Goal: Task Accomplishment & Management: Use online tool/utility

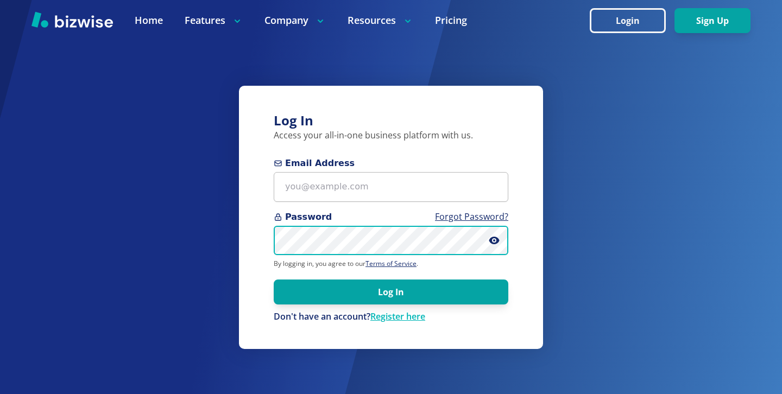
click at [441, 229] on body "Home Features Company Resources Pricing Login Sign Up Home Features Company Res…" at bounding box center [391, 321] width 782 height 643
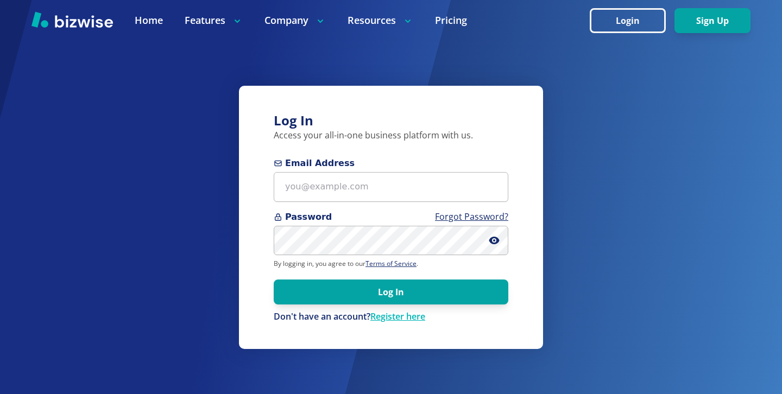
click at [420, 203] on form "Email Address Password Forgot Password? By logging in, you agree to our Terms o…" at bounding box center [391, 240] width 235 height 166
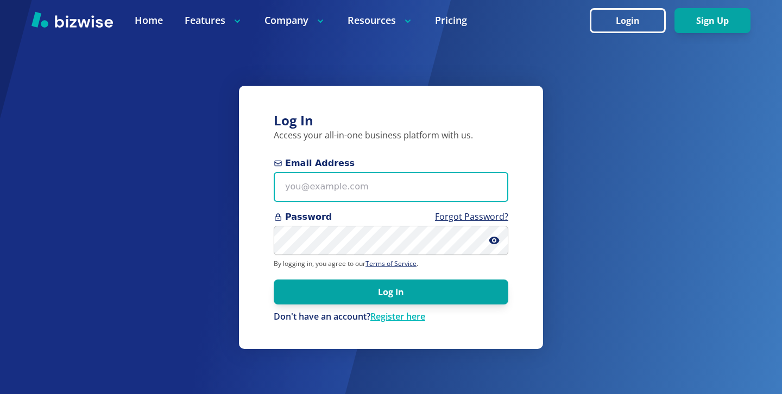
click at [421, 192] on input "Email Address" at bounding box center [391, 187] width 235 height 30
paste input "[EMAIL_ADDRESS][DOMAIN_NAME]"
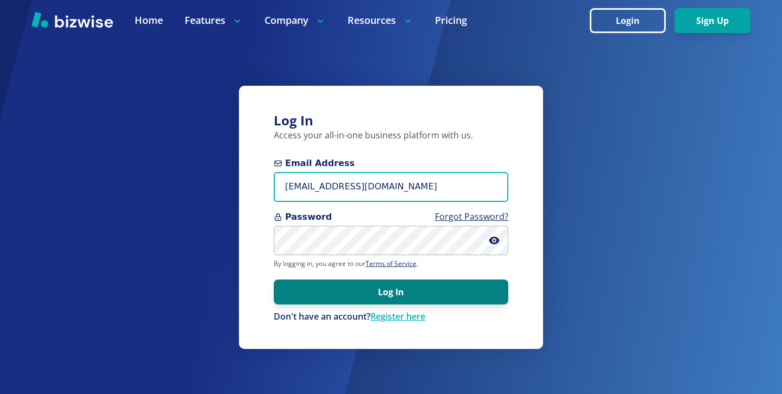
type input "[EMAIL_ADDRESS][DOMAIN_NAME]"
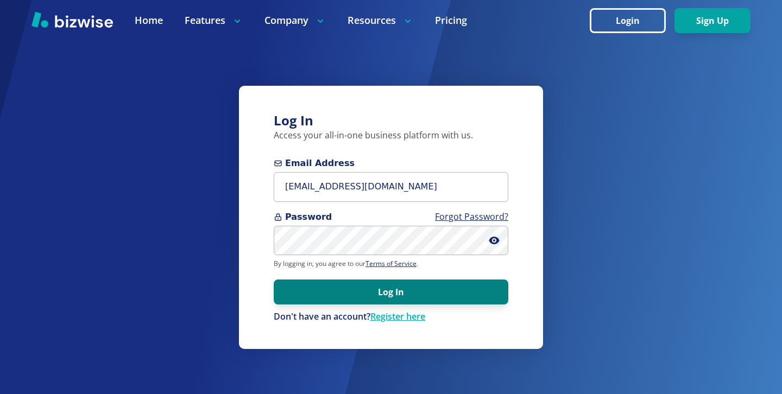
click at [442, 286] on button "Log In" at bounding box center [391, 292] width 235 height 25
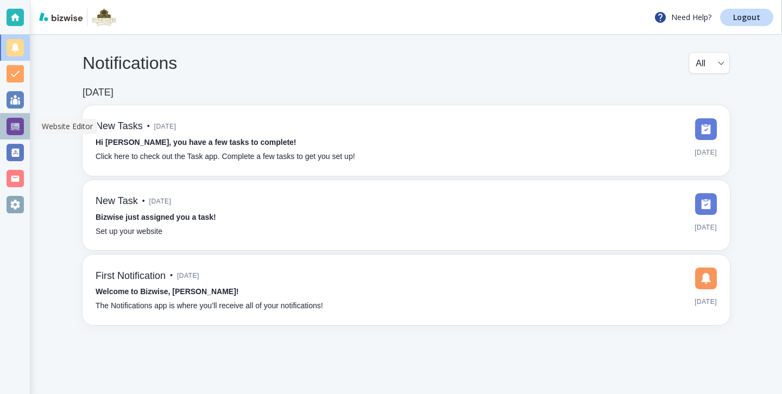
click at [10, 118] on div at bounding box center [15, 126] width 17 height 17
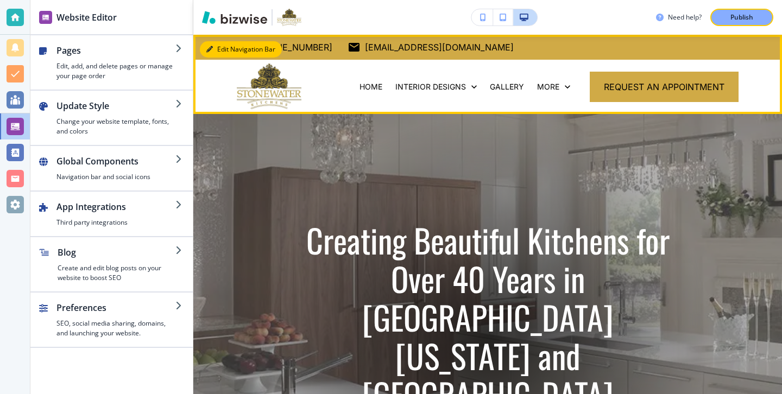
click at [228, 55] on button "Edit Navigation Bar" at bounding box center [241, 49] width 82 height 16
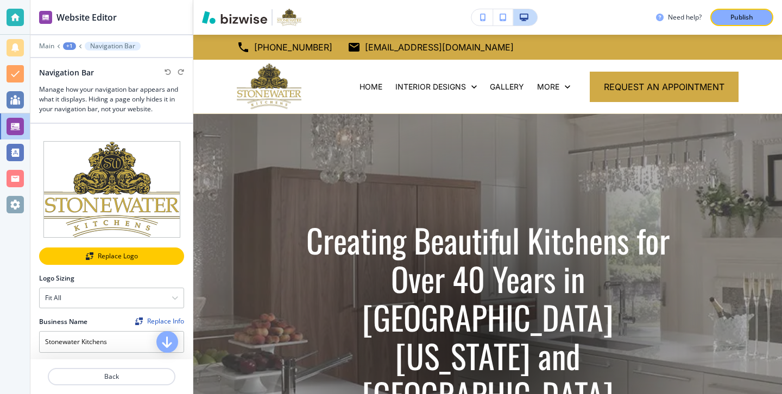
click at [107, 255] on div "Replace Logo" at bounding box center [111, 256] width 143 height 8
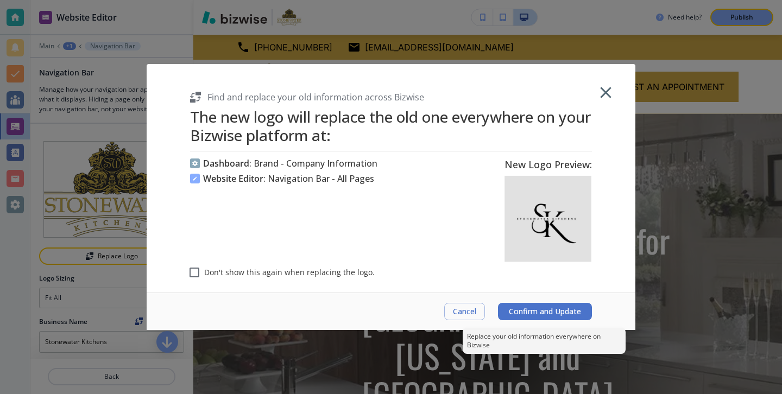
click at [519, 312] on span "Confirm and Update" at bounding box center [545, 311] width 72 height 9
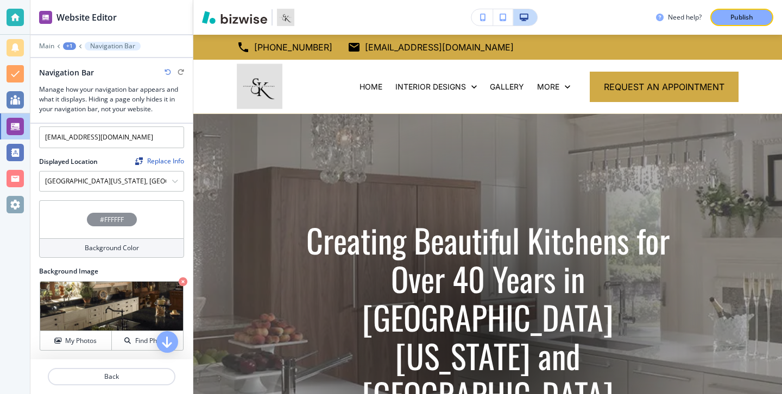
scroll to position [392, 0]
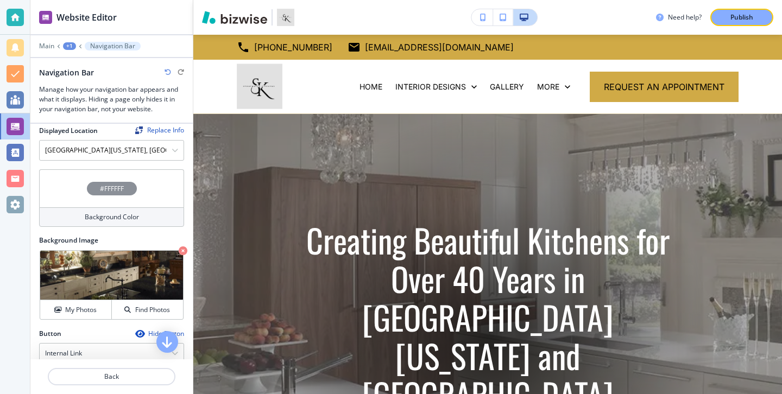
click at [163, 216] on div "Background Color" at bounding box center [111, 217] width 145 height 20
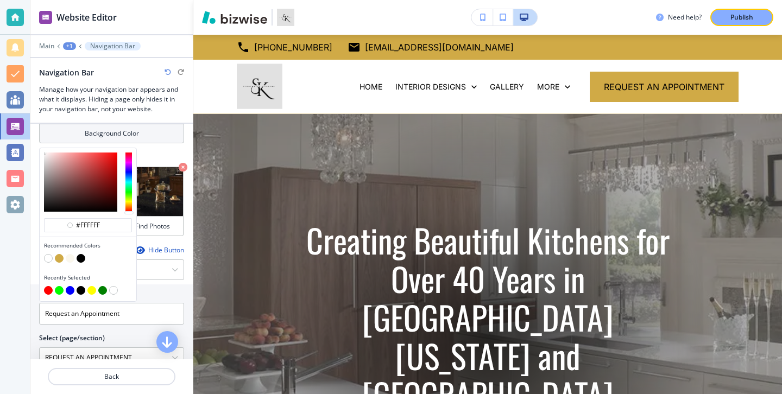
scroll to position [431, 0]
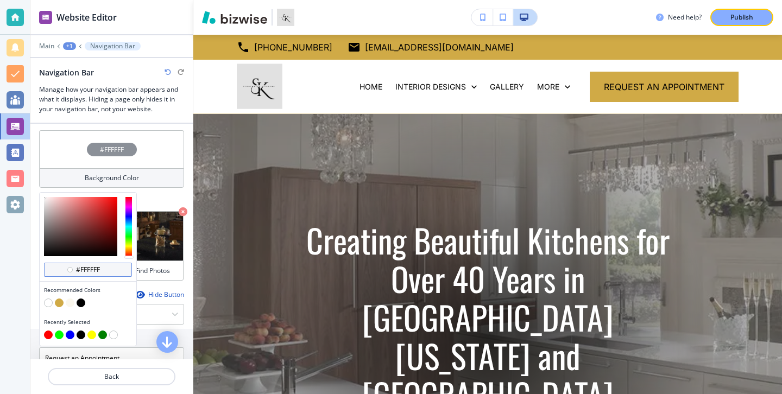
click at [107, 271] on input "#ffffff" at bounding box center [94, 270] width 38 height 9
click at [90, 243] on div at bounding box center [80, 226] width 73 height 59
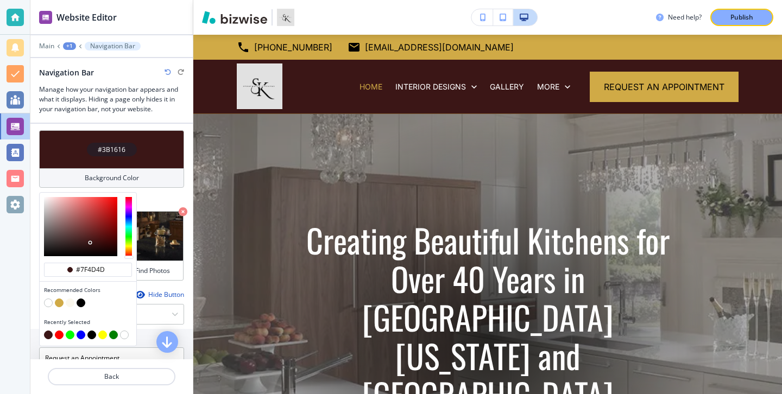
click at [73, 227] on div at bounding box center [80, 226] width 73 height 59
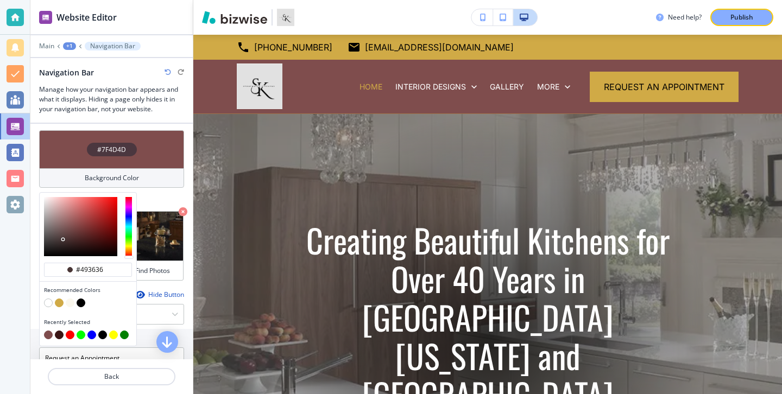
click at [63, 239] on div at bounding box center [80, 226] width 73 height 59
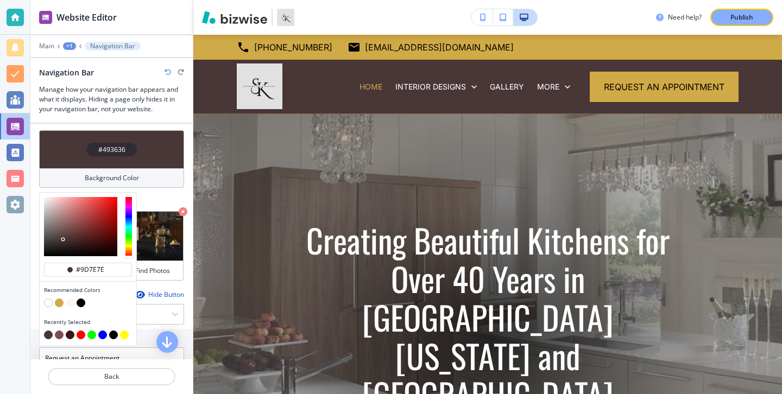
click at [59, 220] on div at bounding box center [80, 226] width 73 height 59
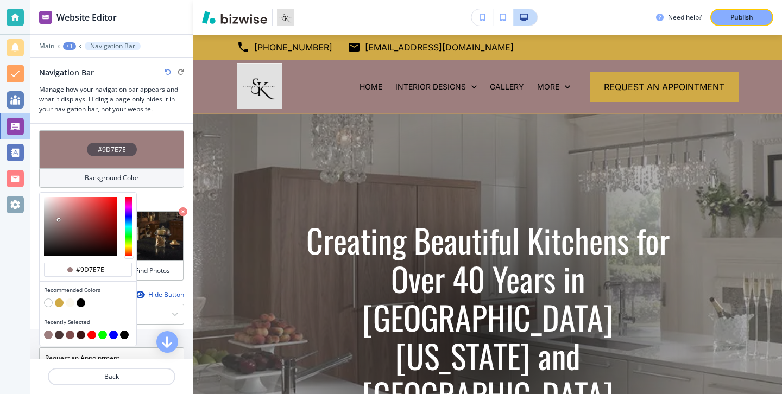
type input "#d5b1b1"
click at [56, 207] on div at bounding box center [80, 226] width 73 height 59
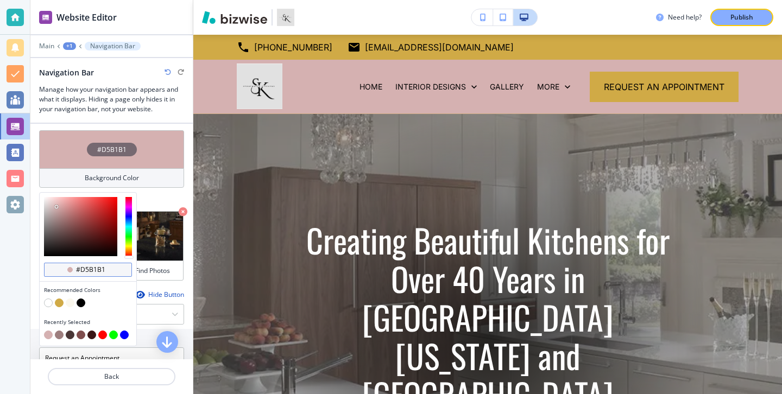
click at [115, 270] on div "#d5b1b1" at bounding box center [88, 270] width 88 height 14
click at [81, 301] on button "button" at bounding box center [81, 303] width 9 height 9
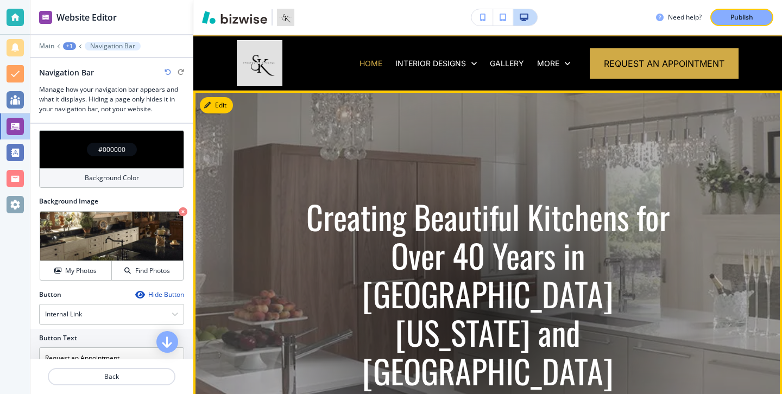
scroll to position [0, 0]
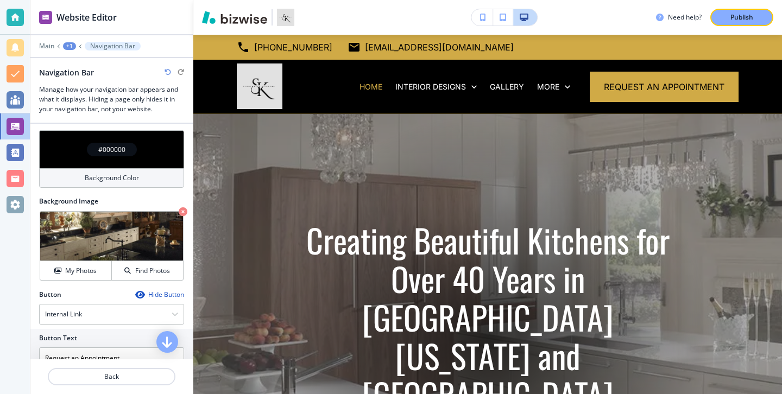
click at [154, 172] on div "Background Color" at bounding box center [111, 178] width 145 height 20
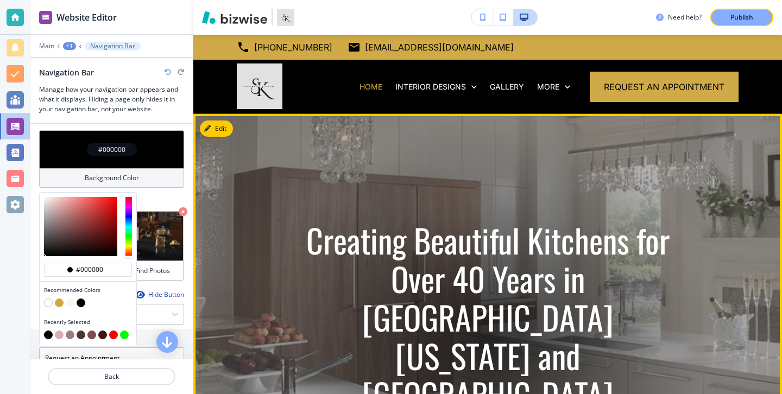
click at [285, 159] on img at bounding box center [487, 336] width 589 height 445
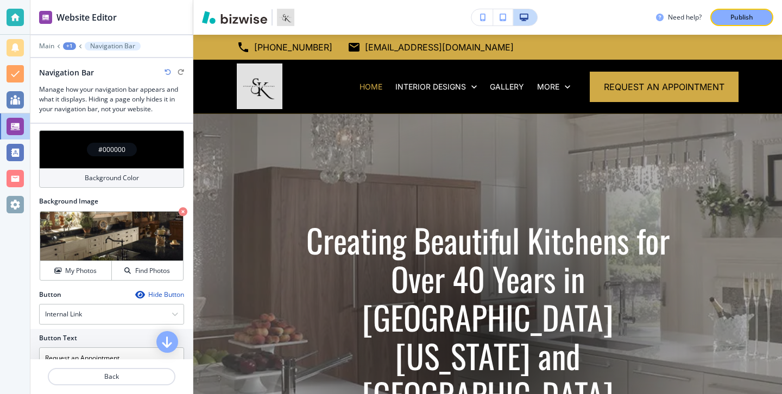
click at [138, 175] on h4 "Background Color" at bounding box center [112, 178] width 54 height 10
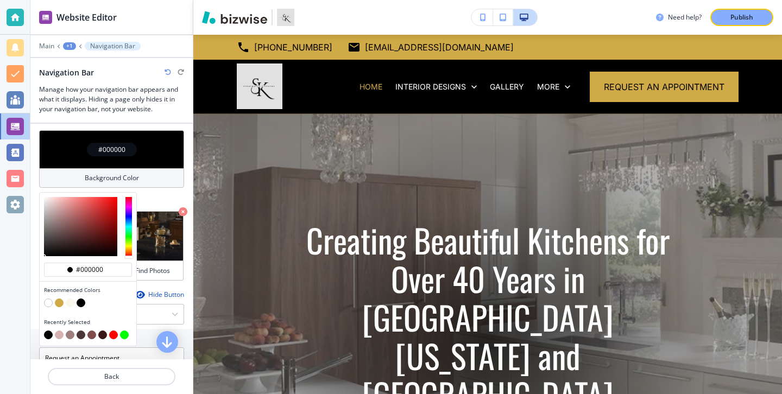
click at [46, 304] on button "button" at bounding box center [48, 303] width 9 height 9
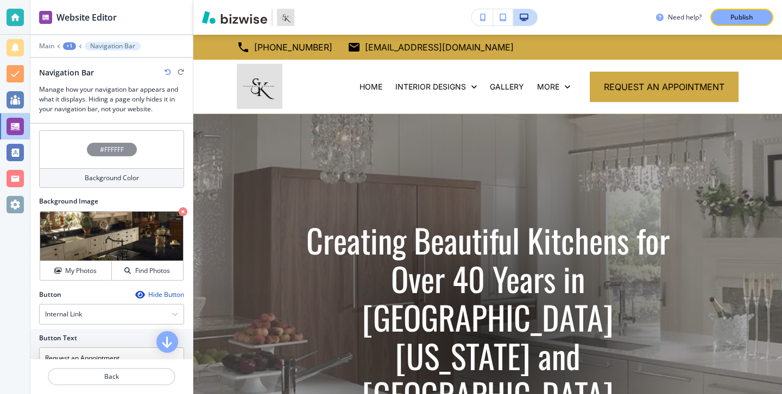
click at [105, 182] on h4 "Background Color" at bounding box center [112, 178] width 54 height 10
click at [118, 147] on h4 "#FFFFFF" at bounding box center [112, 150] width 24 height 10
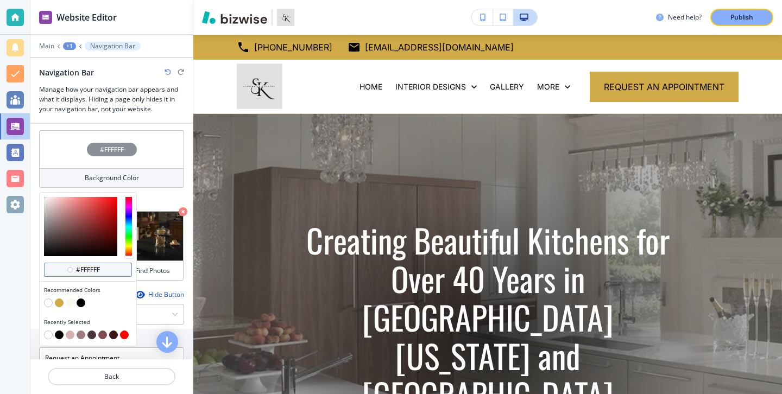
click at [88, 276] on div "#ffffff" at bounding box center [88, 270] width 88 height 14
click at [96, 271] on input "#ffffff" at bounding box center [94, 270] width 38 height 9
paste input "#E1E1E1"
type input "##E1E1E1"
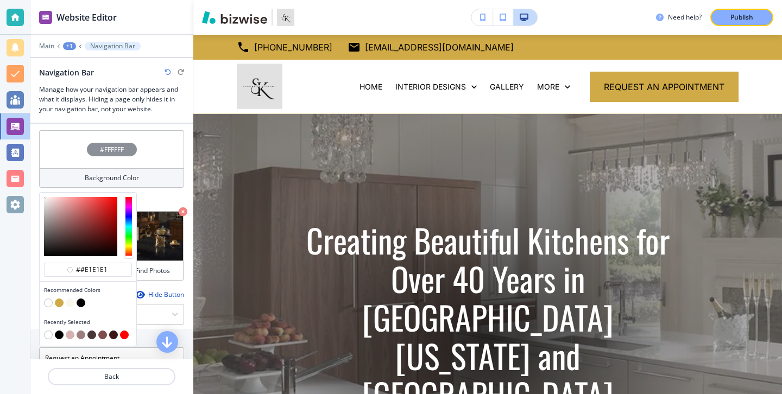
click at [164, 282] on div "Background Image Crop My Photos Find Photos" at bounding box center [111, 243] width 162 height 93
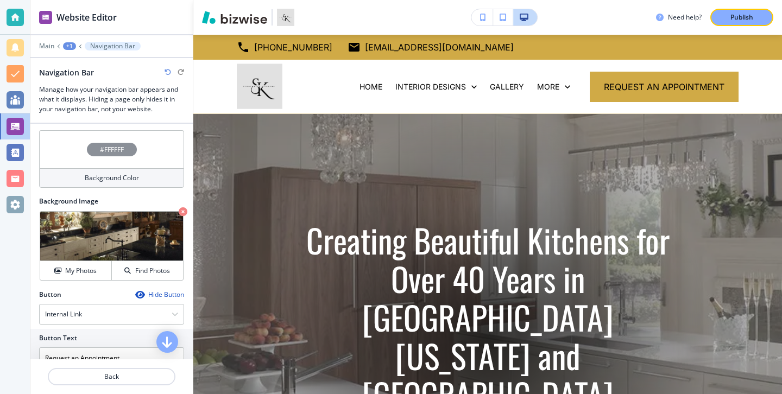
click at [138, 184] on div "Background Color" at bounding box center [111, 178] width 145 height 20
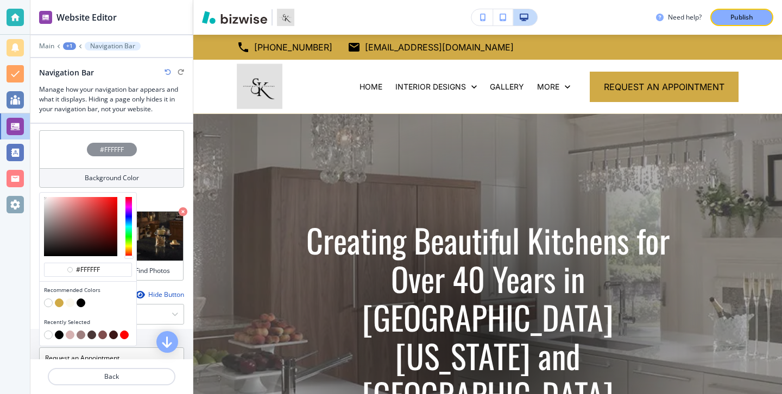
scroll to position [437, 0]
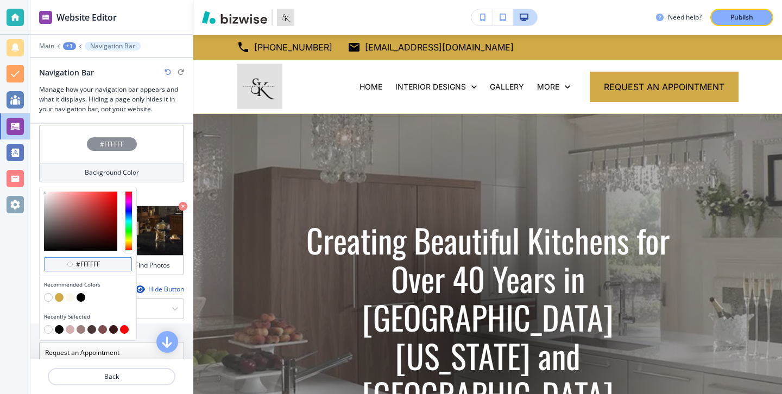
click at [96, 266] on input "#ffffff" at bounding box center [94, 264] width 38 height 9
click at [109, 266] on input "#ffffff" at bounding box center [94, 264] width 38 height 9
paste input "#E1E1E1"
click at [85, 264] on input "##E1E1E1" at bounding box center [94, 264] width 38 height 9
type input "#E1E1E1"
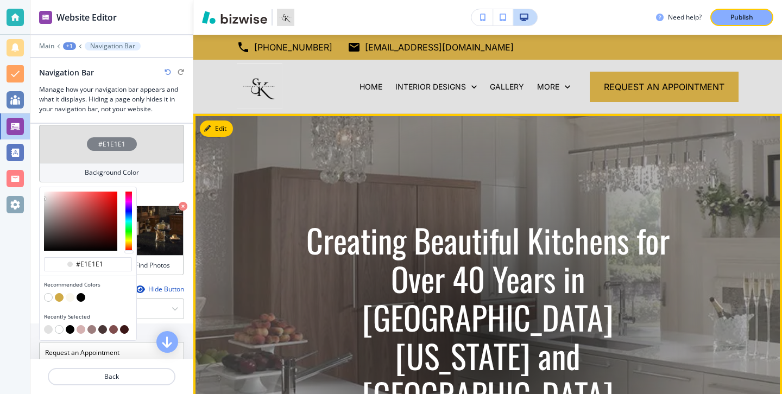
click at [301, 235] on div at bounding box center [487, 336] width 445 height 445
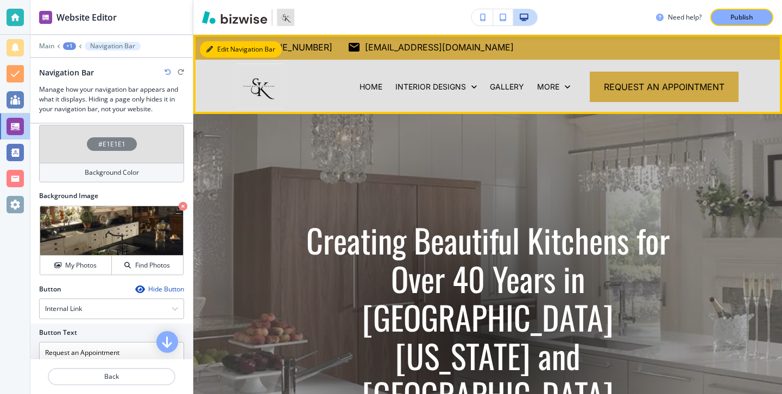
click at [218, 49] on button "Edit Navigation Bar" at bounding box center [241, 49] width 82 height 16
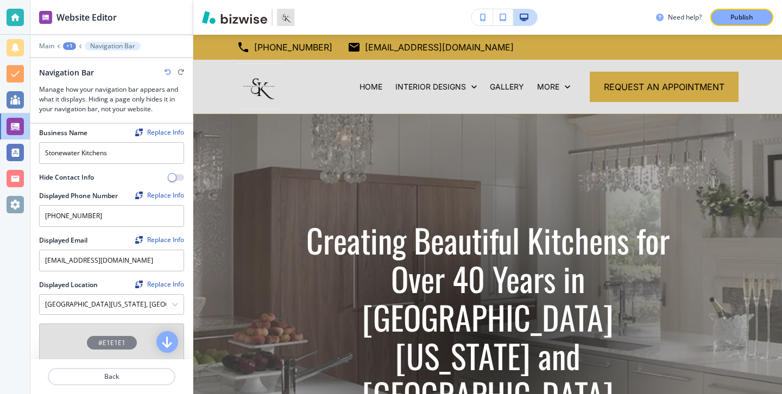
scroll to position [77, 0]
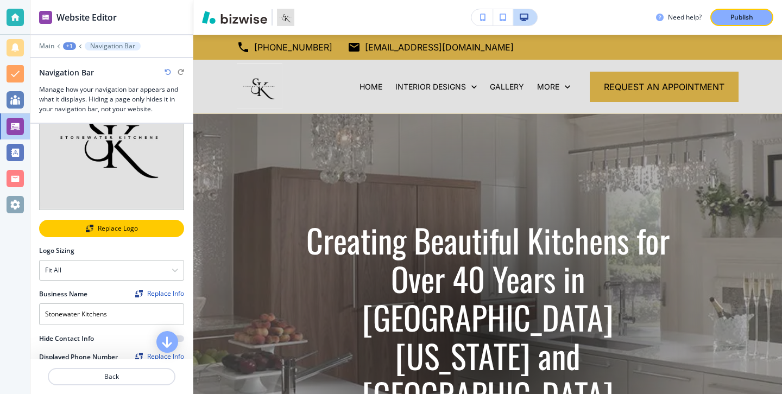
click at [118, 224] on button "Replace Logo" at bounding box center [111, 228] width 145 height 17
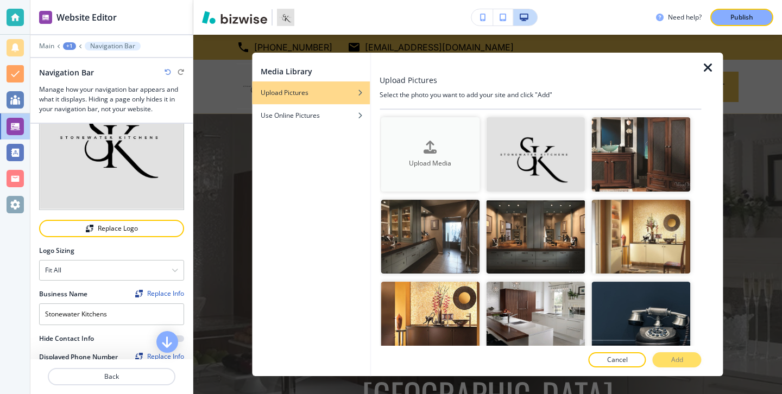
click at [471, 155] on div "button" at bounding box center [430, 156] width 99 height 4
click at [612, 362] on p "Cancel" at bounding box center [617, 360] width 21 height 10
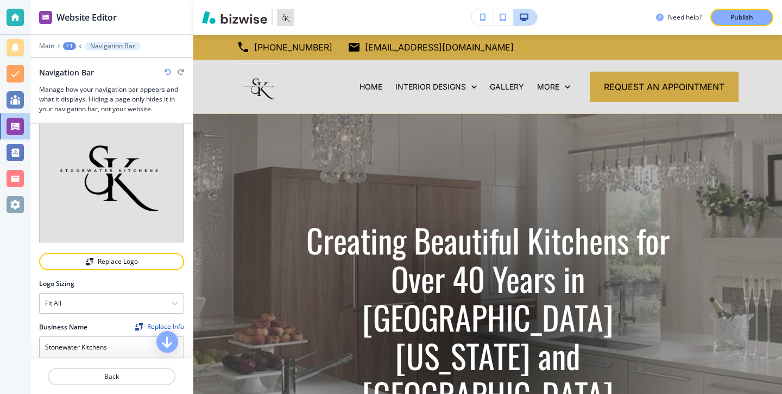
scroll to position [0, 0]
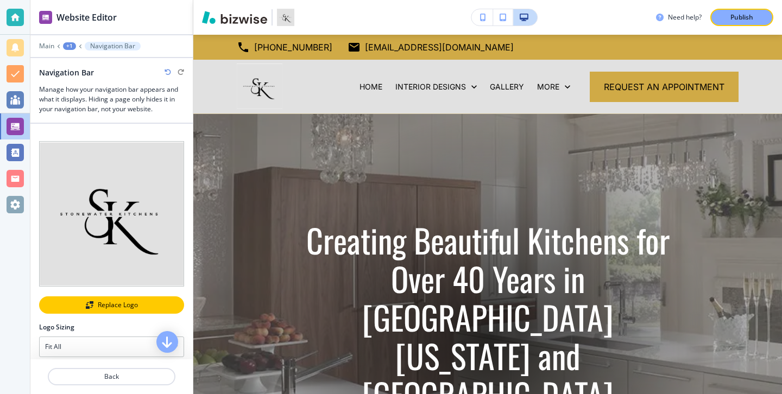
click at [120, 307] on div "Replace Logo" at bounding box center [111, 305] width 143 height 8
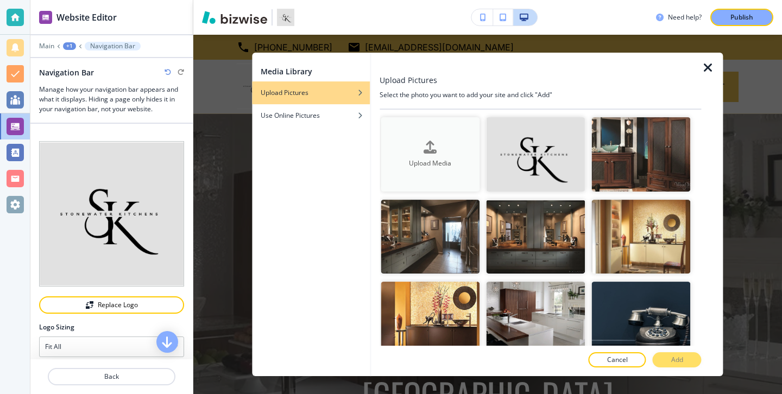
click at [461, 175] on button "Upload Media" at bounding box center [430, 154] width 99 height 74
click at [708, 68] on icon "button" at bounding box center [708, 67] width 13 height 13
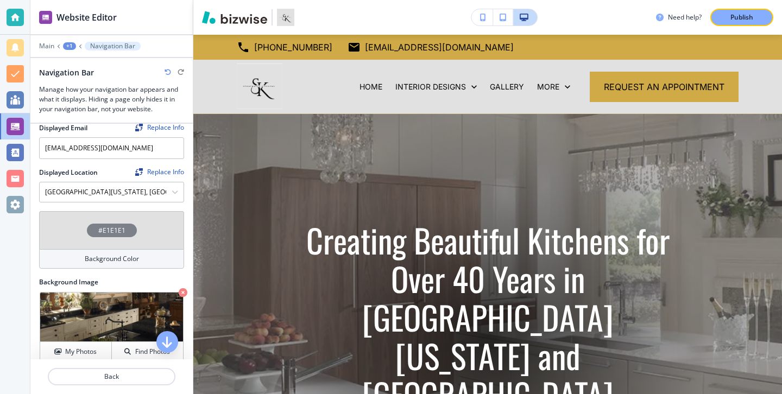
scroll to position [363, 0]
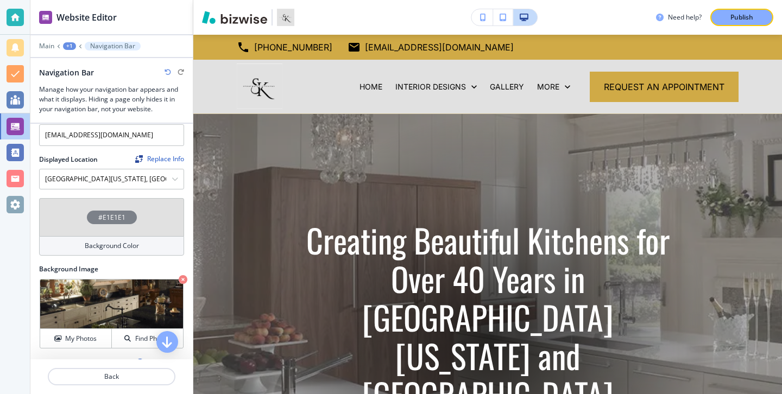
click at [160, 253] on div "Background Color" at bounding box center [111, 246] width 145 height 20
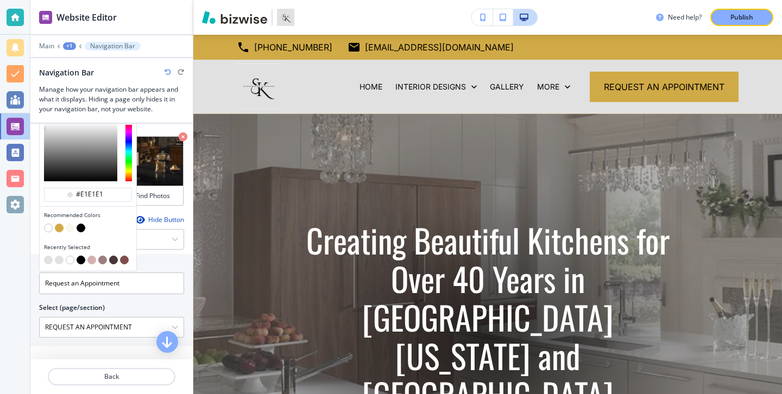
scroll to position [561, 0]
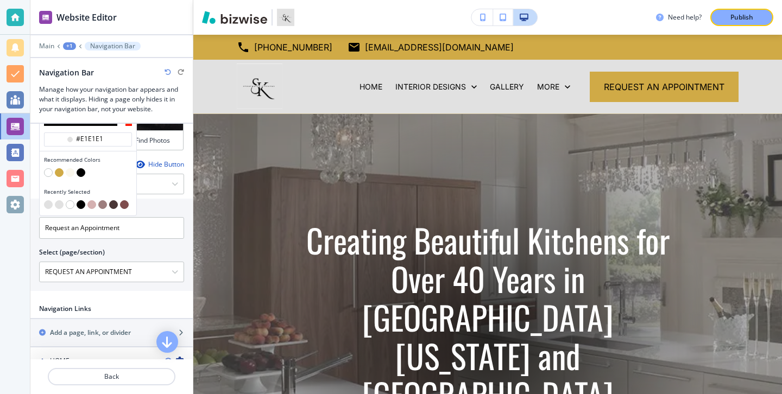
click at [72, 204] on button "button" at bounding box center [70, 204] width 9 height 9
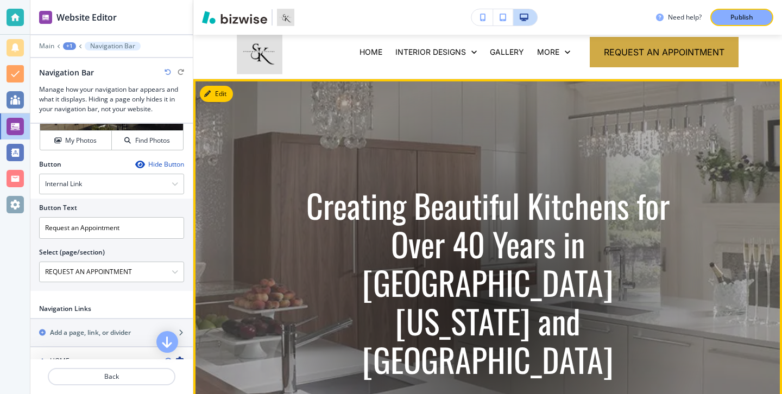
scroll to position [0, 0]
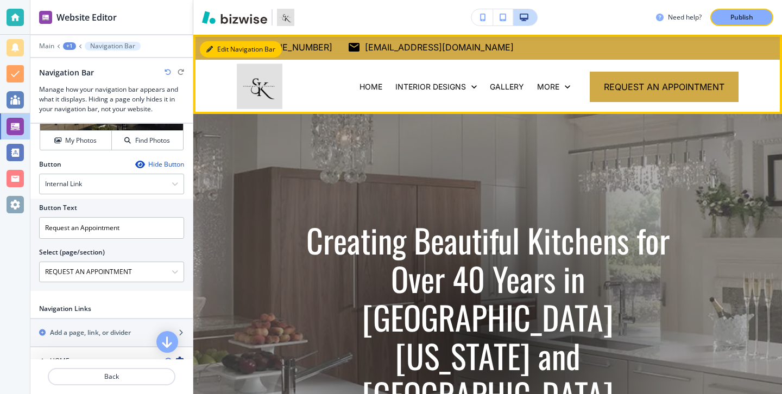
click at [218, 44] on button "Edit Navigation Bar" at bounding box center [241, 49] width 82 height 16
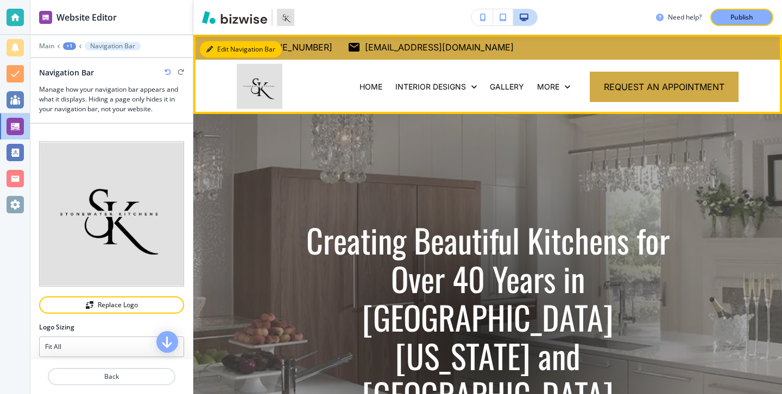
click at [220, 47] on button "Edit Navigation Bar" at bounding box center [241, 49] width 82 height 16
click at [219, 52] on button "Edit Navigation Bar" at bounding box center [241, 49] width 82 height 16
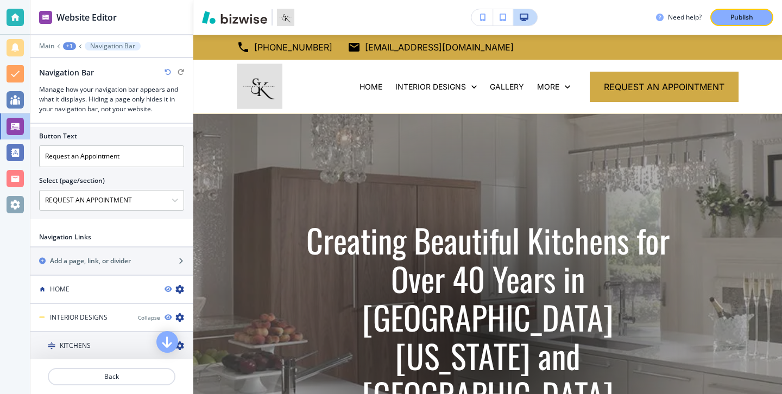
scroll to position [711, 0]
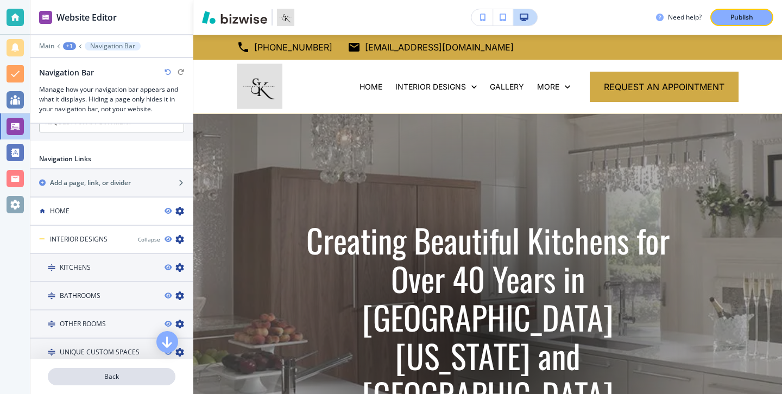
click at [123, 380] on p "Back" at bounding box center [111, 377] width 125 height 10
click at [120, 374] on p "Back" at bounding box center [111, 377] width 125 height 10
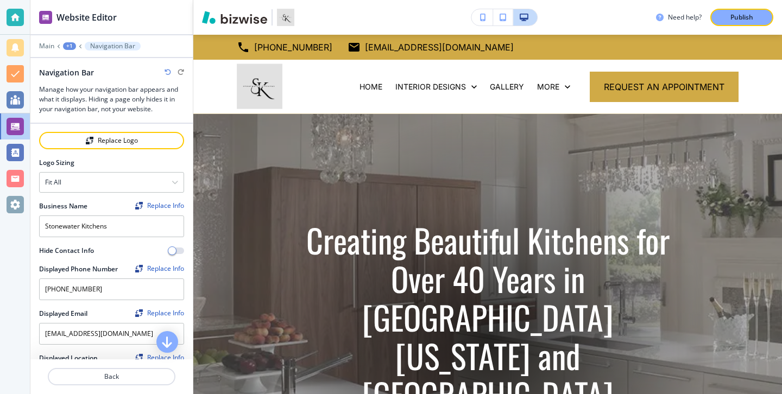
scroll to position [0, 0]
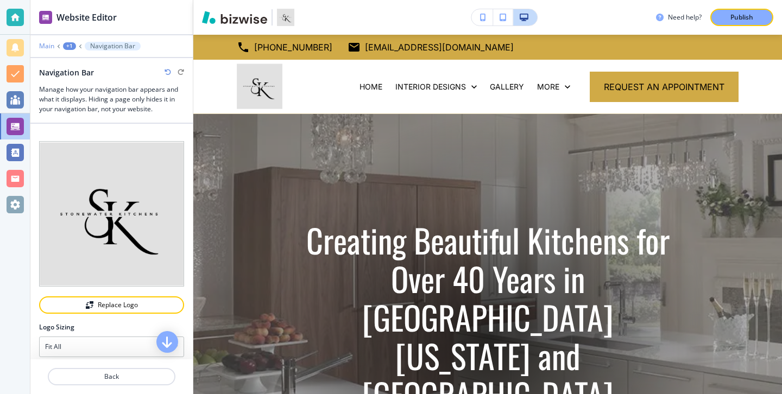
click at [49, 48] on p "Main" at bounding box center [46, 46] width 15 height 8
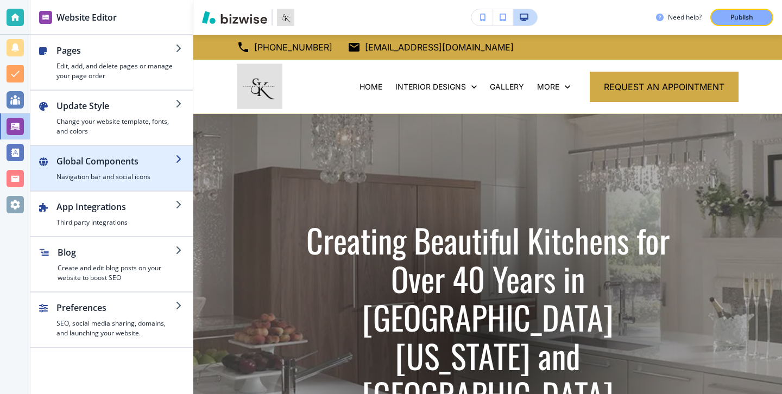
click at [123, 176] on h4 "Navigation bar and social icons" at bounding box center [115, 177] width 119 height 10
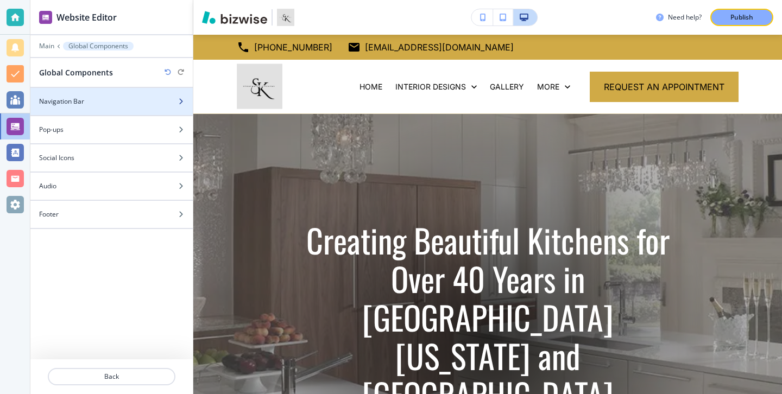
click at [110, 94] on div at bounding box center [111, 92] width 162 height 9
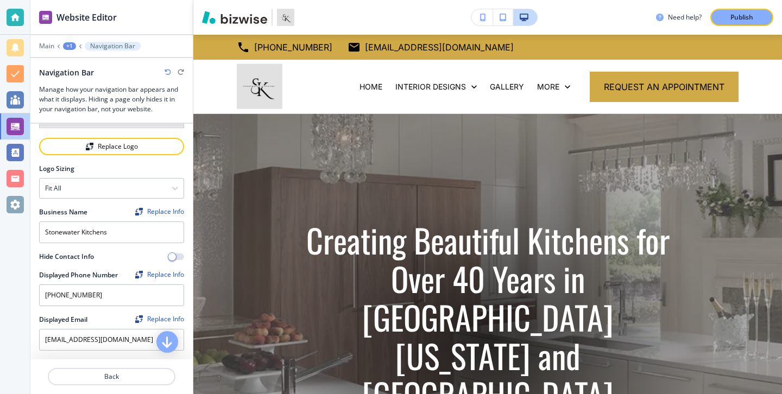
scroll to position [75, 0]
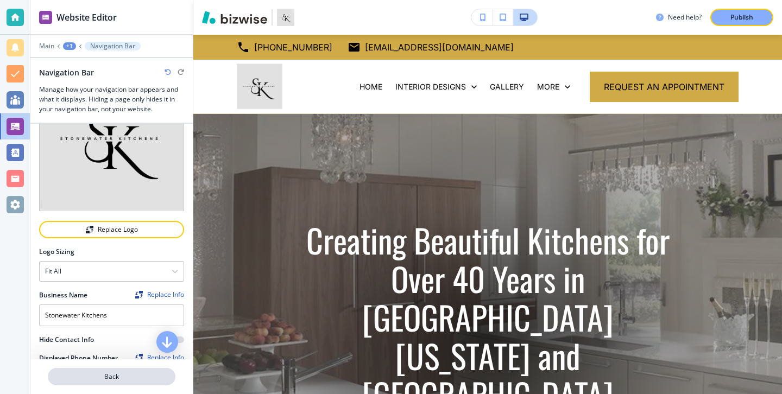
click at [130, 369] on button "Back" at bounding box center [112, 376] width 128 height 17
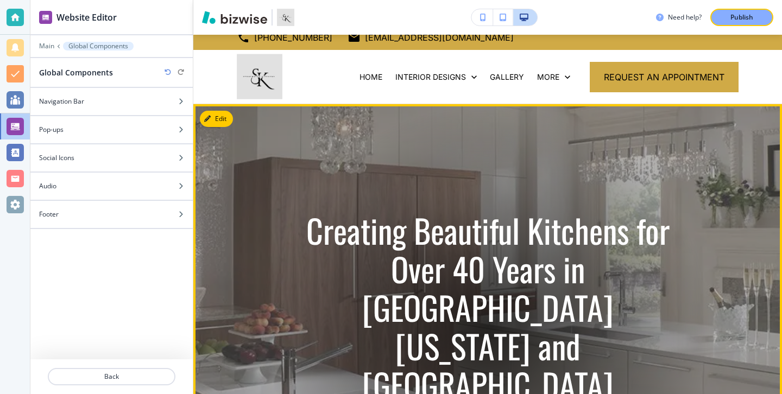
scroll to position [12, 0]
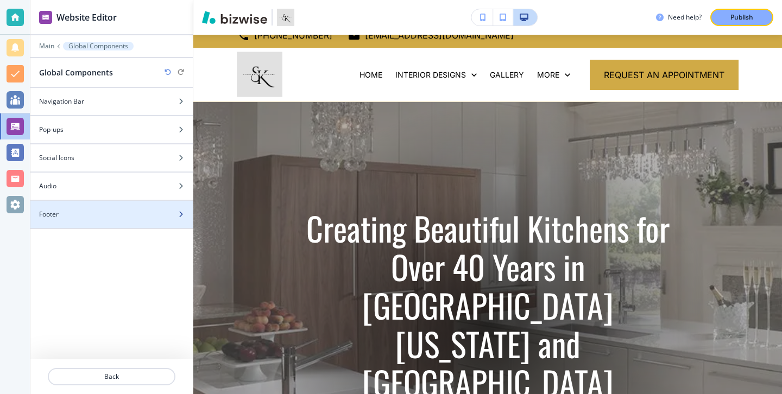
click at [150, 206] on div at bounding box center [111, 205] width 162 height 9
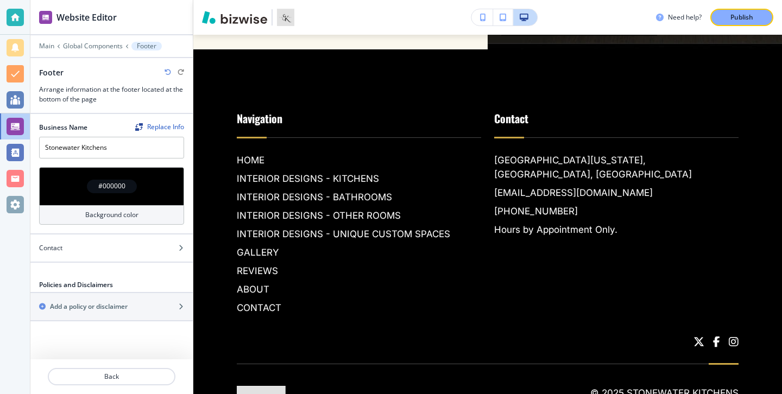
scroll to position [3573, 0]
click at [147, 374] on p "Back" at bounding box center [111, 377] width 125 height 10
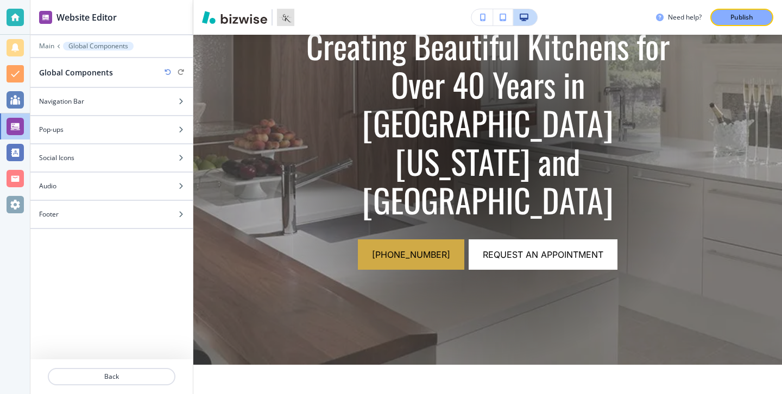
scroll to position [288, 0]
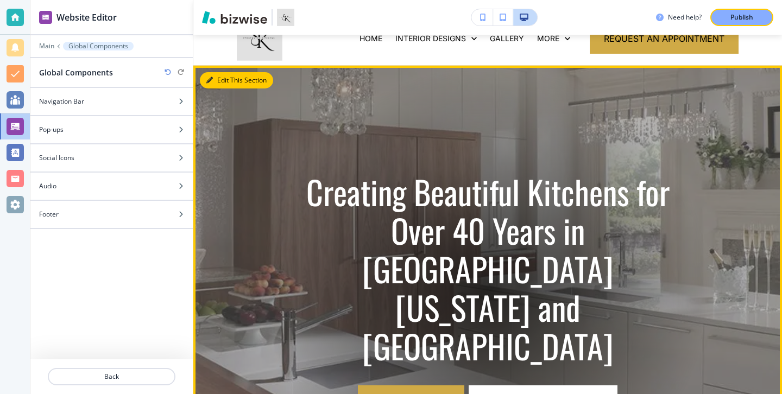
click at [222, 84] on button "Edit This Section" at bounding box center [236, 80] width 73 height 16
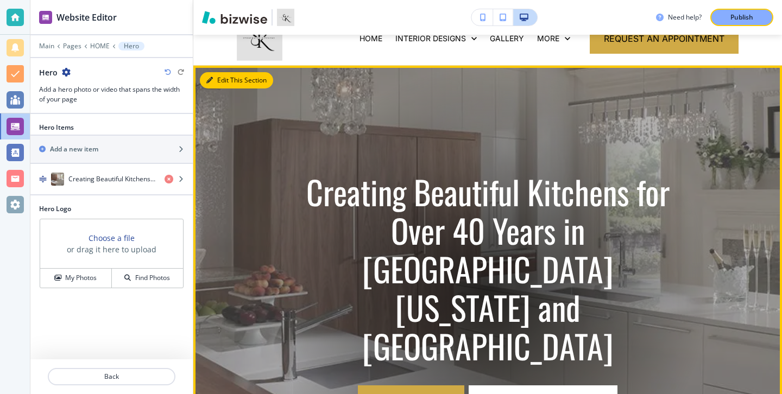
scroll to position [79, 0]
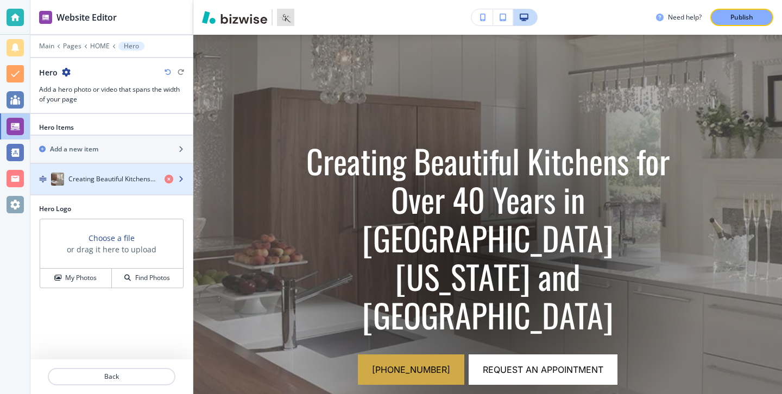
click at [104, 184] on div "Creating Beautiful Kitchens for Over 40 Years in South Florida and The Bahamas" at bounding box center [92, 179] width 125 height 13
click at [104, 184] on h4 "Creating Beautiful Kitchens for Over 40 Years in South Florida and The Bahamas" at bounding box center [111, 179] width 87 height 10
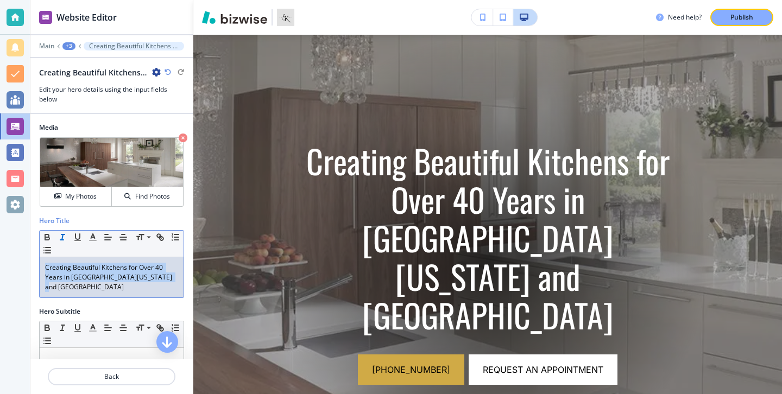
drag, startPoint x: 173, startPoint y: 280, endPoint x: 64, endPoint y: 236, distance: 118.2
click at [64, 236] on div "Small Normal Large Huge Creating Beautiful Kitchens for Over 40 Years in South …" at bounding box center [111, 264] width 145 height 68
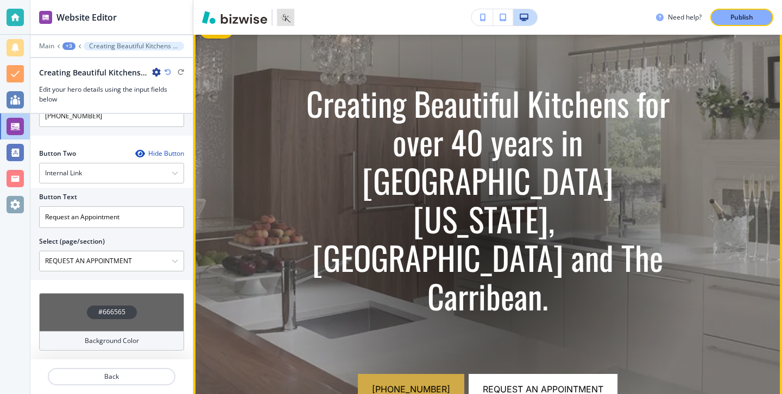
scroll to position [0, 0]
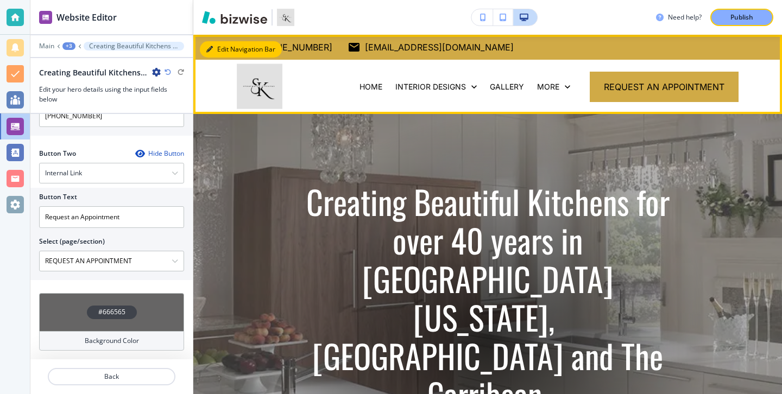
click at [219, 43] on button "Edit Navigation Bar" at bounding box center [241, 49] width 82 height 16
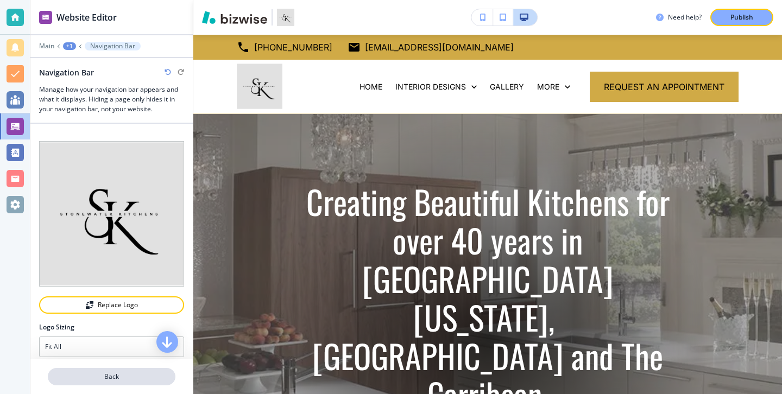
click at [110, 377] on p "Back" at bounding box center [111, 377] width 125 height 10
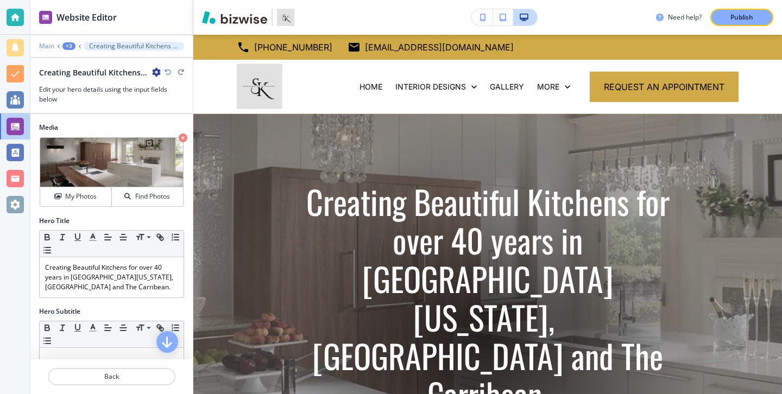
click at [49, 48] on p "Main" at bounding box center [46, 46] width 15 height 8
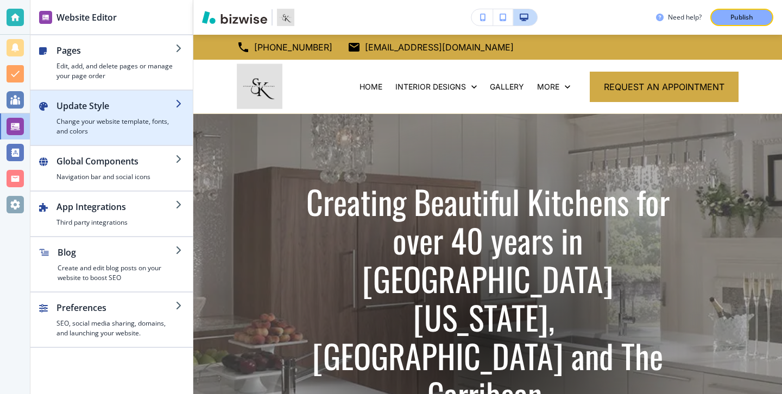
click at [97, 141] on div "button" at bounding box center [111, 140] width 162 height 9
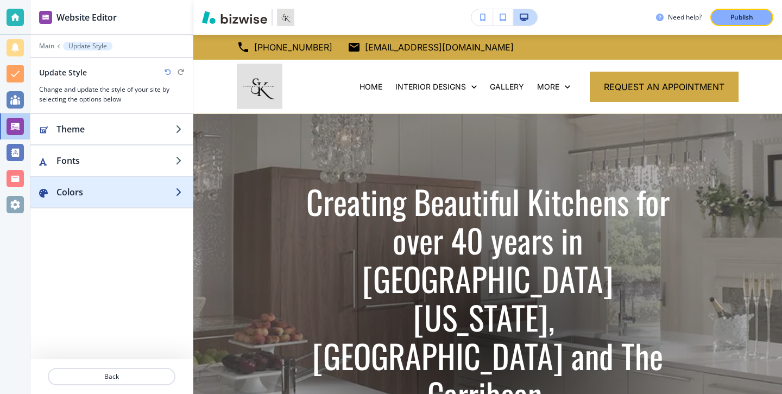
click at [115, 204] on div "button" at bounding box center [111, 203] width 162 height 9
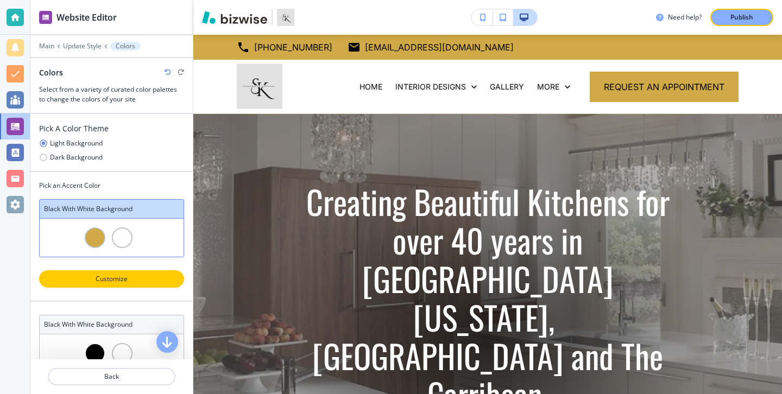
click at [126, 283] on p "Customize" at bounding box center [111, 279] width 117 height 10
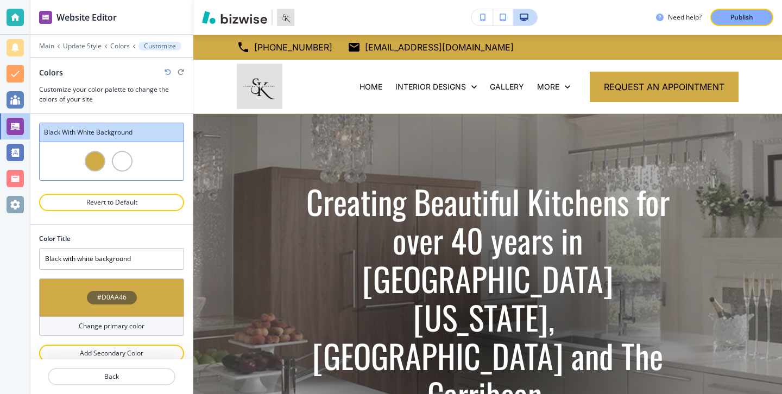
click at [97, 158] on div at bounding box center [95, 161] width 21 height 21
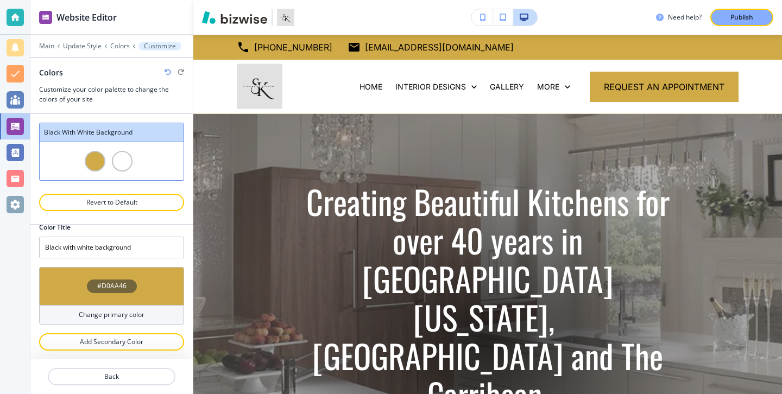
click at [127, 313] on h4 "Change primary color" at bounding box center [112, 315] width 66 height 10
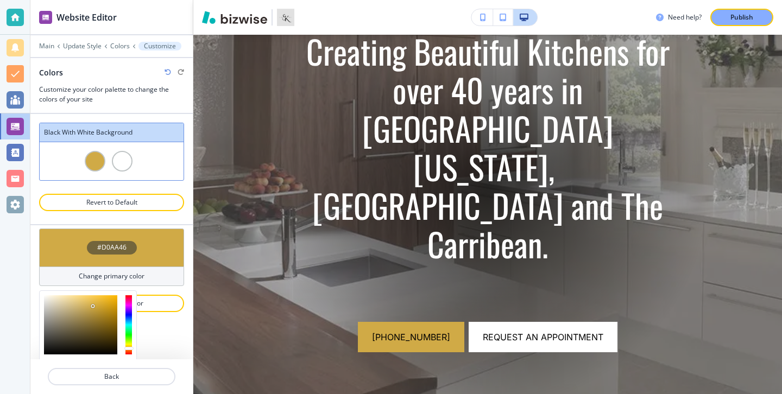
scroll to position [135, 0]
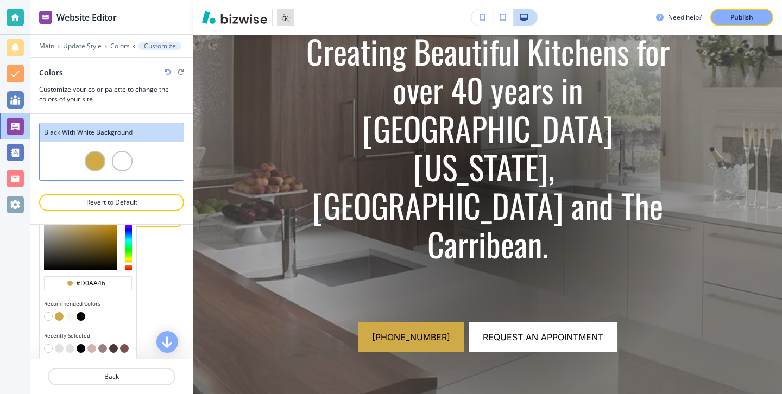
click at [60, 349] on button "button" at bounding box center [59, 348] width 9 height 9
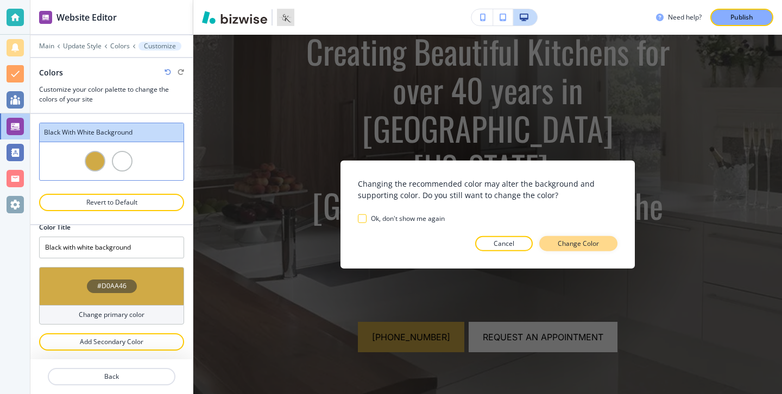
click at [558, 239] on p "Change Color" at bounding box center [578, 243] width 41 height 10
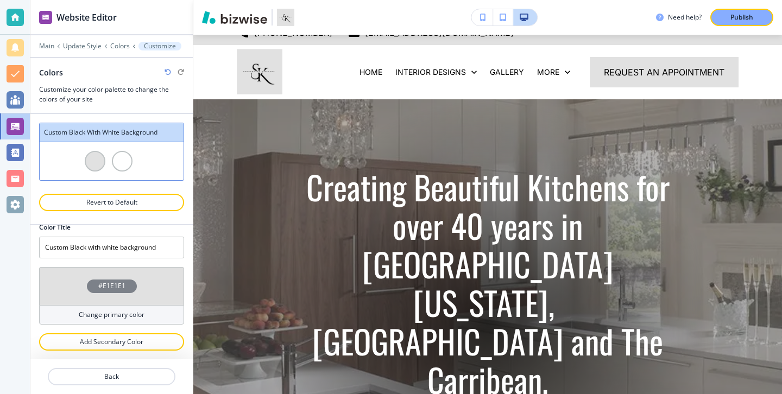
scroll to position [0, 0]
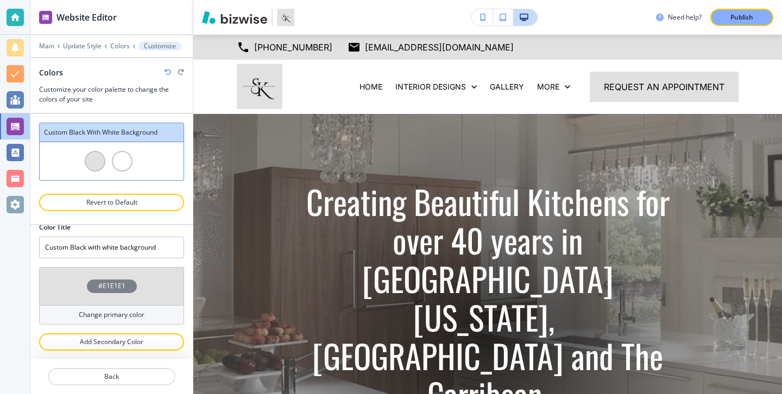
click at [160, 319] on div "Change primary color" at bounding box center [111, 315] width 145 height 20
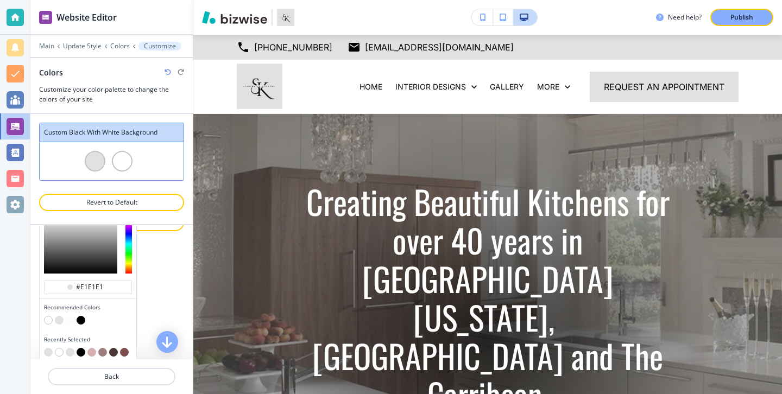
scroll to position [135, 0]
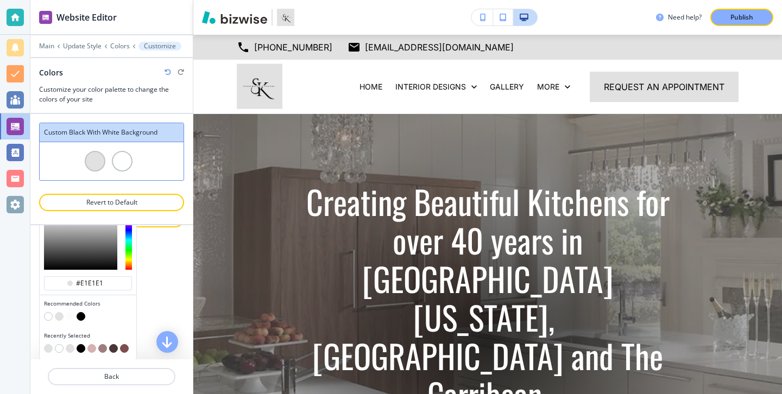
click at [149, 261] on div "Color Title Custom Black with white background #E1E1E1 Change primary color #e1…" at bounding box center [111, 292] width 162 height 134
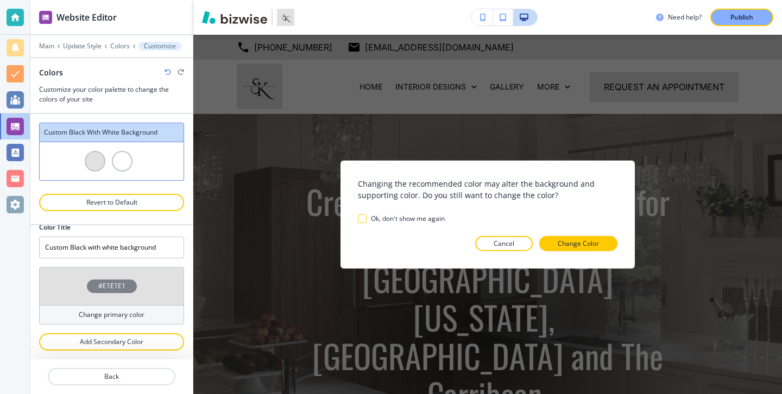
click at [168, 77] on div "Colors" at bounding box center [111, 72] width 145 height 11
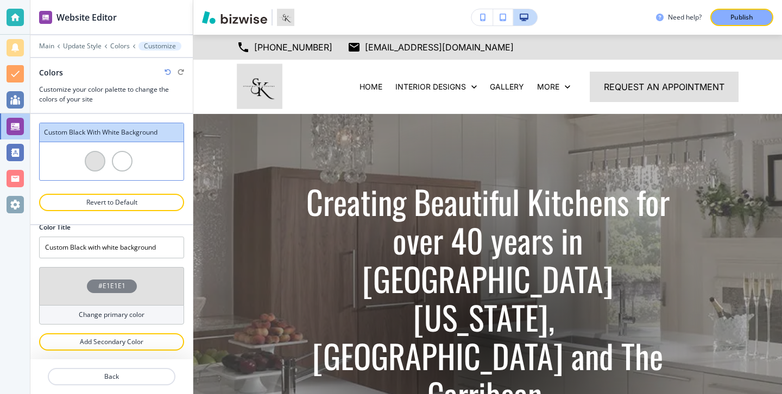
click at [167, 74] on icon "button" at bounding box center [168, 72] width 7 height 7
type input "Black with white background"
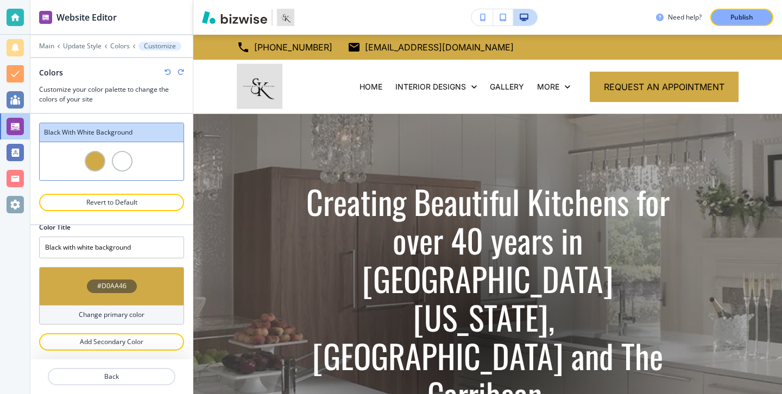
drag, startPoint x: 129, startPoint y: 340, endPoint x: 132, endPoint y: 305, distance: 35.4
click at [132, 305] on div "Color Title Black with white background #D0AA46 Change primary color Add Second…" at bounding box center [111, 287] width 145 height 146
click at [132, 305] on div "Change primary color" at bounding box center [111, 315] width 145 height 20
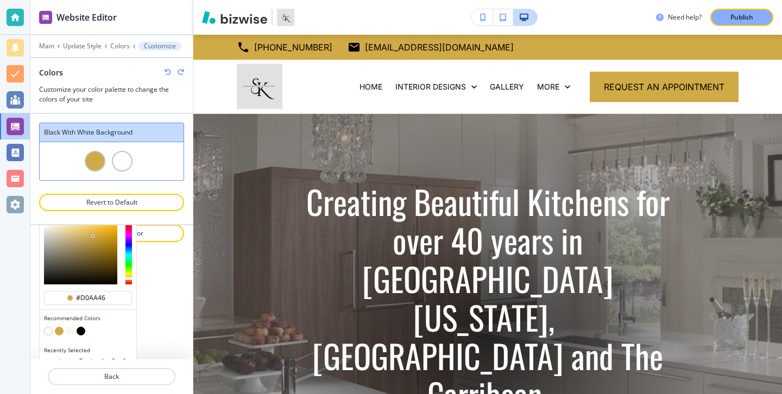
scroll to position [135, 0]
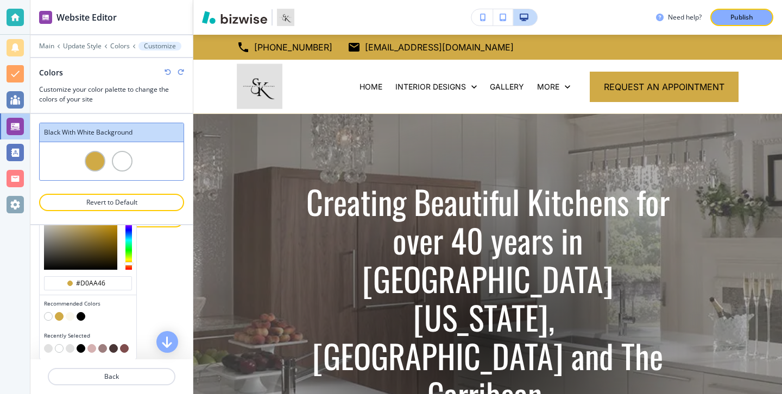
click at [80, 315] on button "button" at bounding box center [81, 316] width 9 height 9
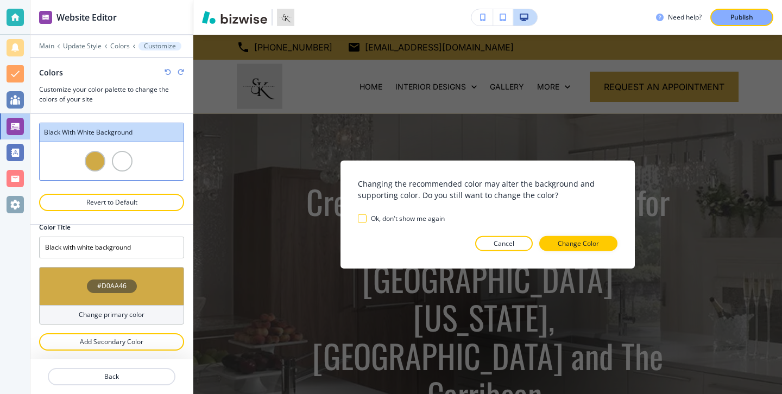
click at [585, 233] on div "Changing the recommended color may alter the background and supporting color. D…" at bounding box center [488, 214] width 260 height 73
click at [585, 242] on p "Change Color" at bounding box center [578, 243] width 41 height 10
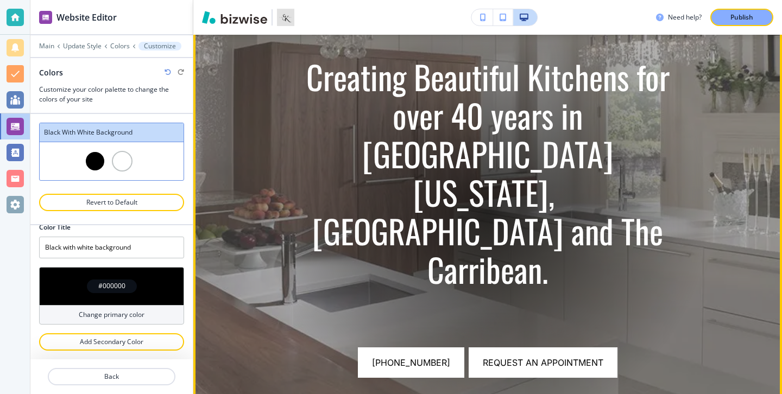
scroll to position [0, 0]
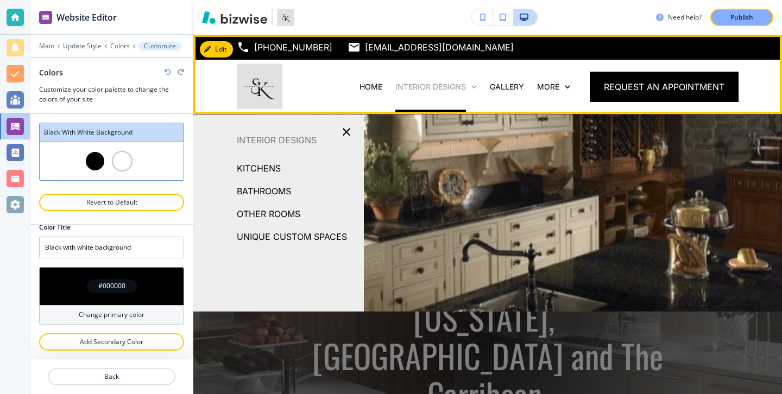
click at [408, 91] on p "INTERIOR DESIGNS" at bounding box center [430, 86] width 71 height 11
click at [430, 77] on div "INTERIOR DESIGNS" at bounding box center [436, 87] width 94 height 54
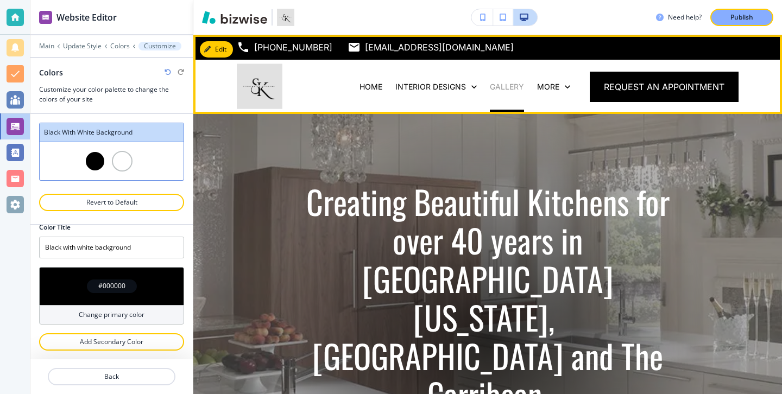
click at [515, 90] on p "GALLERY" at bounding box center [507, 86] width 34 height 11
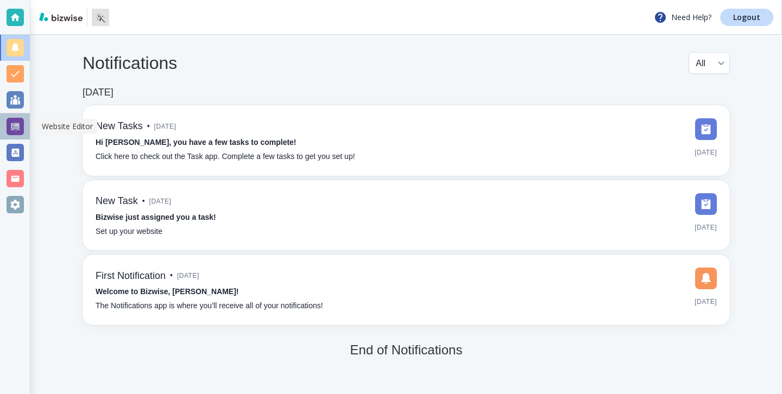
click at [24, 120] on div at bounding box center [15, 126] width 30 height 26
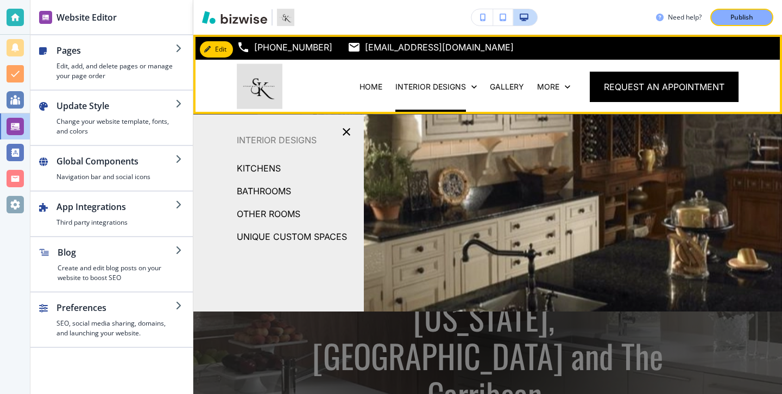
click at [434, 93] on div "INTERIOR DESIGNS" at bounding box center [436, 87] width 94 height 54
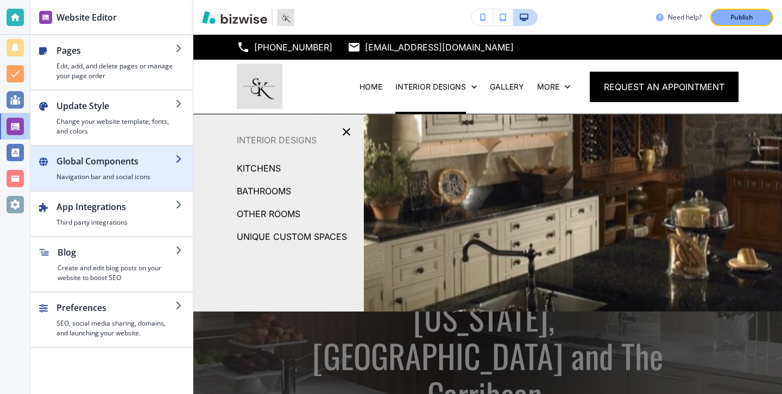
click at [162, 157] on h2 "Global Components" at bounding box center [115, 161] width 119 height 13
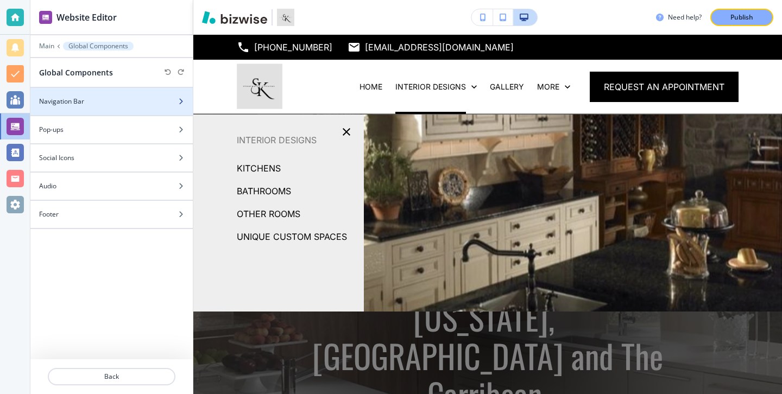
click at [137, 113] on div at bounding box center [111, 110] width 162 height 9
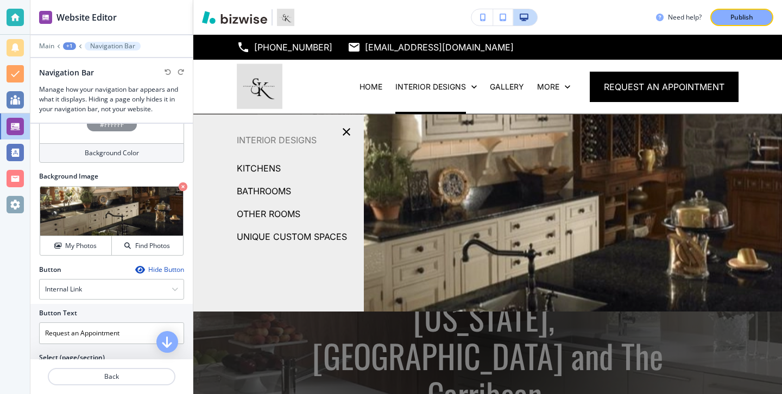
scroll to position [463, 0]
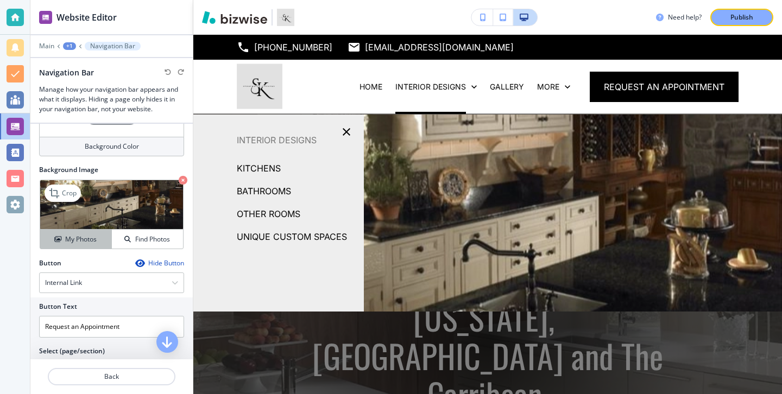
click at [98, 239] on div "My Photos" at bounding box center [75, 240] width 71 height 10
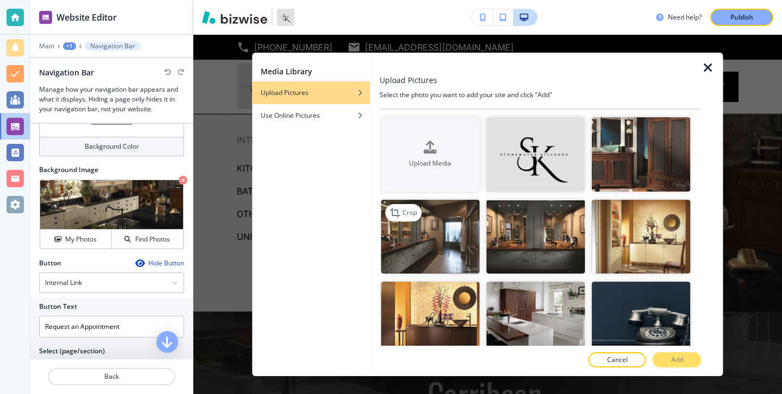
click at [470, 266] on img "button" at bounding box center [430, 237] width 99 height 74
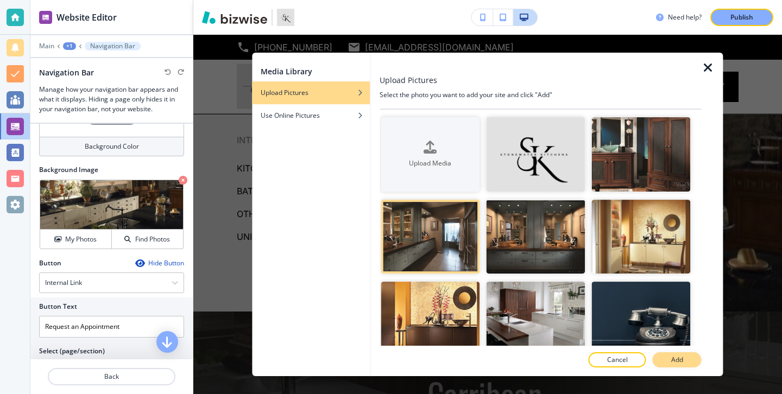
click at [679, 364] on p "Add" at bounding box center [677, 360] width 12 height 10
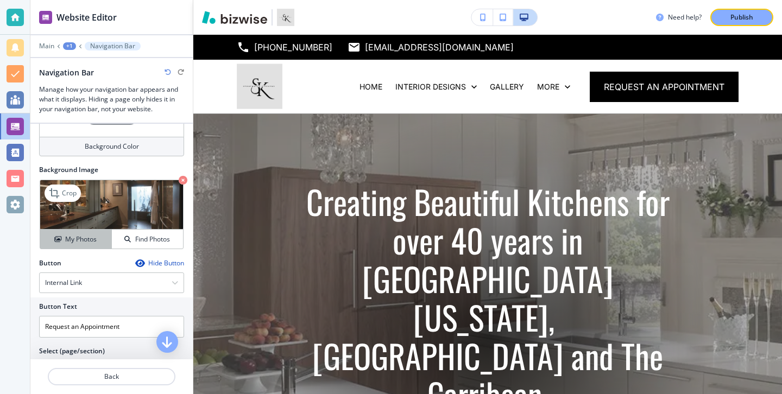
click at [96, 237] on h4 "My Photos" at bounding box center [80, 240] width 31 height 10
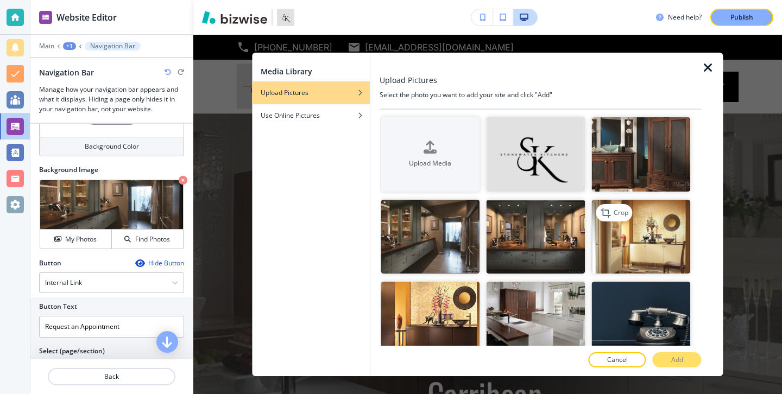
click at [630, 256] on img "button" at bounding box center [641, 237] width 99 height 74
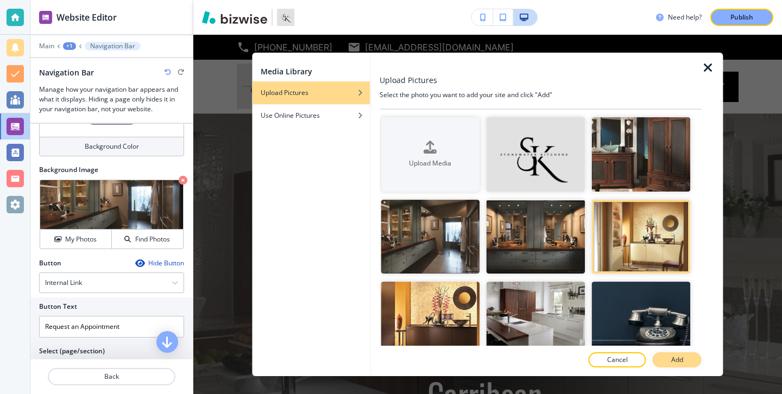
click at [674, 354] on button "Add" at bounding box center [677, 359] width 49 height 15
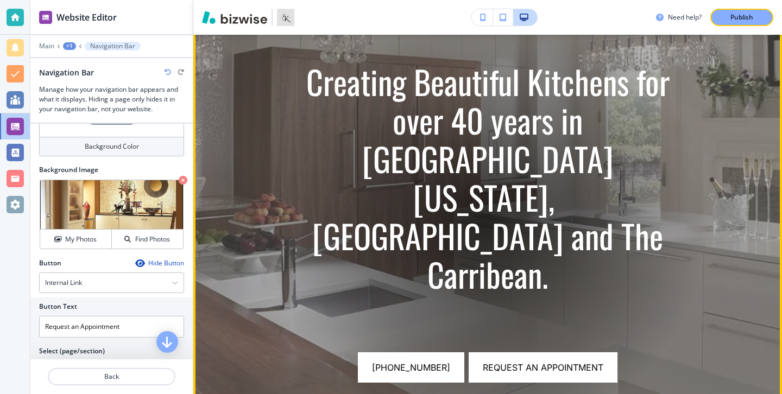
scroll to position [0, 0]
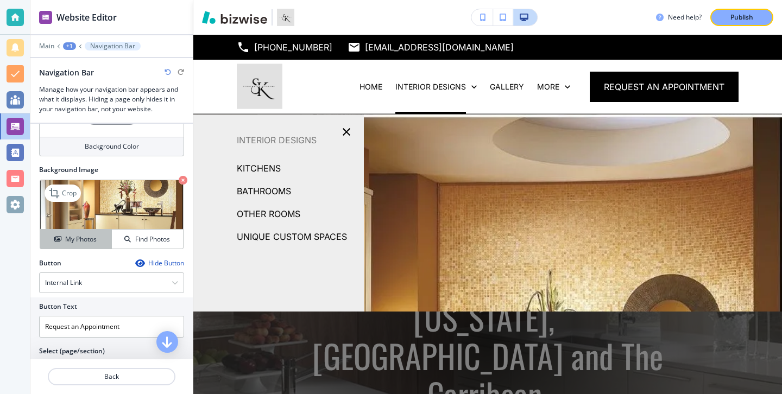
click at [105, 245] on button "My Photos" at bounding box center [76, 239] width 72 height 19
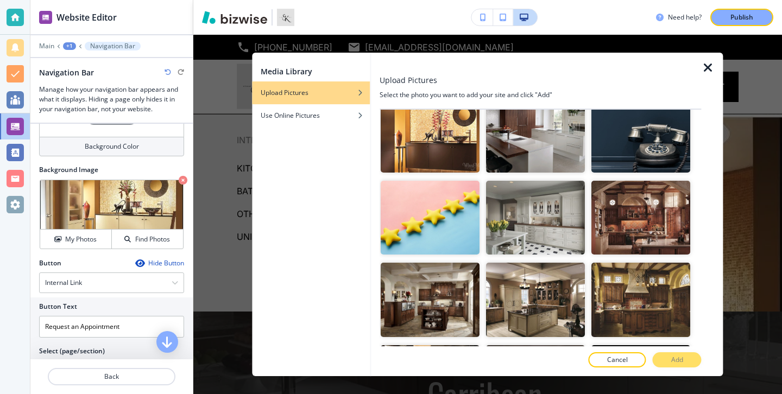
scroll to position [208, 0]
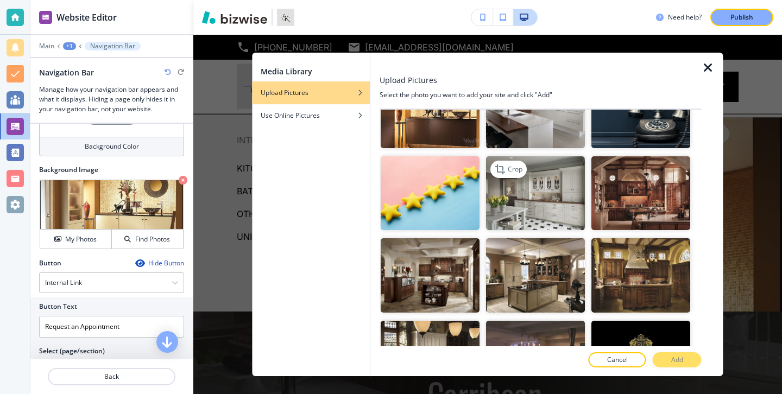
click at [553, 216] on img "button" at bounding box center [535, 193] width 99 height 74
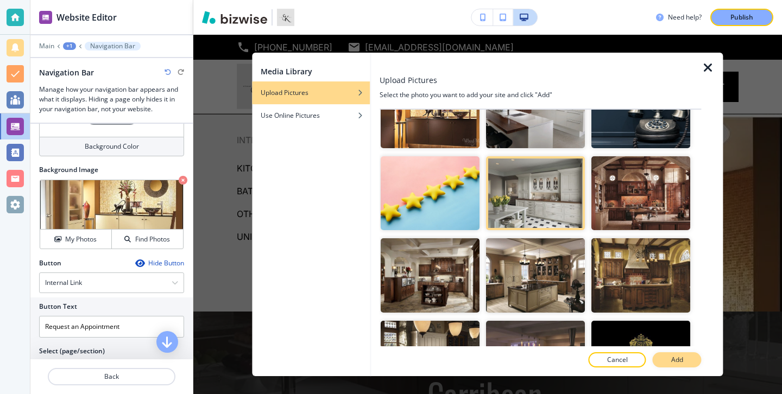
click at [677, 357] on p "Add" at bounding box center [677, 360] width 12 height 10
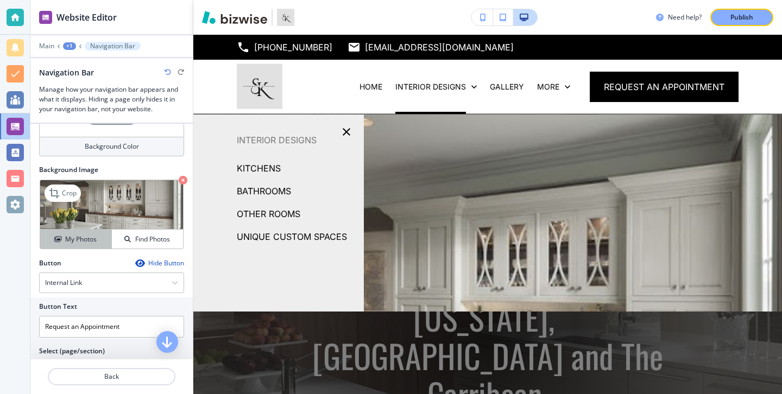
click at [93, 247] on button "My Photos" at bounding box center [76, 239] width 72 height 19
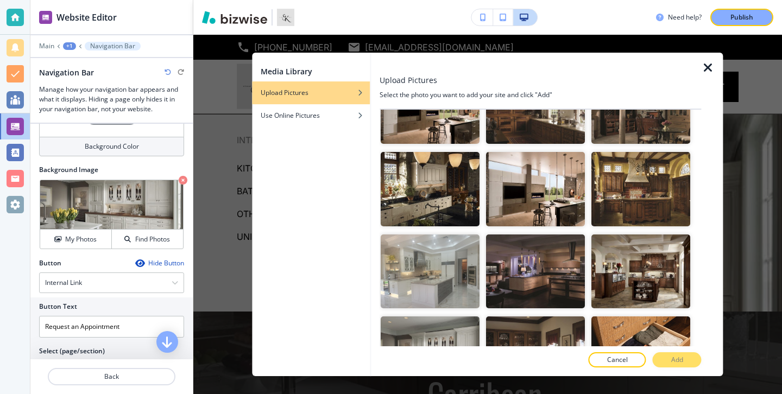
scroll to position [678, 0]
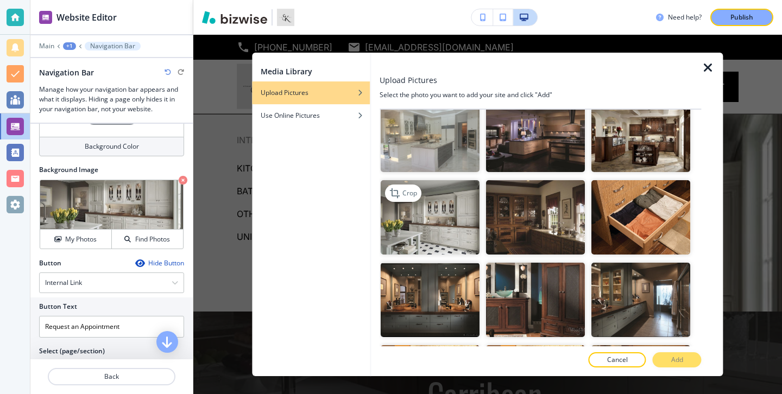
click at [444, 225] on img "button" at bounding box center [430, 218] width 99 height 74
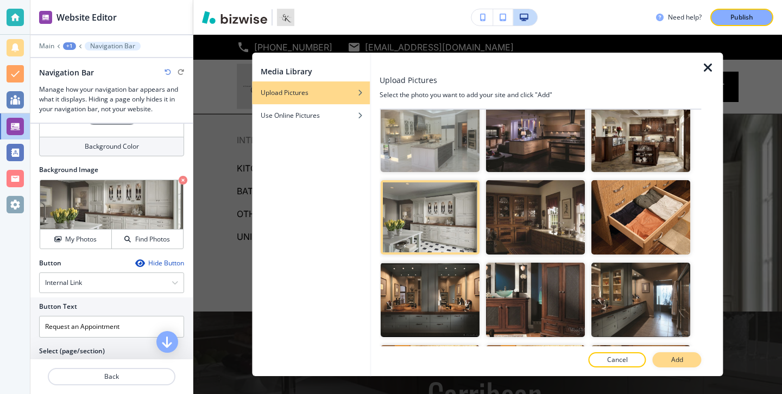
click at [679, 352] on button "Add" at bounding box center [677, 359] width 49 height 15
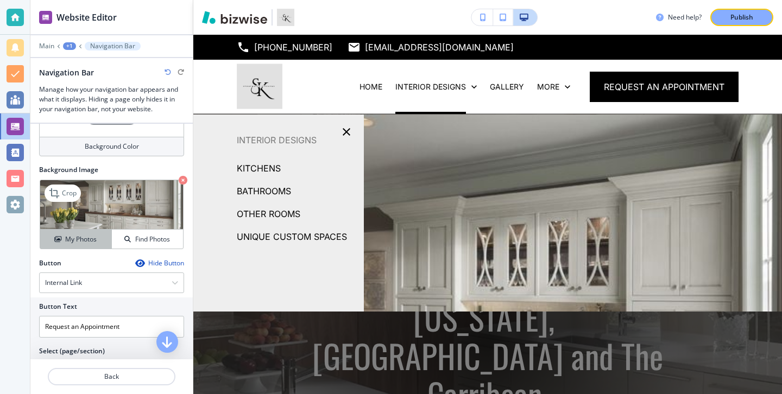
click at [98, 241] on div "My Photos" at bounding box center [75, 240] width 71 height 10
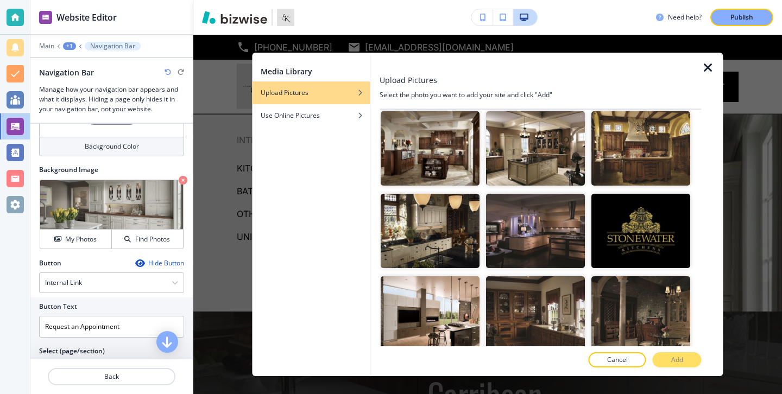
scroll to position [345, 0]
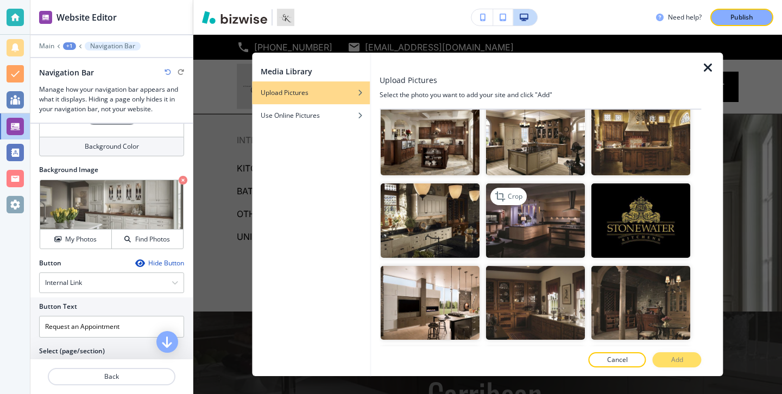
click at [522, 225] on img "button" at bounding box center [535, 221] width 99 height 74
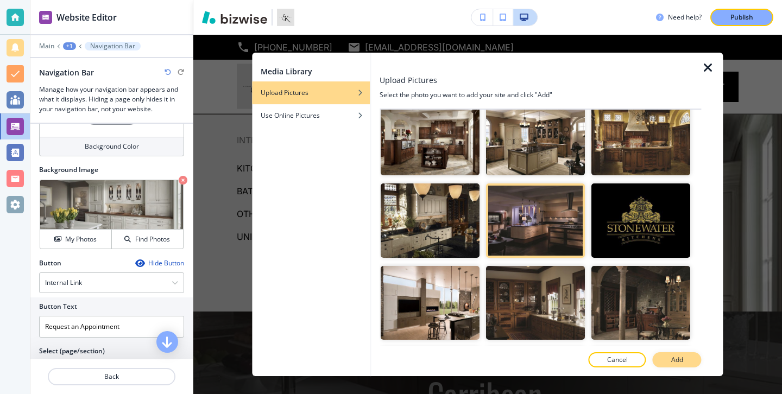
click at [682, 356] on p "Add" at bounding box center [677, 360] width 12 height 10
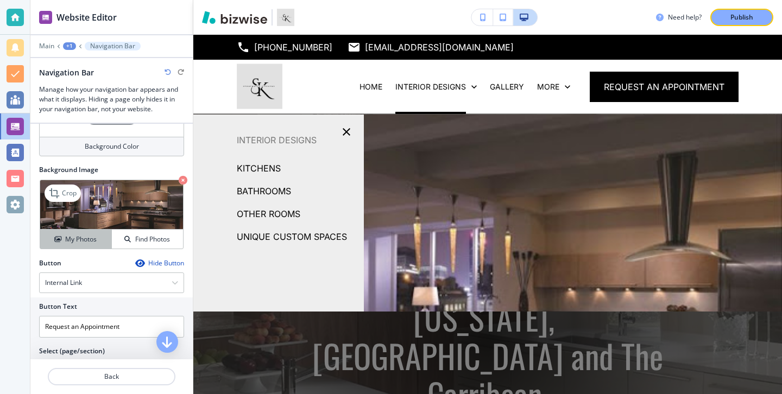
click at [84, 243] on h4 "My Photos" at bounding box center [80, 240] width 31 height 10
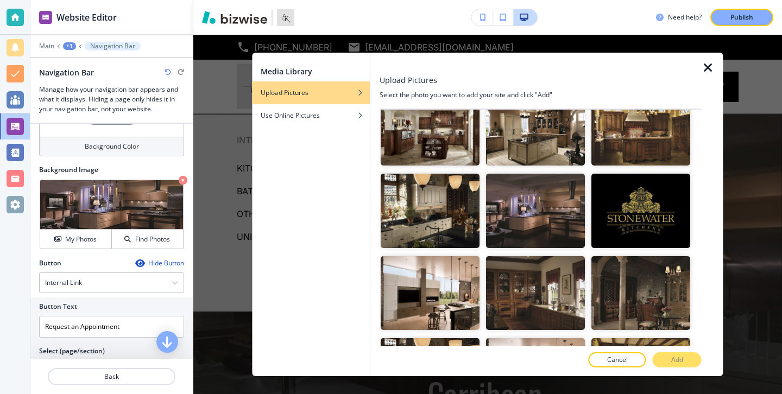
scroll to position [353, 0]
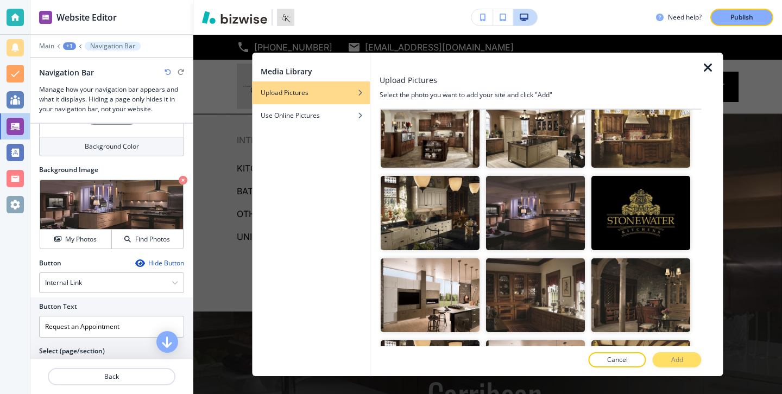
click at [710, 63] on icon "button" at bounding box center [708, 67] width 13 height 13
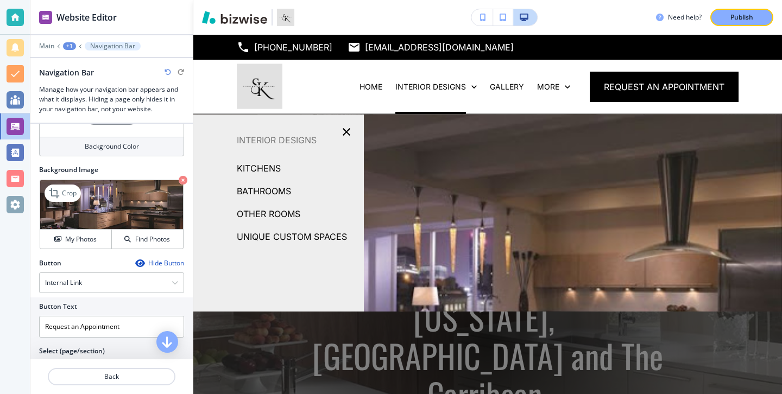
click at [182, 179] on icon "button" at bounding box center [183, 180] width 9 height 9
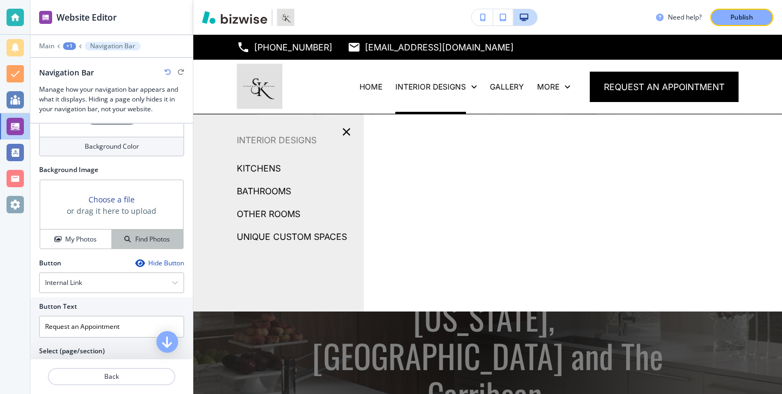
click at [140, 238] on h4 "Find Photos" at bounding box center [152, 240] width 35 height 10
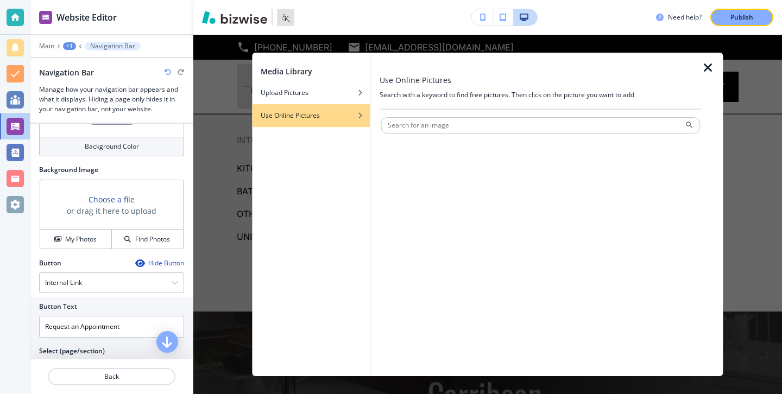
click at [705, 72] on icon "button" at bounding box center [708, 67] width 13 height 13
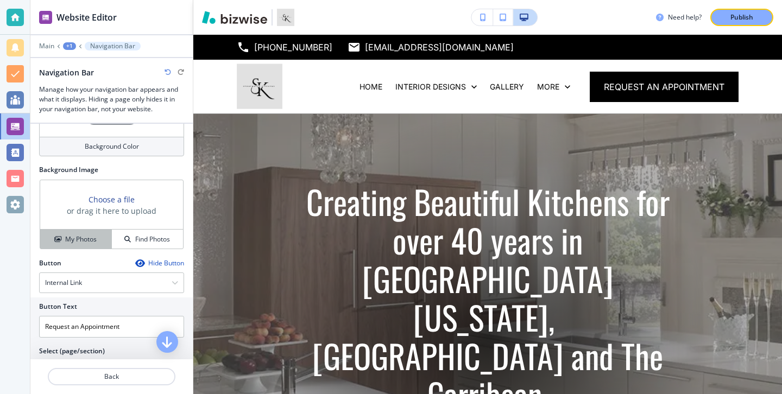
click at [96, 235] on h4 "My Photos" at bounding box center [80, 240] width 31 height 10
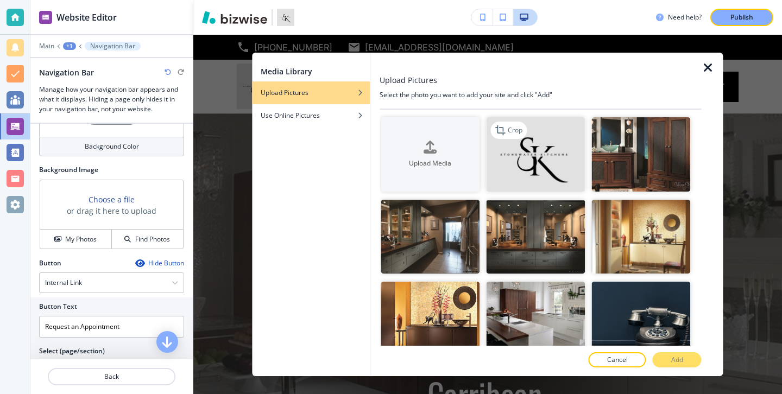
click at [570, 182] on img "button" at bounding box center [535, 154] width 99 height 74
click at [687, 358] on button "Add" at bounding box center [677, 359] width 49 height 15
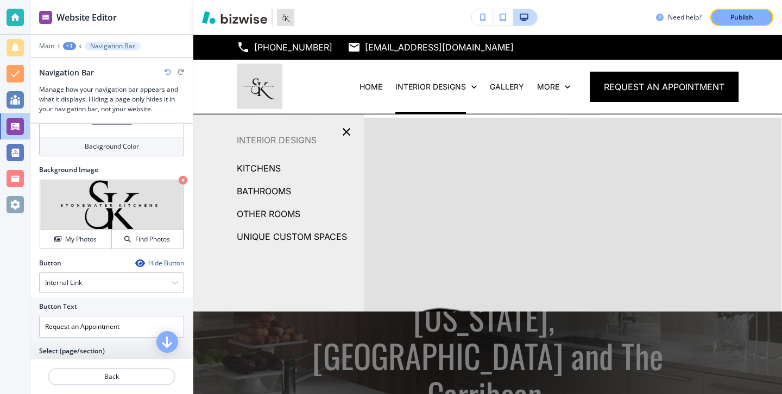
click at [92, 249] on div "Crop My Photos Find Photos" at bounding box center [111, 214] width 145 height 71
click at [94, 238] on h4 "My Photos" at bounding box center [80, 240] width 31 height 10
click at [176, 177] on div at bounding box center [111, 177] width 145 height 4
click at [188, 180] on div "Background Image Crop My Photos Find Photos" at bounding box center [111, 211] width 162 height 93
click at [184, 180] on icon "button" at bounding box center [183, 180] width 9 height 9
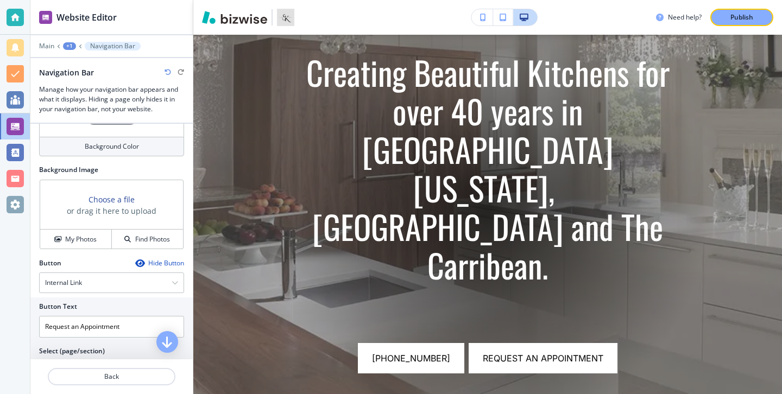
scroll to position [0, 0]
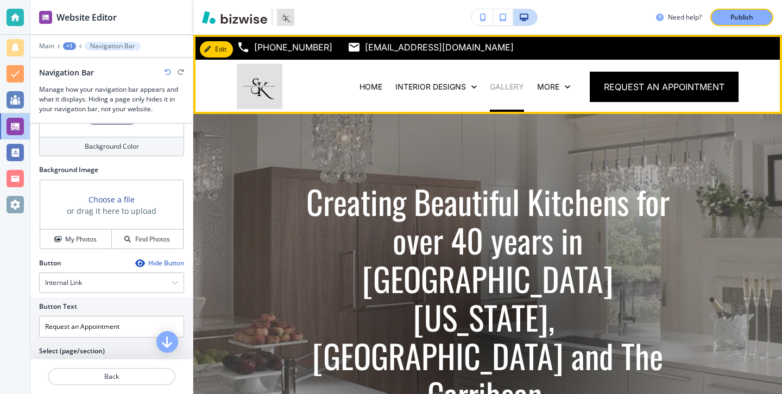
click at [513, 83] on p "GALLERY" at bounding box center [507, 86] width 34 height 11
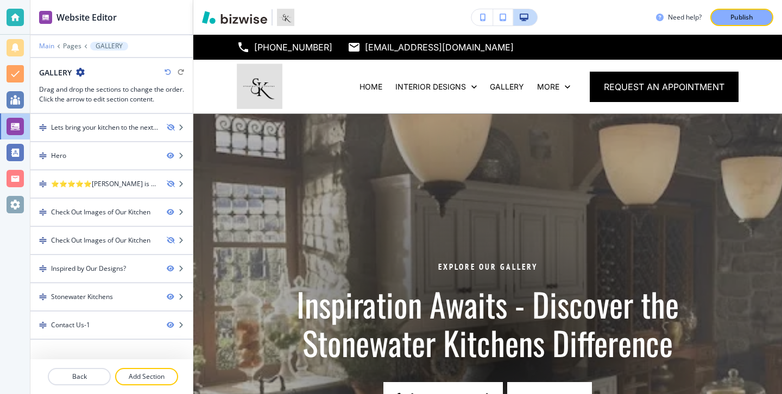
click at [53, 47] on p "Main" at bounding box center [46, 46] width 15 height 8
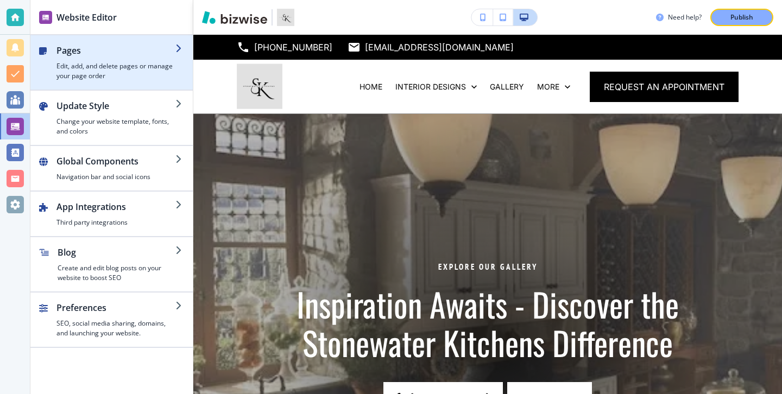
click at [134, 74] on h4 "Edit, add, and delete pages or manage your page order" at bounding box center [115, 71] width 119 height 20
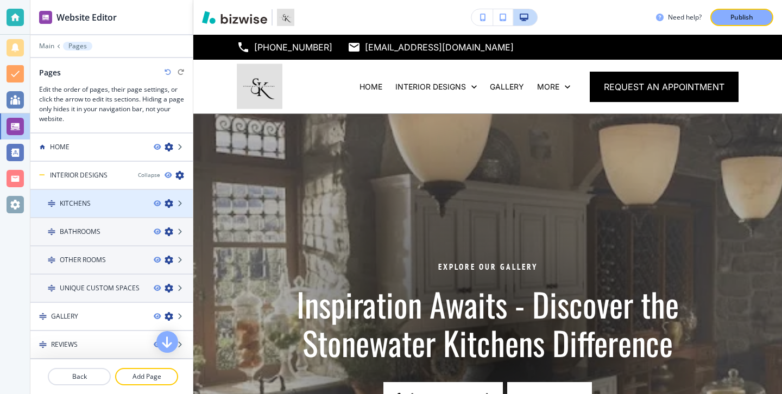
scroll to position [85, 0]
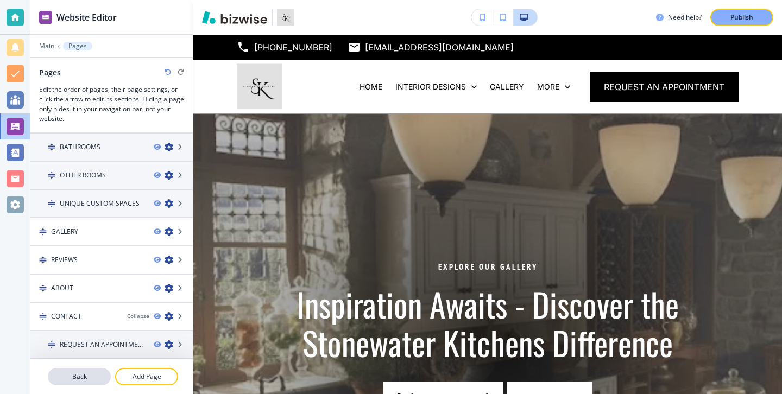
click at [87, 372] on p "Back" at bounding box center [79, 377] width 61 height 10
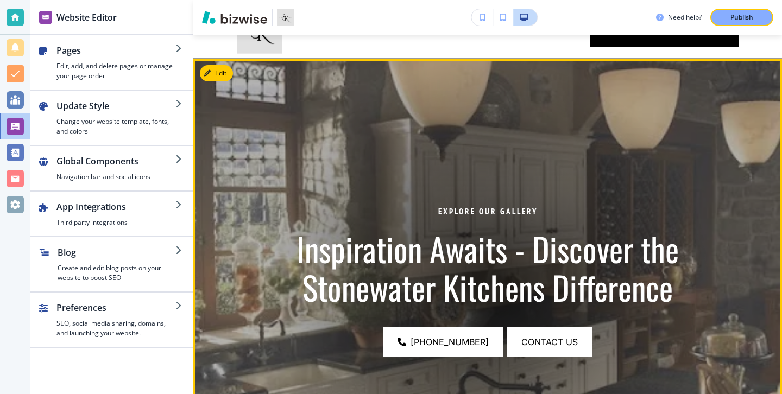
scroll to position [0, 0]
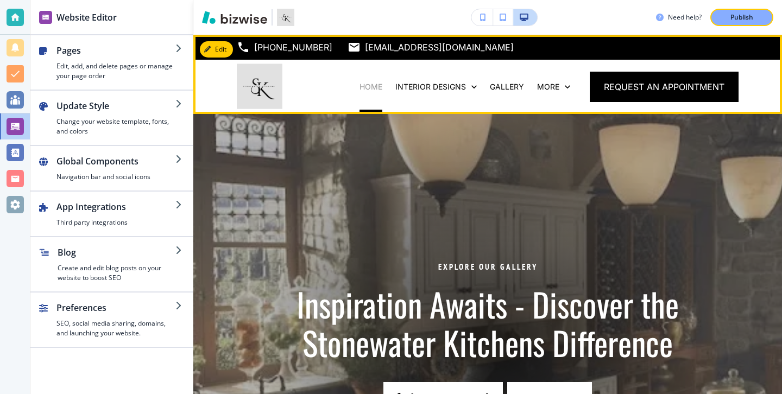
click at [364, 86] on p "HOME" at bounding box center [370, 86] width 23 height 11
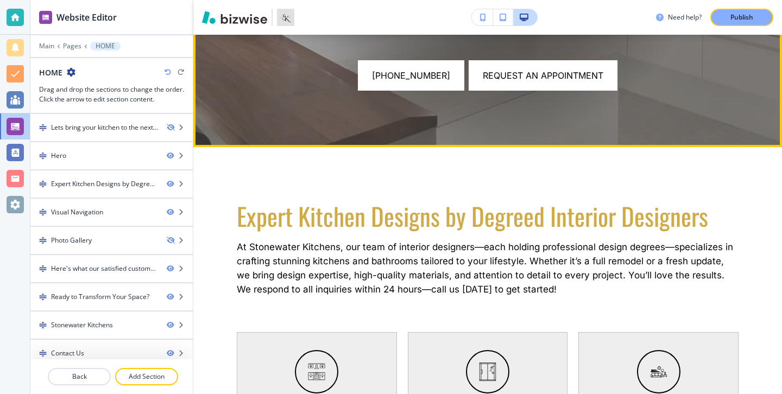
scroll to position [418, 0]
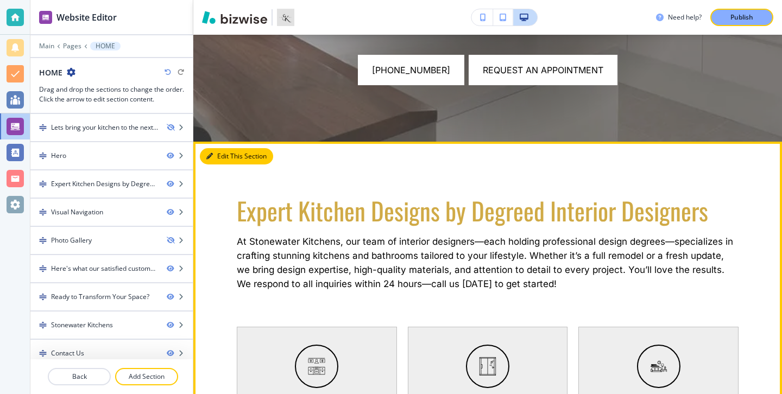
click at [230, 161] on button "Edit This Section" at bounding box center [236, 156] width 73 height 16
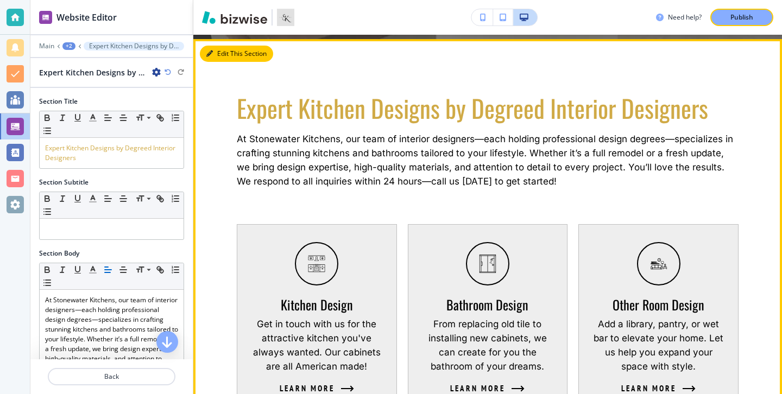
scroll to position [525, 0]
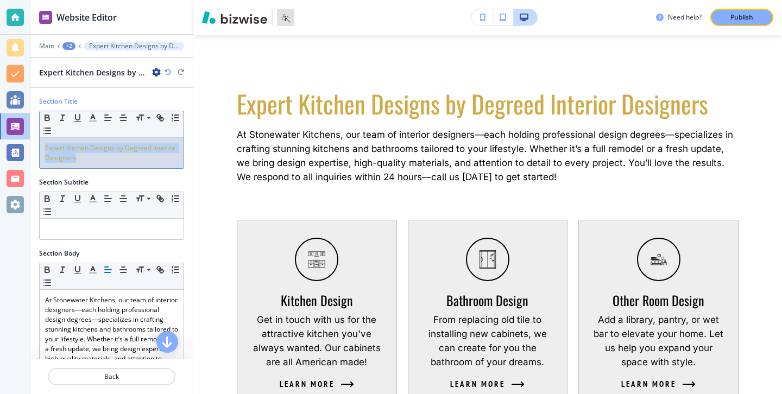
drag, startPoint x: 152, startPoint y: 159, endPoint x: 98, endPoint y: 131, distance: 60.5
click at [98, 131] on div "Small Normal Large Huge Expert Kitchen Designs by Degreed Interior Designers" at bounding box center [111, 140] width 145 height 58
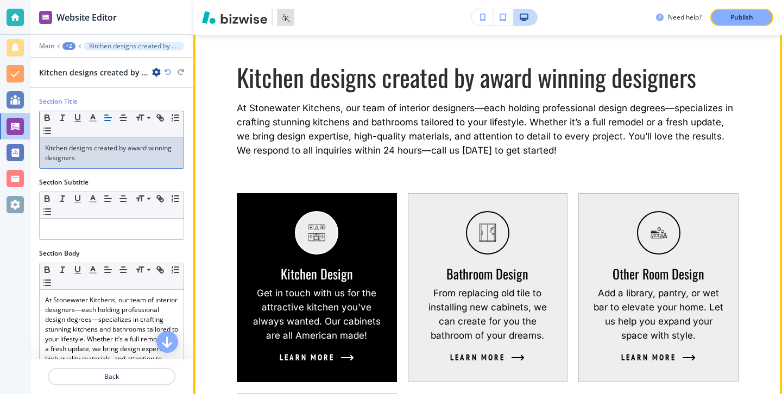
scroll to position [395, 0]
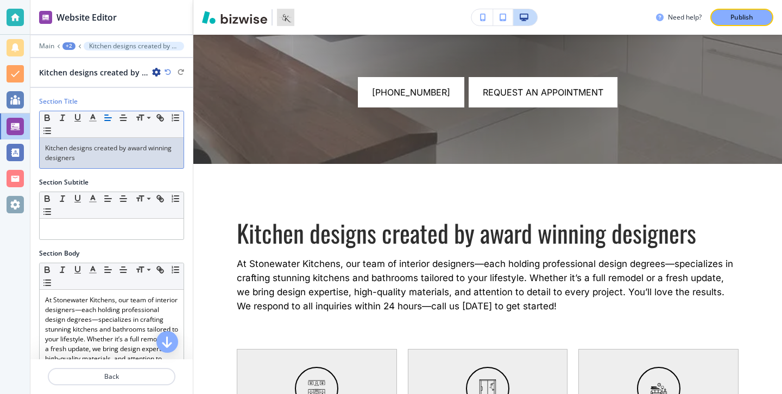
click at [73, 145] on span "Kitchen designs created by award winning designers" at bounding box center [109, 152] width 128 height 19
click at [97, 149] on span "Kitchen Designs created by award winning designers" at bounding box center [109, 152] width 129 height 19
click at [133, 151] on span "Kitchen Designs Created by award winning designers" at bounding box center [110, 152] width 130 height 19
click at [153, 147] on span "Kitchen Designs Created by Award winning designers" at bounding box center [110, 152] width 131 height 19
click at [155, 147] on span "Kitchen Designs Created by Award winning designers" at bounding box center [110, 152] width 131 height 19
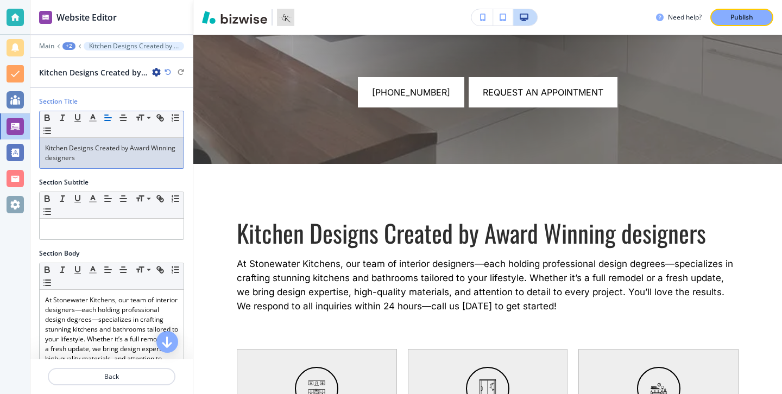
click at [49, 155] on span "Kitchen Designs Created by Award Winning designers" at bounding box center [111, 152] width 132 height 19
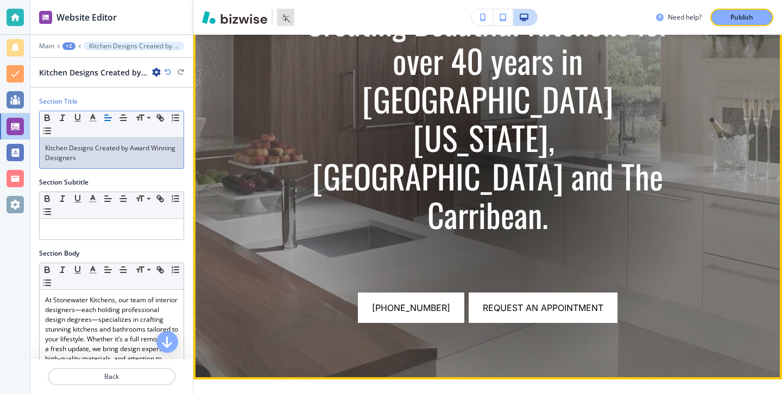
scroll to position [0, 0]
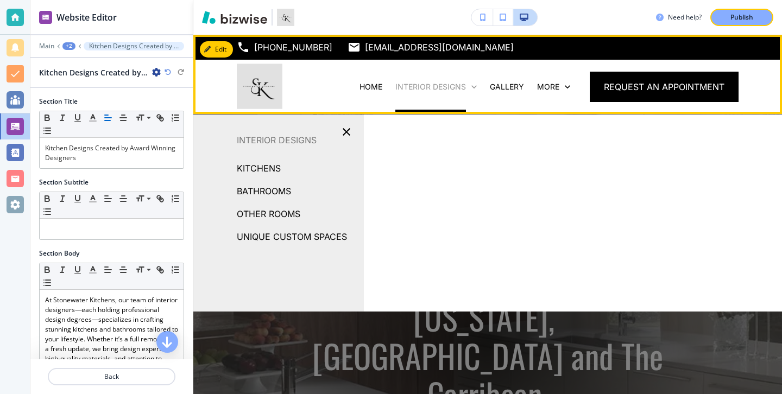
click at [446, 87] on p "INTERIOR DESIGNS" at bounding box center [430, 86] width 71 height 11
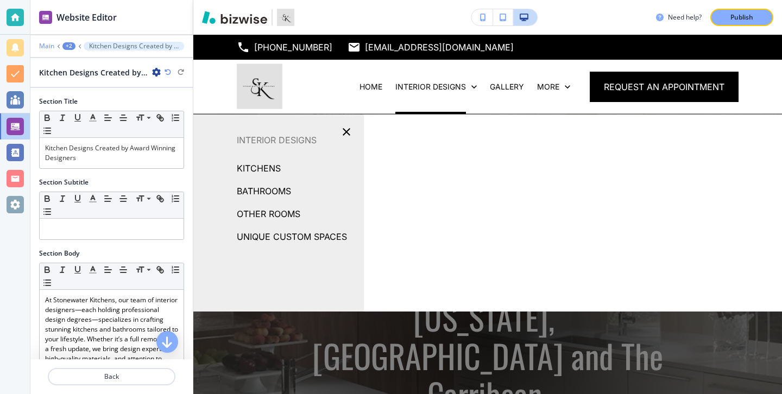
click at [47, 47] on p "Main" at bounding box center [46, 46] width 15 height 8
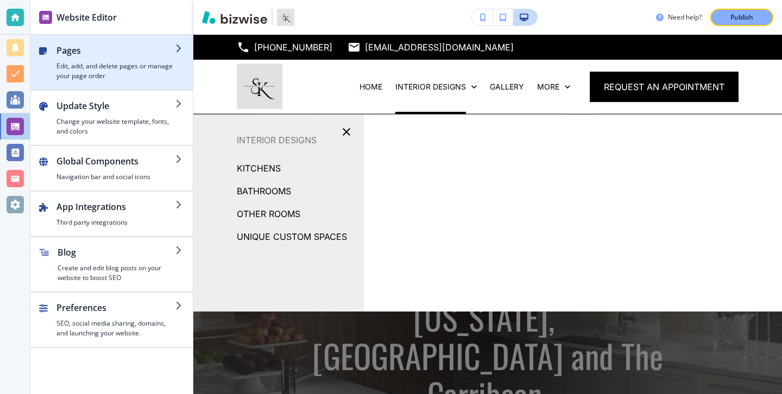
click at [162, 86] on div "button" at bounding box center [111, 85] width 162 height 9
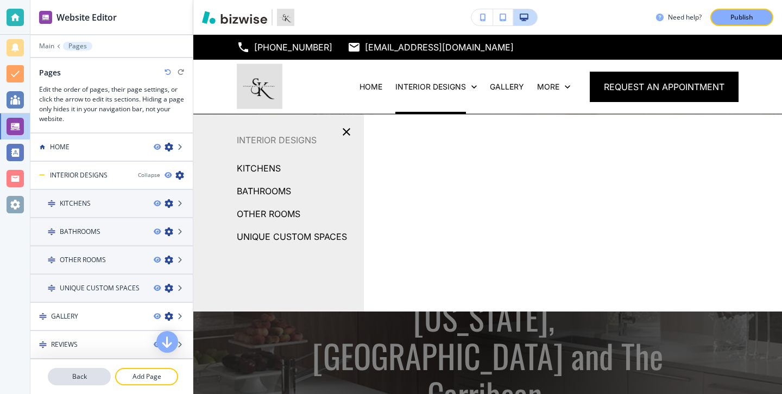
click at [86, 376] on p "Back" at bounding box center [79, 377] width 61 height 10
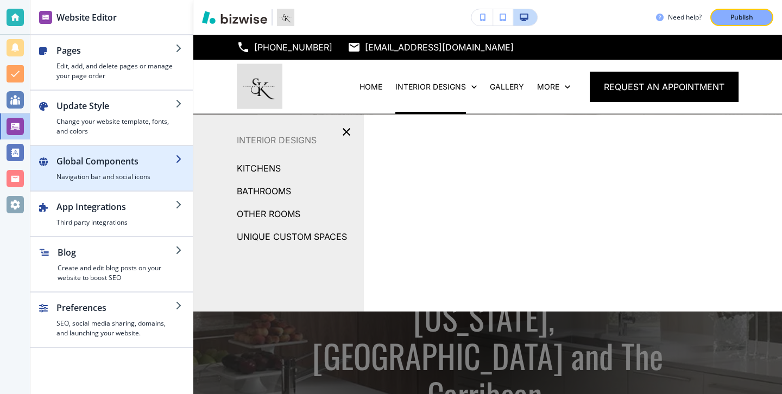
click at [130, 186] on div "button" at bounding box center [111, 186] width 162 height 9
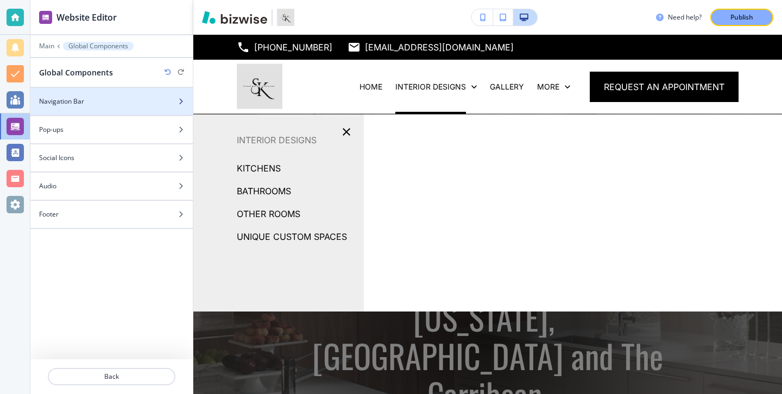
click at [148, 110] on div at bounding box center [111, 110] width 162 height 9
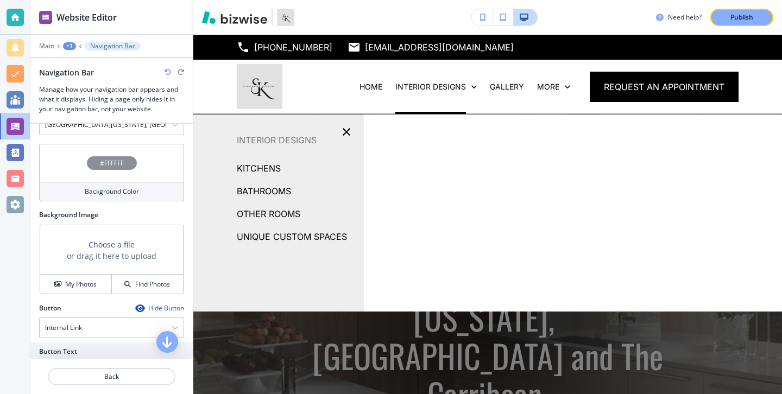
scroll to position [441, 0]
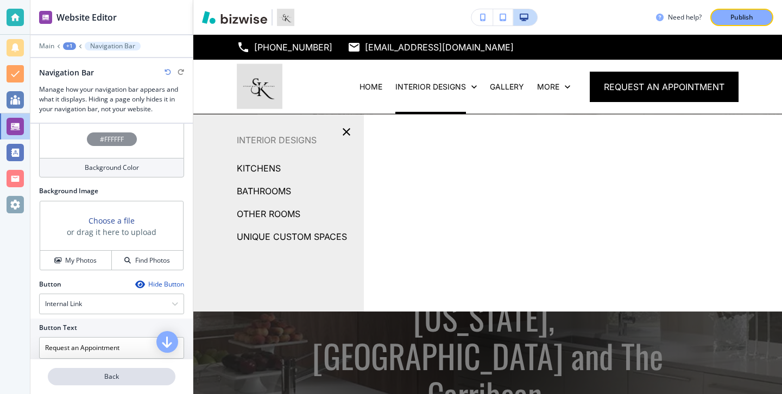
click at [143, 381] on p "Back" at bounding box center [111, 377] width 125 height 10
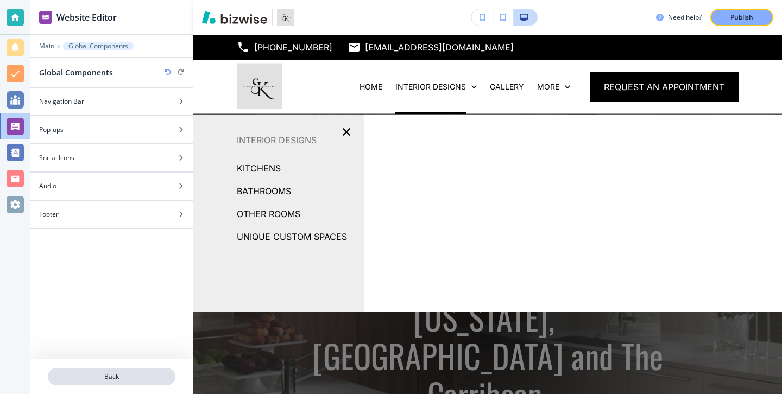
click at [117, 375] on p "Back" at bounding box center [111, 377] width 125 height 10
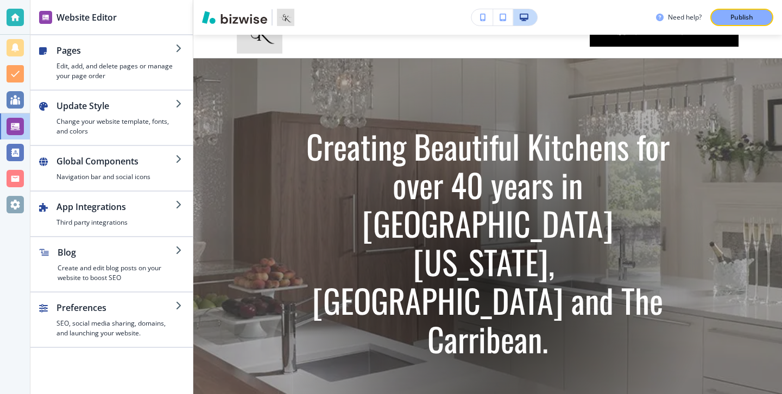
scroll to position [0, 0]
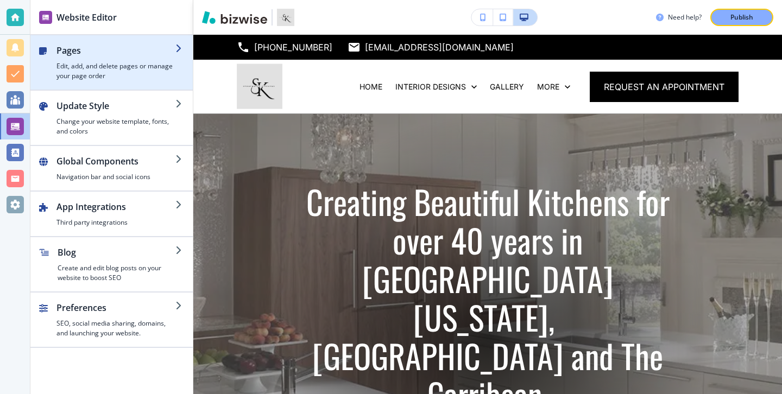
click at [176, 70] on div "button" at bounding box center [183, 62] width 17 height 37
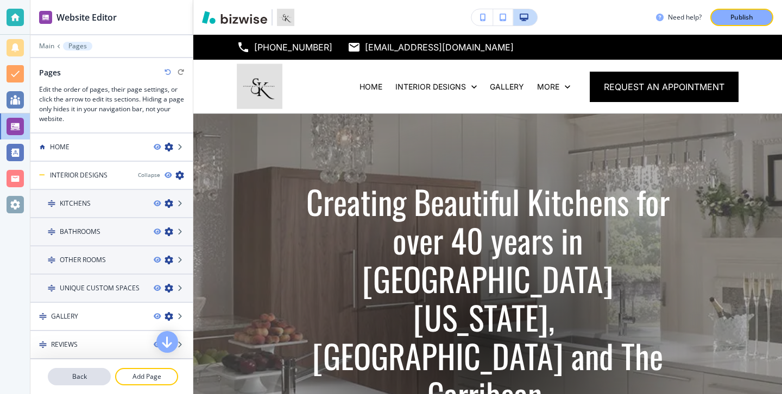
click at [78, 379] on p "Back" at bounding box center [79, 377] width 61 height 10
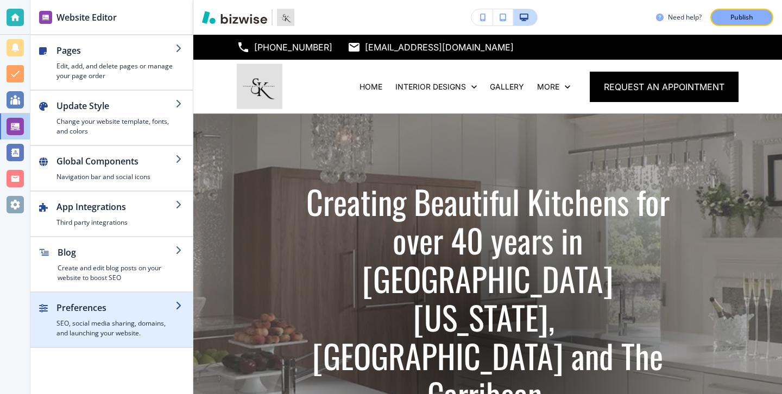
click at [110, 307] on h2 "Preferences" at bounding box center [115, 307] width 119 height 13
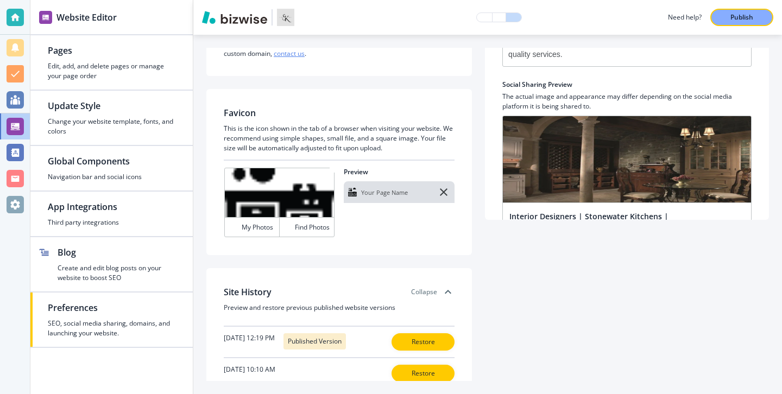
scroll to position [147, 0]
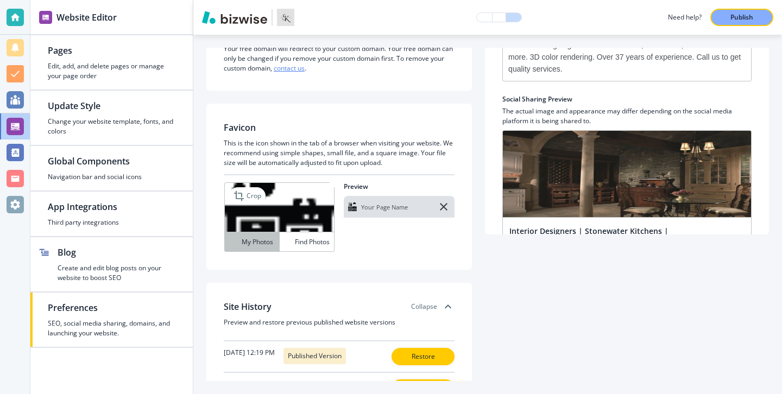
click at [268, 248] on button "My Photos" at bounding box center [252, 241] width 55 height 19
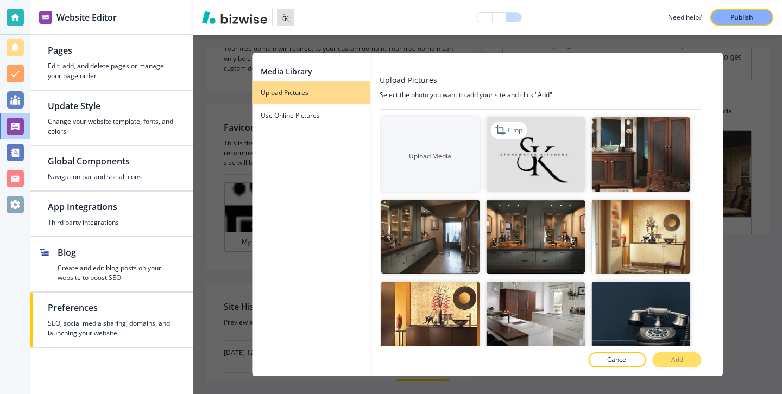
click at [538, 154] on img "button" at bounding box center [535, 154] width 99 height 74
click at [665, 359] on button "Add" at bounding box center [677, 359] width 49 height 15
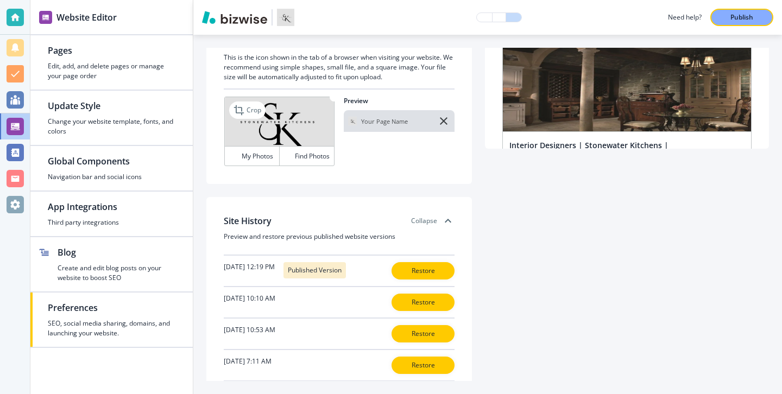
scroll to position [248, 0]
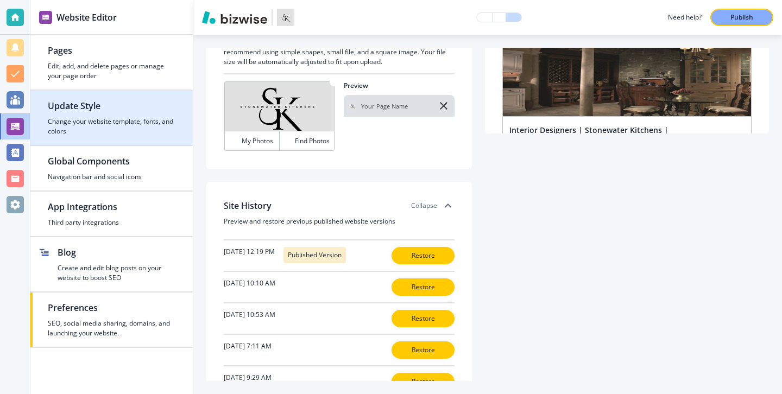
click at [115, 112] on div "button" at bounding box center [112, 114] width 128 height 4
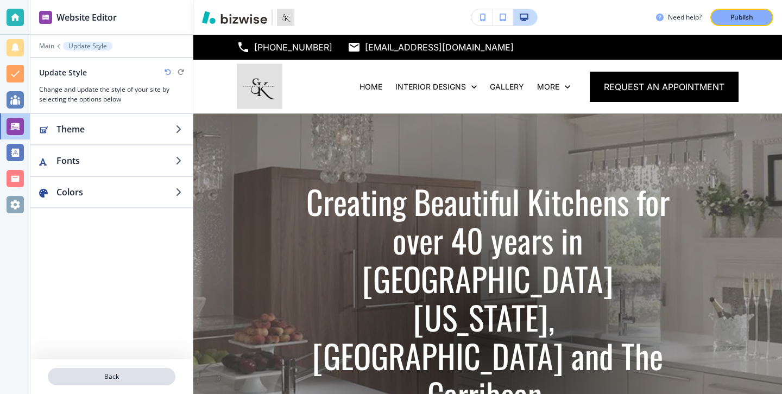
click at [129, 382] on button "Back" at bounding box center [112, 376] width 128 height 17
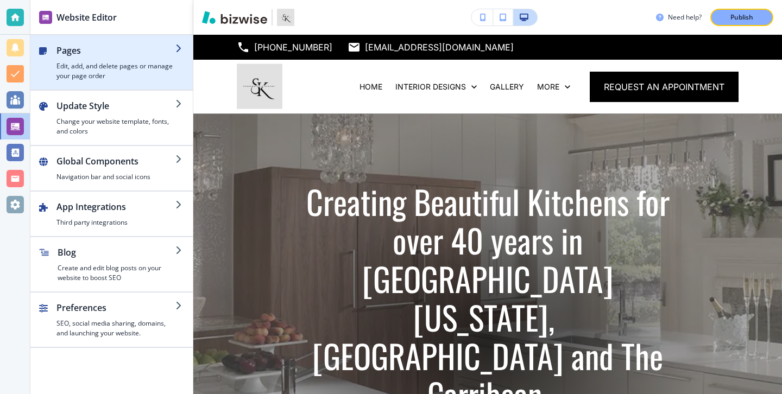
click at [139, 59] on div "button" at bounding box center [115, 59] width 119 height 4
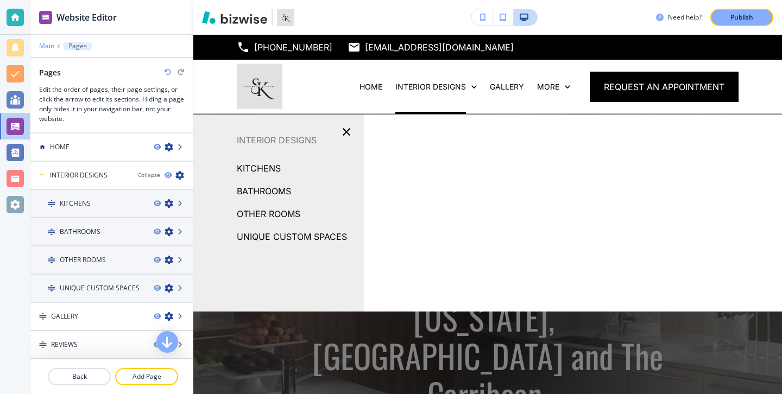
click at [52, 49] on p "Main" at bounding box center [46, 46] width 15 height 8
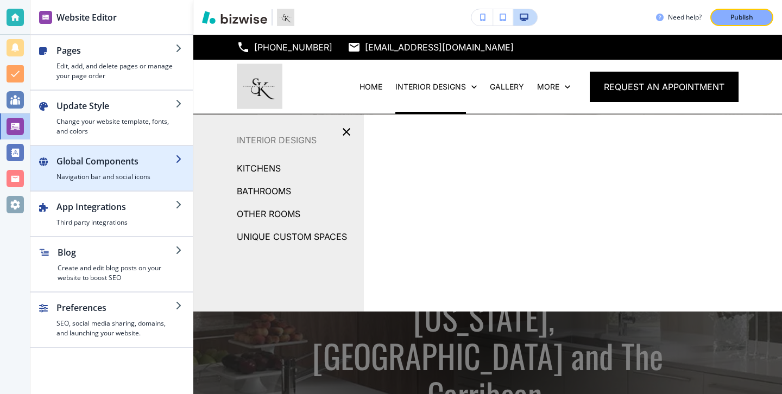
click at [160, 154] on div "button" at bounding box center [111, 150] width 162 height 9
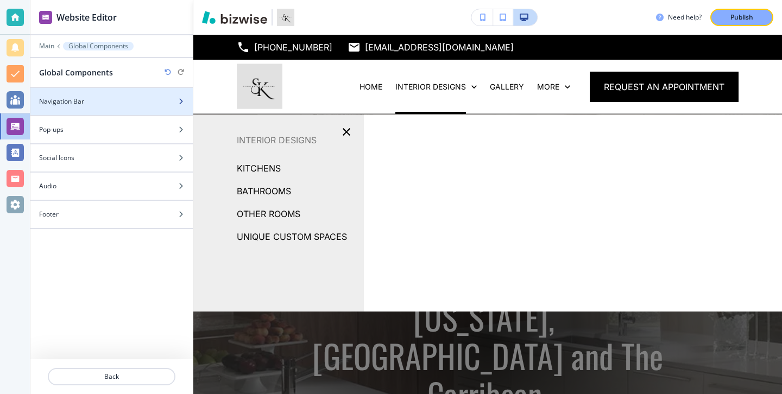
click at [151, 107] on div at bounding box center [111, 110] width 162 height 9
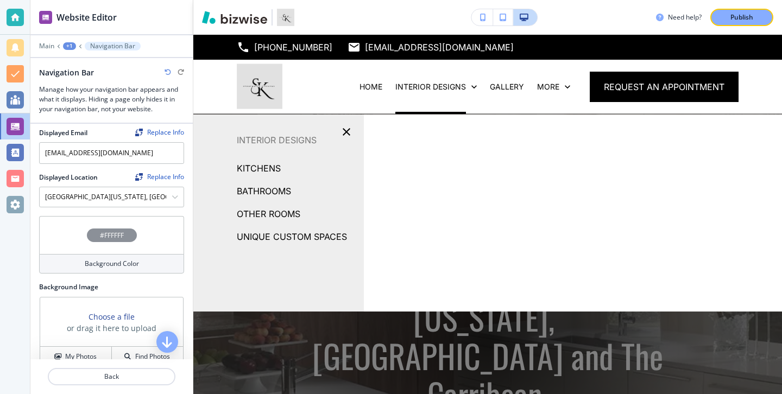
scroll to position [417, 0]
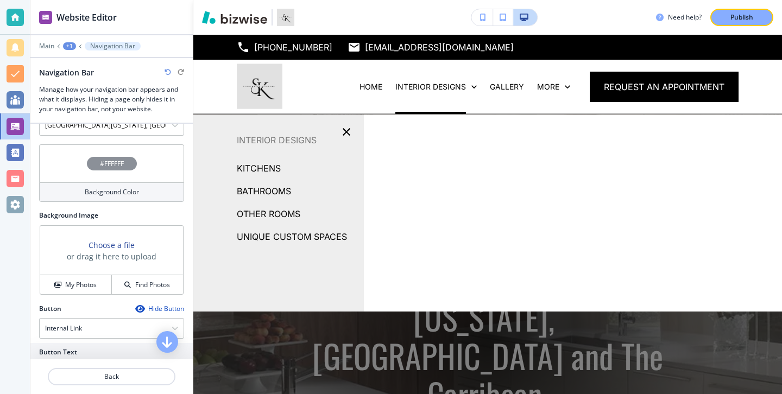
click at [145, 193] on div "Background Color" at bounding box center [111, 192] width 145 height 20
click at [154, 217] on h2 "Background Image" at bounding box center [111, 216] width 145 height 10
click at [151, 197] on div "Background Color" at bounding box center [111, 192] width 145 height 20
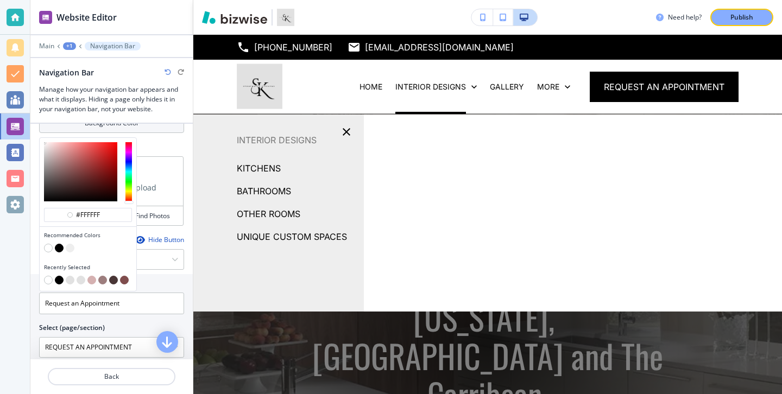
scroll to position [492, 0]
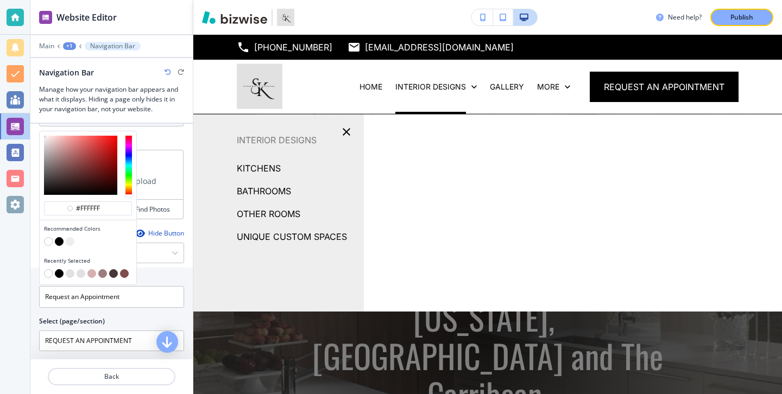
click at [59, 270] on button "button" at bounding box center [59, 273] width 9 height 9
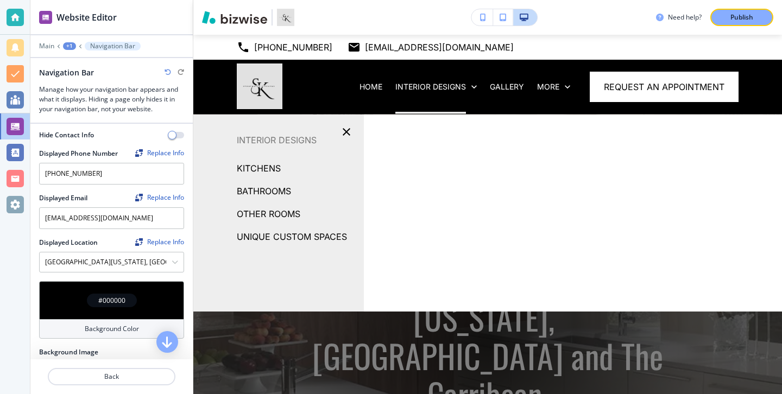
scroll to position [201, 0]
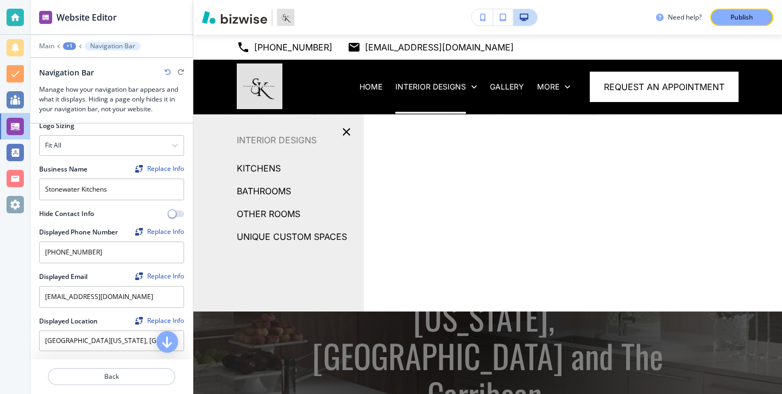
click at [165, 73] on icon "button" at bounding box center [168, 72] width 7 height 7
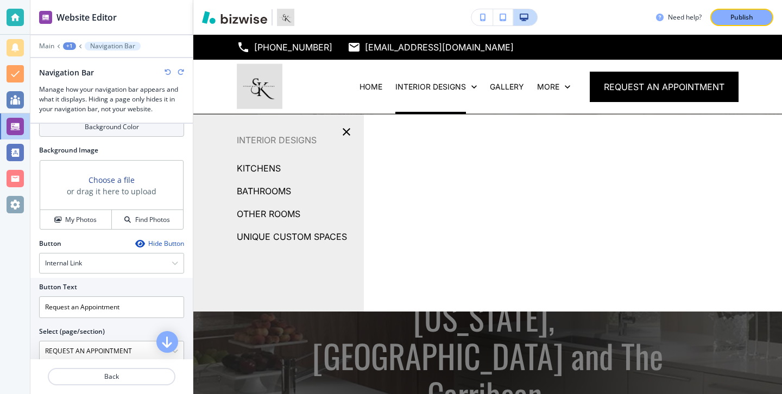
scroll to position [474, 0]
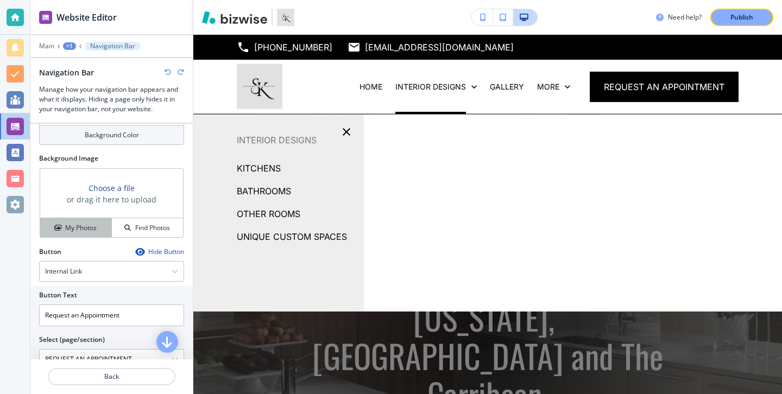
click at [94, 231] on h4 "My Photos" at bounding box center [80, 228] width 31 height 10
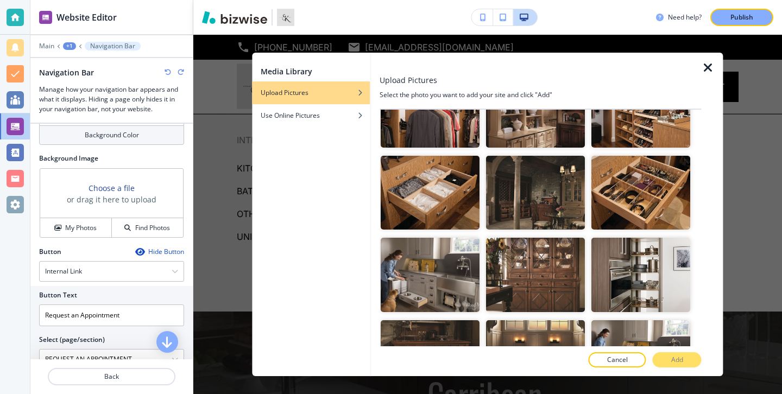
scroll to position [1254, 0]
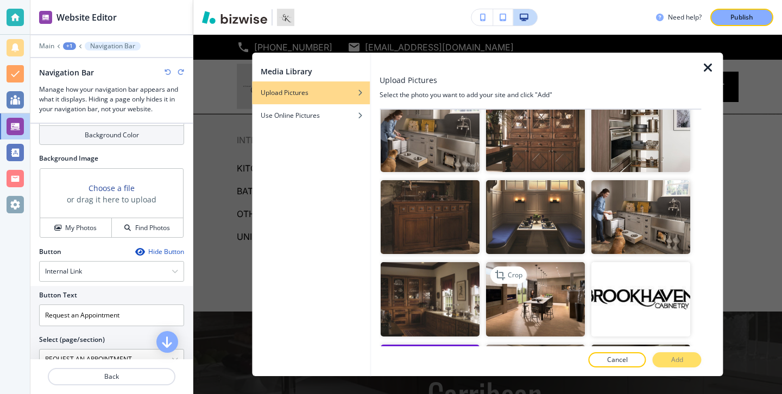
click at [566, 277] on img "button" at bounding box center [535, 299] width 99 height 74
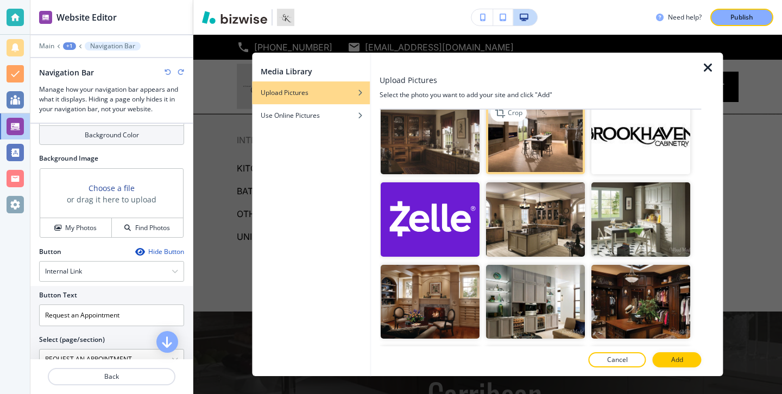
scroll to position [1427, 0]
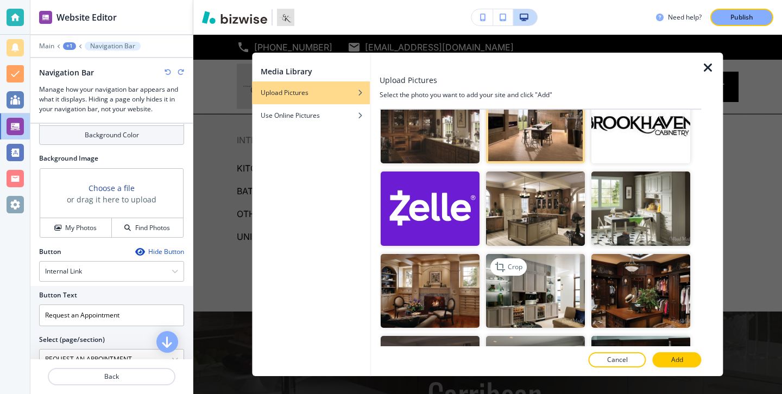
click at [533, 314] on img "button" at bounding box center [535, 291] width 99 height 74
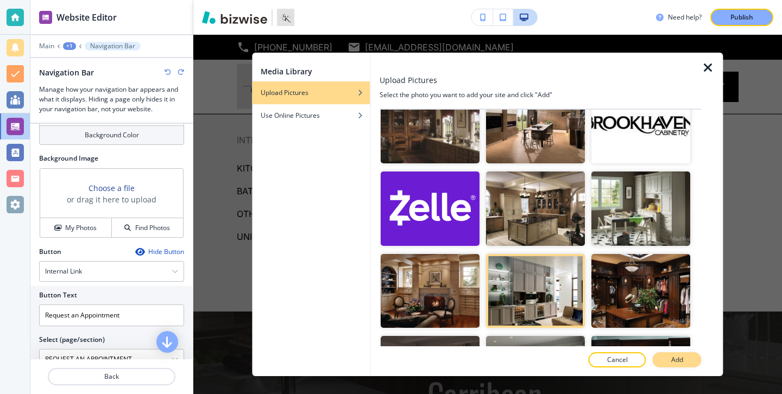
click at [659, 357] on button "Add" at bounding box center [677, 359] width 49 height 15
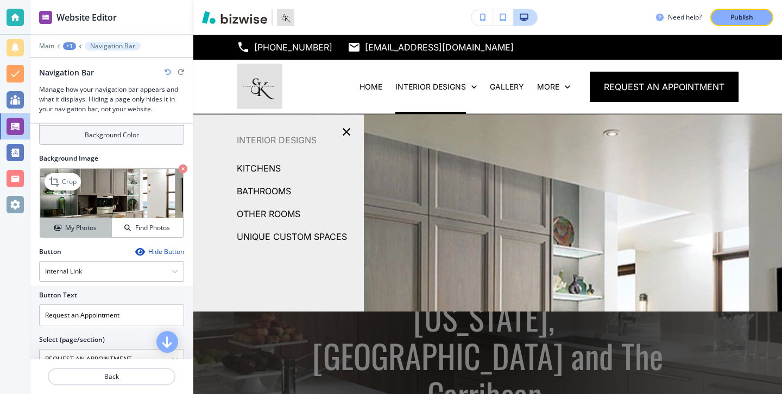
click at [93, 222] on button "My Photos" at bounding box center [76, 227] width 72 height 19
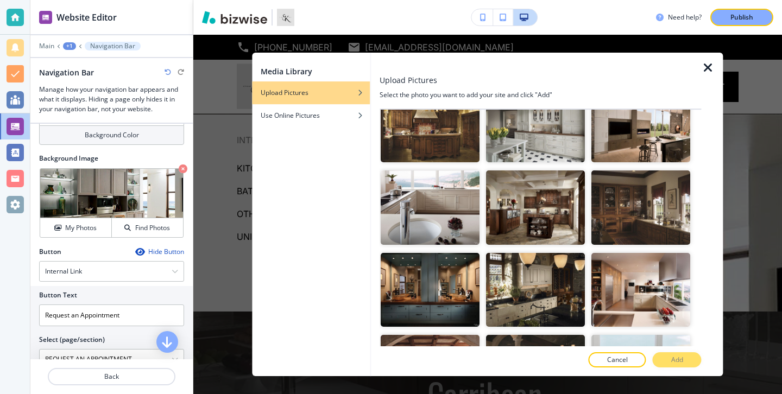
scroll to position [1846, 0]
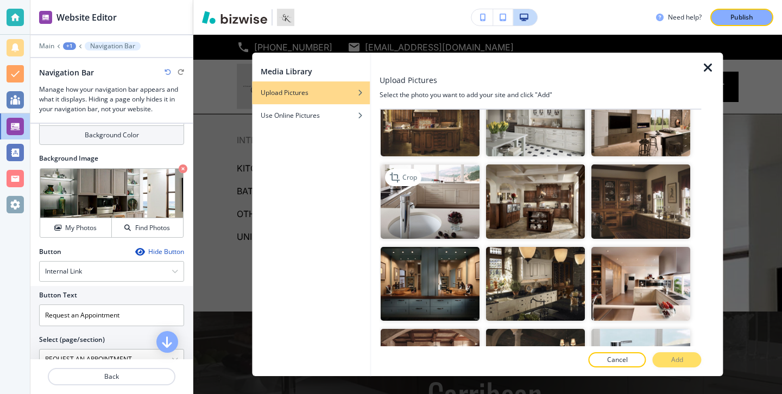
click at [459, 232] on img "button" at bounding box center [430, 202] width 99 height 74
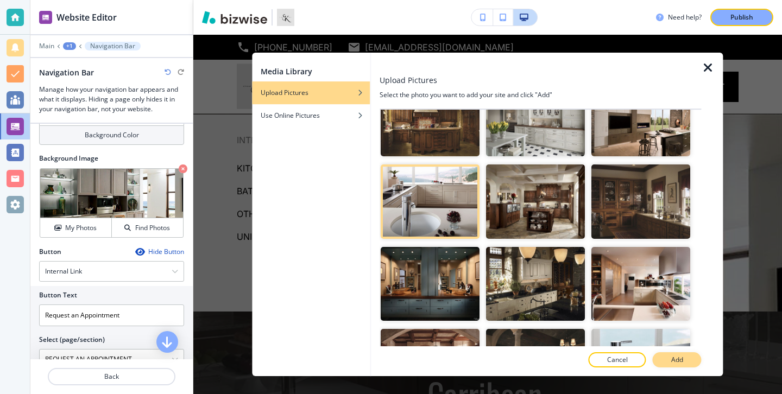
click at [694, 366] on button "Add" at bounding box center [677, 359] width 49 height 15
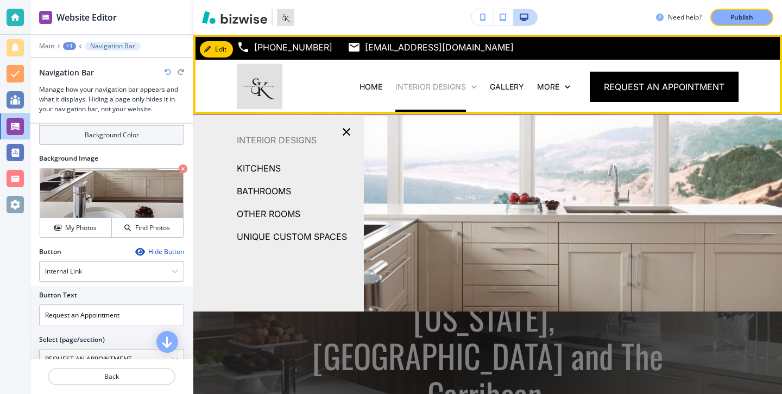
click at [429, 83] on p "INTERIOR DESIGNS" at bounding box center [430, 86] width 71 height 11
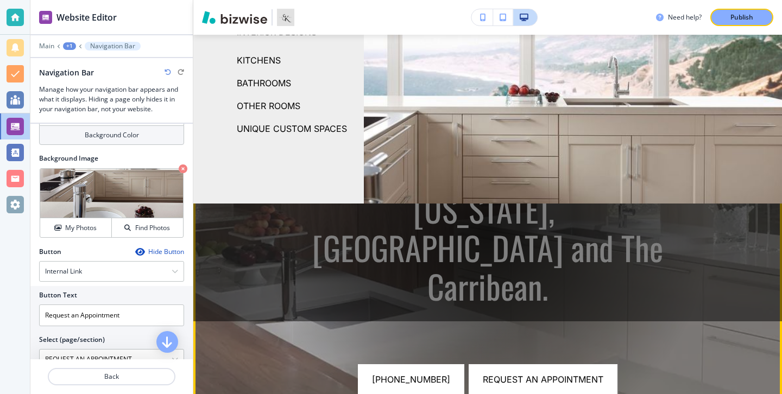
scroll to position [0, 0]
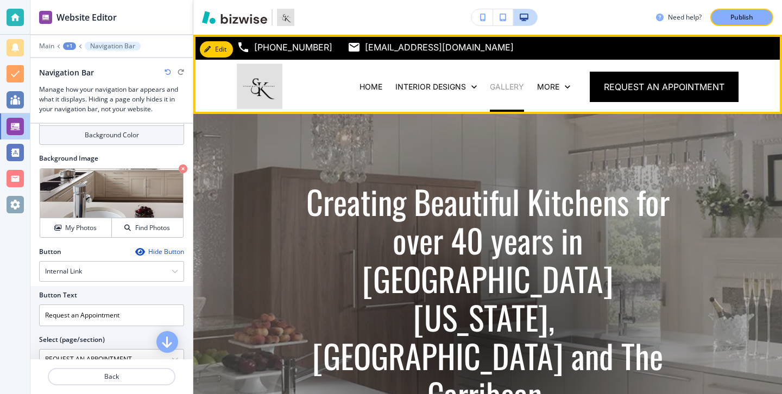
click at [513, 91] on p "GALLERY" at bounding box center [507, 86] width 34 height 11
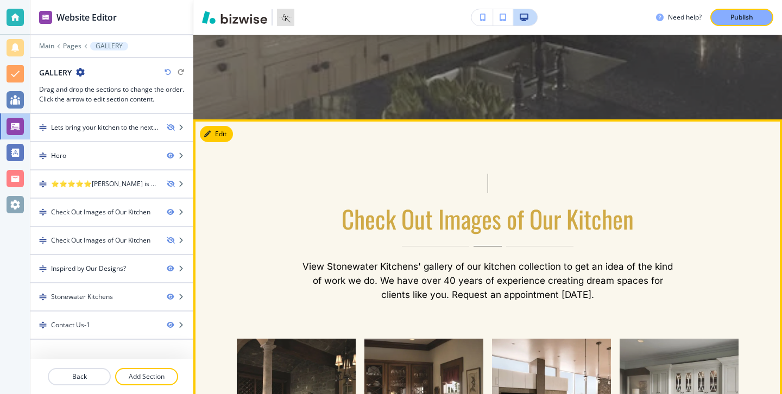
scroll to position [439, 0]
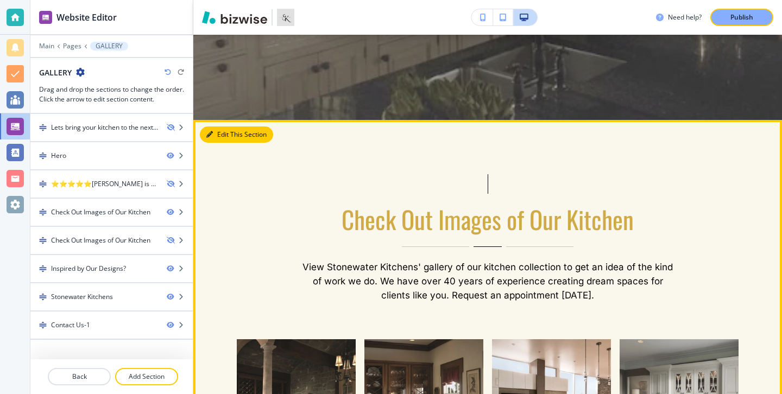
click at [223, 139] on button "Edit This Section" at bounding box center [236, 135] width 73 height 16
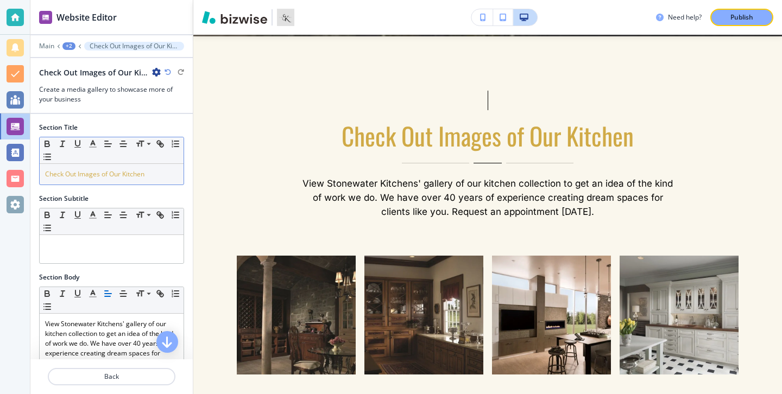
scroll to position [525, 0]
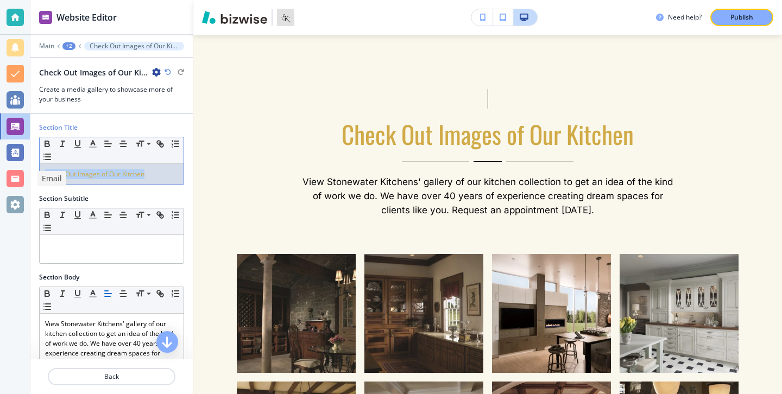
drag, startPoint x: 156, startPoint y: 178, endPoint x: 0, endPoint y: 176, distance: 155.8
click at [0, 176] on div "Website Editor Main +2 Check Out Images of Our Kitchen Check Out Images of Our …" at bounding box center [391, 197] width 782 height 394
click at [96, 143] on icon "button" at bounding box center [93, 144] width 10 height 10
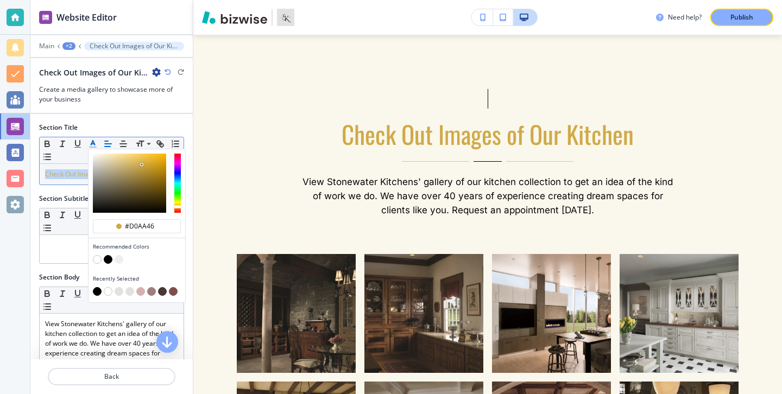
click at [109, 262] on button "button" at bounding box center [108, 259] width 9 height 9
type input "#000000"
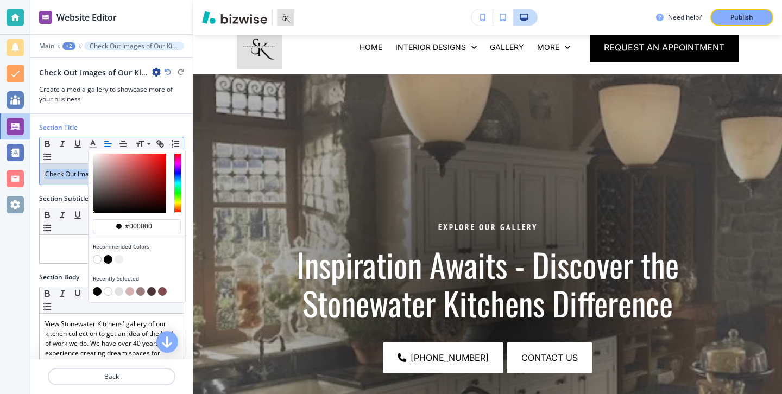
scroll to position [0, 0]
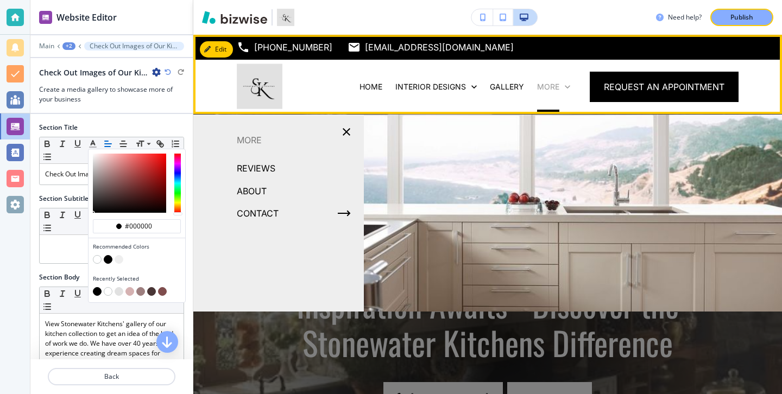
click at [543, 86] on p "More" at bounding box center [548, 86] width 22 height 11
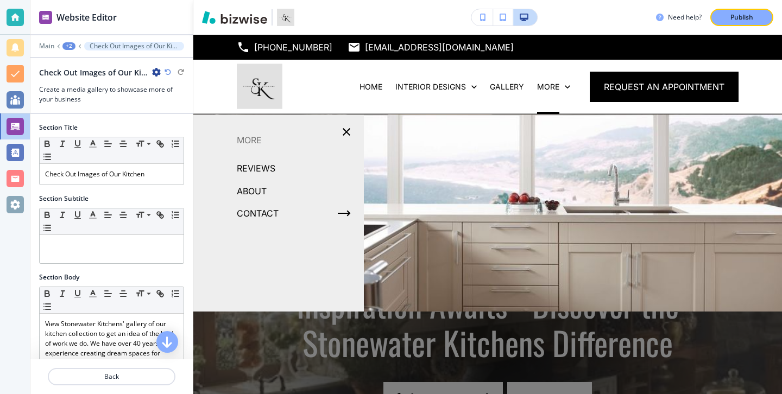
click at [269, 163] on p "REVIEWS" at bounding box center [256, 168] width 39 height 16
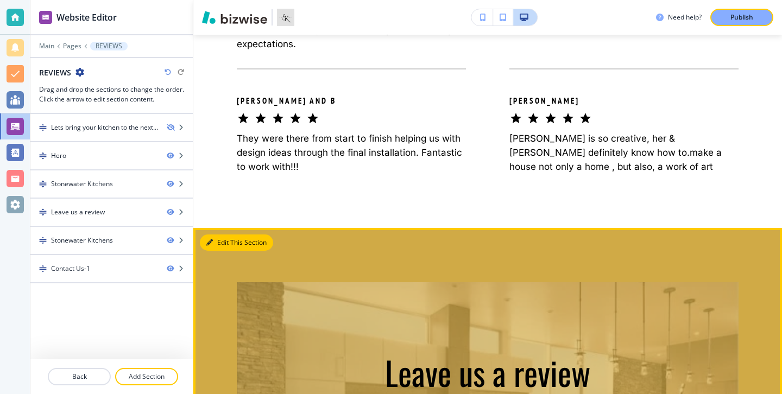
click at [220, 235] on button "Edit This Section" at bounding box center [236, 243] width 73 height 16
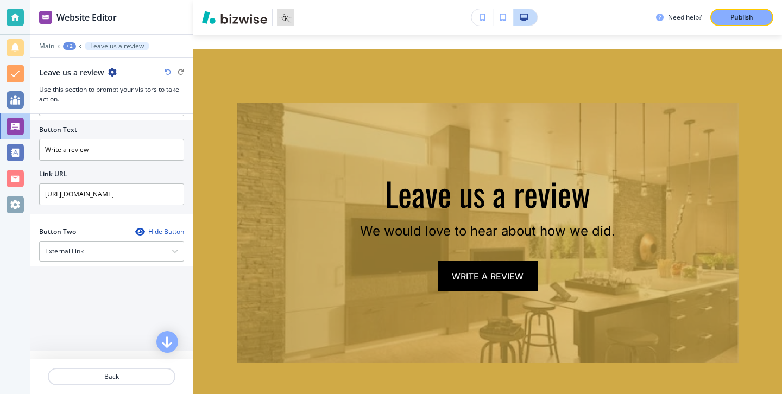
scroll to position [547, 0]
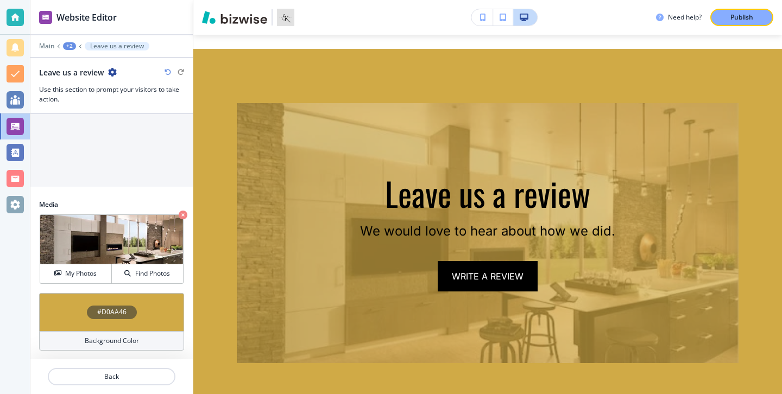
click at [140, 337] on div "Background Color" at bounding box center [111, 341] width 145 height 20
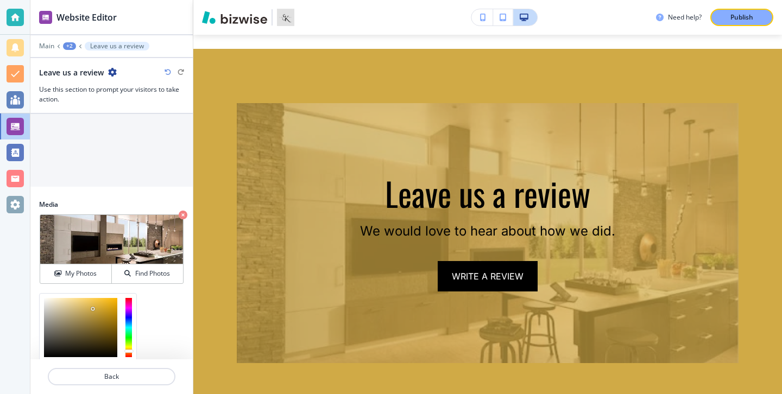
scroll to position [634, 0]
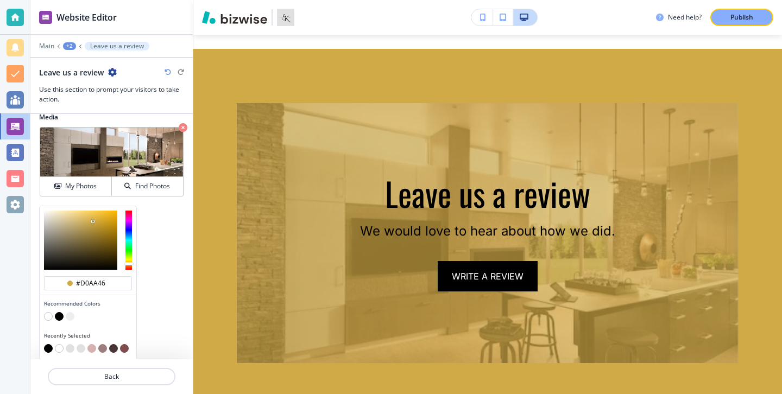
click at [48, 316] on button "button" at bounding box center [48, 316] width 9 height 9
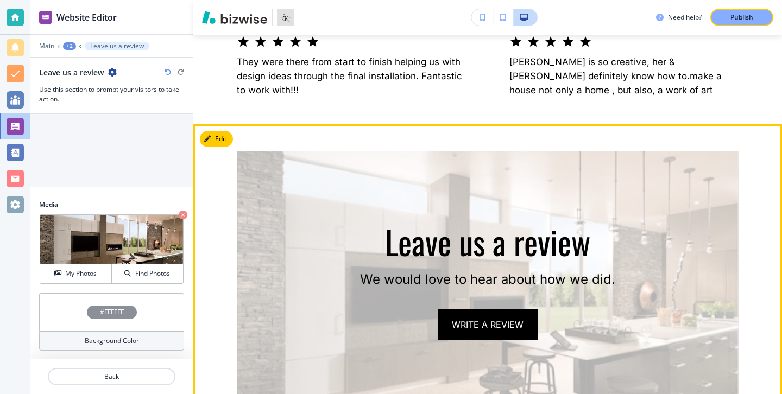
scroll to position [1016, 0]
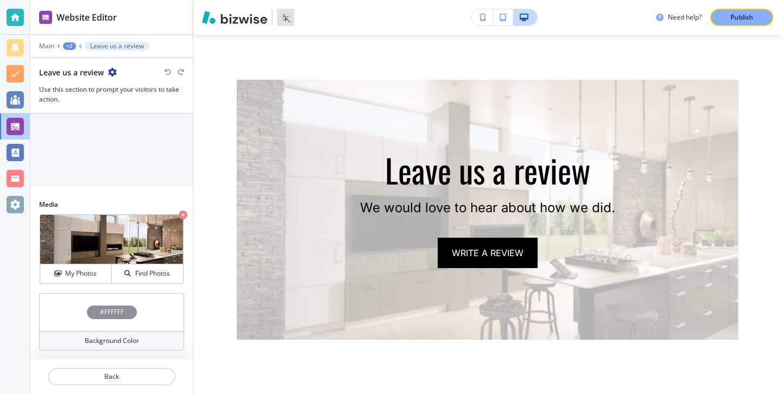
click at [159, 338] on div "Background Color" at bounding box center [111, 341] width 145 height 20
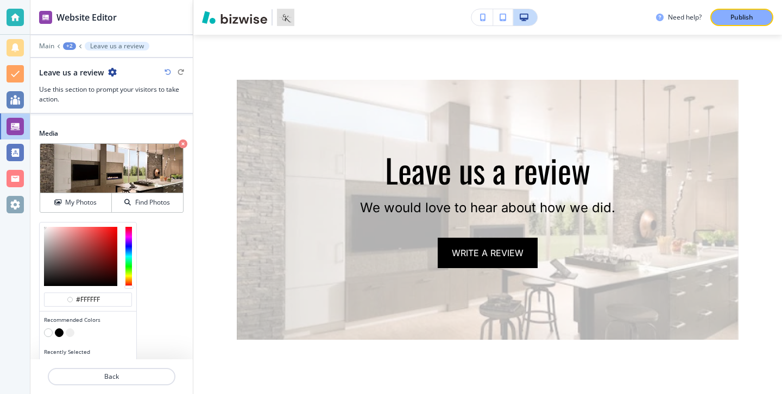
scroll to position [634, 0]
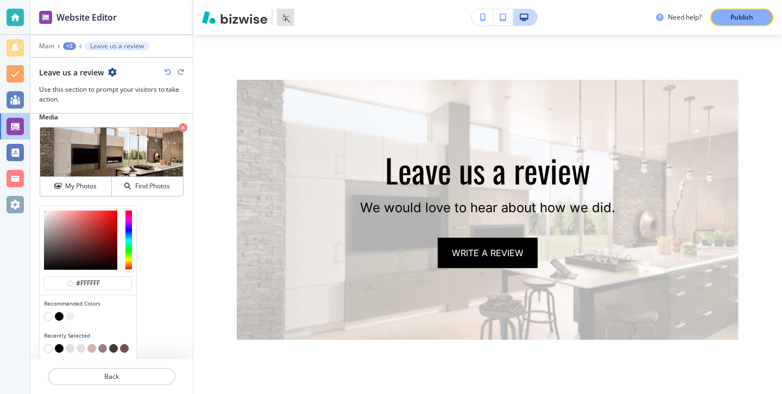
click at [60, 347] on button "button" at bounding box center [59, 348] width 9 height 9
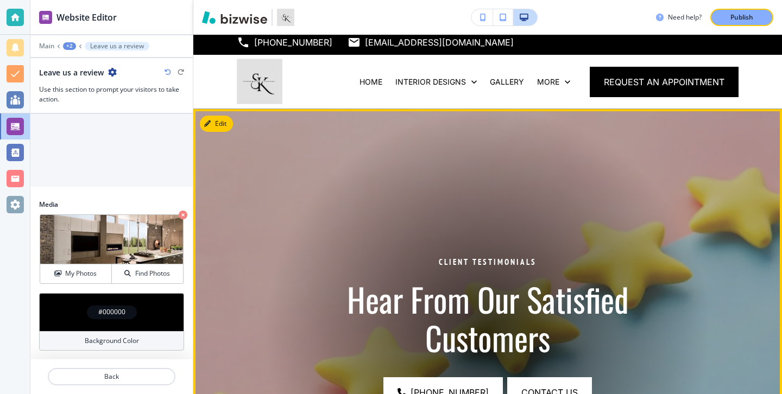
scroll to position [0, 0]
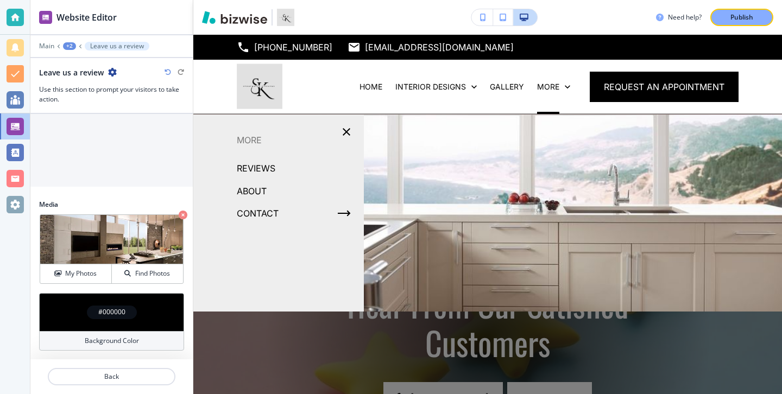
click at [264, 185] on p "ABOUT" at bounding box center [252, 191] width 30 height 16
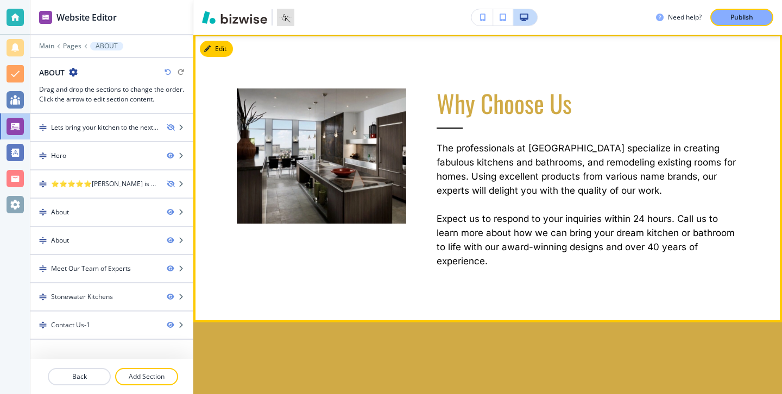
scroll to position [1008, 0]
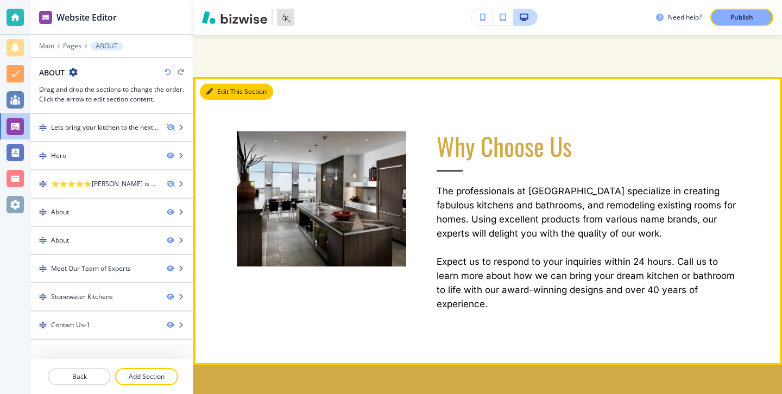
click at [209, 89] on icon "button" at bounding box center [209, 92] width 7 height 7
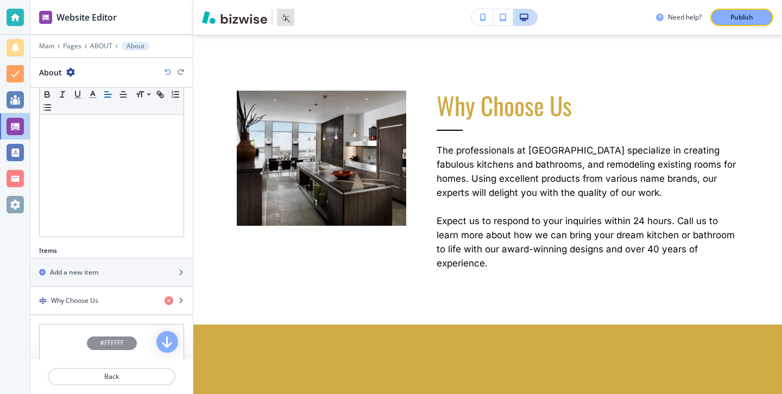
scroll to position [223, 0]
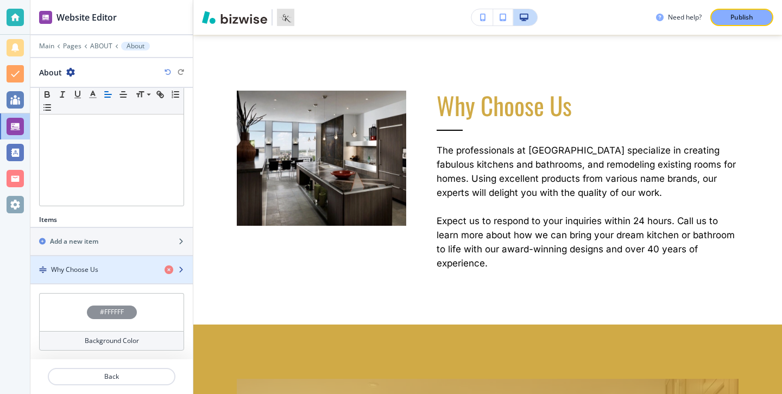
click at [85, 261] on div "button" at bounding box center [111, 260] width 162 height 9
click at [85, 263] on div "button" at bounding box center [111, 260] width 162 height 9
click at [87, 268] on h4 "Why Choose Us" at bounding box center [74, 270] width 47 height 10
click at [87, 269] on h4 "Why Choose Us" at bounding box center [74, 270] width 47 height 10
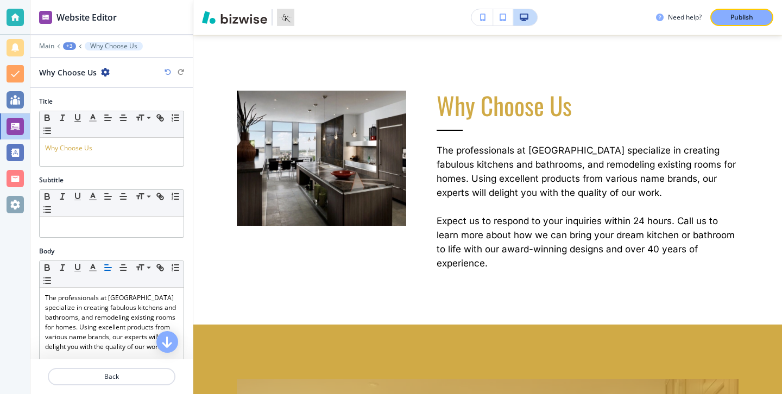
scroll to position [1036, 0]
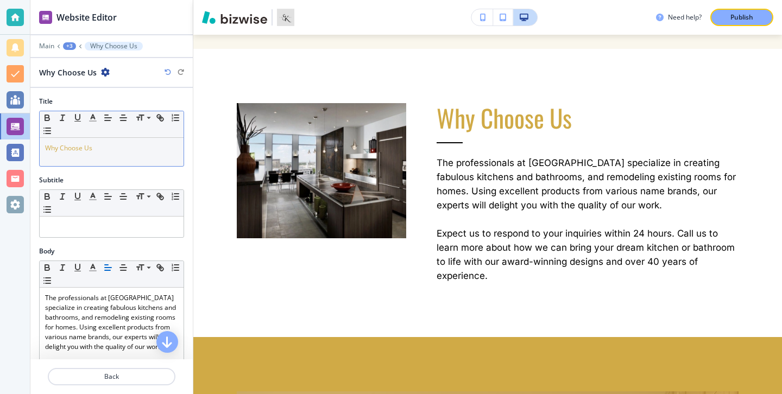
click at [108, 150] on p "Why Choose Us" at bounding box center [111, 148] width 133 height 10
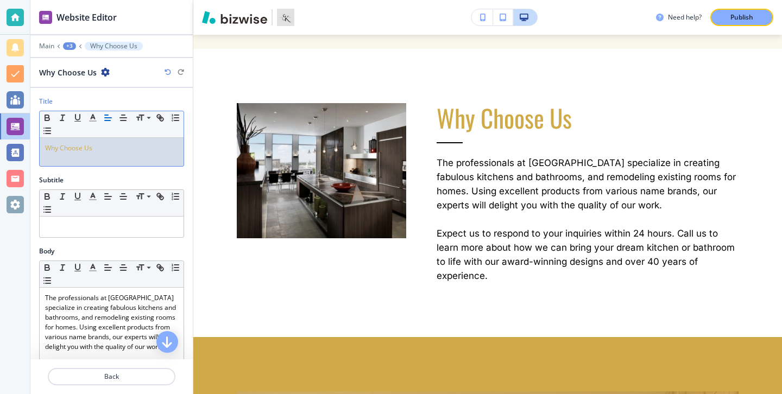
click at [108, 150] on p "Why Choose Us" at bounding box center [111, 148] width 133 height 10
click at [93, 116] on polyline "button" at bounding box center [93, 117] width 4 height 4
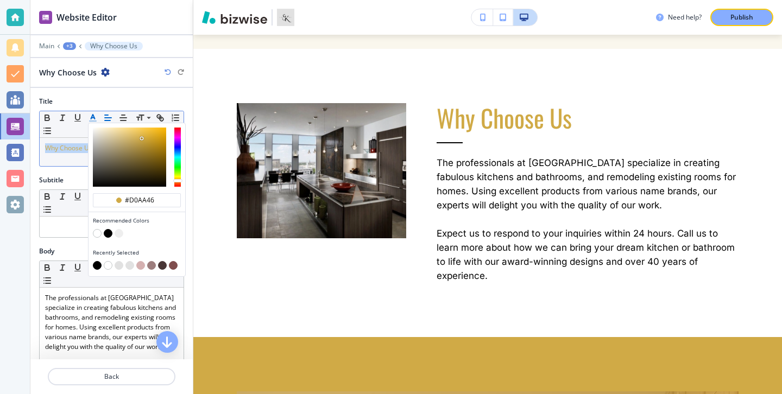
click at [107, 230] on button "button" at bounding box center [108, 233] width 9 height 9
type input "#000000"
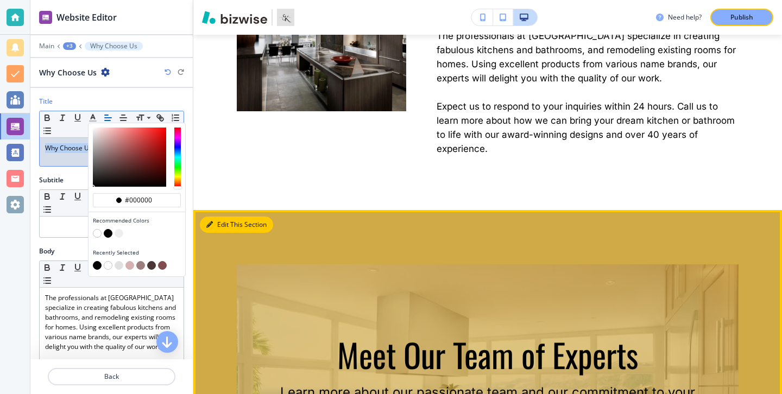
click at [212, 222] on icon "button" at bounding box center [209, 225] width 7 height 7
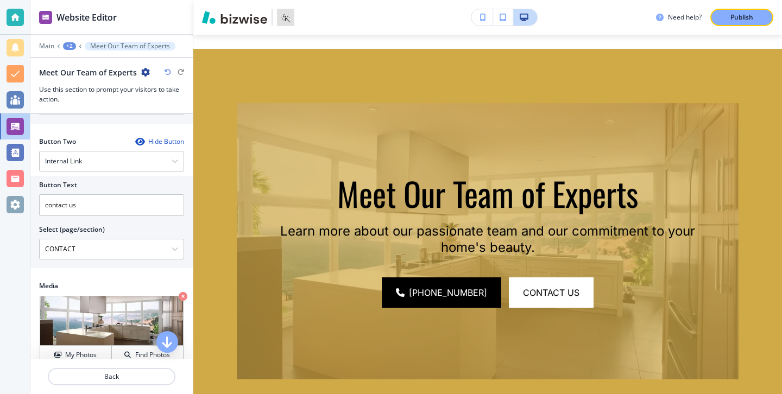
scroll to position [510, 0]
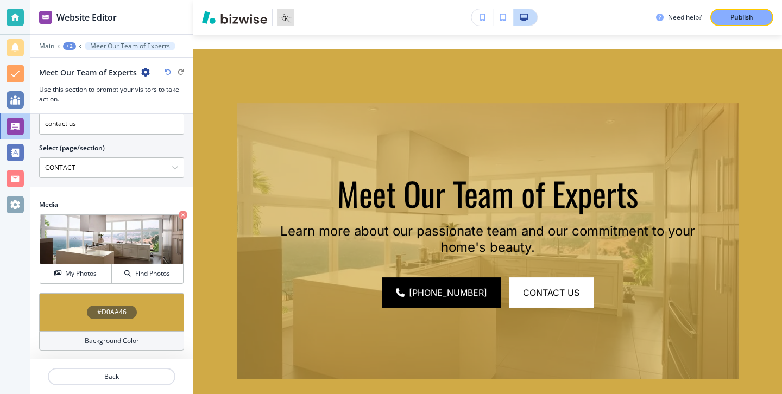
click at [130, 333] on div "Background Color" at bounding box center [111, 341] width 145 height 20
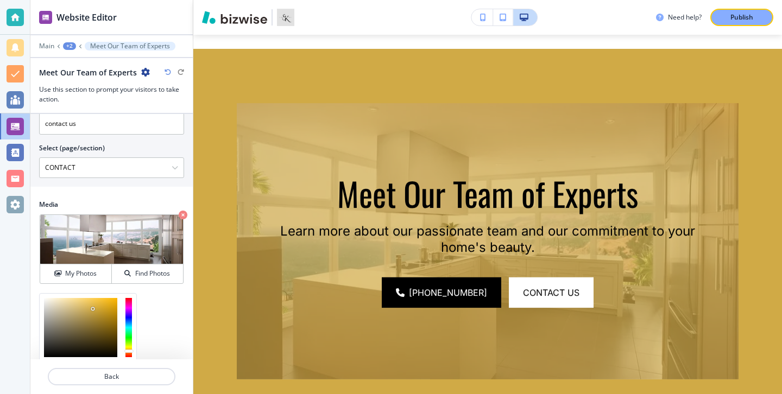
scroll to position [597, 0]
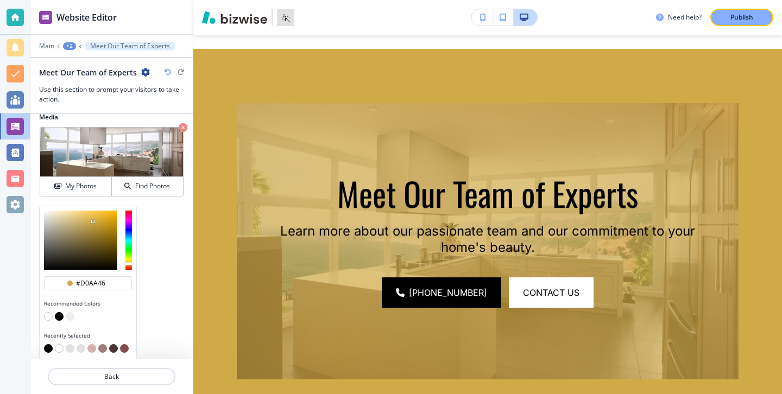
click at [58, 313] on button "button" at bounding box center [59, 316] width 9 height 9
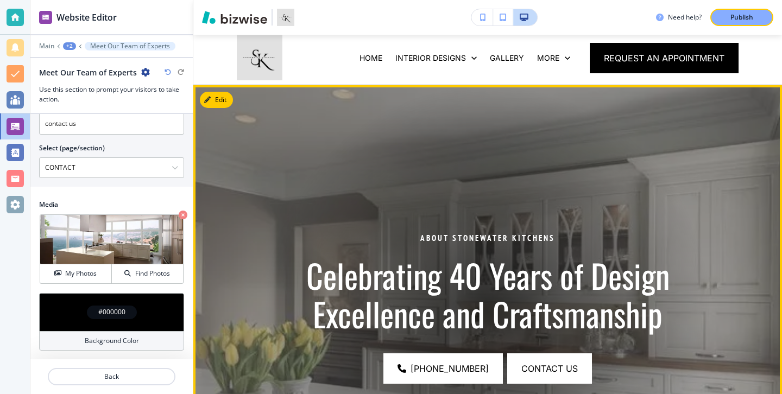
scroll to position [0, 0]
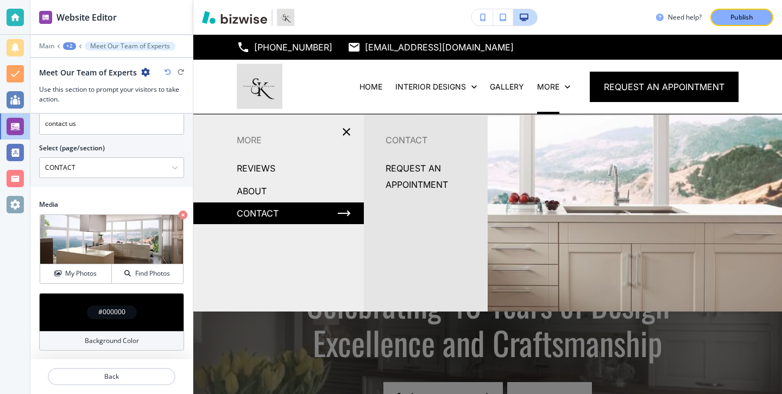
click at [280, 212] on div "CONTACT" at bounding box center [278, 214] width 170 height 22
click at [274, 213] on p "CONTACT" at bounding box center [258, 213] width 42 height 16
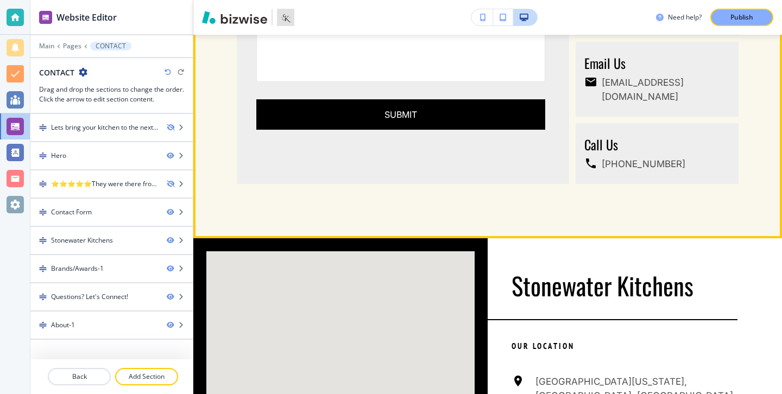
scroll to position [1012, 0]
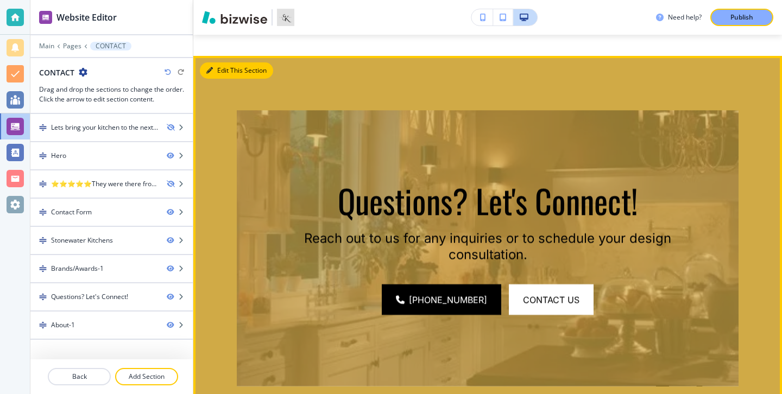
click at [226, 62] on button "Edit This Section" at bounding box center [236, 70] width 73 height 16
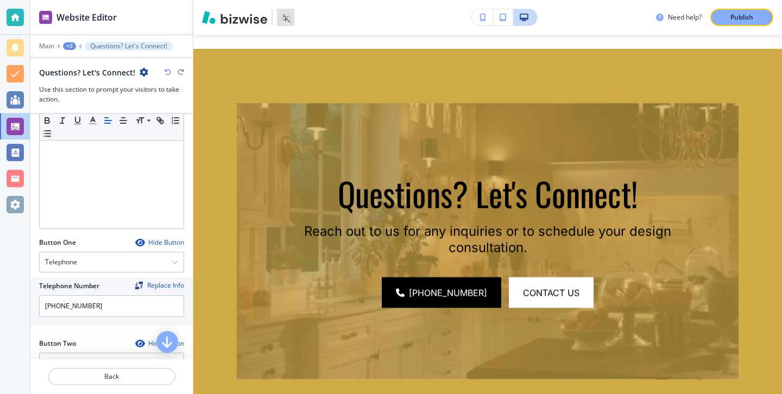
scroll to position [510, 0]
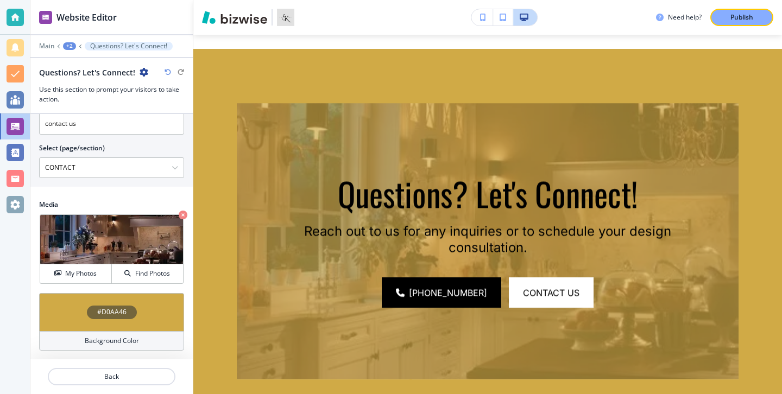
click at [129, 340] on h4 "Background Color" at bounding box center [112, 341] width 54 height 10
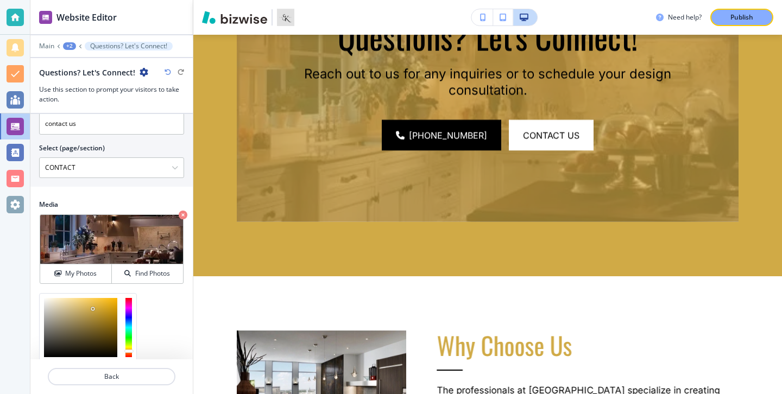
scroll to position [597, 0]
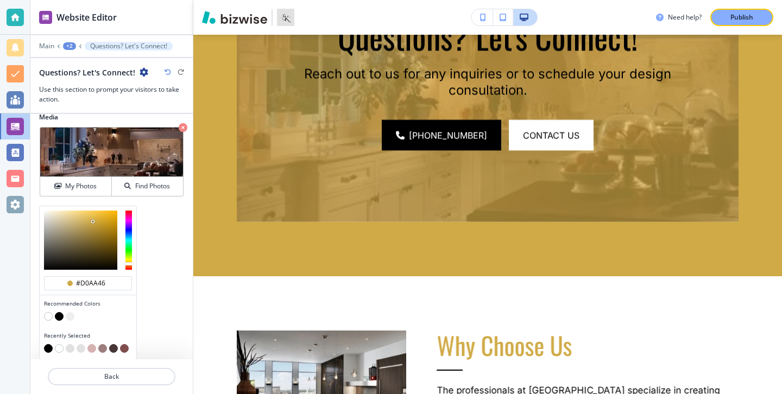
click at [61, 317] on button "button" at bounding box center [59, 316] width 9 height 9
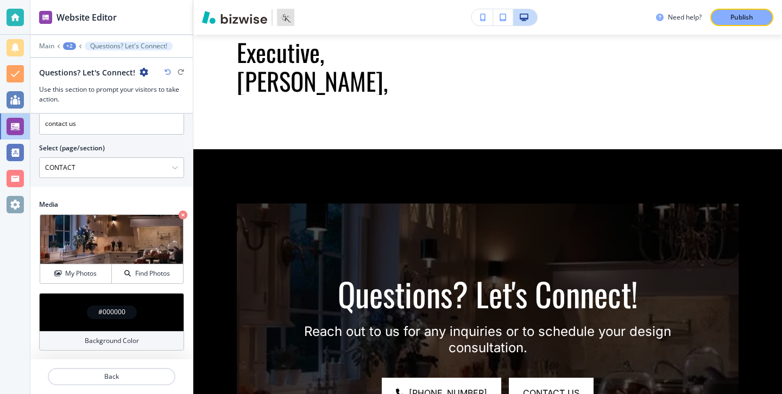
scroll to position [1824, 0]
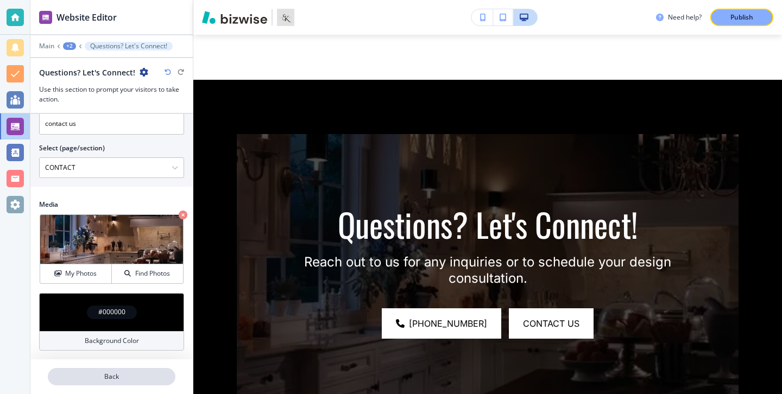
click at [135, 377] on p "Back" at bounding box center [111, 377] width 125 height 10
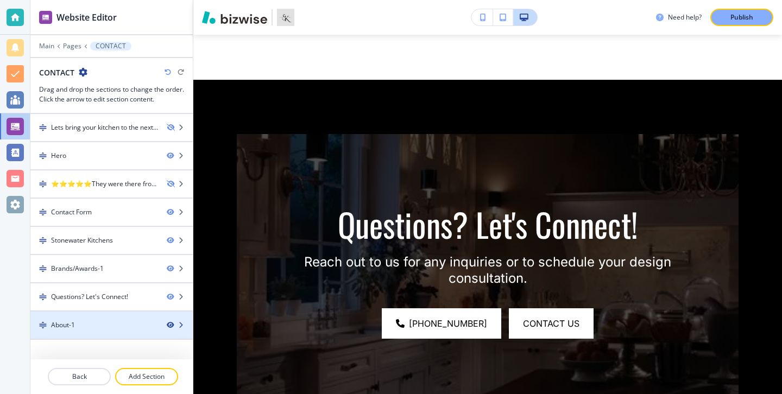
click at [170, 325] on icon "button" at bounding box center [170, 325] width 7 height 7
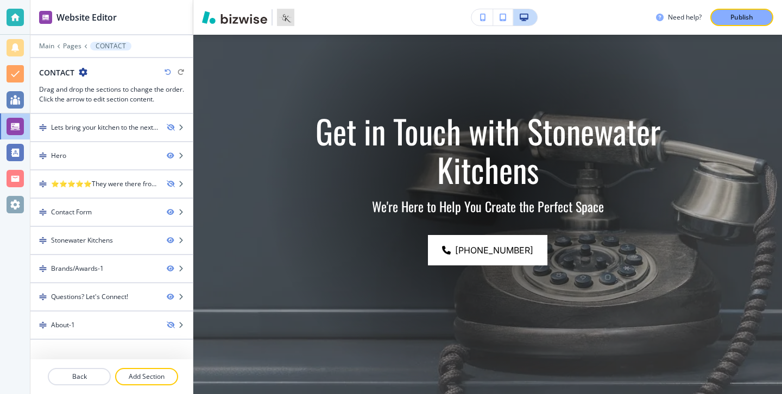
scroll to position [0, 0]
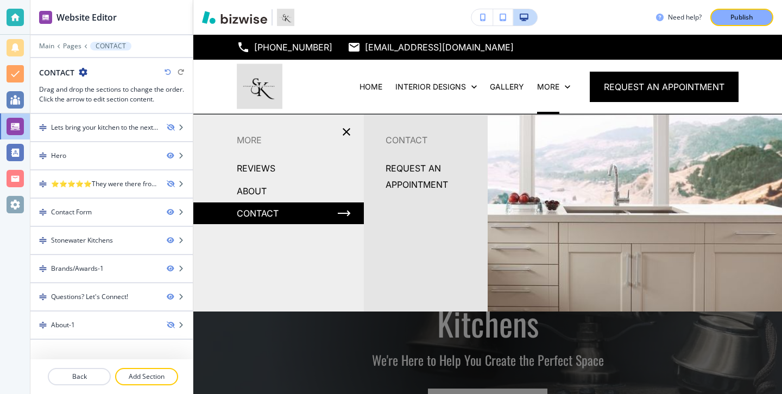
click at [408, 185] on p "REQUEST AN APPOINTMENT" at bounding box center [432, 176] width 93 height 33
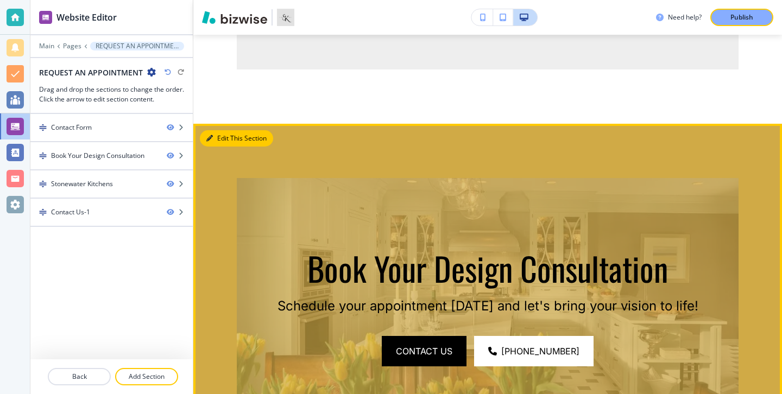
click at [216, 131] on button "Edit This Section" at bounding box center [236, 138] width 73 height 16
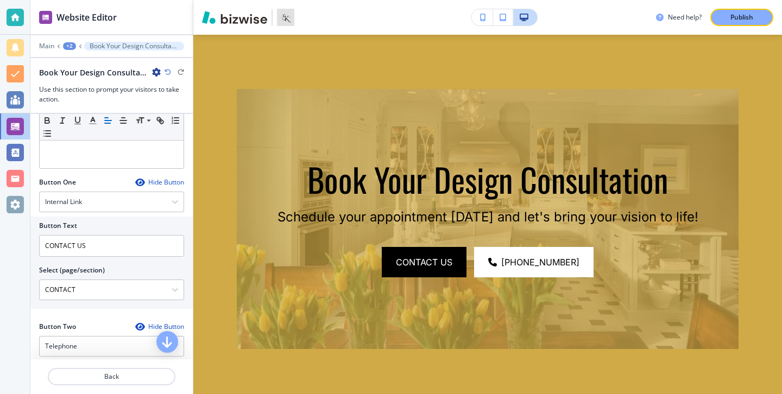
scroll to position [510, 0]
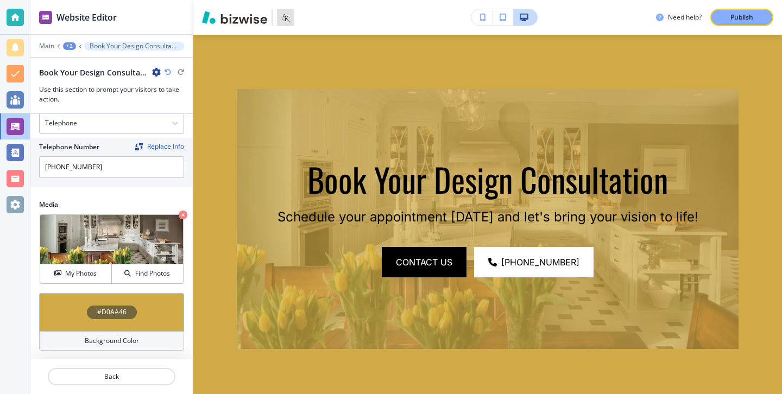
click at [141, 339] on div "Background Color" at bounding box center [111, 341] width 145 height 20
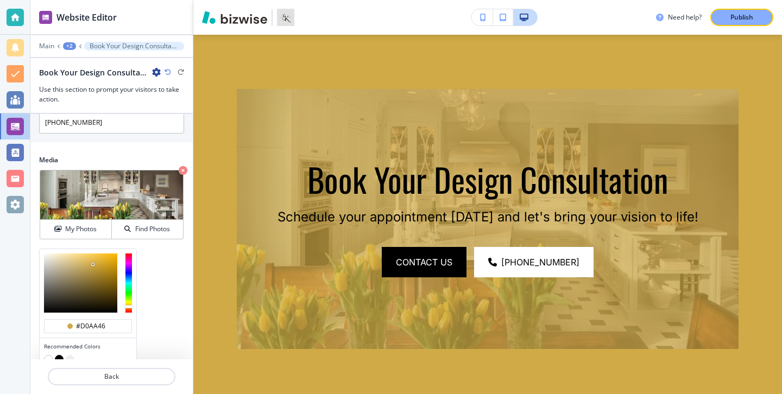
scroll to position [595, 0]
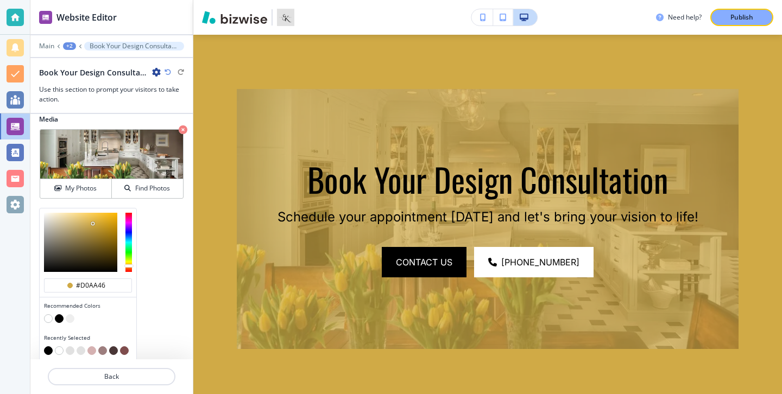
click at [58, 320] on button "button" at bounding box center [59, 318] width 9 height 9
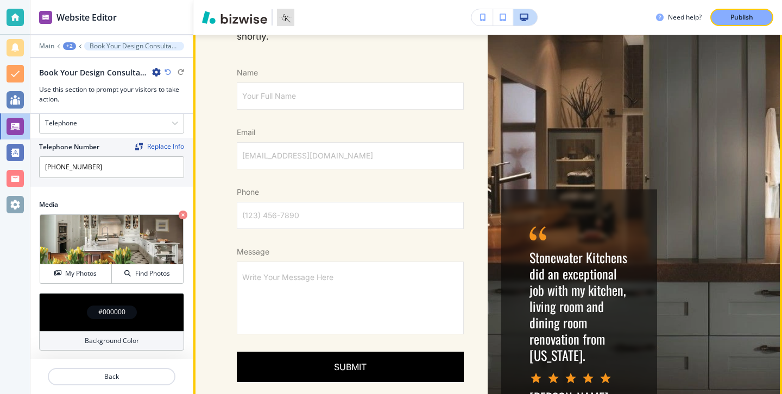
scroll to position [1906, 0]
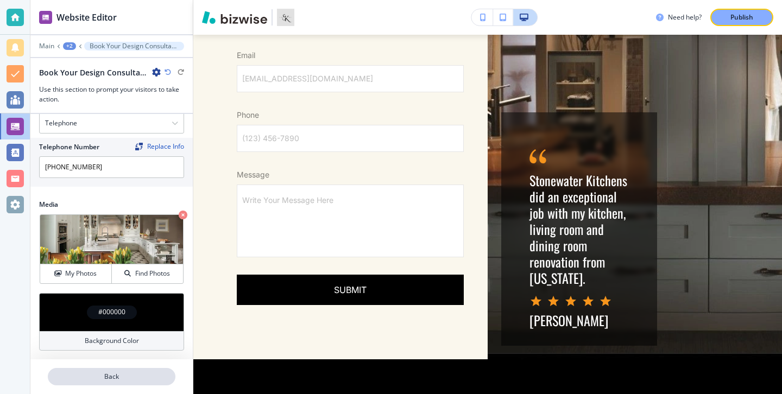
click at [153, 372] on p "Back" at bounding box center [111, 377] width 125 height 10
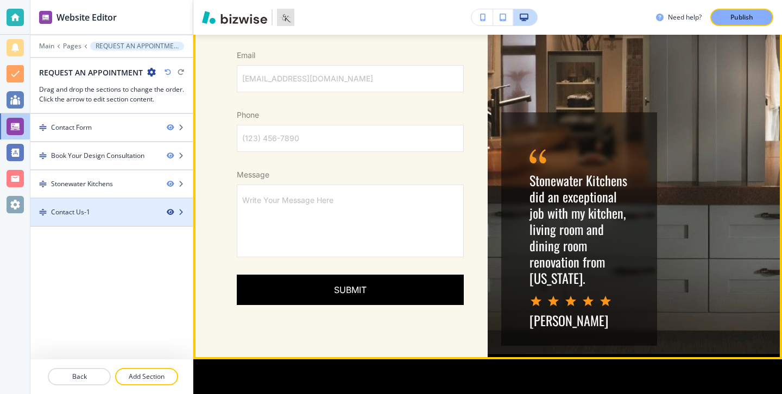
click at [169, 211] on icon "button" at bounding box center [170, 212] width 7 height 7
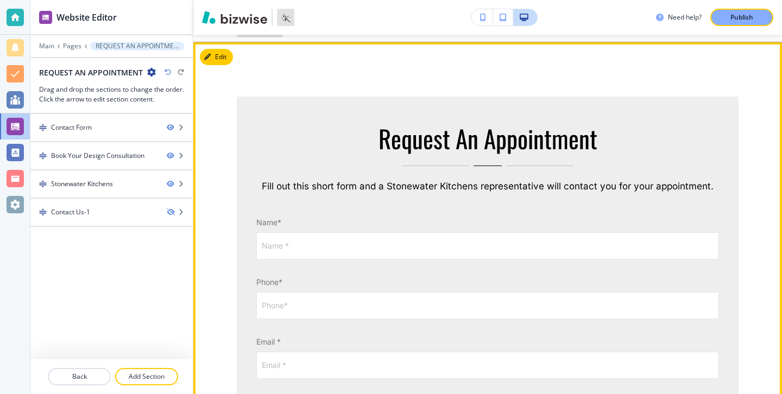
scroll to position [0, 0]
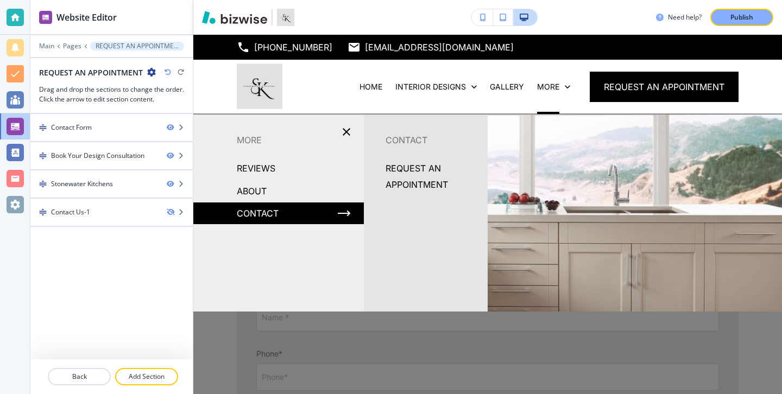
click at [314, 212] on div "CONTACT" at bounding box center [278, 214] width 170 height 22
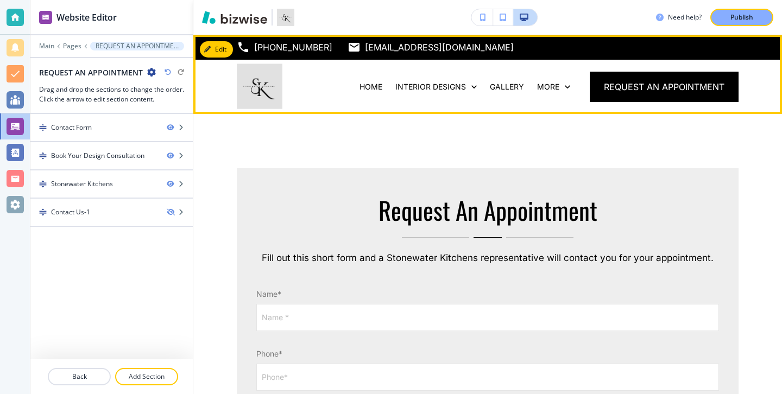
click at [374, 98] on div "HOME" at bounding box center [371, 87] width 36 height 54
click at [382, 93] on div "HOME" at bounding box center [371, 87] width 36 height 54
click at [377, 87] on p "HOME" at bounding box center [370, 86] width 23 height 11
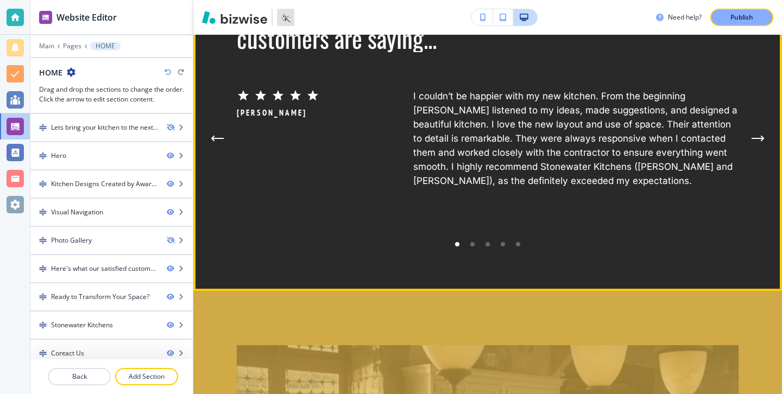
scroll to position [1972, 0]
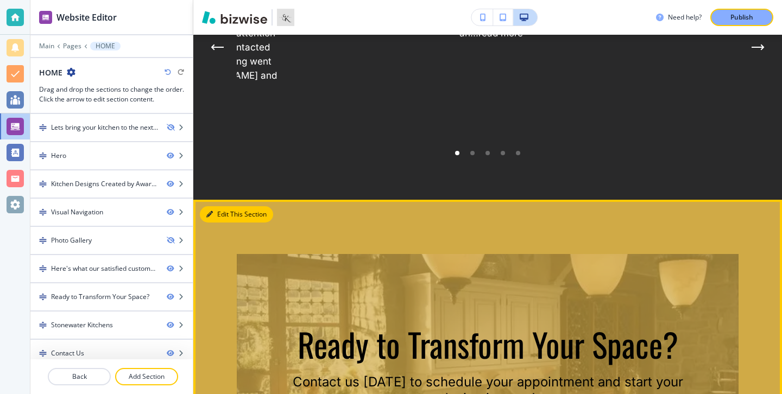
click at [226, 216] on button "Edit This Section" at bounding box center [236, 214] width 73 height 16
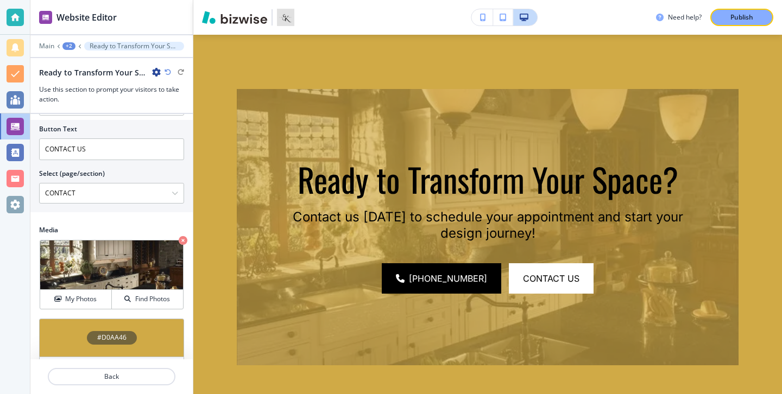
scroll to position [510, 0]
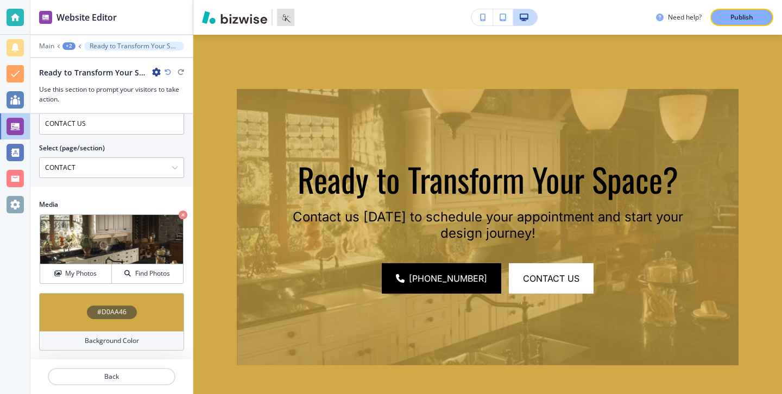
click at [151, 345] on div "Background Color" at bounding box center [111, 341] width 145 height 20
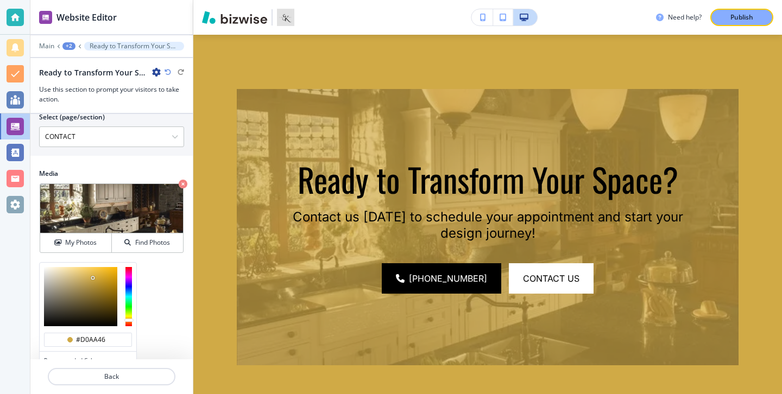
scroll to position [597, 0]
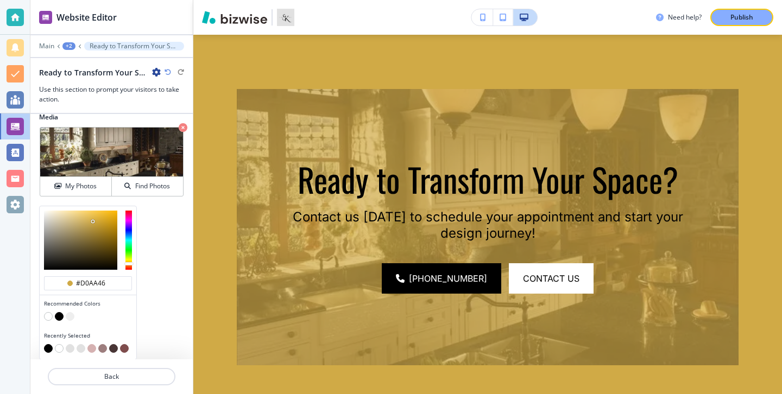
click at [61, 316] on button "button" at bounding box center [59, 316] width 9 height 9
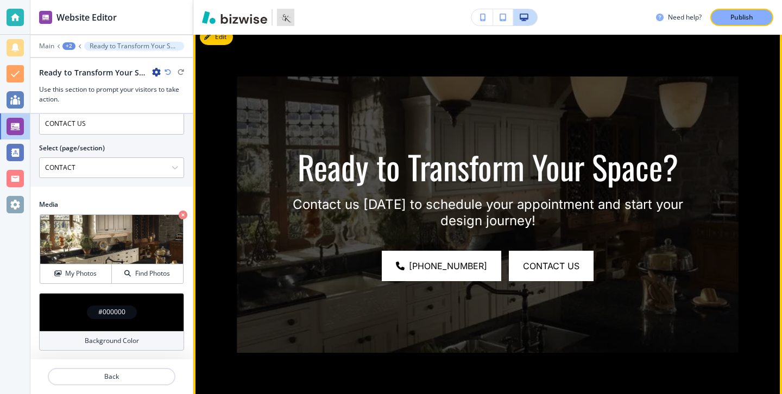
scroll to position [2169, 0]
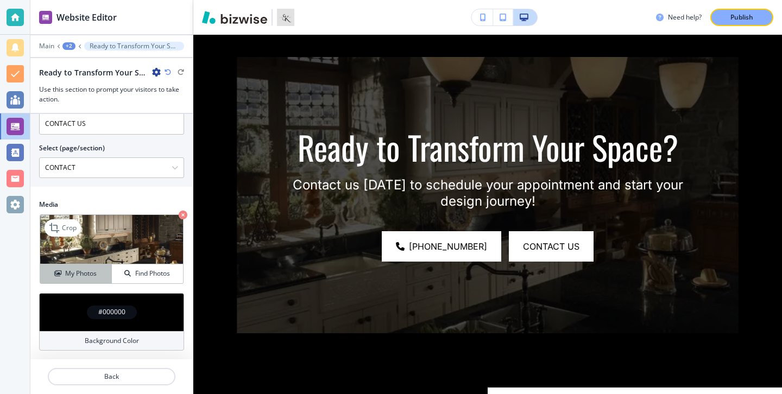
click at [104, 277] on div "My Photos" at bounding box center [75, 274] width 71 height 10
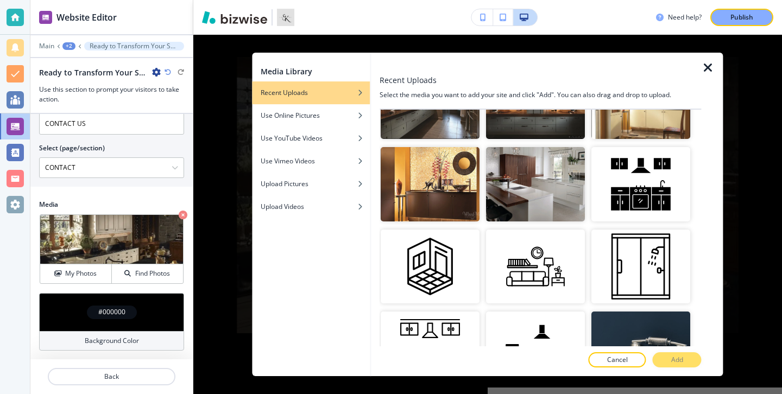
scroll to position [125, 0]
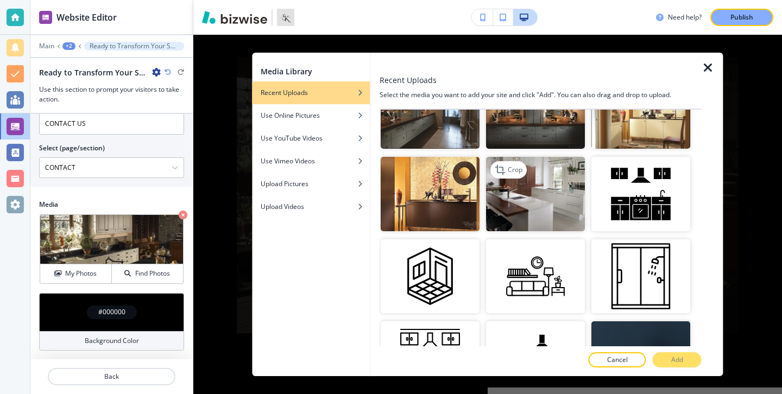
click at [526, 228] on img "button" at bounding box center [535, 194] width 99 height 74
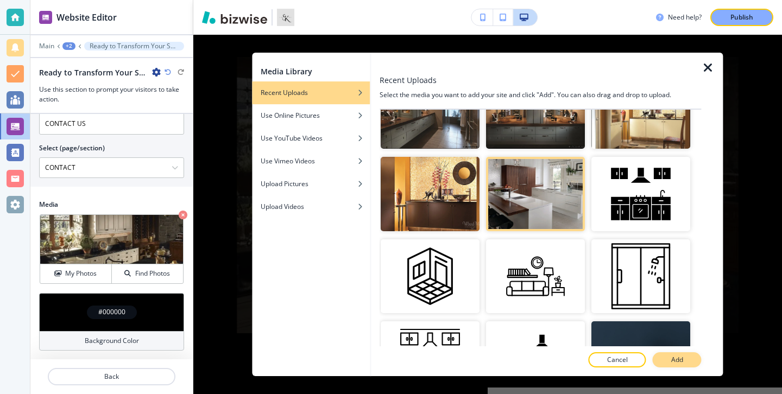
click at [676, 366] on button "Add" at bounding box center [677, 359] width 49 height 15
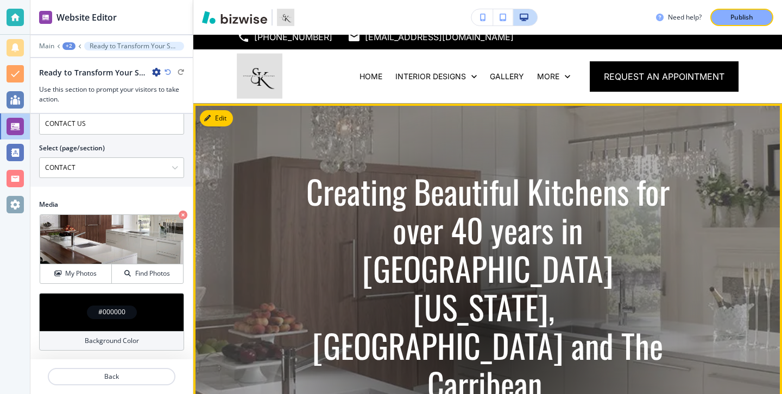
scroll to position [0, 0]
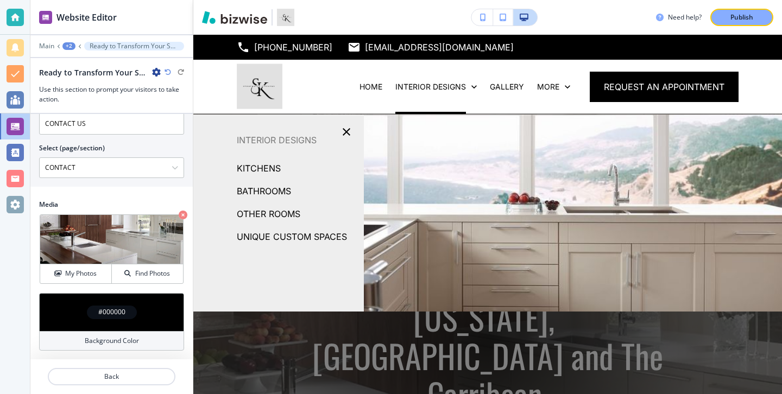
click at [278, 165] on p "KITCHENS" at bounding box center [259, 168] width 44 height 16
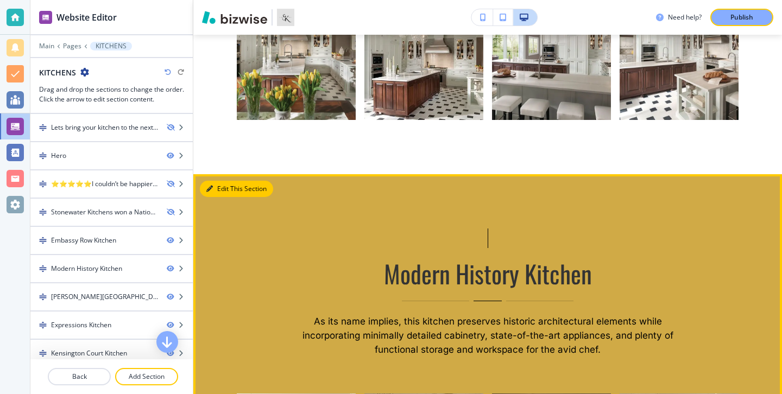
click at [204, 182] on button "Edit This Section" at bounding box center [236, 189] width 73 height 16
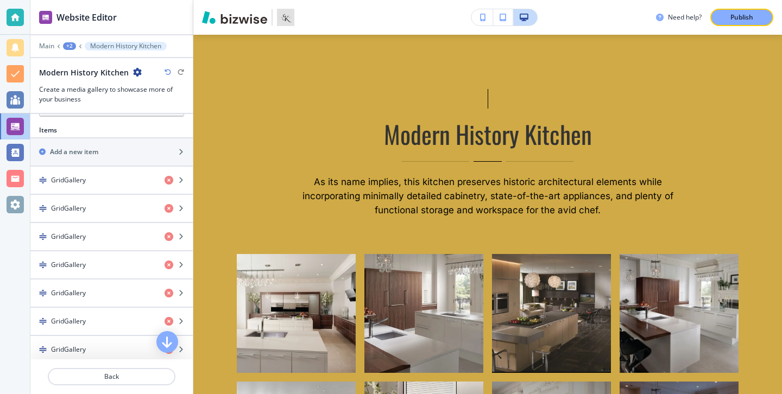
scroll to position [532, 0]
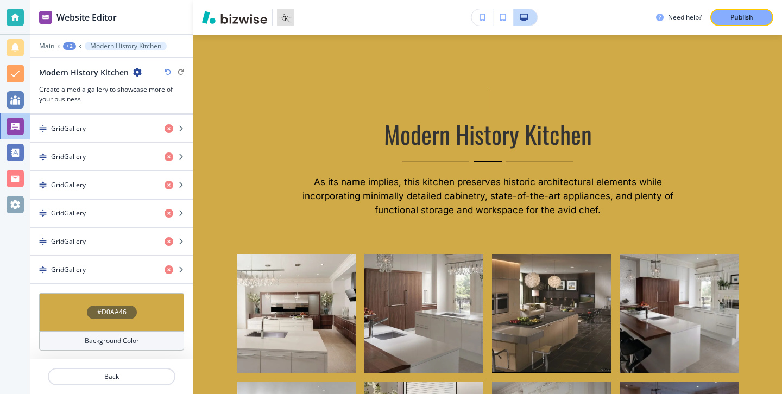
click at [121, 338] on h4 "Background Color" at bounding box center [112, 341] width 54 height 10
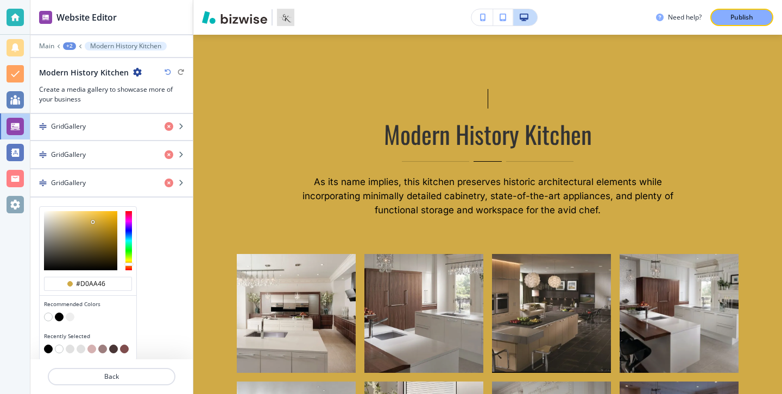
scroll to position [619, 0]
click at [60, 316] on button "button" at bounding box center [59, 316] width 9 height 9
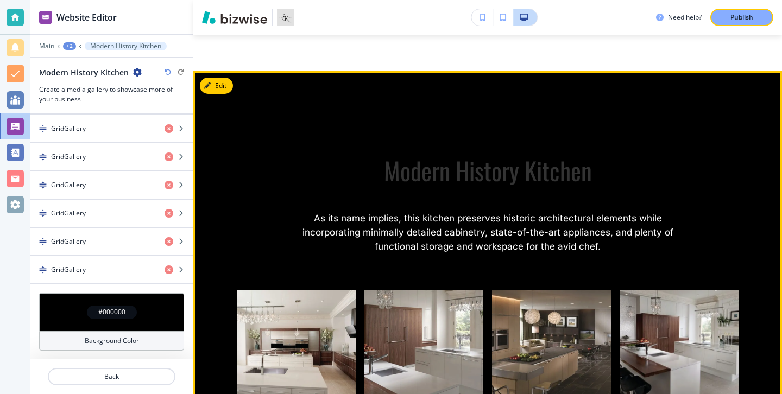
scroll to position [1245, 0]
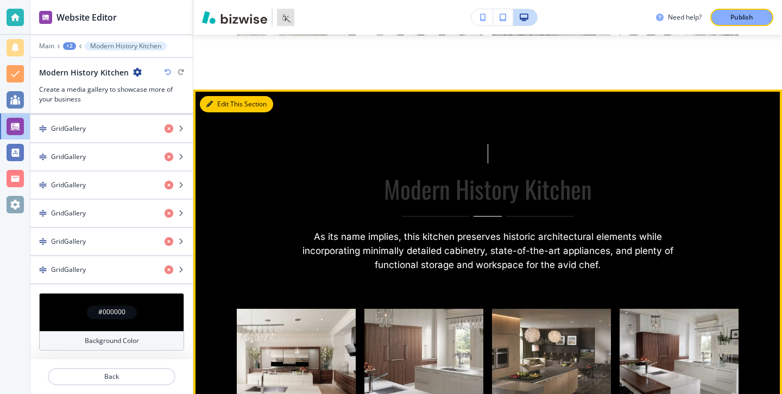
click at [230, 98] on button "Edit This Section" at bounding box center [236, 104] width 73 height 16
click at [225, 100] on button "Edit This Section" at bounding box center [236, 104] width 73 height 16
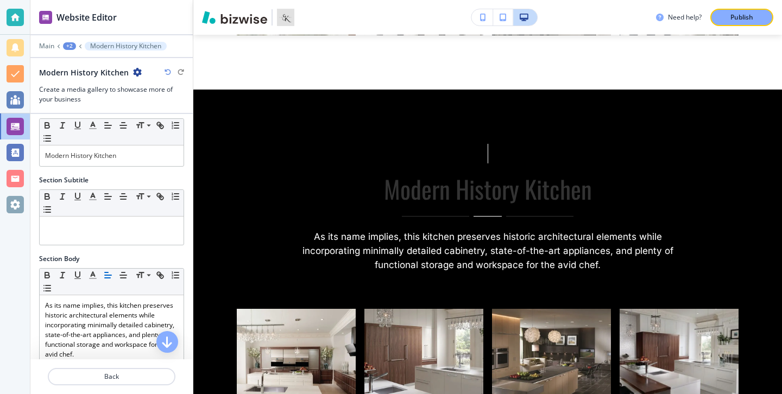
scroll to position [0, 0]
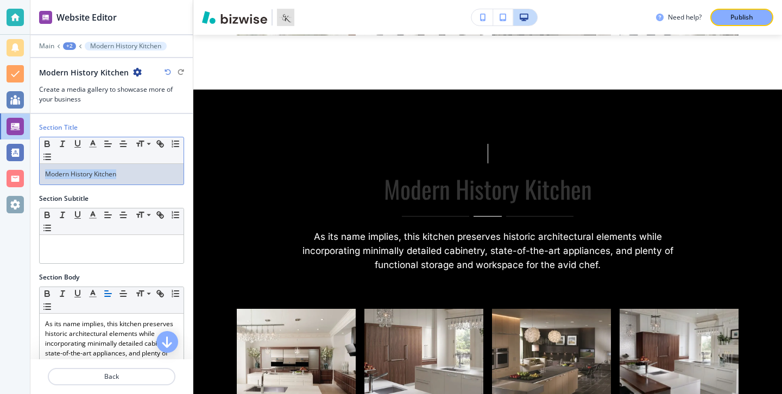
drag, startPoint x: 162, startPoint y: 168, endPoint x: 159, endPoint y: 175, distance: 7.3
click at [159, 175] on div "Modern History Kitchen" at bounding box center [112, 174] width 144 height 21
click at [98, 143] on button "button" at bounding box center [92, 143] width 15 height 13
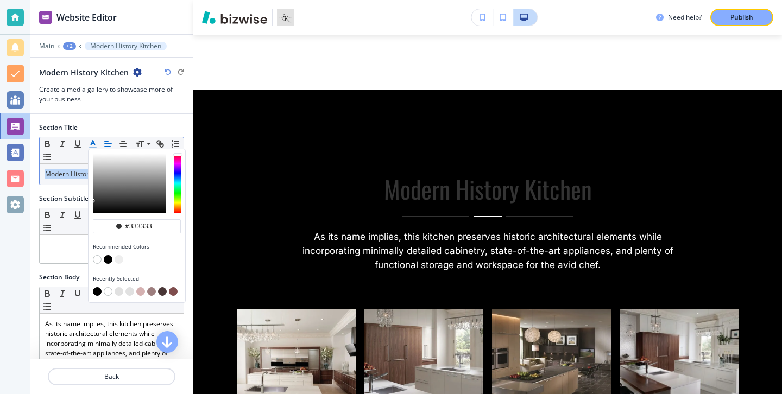
click at [97, 257] on button "button" at bounding box center [97, 259] width 9 height 9
type input "#ffffff"
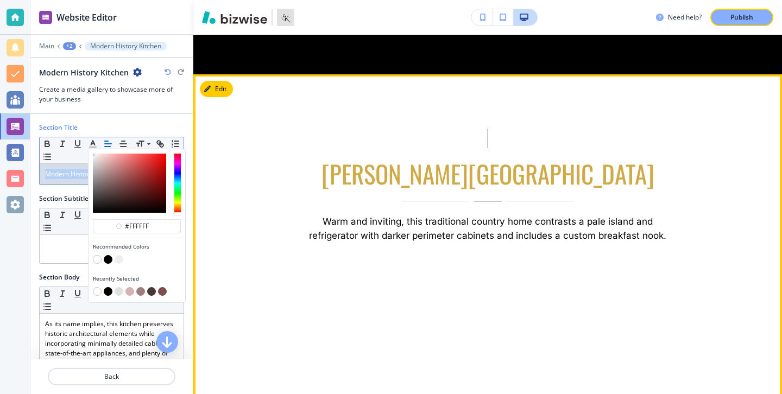
scroll to position [1940, 0]
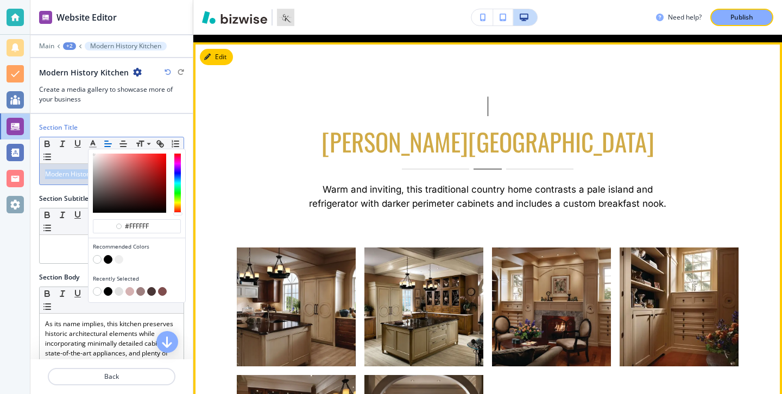
click at [224, 61] on button "Edit" at bounding box center [216, 57] width 33 height 16
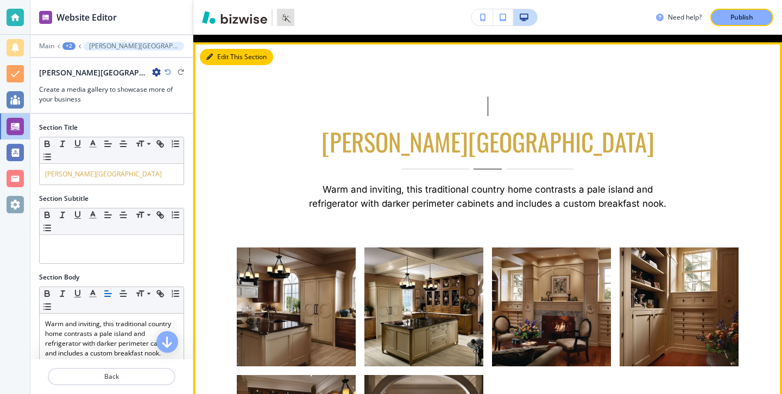
scroll to position [1948, 0]
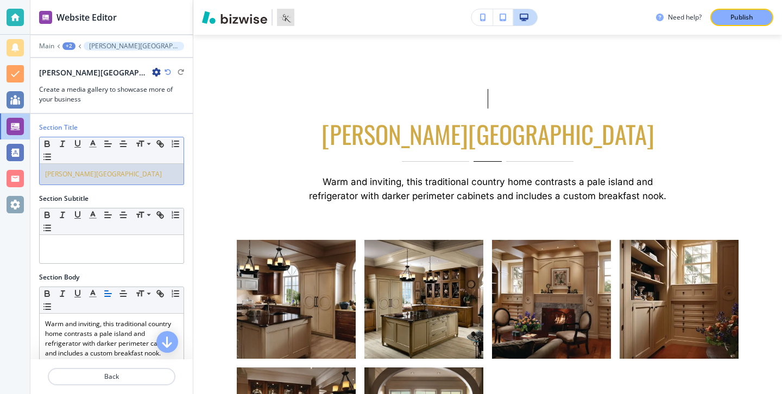
drag, startPoint x: 153, startPoint y: 181, endPoint x: 31, endPoint y: 181, distance: 121.1
click at [31, 181] on div "Section Title Small Normal Large Huge Hudson Valley Kitchen" at bounding box center [111, 158] width 162 height 71
drag, startPoint x: 42, startPoint y: 174, endPoint x: 168, endPoint y: 175, distance: 126.5
click at [169, 175] on div "[PERSON_NAME][GEOGRAPHIC_DATA]" at bounding box center [112, 174] width 144 height 21
click at [92, 143] on polyline "button" at bounding box center [93, 143] width 4 height 4
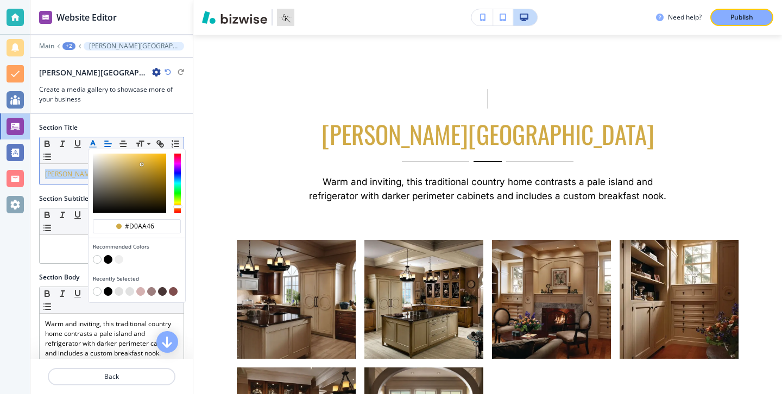
click at [104, 258] on button "button" at bounding box center [108, 259] width 9 height 9
type input "#000000"
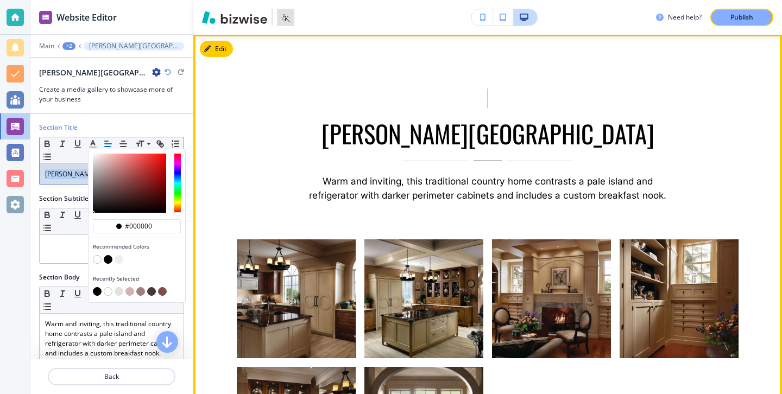
scroll to position [1833, 0]
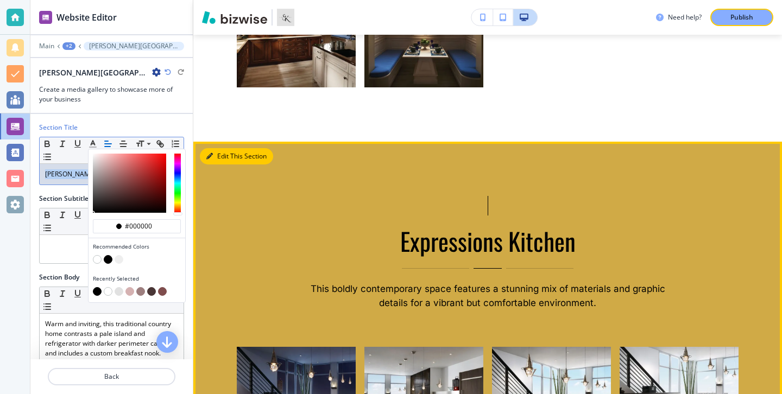
click at [214, 158] on button "Edit This Section" at bounding box center [236, 156] width 73 height 16
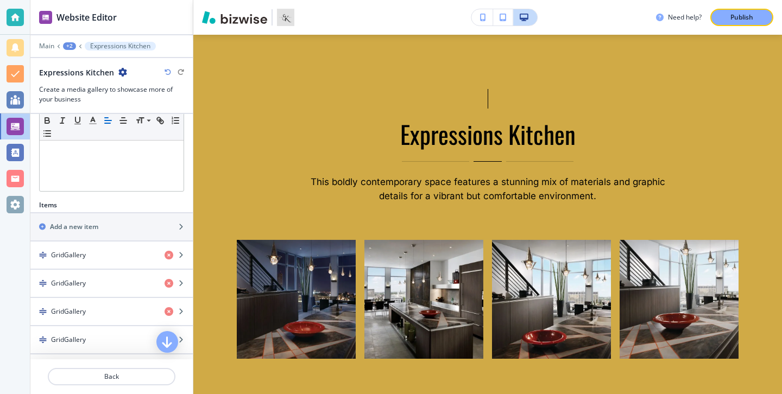
scroll to position [334, 0]
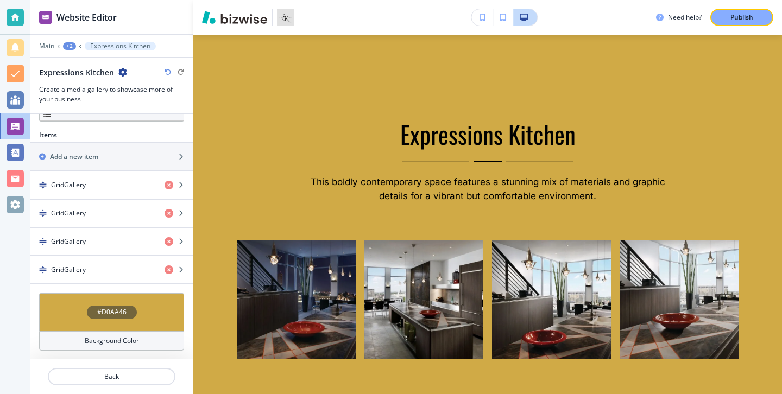
click at [134, 339] on h4 "Background Color" at bounding box center [112, 341] width 54 height 10
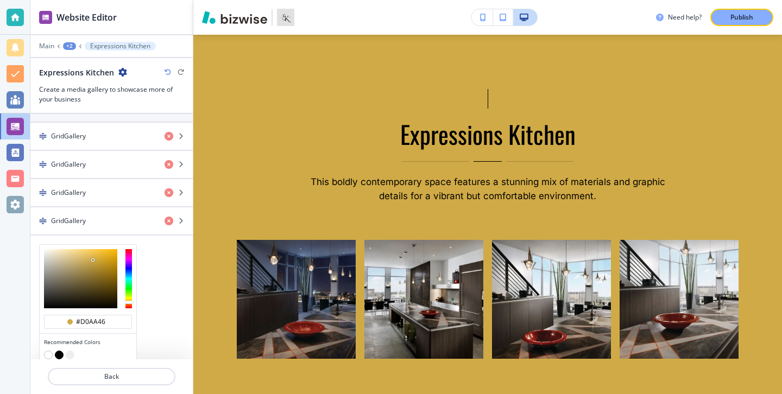
scroll to position [421, 0]
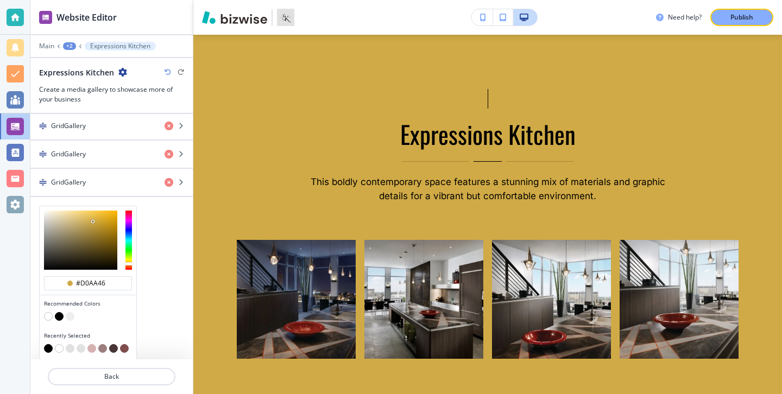
click at [58, 314] on button "button" at bounding box center [59, 316] width 9 height 9
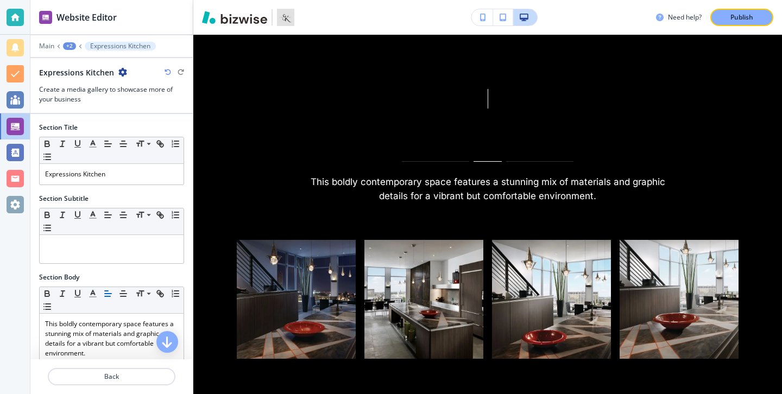
scroll to position [0, 0]
drag, startPoint x: 121, startPoint y: 171, endPoint x: 18, endPoint y: 167, distance: 102.7
click at [17, 167] on div "Website Editor Main +2 Expressions Kitchen Expressions Kitchen Create a media g…" at bounding box center [391, 197] width 782 height 394
click at [91, 144] on line "button" at bounding box center [92, 144] width 3 height 0
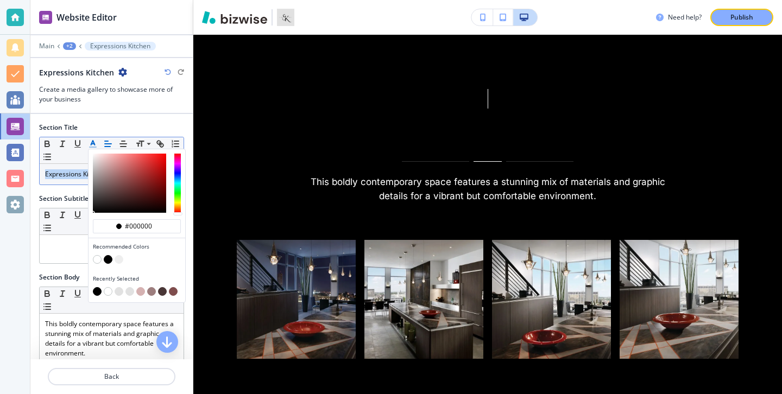
click at [97, 259] on button "button" at bounding box center [97, 259] width 9 height 9
type input "#ffffff"
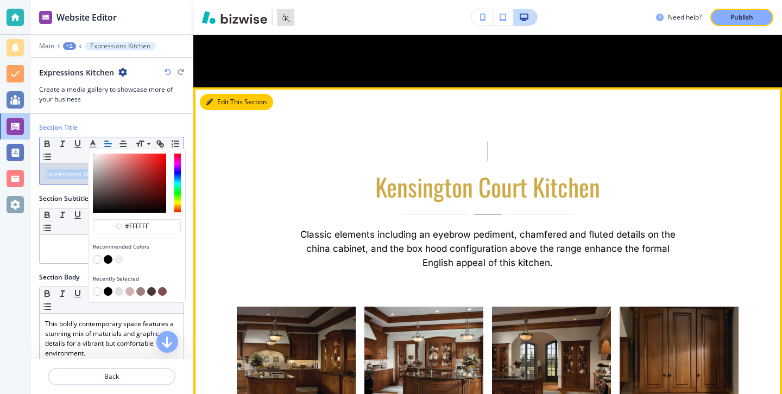
click at [226, 96] on button "Edit This Section" at bounding box center [236, 102] width 73 height 16
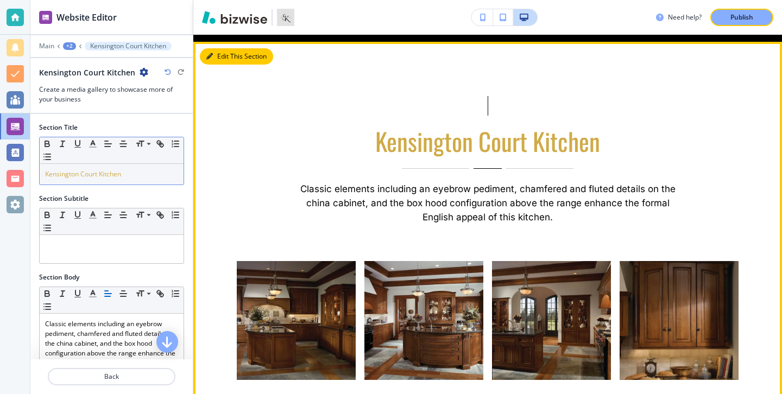
scroll to position [2832, 0]
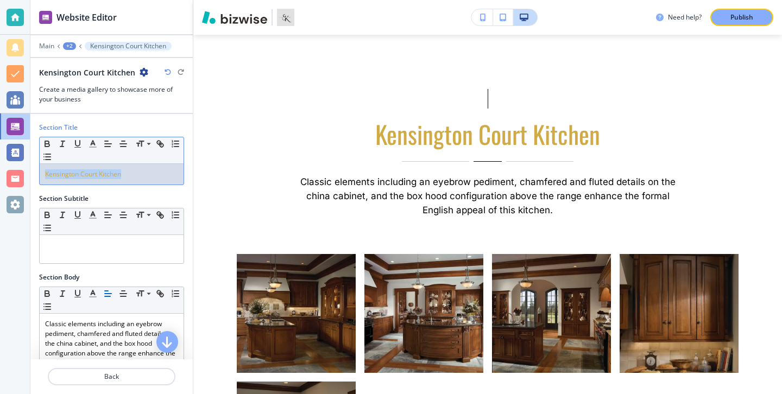
drag, startPoint x: 150, startPoint y: 178, endPoint x: 39, endPoint y: 178, distance: 111.9
click at [38, 178] on div "Section Title Small Normal Large Huge Kensington Court Kitchen" at bounding box center [111, 158] width 162 height 71
click at [89, 142] on icon "button" at bounding box center [93, 144] width 10 height 10
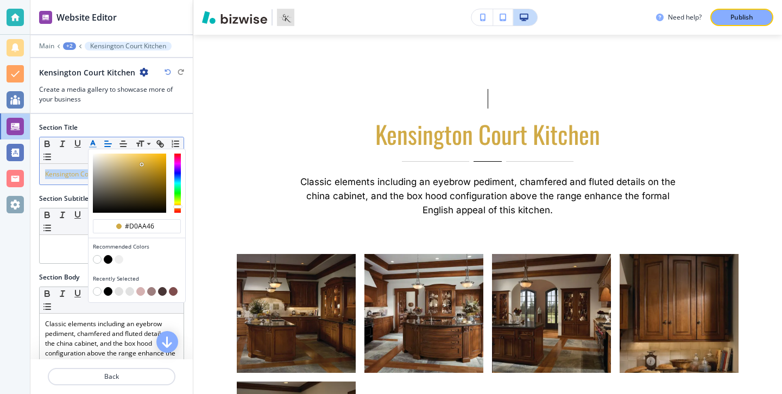
click at [109, 260] on button "button" at bounding box center [108, 259] width 9 height 9
type input "#000000"
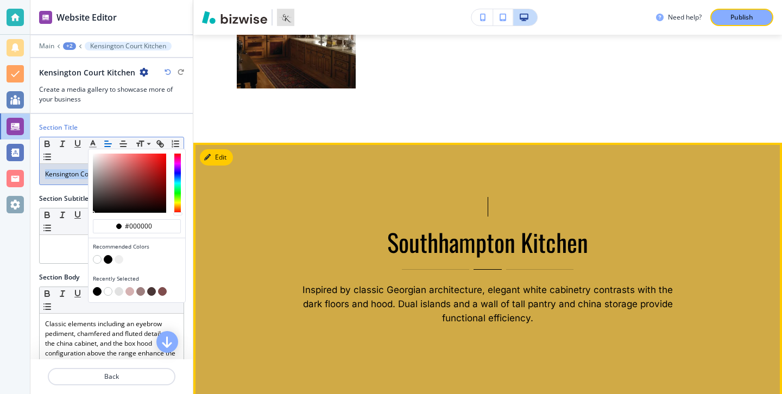
scroll to position [3278, 0]
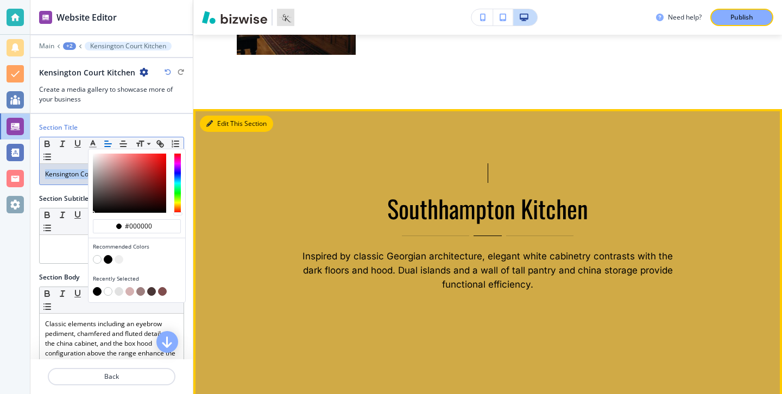
click at [228, 121] on button "Edit This Section" at bounding box center [236, 124] width 73 height 16
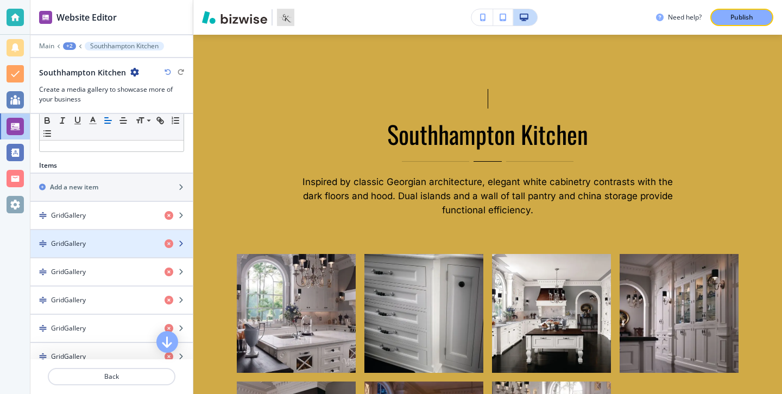
scroll to position [419, 0]
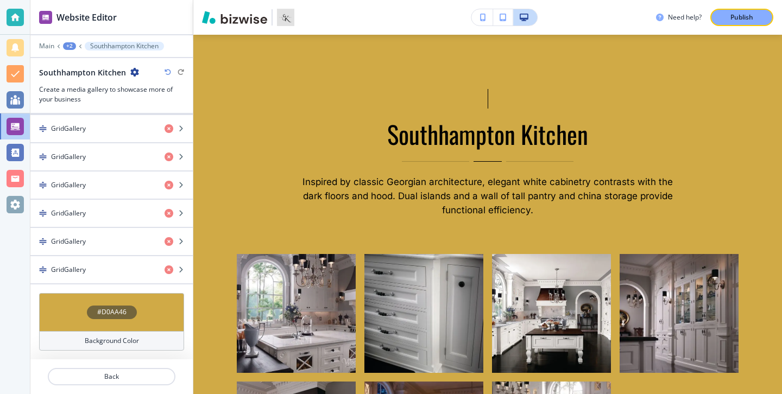
click at [151, 339] on div "Background Color" at bounding box center [111, 341] width 145 height 20
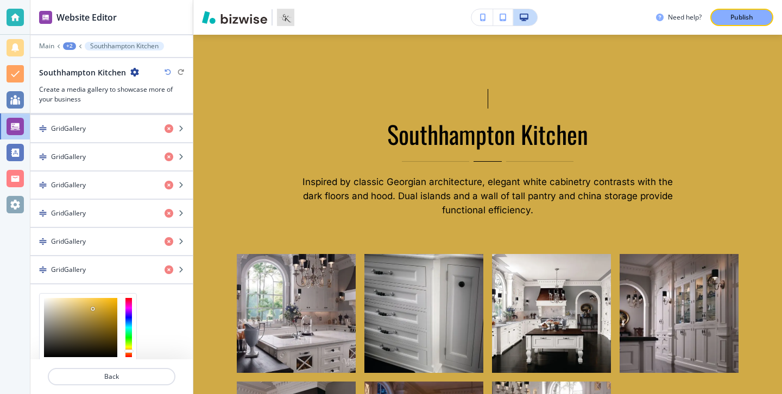
scroll to position [506, 0]
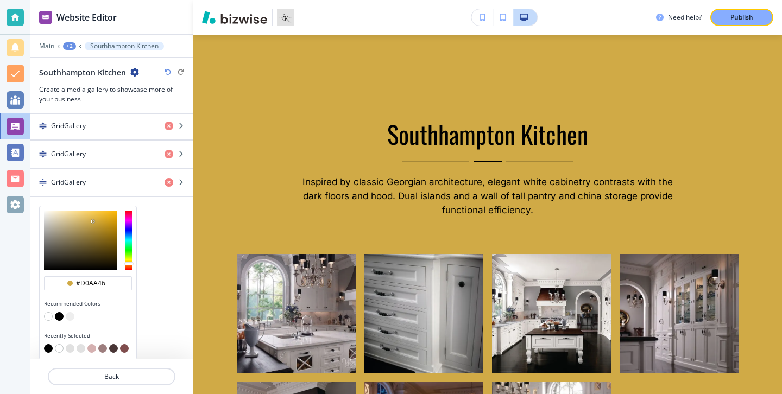
click at [47, 317] on button "button" at bounding box center [48, 316] width 9 height 9
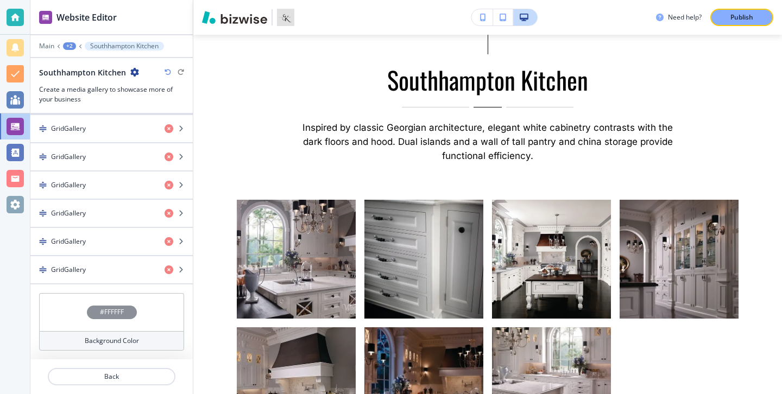
scroll to position [419, 0]
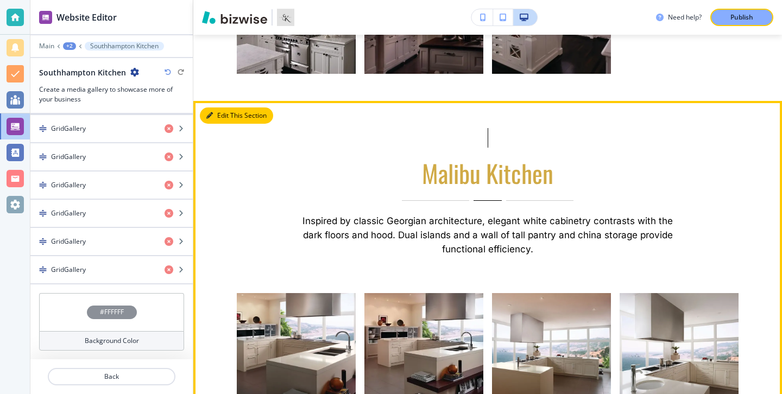
click at [220, 114] on button "Edit This Section" at bounding box center [236, 116] width 73 height 16
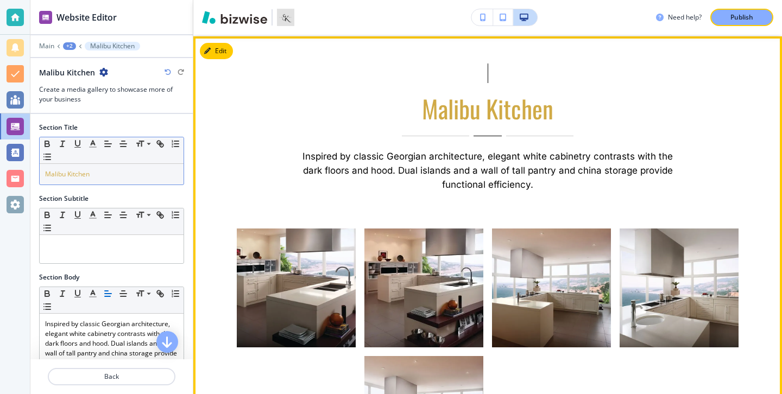
scroll to position [3791, 0]
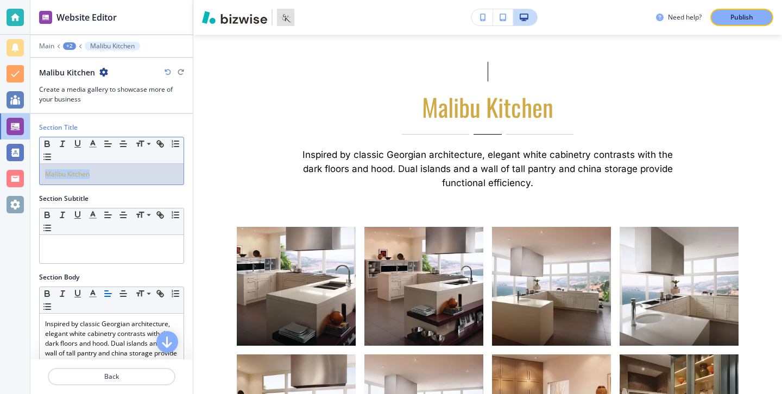
drag, startPoint x: 154, startPoint y: 167, endPoint x: 135, endPoint y: 176, distance: 21.6
click at [135, 176] on div "Malibu Kitchen" at bounding box center [112, 174] width 144 height 21
click at [96, 144] on icon "button" at bounding box center [93, 144] width 10 height 10
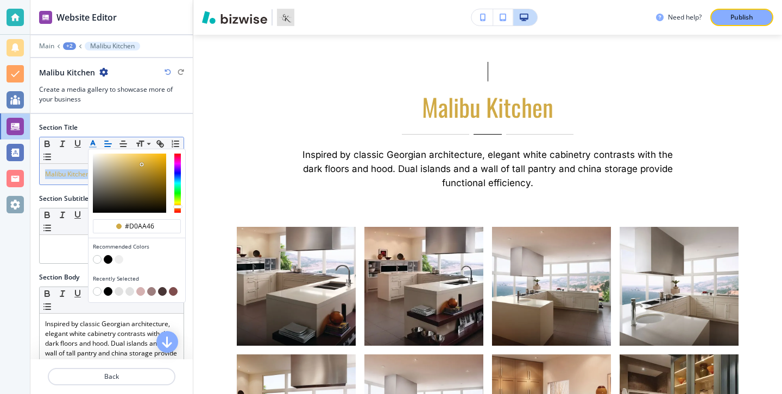
click at [108, 260] on button "button" at bounding box center [108, 259] width 9 height 9
type input "#000000"
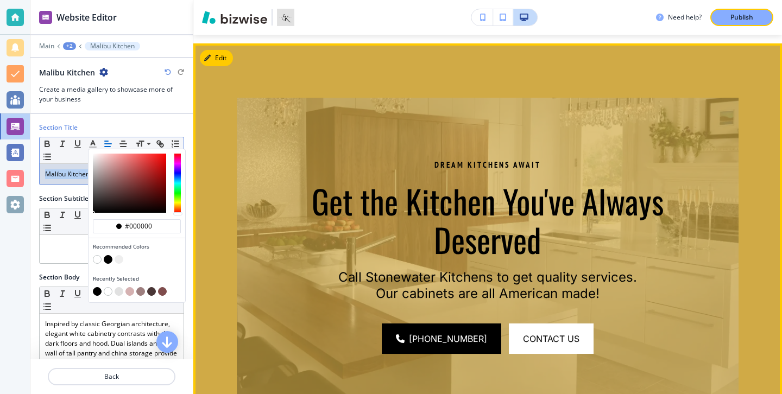
scroll to position [4506, 0]
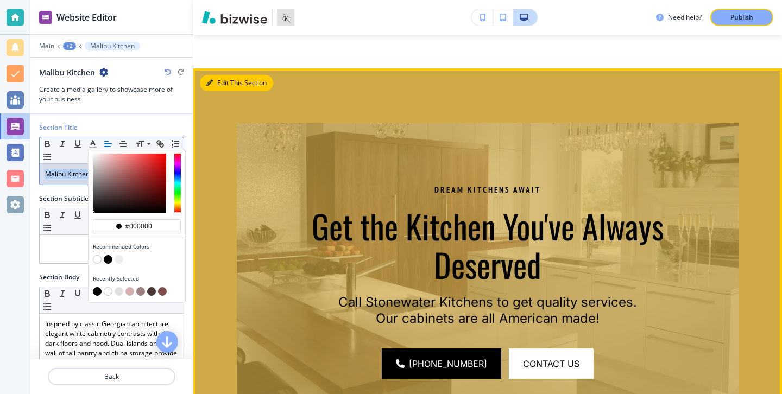
click at [219, 87] on button "Edit This Section" at bounding box center [236, 83] width 73 height 16
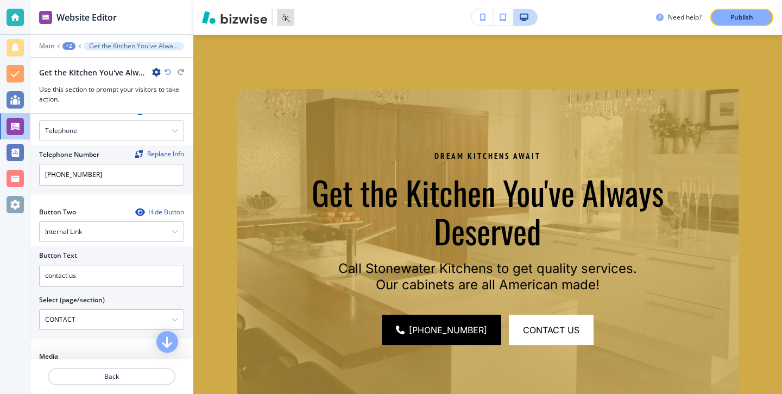
scroll to position [510, 0]
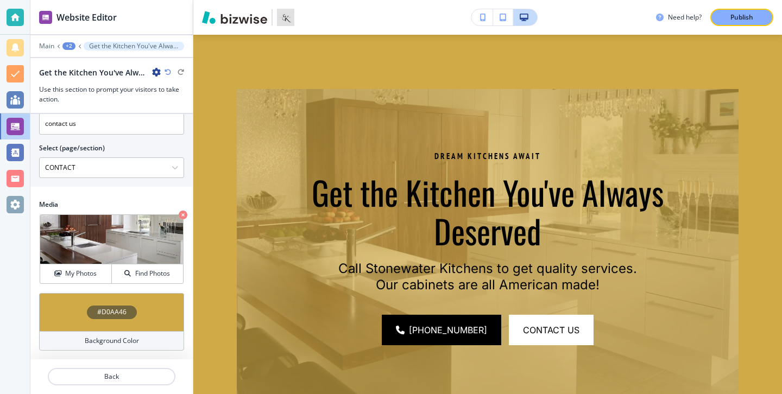
click at [84, 349] on div "Background Color" at bounding box center [111, 341] width 145 height 20
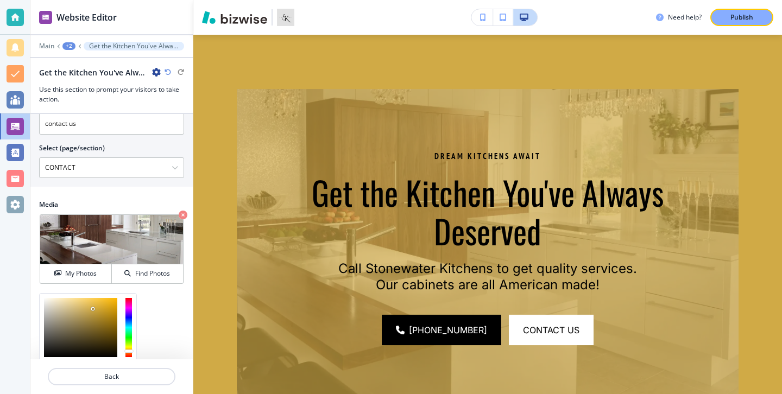
scroll to position [597, 0]
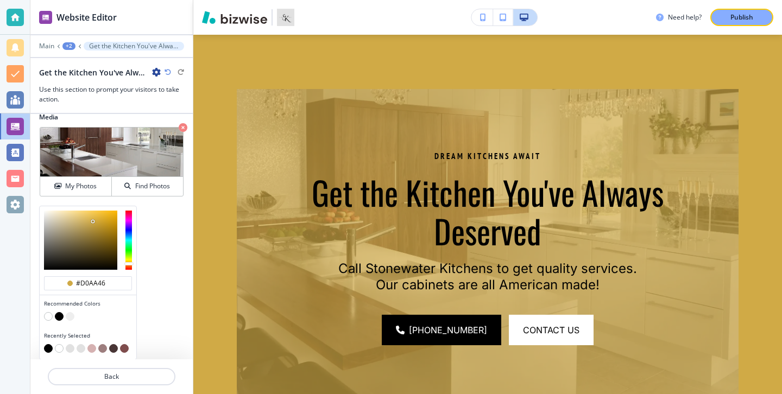
click at [59, 318] on button "button" at bounding box center [59, 316] width 9 height 9
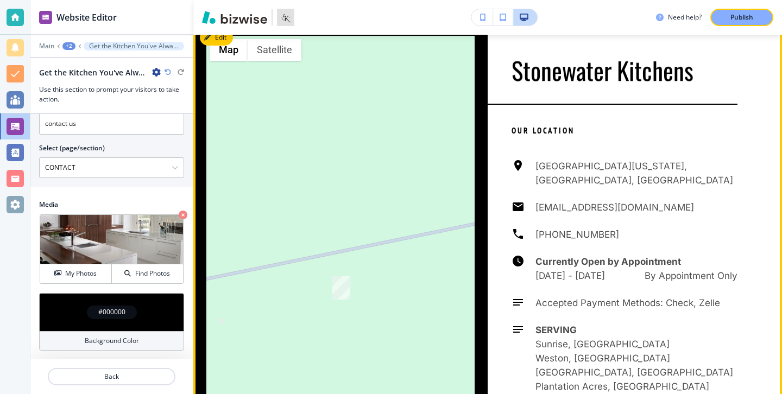
scroll to position [4997, 0]
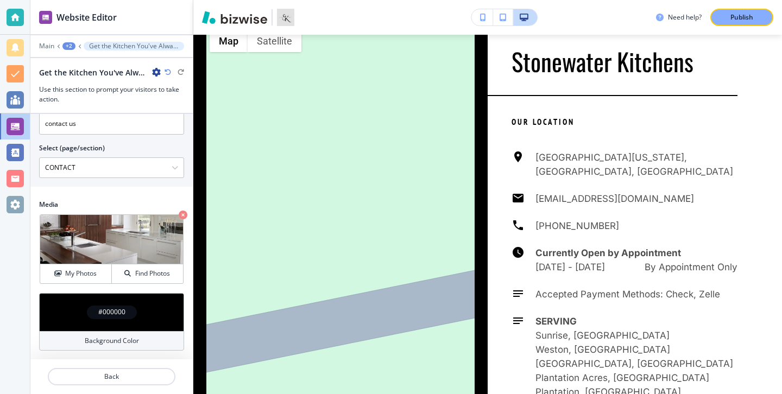
click at [147, 344] on div "Background Color" at bounding box center [111, 341] width 145 height 20
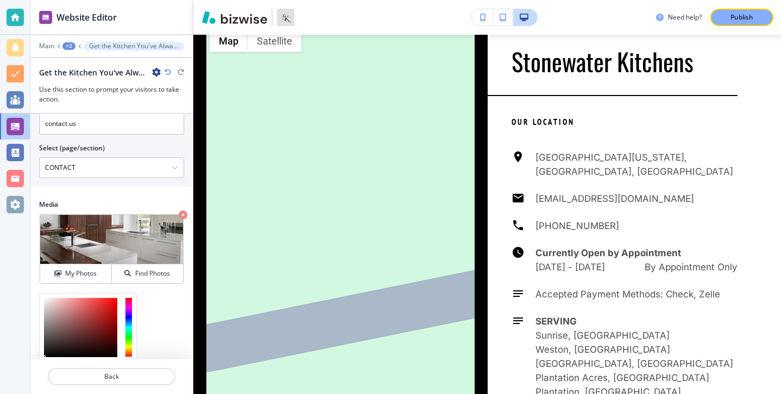
scroll to position [597, 0]
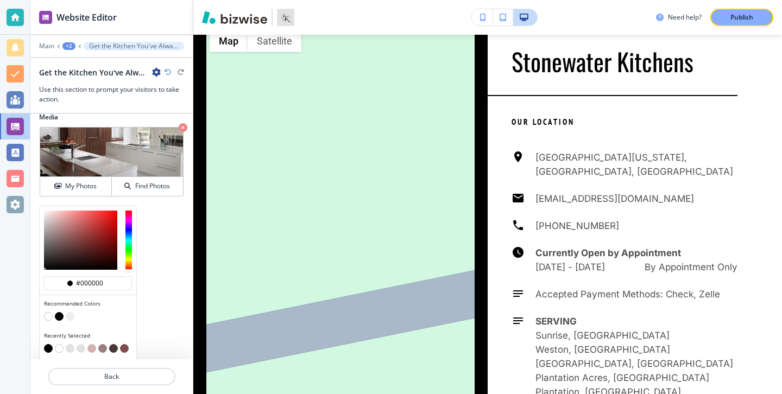
click at [71, 320] on button "button" at bounding box center [70, 316] width 9 height 9
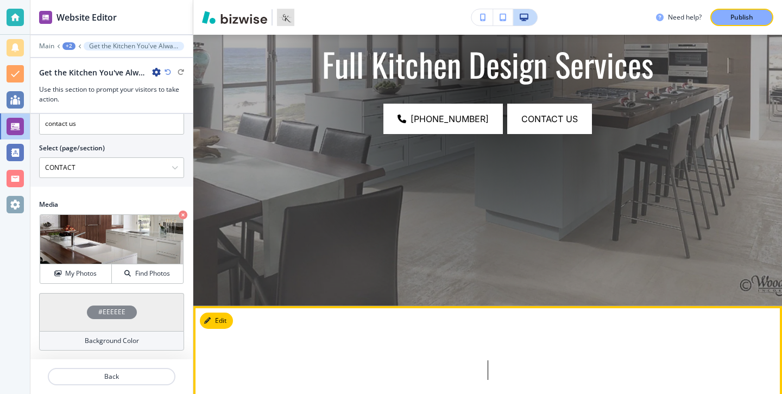
scroll to position [0, 0]
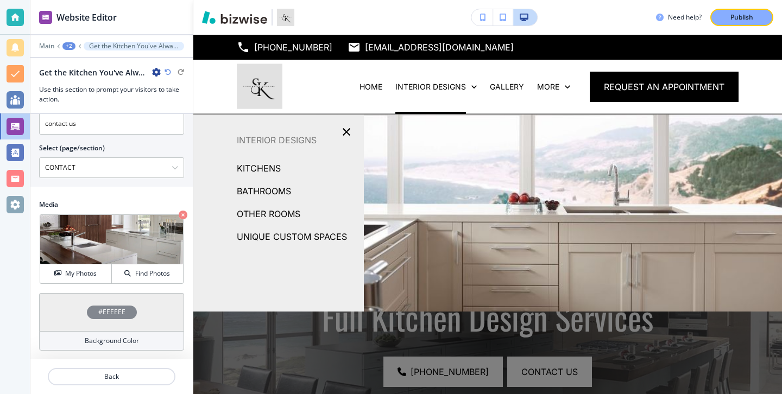
click at [291, 189] on p "BATHROOMS" at bounding box center [264, 191] width 54 height 16
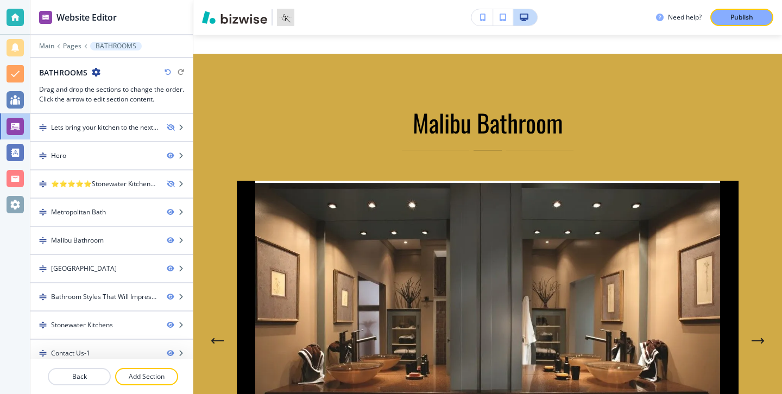
scroll to position [1069, 0]
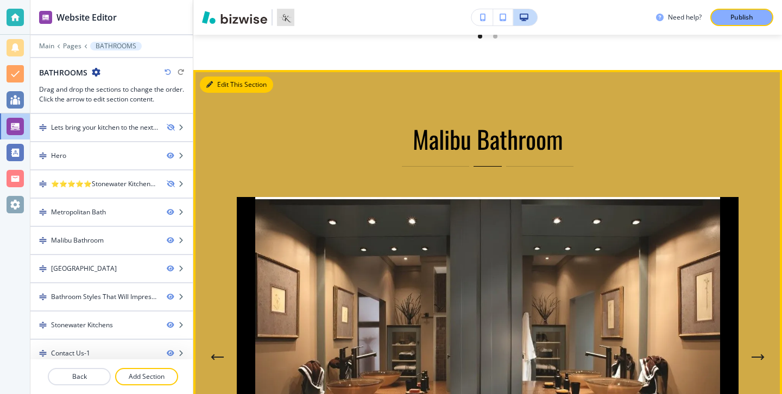
click at [214, 78] on button "Edit This Section" at bounding box center [236, 85] width 73 height 16
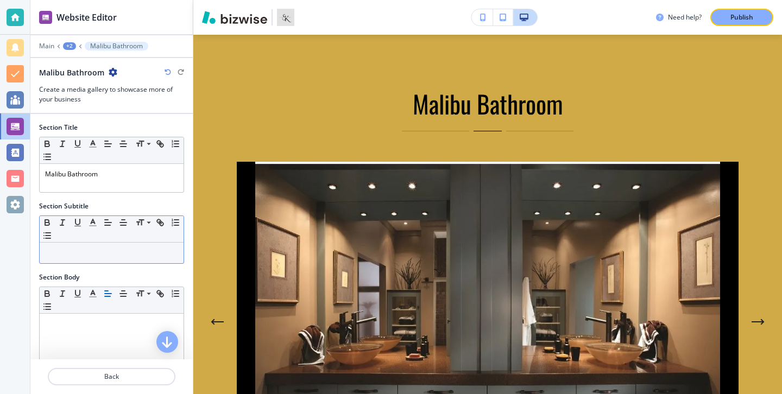
scroll to position [277, 0]
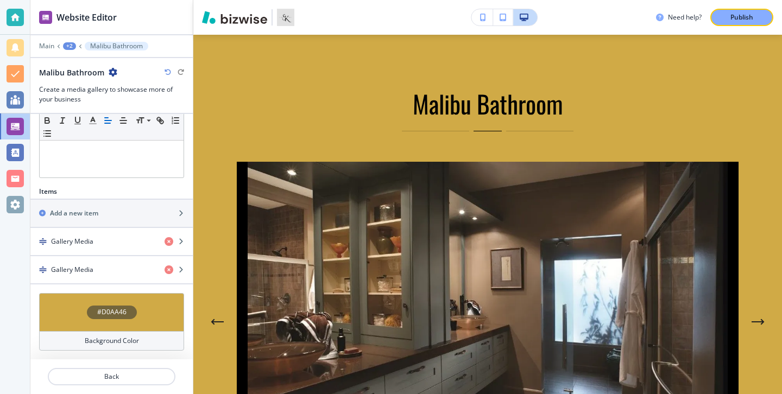
click at [146, 346] on div "Background Color" at bounding box center [111, 341] width 145 height 20
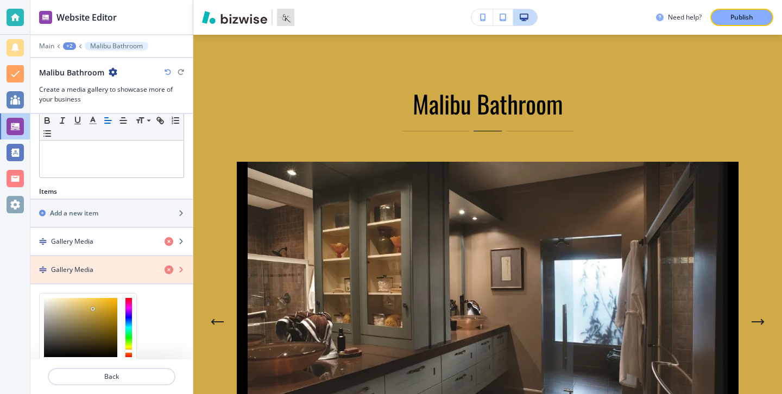
scroll to position [365, 0]
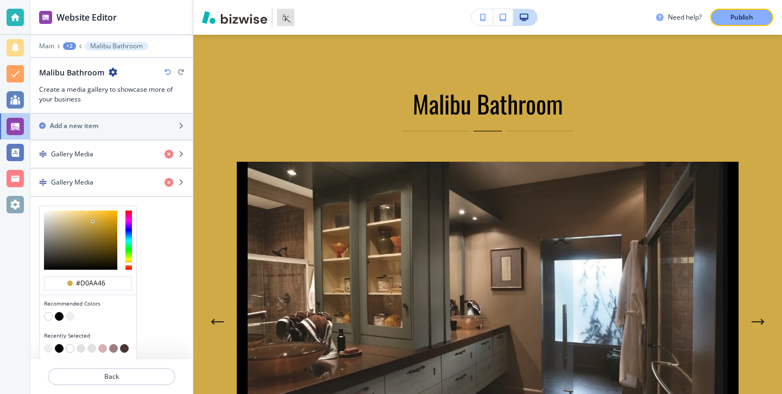
click at [70, 318] on button "button" at bounding box center [70, 316] width 9 height 9
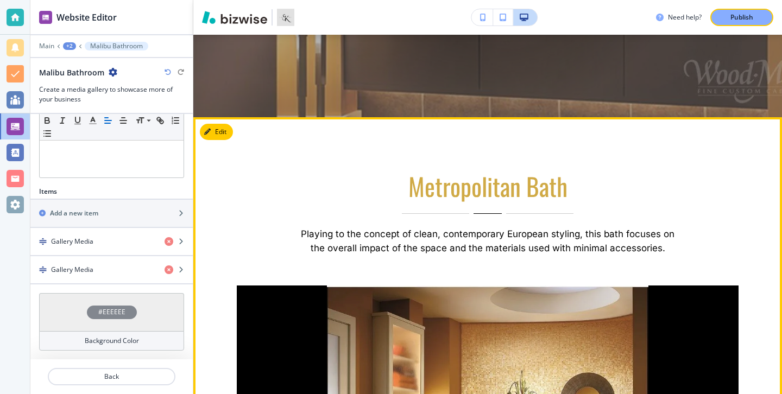
scroll to position [416, 0]
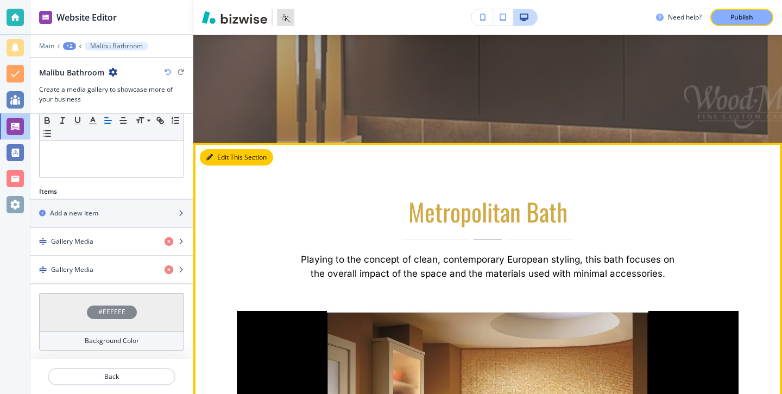
click at [223, 163] on button "Edit This Section" at bounding box center [236, 157] width 73 height 16
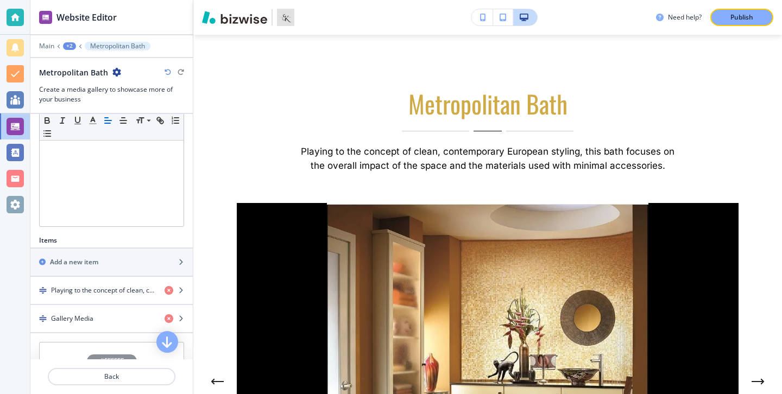
scroll to position [277, 0]
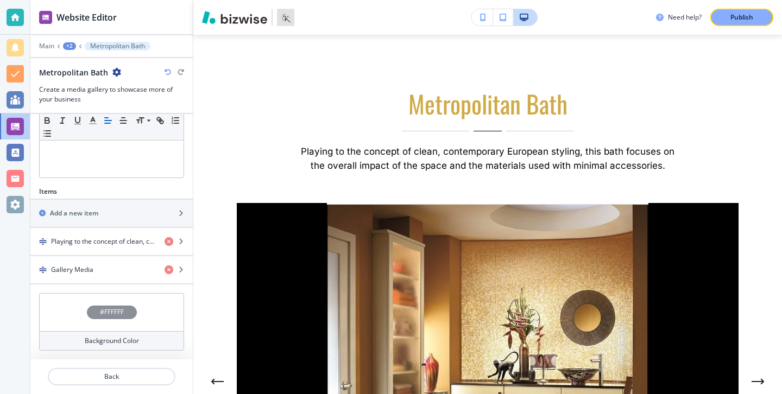
click at [135, 339] on h4 "Background Color" at bounding box center [112, 341] width 54 height 10
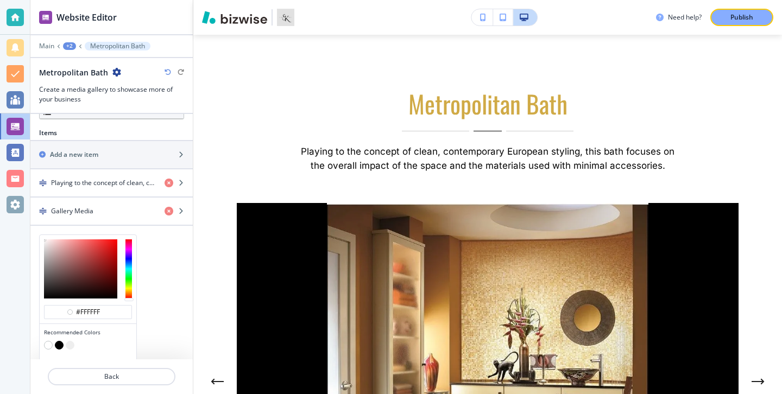
scroll to position [365, 0]
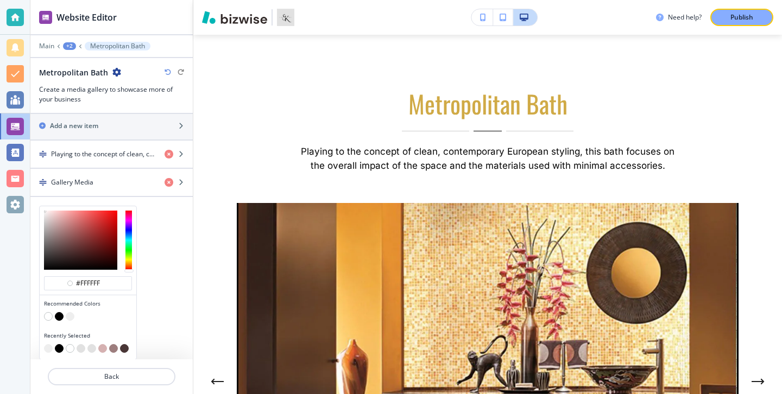
click at [61, 317] on button "button" at bounding box center [59, 316] width 9 height 9
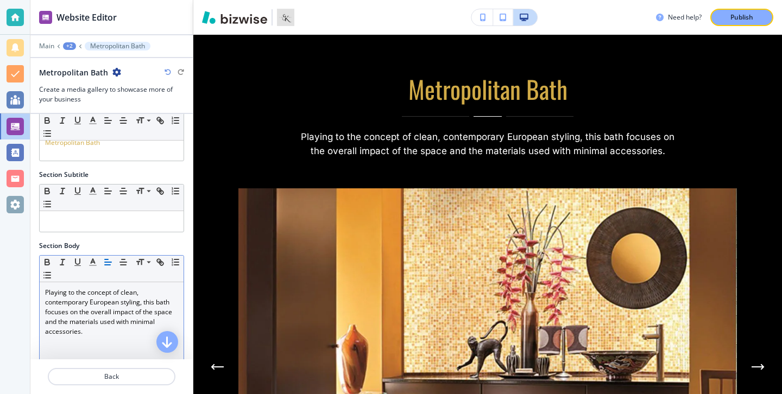
scroll to position [0, 0]
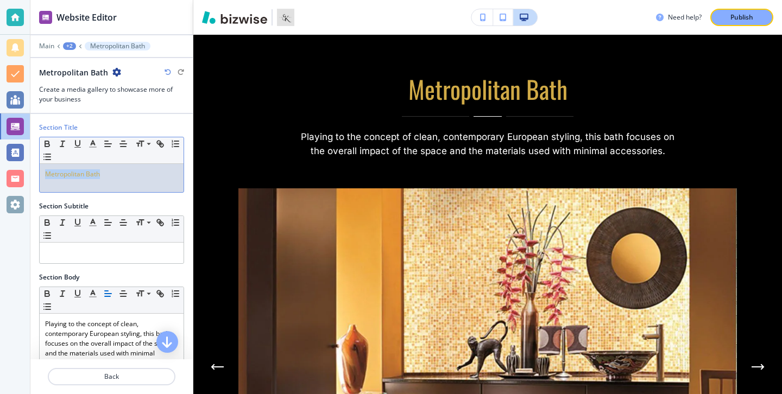
drag, startPoint x: 157, startPoint y: 174, endPoint x: 30, endPoint y: 176, distance: 126.5
click at [30, 176] on div "Section Title Small Normal Large Huge Metropolitan Bath" at bounding box center [111, 162] width 162 height 79
click at [98, 142] on button "button" at bounding box center [92, 143] width 15 height 13
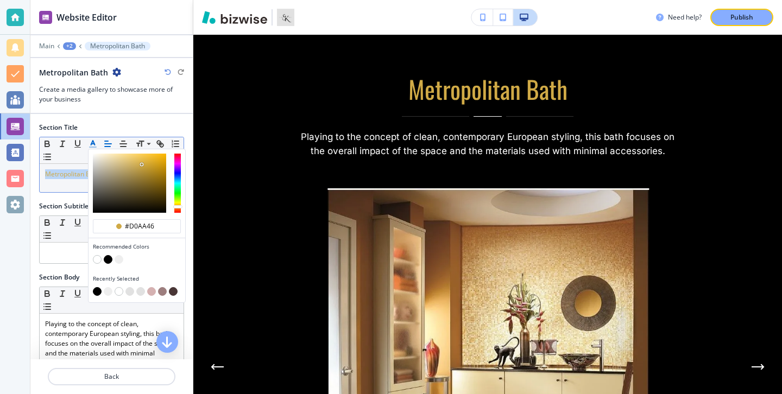
click at [98, 259] on button "button" at bounding box center [97, 259] width 9 height 9
type input "#ffffff"
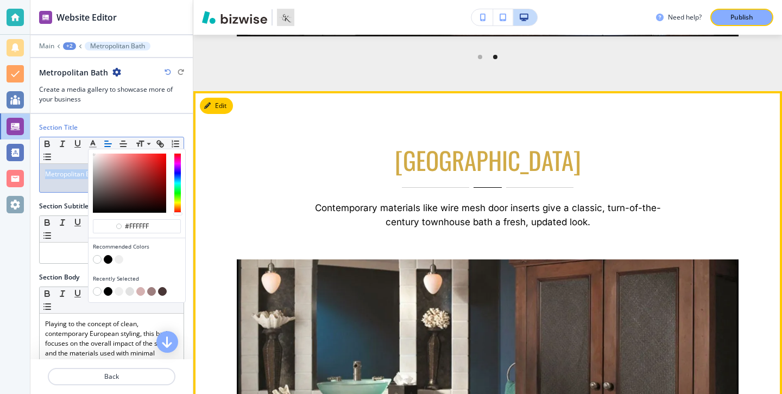
scroll to position [1554, 0]
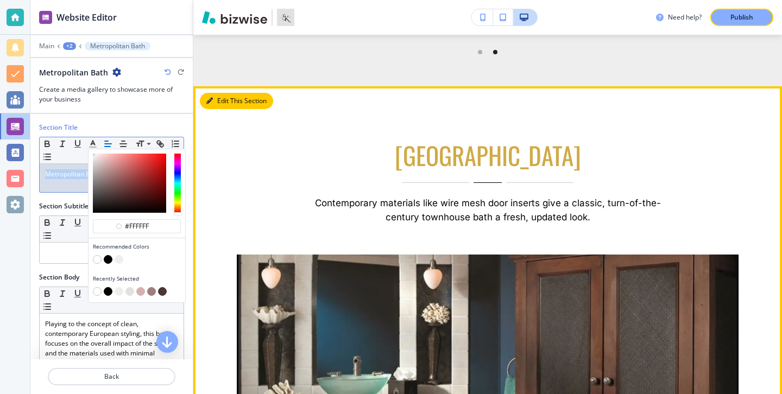
click at [215, 107] on button "Edit This Section" at bounding box center [236, 101] width 73 height 16
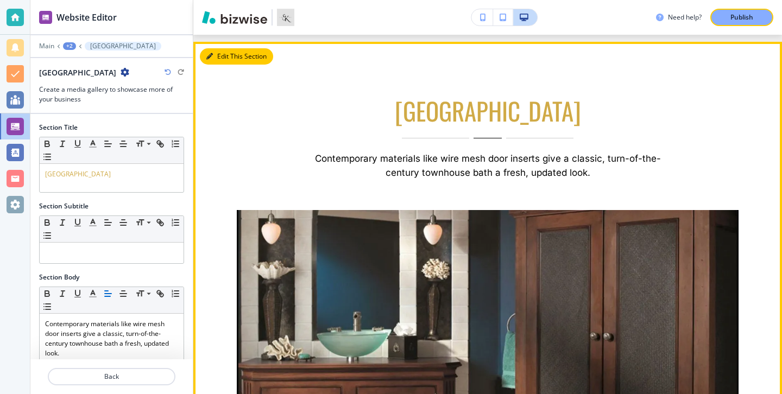
scroll to position [1606, 0]
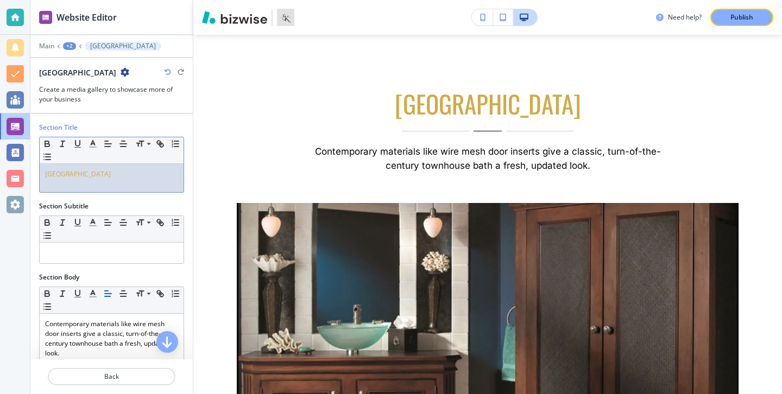
drag, startPoint x: 137, startPoint y: 170, endPoint x: 8, endPoint y: 173, distance: 129.3
click at [9, 173] on div "Website Editor Main +2 Lakeshore Drive Bath Lakeshore Drive Bath Create a media…" at bounding box center [391, 197] width 782 height 394
click at [94, 148] on icon "button" at bounding box center [93, 144] width 10 height 10
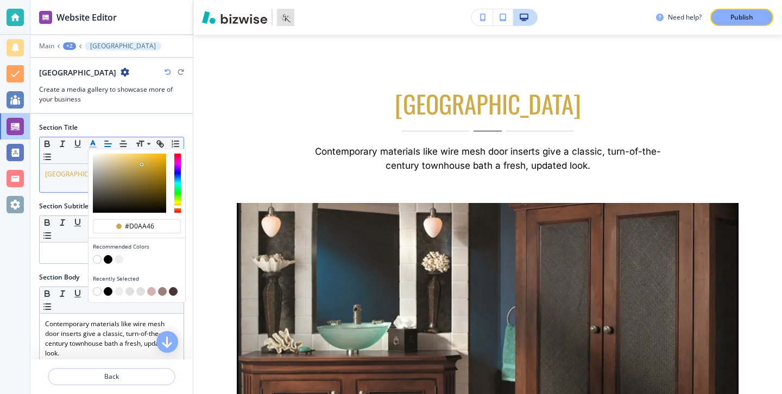
click at [108, 256] on button "button" at bounding box center [108, 259] width 9 height 9
type input "#000000"
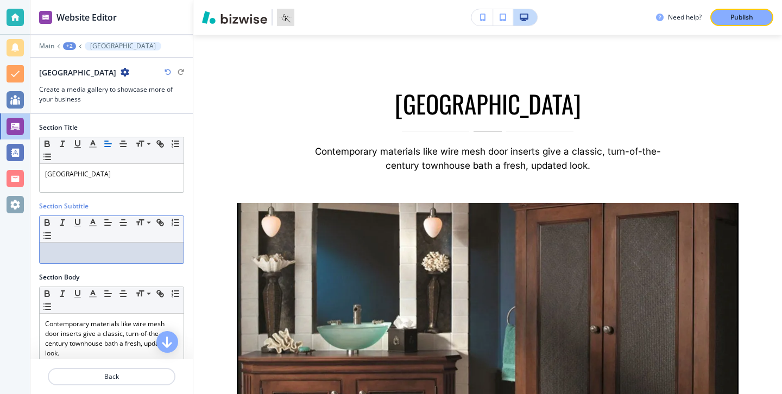
click at [67, 263] on div at bounding box center [112, 253] width 144 height 21
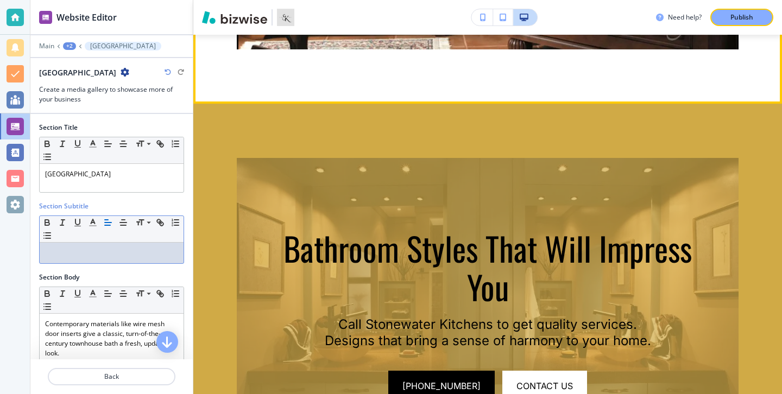
scroll to position [2121, 0]
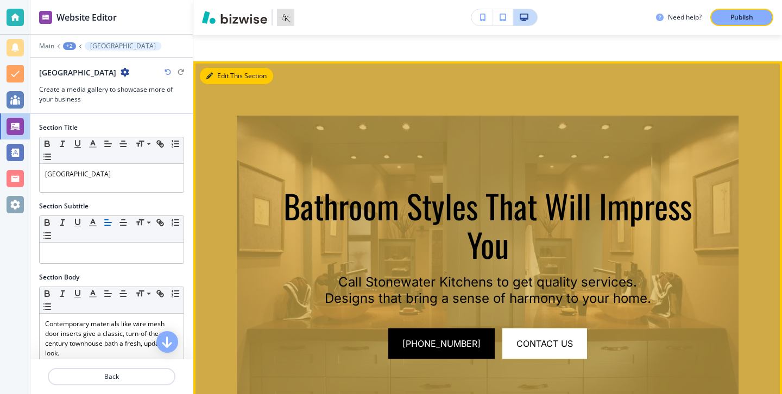
click at [220, 77] on button "Edit This Section" at bounding box center [236, 76] width 73 height 16
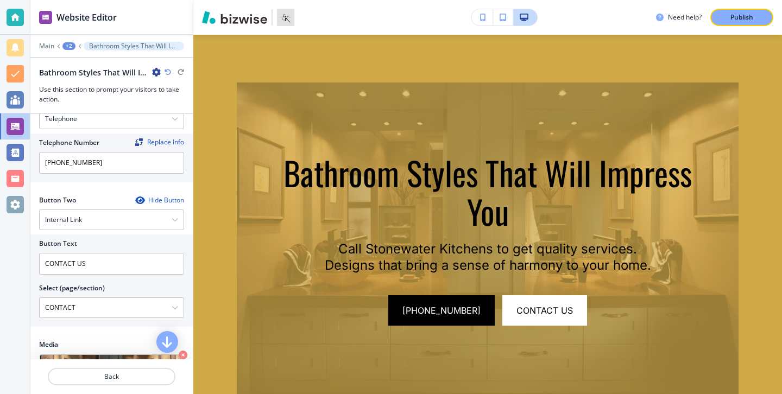
scroll to position [510, 0]
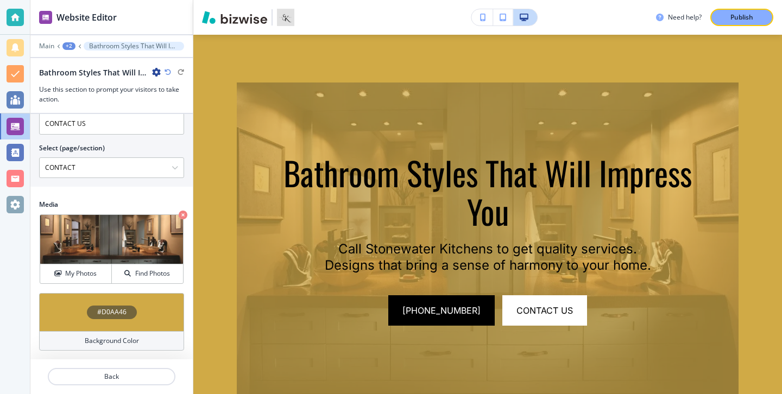
click at [119, 348] on div "Background Color" at bounding box center [111, 341] width 145 height 20
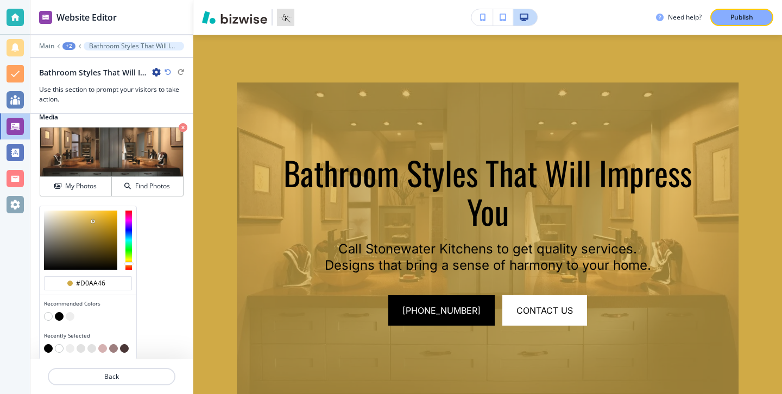
click at [70, 319] on button "button" at bounding box center [70, 316] width 9 height 9
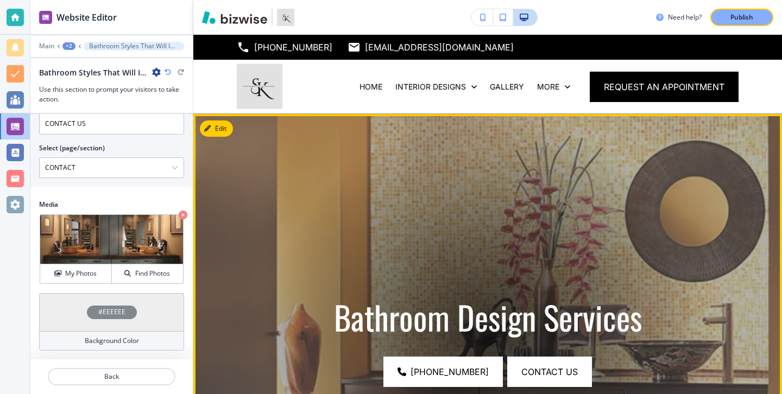
scroll to position [1, 0]
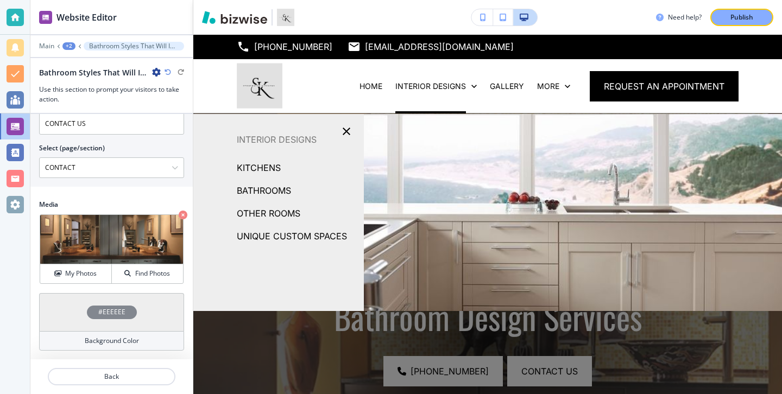
click at [275, 213] on p "OTHER ROOMS" at bounding box center [269, 213] width 64 height 16
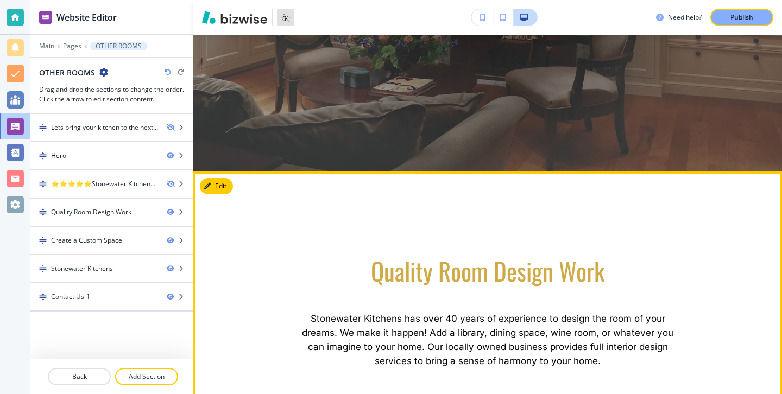
click at [225, 191] on button "Edit" at bounding box center [216, 186] width 33 height 16
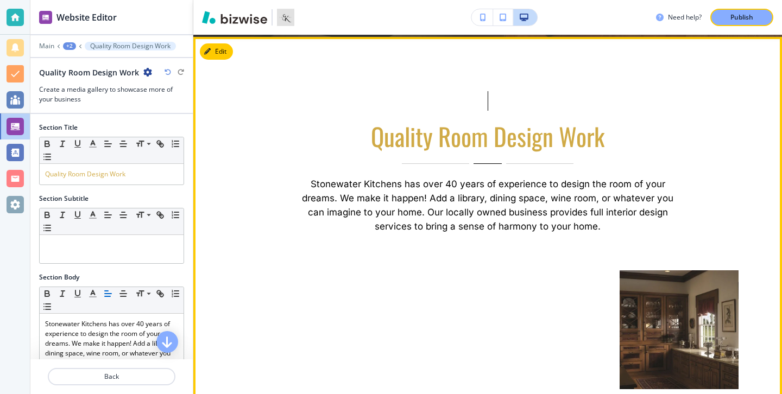
scroll to position [525, 0]
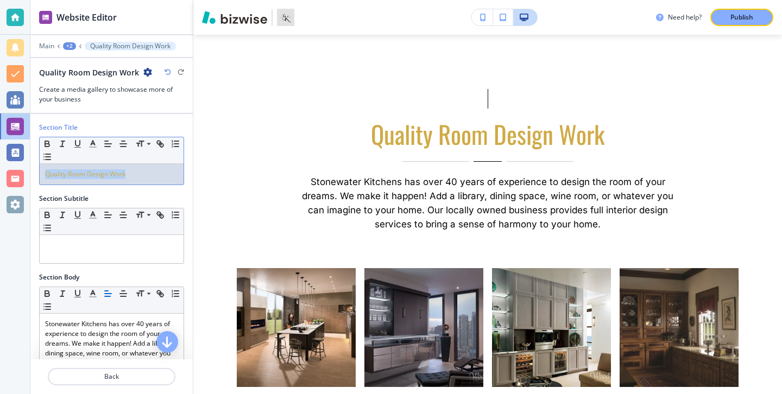
drag, startPoint x: 144, startPoint y: 178, endPoint x: 34, endPoint y: 175, distance: 110.3
click at [34, 174] on div "Section Title Small Normal Large Huge Quality Room Design Work" at bounding box center [111, 158] width 162 height 71
click at [89, 142] on icon "button" at bounding box center [93, 144] width 10 height 10
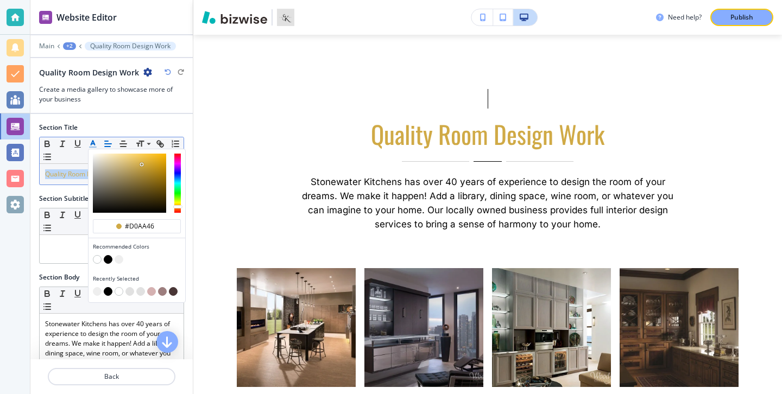
click at [108, 259] on button "button" at bounding box center [108, 259] width 9 height 9
type input "#000000"
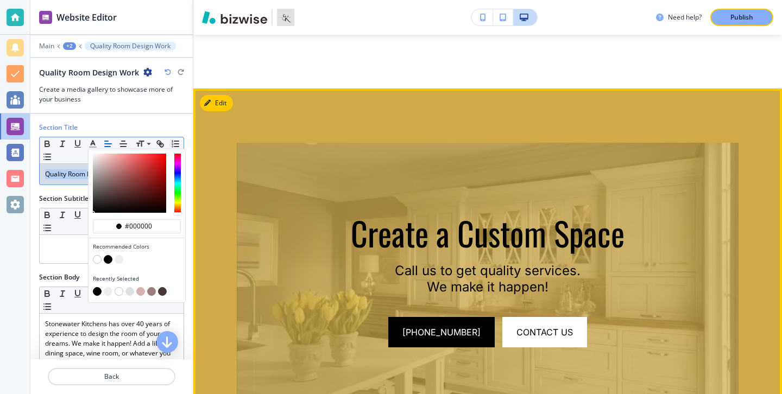
scroll to position [1033, 0]
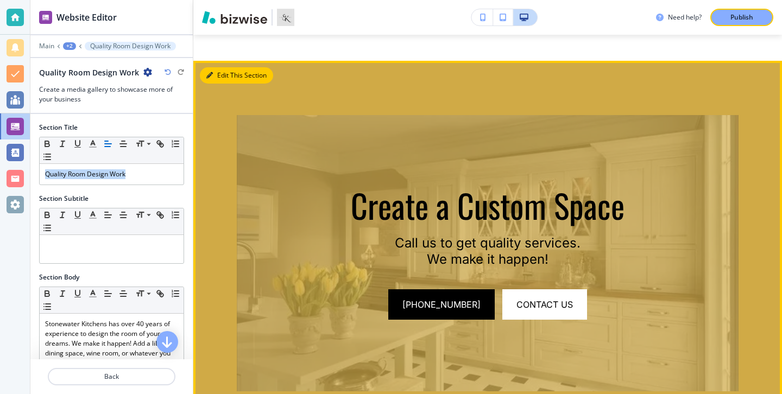
click at [208, 67] on button "Edit This Section" at bounding box center [236, 75] width 73 height 16
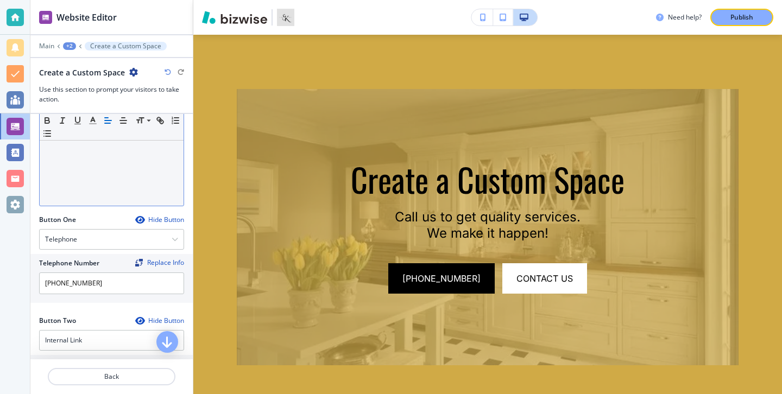
scroll to position [510, 0]
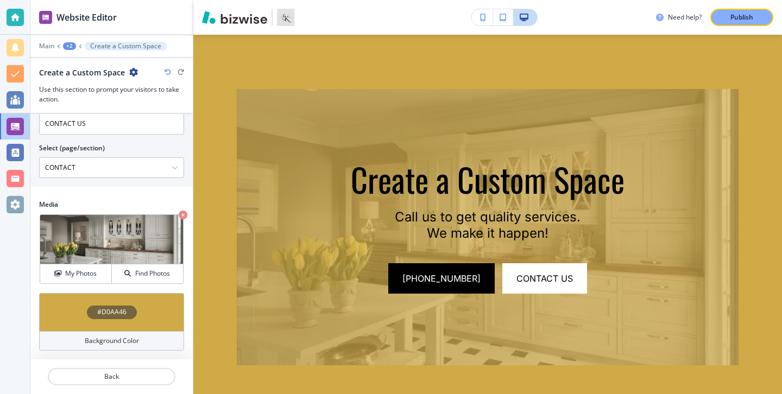
click at [137, 343] on h4 "Background Color" at bounding box center [112, 341] width 54 height 10
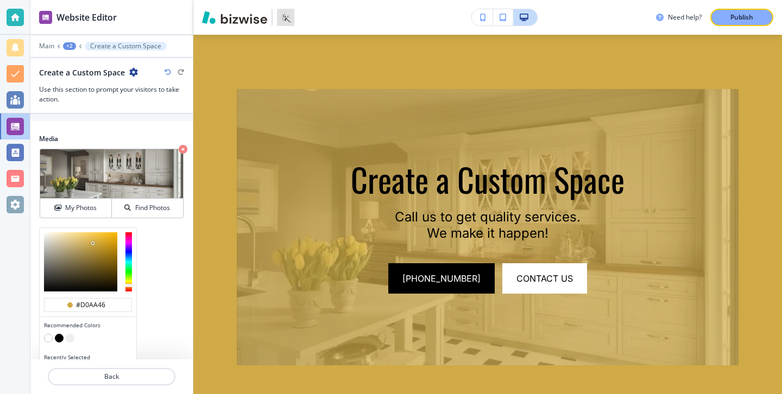
scroll to position [597, 0]
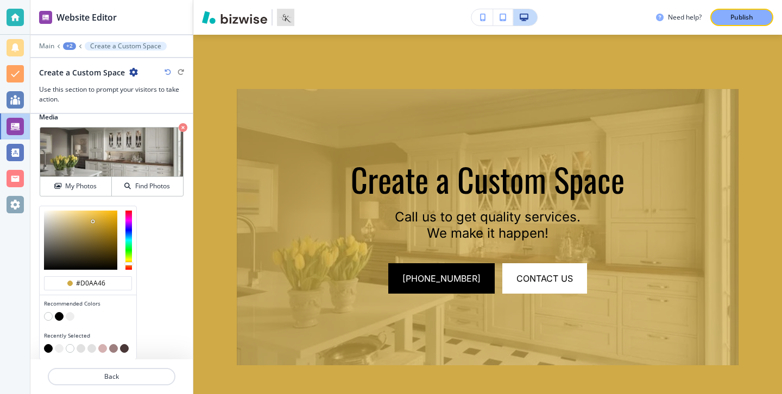
click at [75, 314] on div at bounding box center [88, 317] width 88 height 11
click at [74, 314] on div at bounding box center [88, 317] width 88 height 11
click at [72, 314] on button "button" at bounding box center [70, 316] width 9 height 9
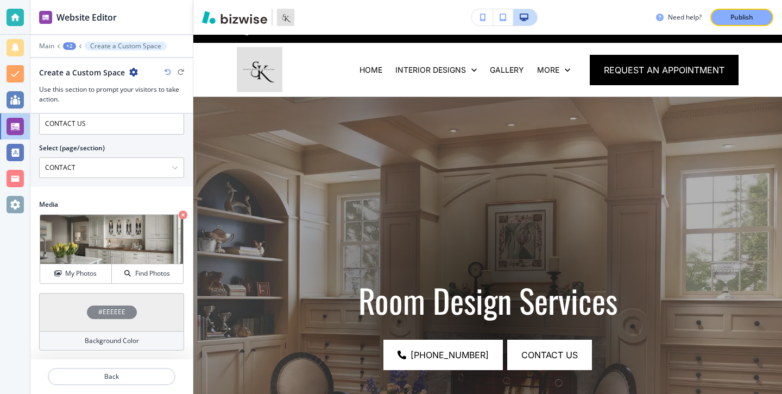
scroll to position [0, 0]
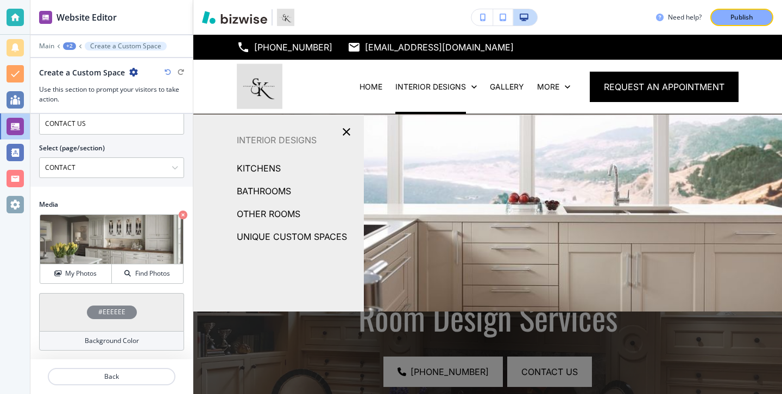
click at [312, 233] on p "UNIQUE CUSTOM SPACES" at bounding box center [292, 237] width 110 height 16
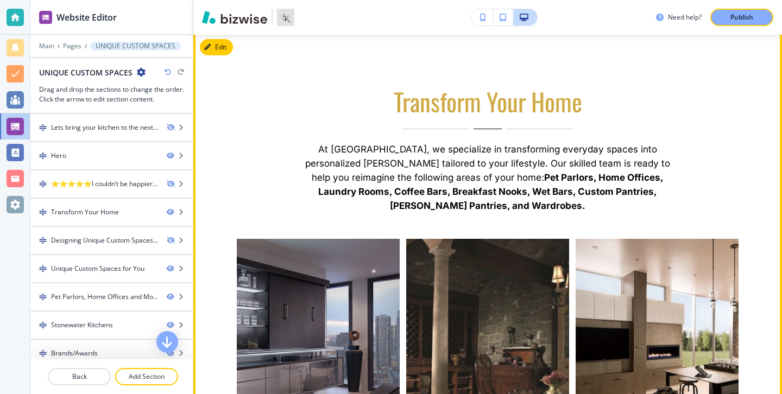
scroll to position [475, 0]
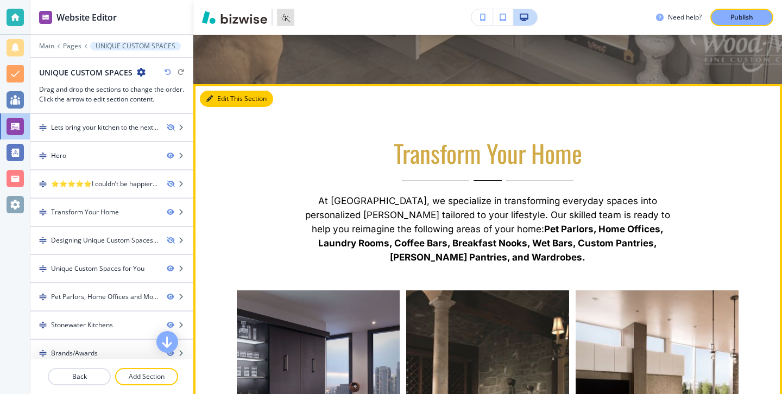
click at [223, 99] on button "Edit This Section" at bounding box center [236, 99] width 73 height 16
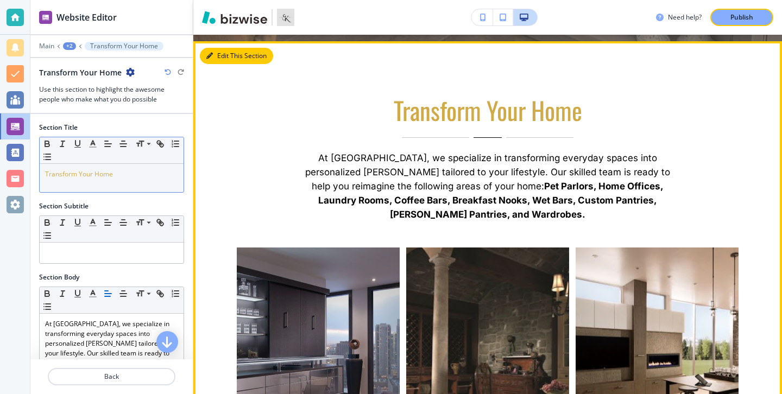
scroll to position [525, 0]
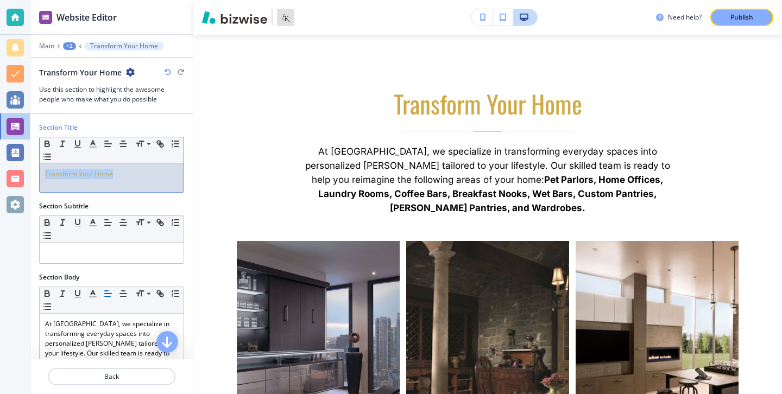
drag, startPoint x: 126, startPoint y: 185, endPoint x: 42, endPoint y: 178, distance: 83.9
click at [42, 177] on div "Transform Your Home" at bounding box center [112, 178] width 144 height 28
click at [90, 142] on icon "button" at bounding box center [93, 144] width 10 height 10
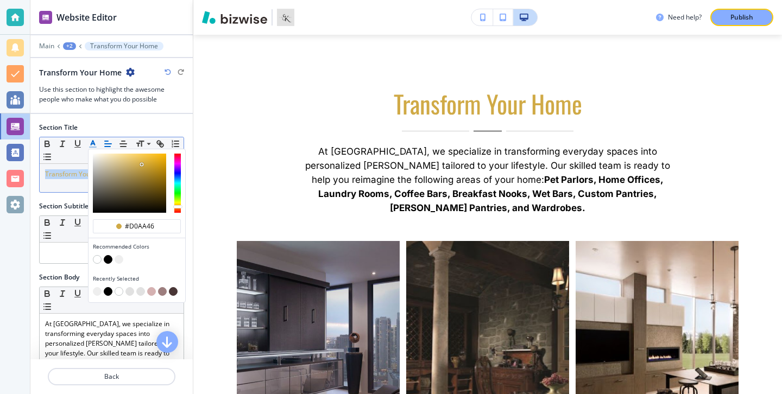
click at [106, 258] on button "button" at bounding box center [108, 259] width 9 height 9
type input "#000000"
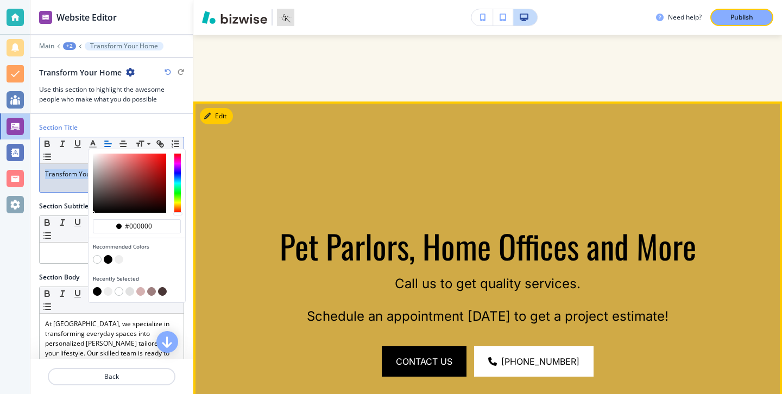
scroll to position [1722, 0]
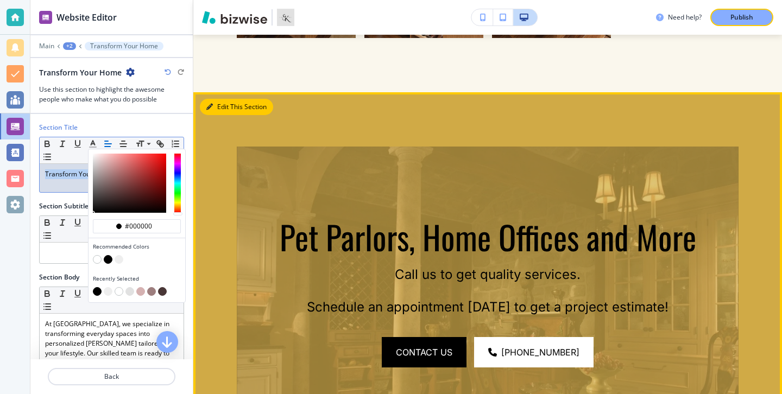
click at [208, 105] on icon "button" at bounding box center [209, 107] width 7 height 7
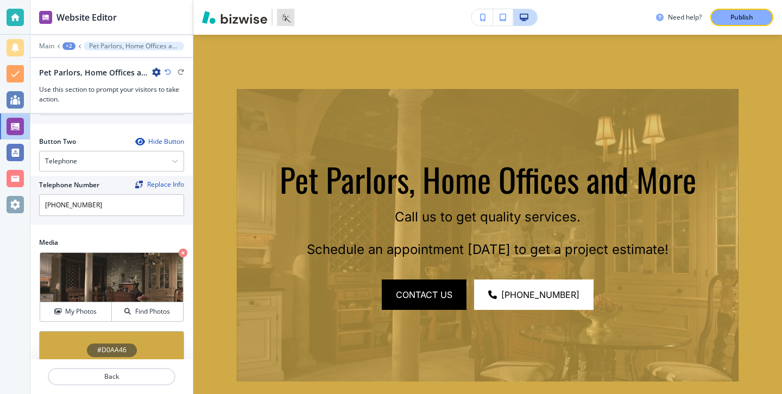
scroll to position [510, 0]
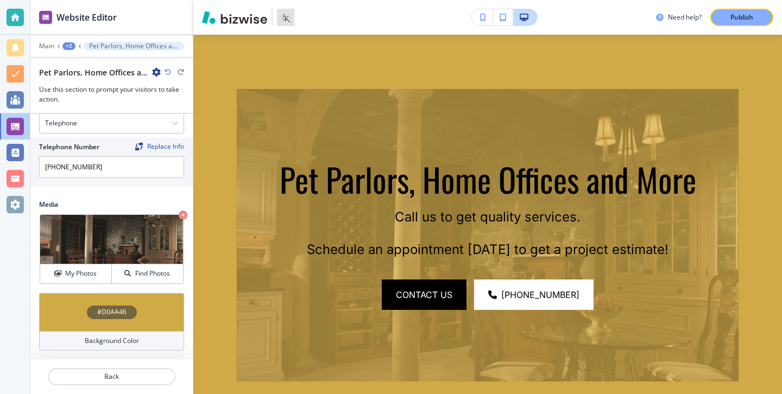
click at [134, 341] on h4 "Background Color" at bounding box center [112, 341] width 54 height 10
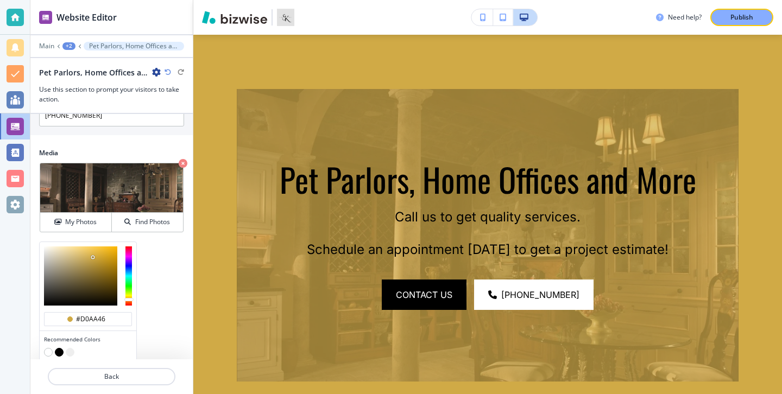
scroll to position [597, 0]
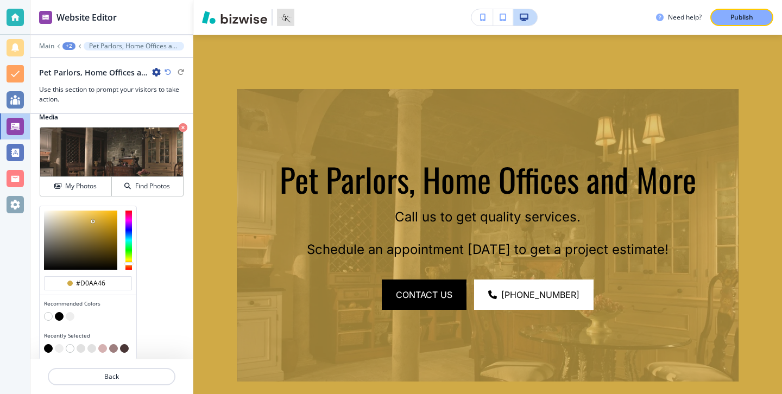
click at [71, 315] on button "button" at bounding box center [70, 316] width 9 height 9
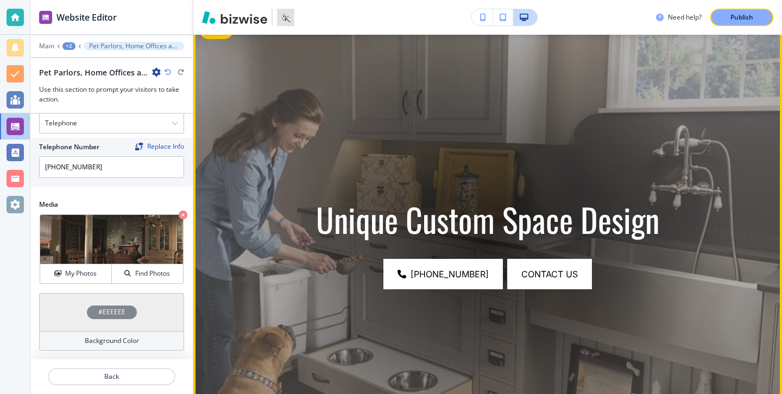
scroll to position [0, 0]
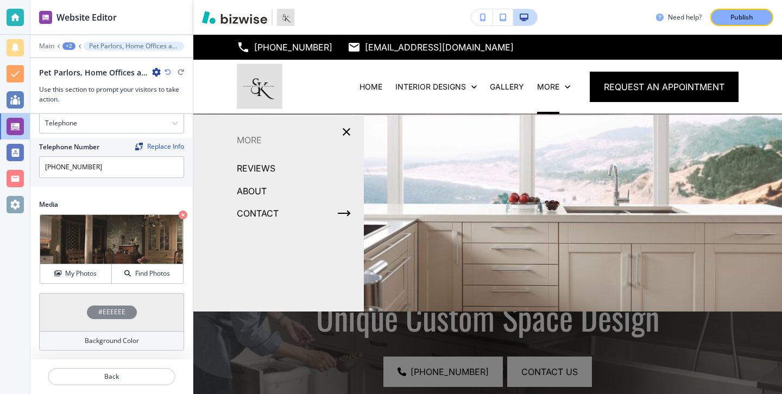
click at [265, 174] on p "REVIEWS" at bounding box center [256, 168] width 39 height 16
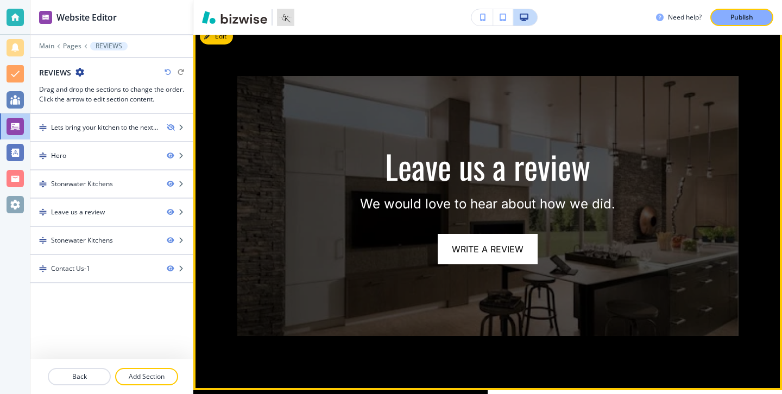
scroll to position [1078, 0]
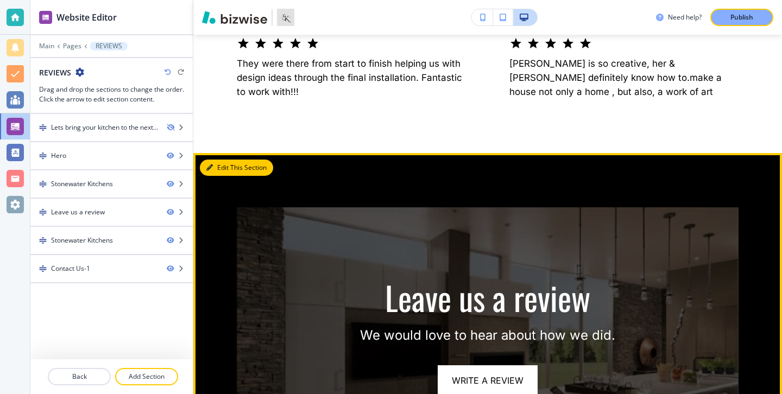
click at [220, 160] on button "Edit This Section" at bounding box center [236, 168] width 73 height 16
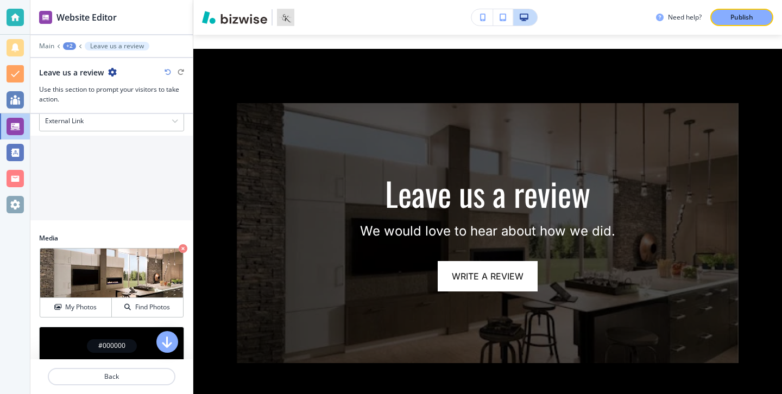
scroll to position [547, 0]
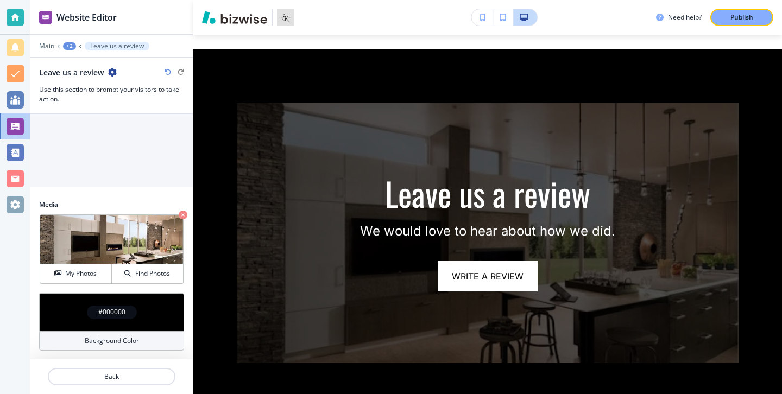
click at [128, 337] on h4 "Background Color" at bounding box center [112, 341] width 54 height 10
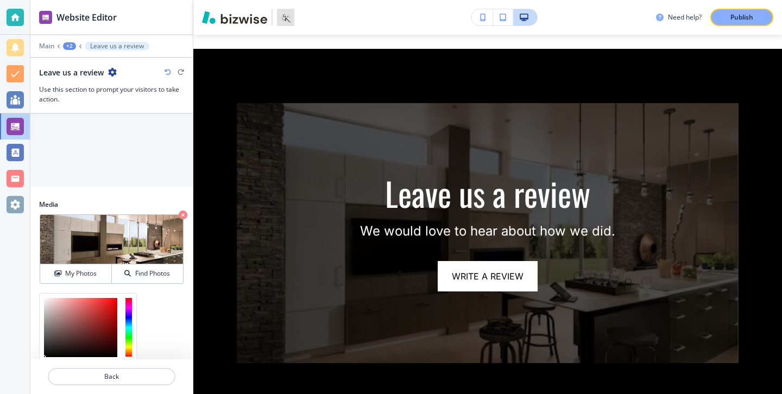
scroll to position [0, 0]
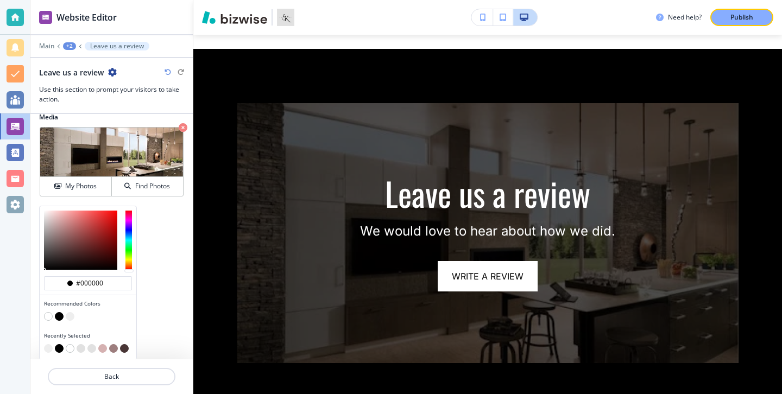
click at [64, 314] on div at bounding box center [88, 317] width 88 height 11
click at [67, 315] on button "button" at bounding box center [70, 316] width 9 height 9
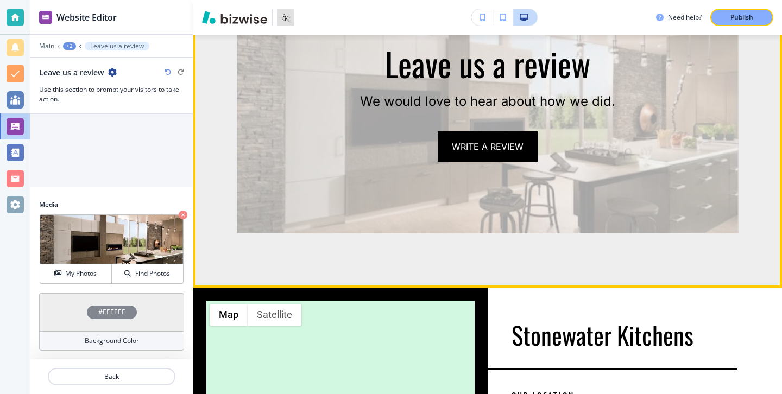
scroll to position [1277, 0]
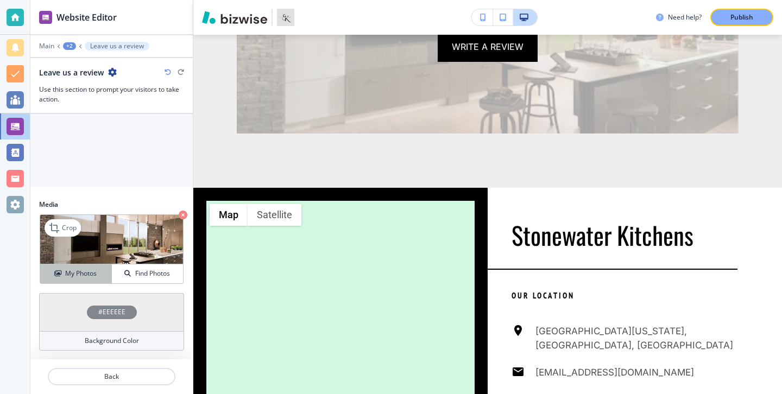
click at [85, 268] on button "My Photos" at bounding box center [76, 273] width 72 height 19
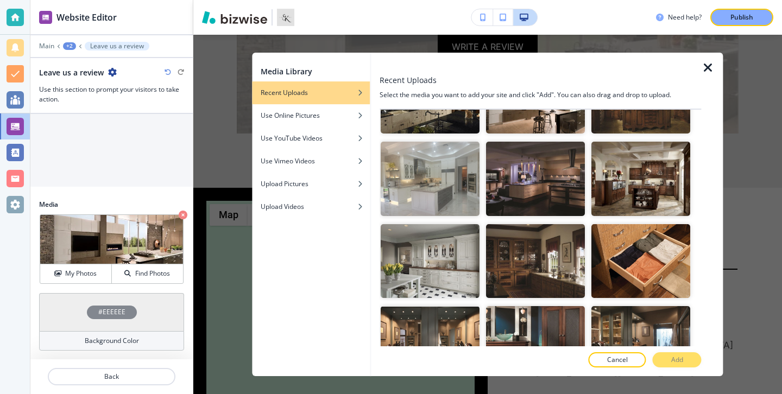
scroll to position [858, 0]
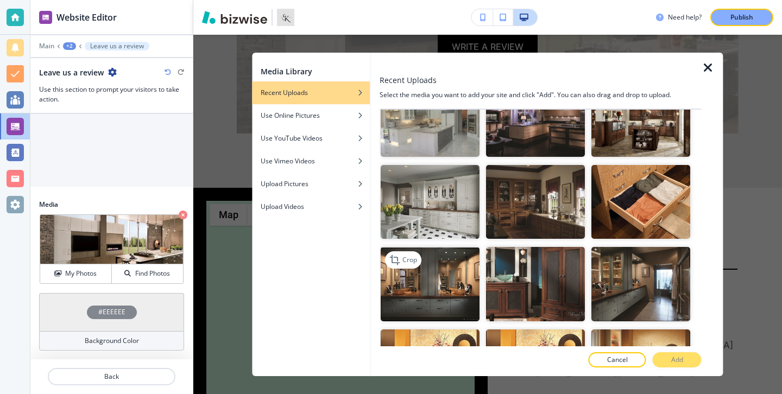
click at [460, 277] on img "button" at bounding box center [430, 284] width 99 height 74
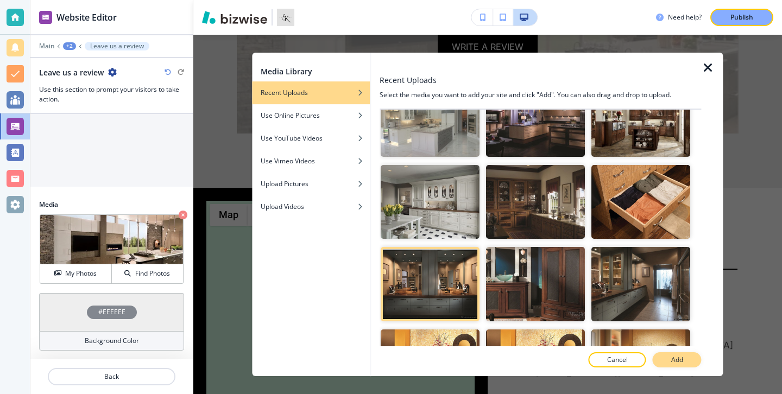
click at [684, 352] on div "Cancel Add" at bounding box center [540, 359] width 321 height 15
click at [684, 356] on button "Add" at bounding box center [677, 359] width 49 height 15
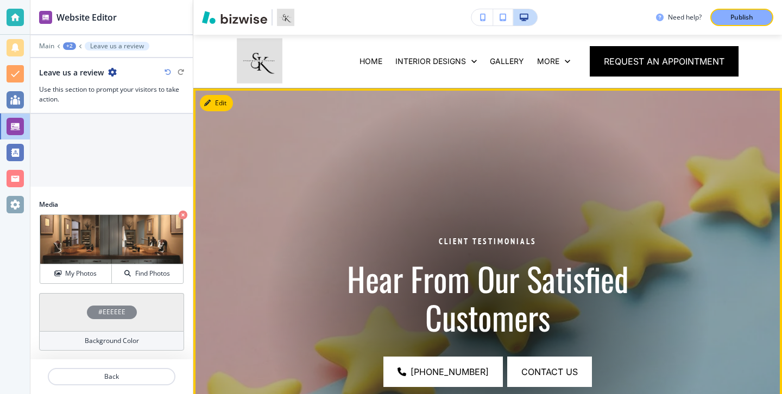
scroll to position [18, 0]
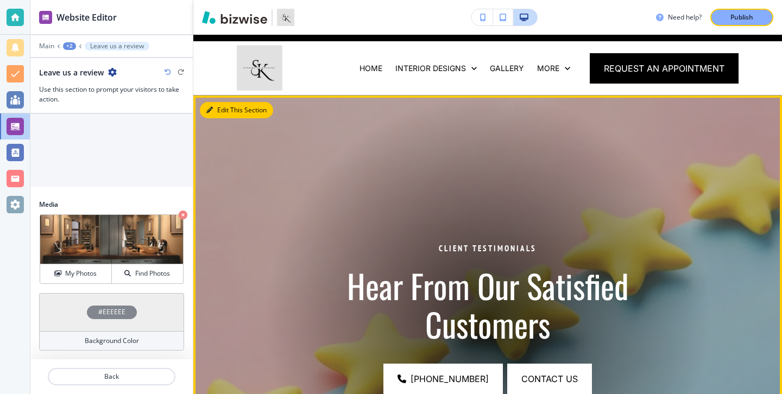
click at [225, 108] on button "Edit This Section" at bounding box center [236, 110] width 73 height 16
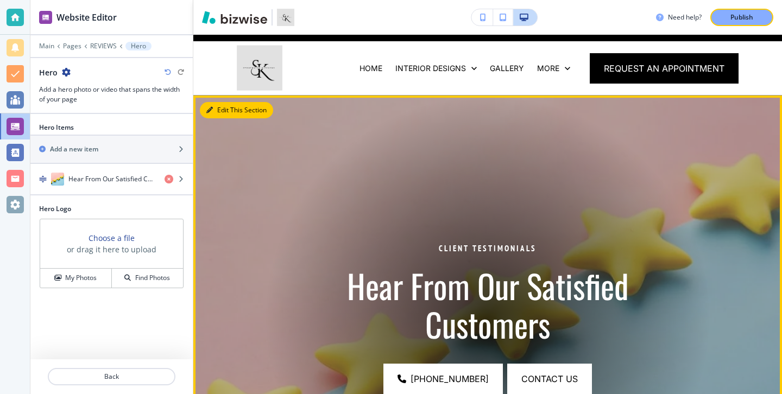
scroll to position [79, 0]
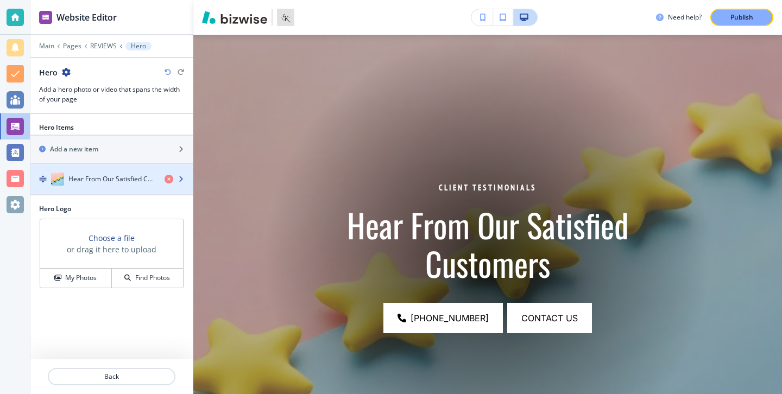
click at [112, 183] on h4 "Hear From Our Satisfied Customers" at bounding box center [111, 179] width 87 height 10
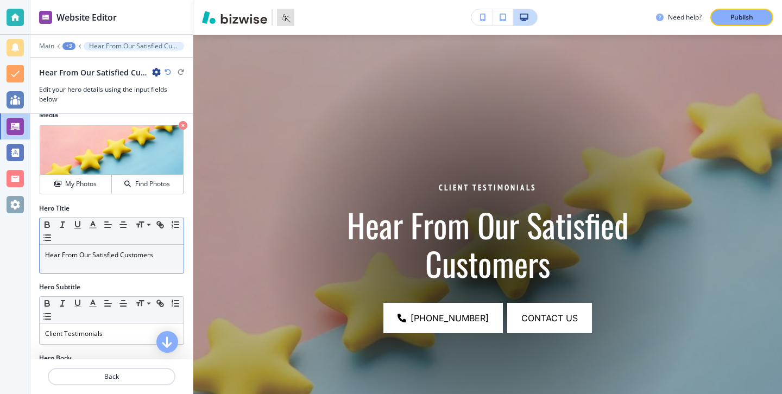
scroll to position [0, 0]
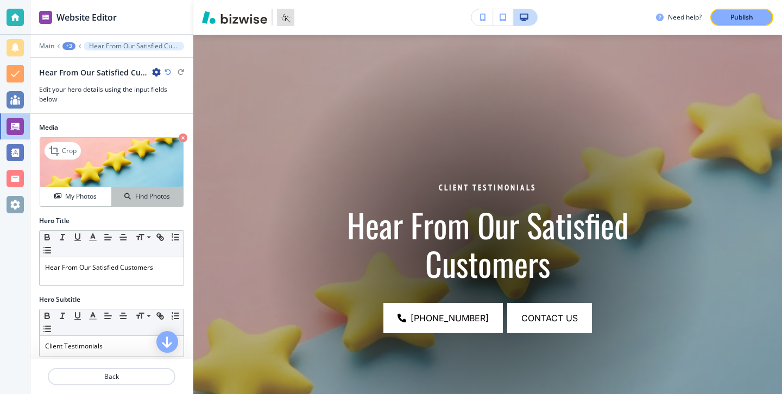
click at [115, 203] on button "Find Photos" at bounding box center [147, 196] width 71 height 19
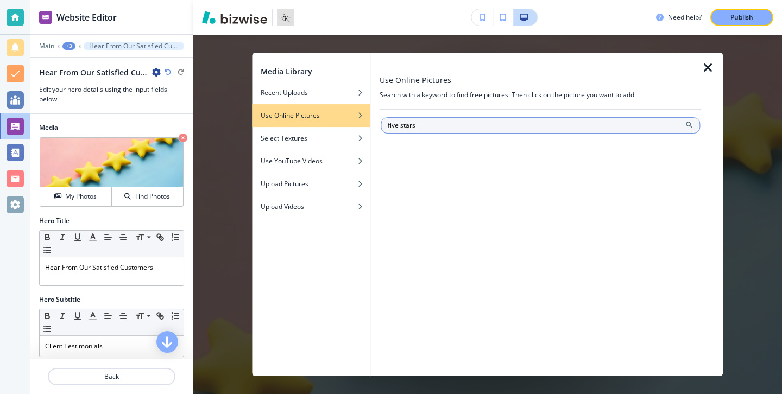
type input "five stars"
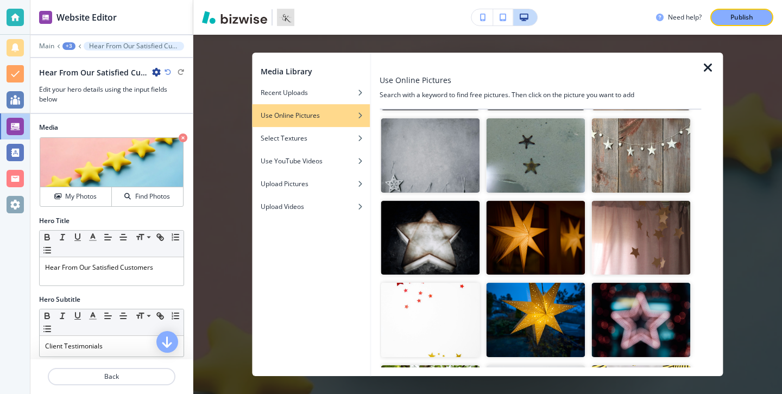
scroll to position [1526, 0]
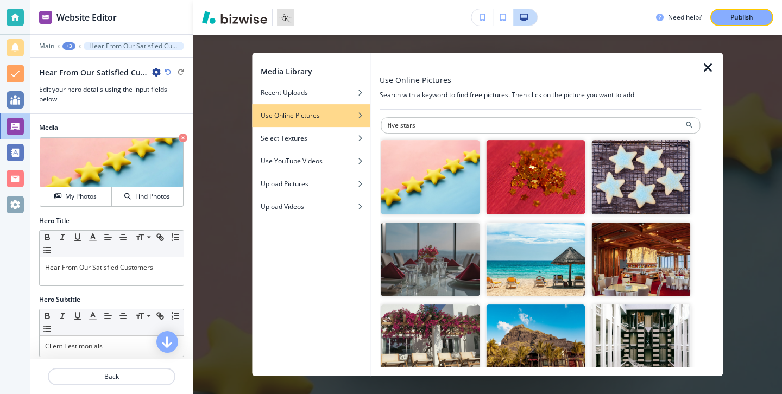
click at [709, 73] on icon "button" at bounding box center [708, 67] width 13 height 13
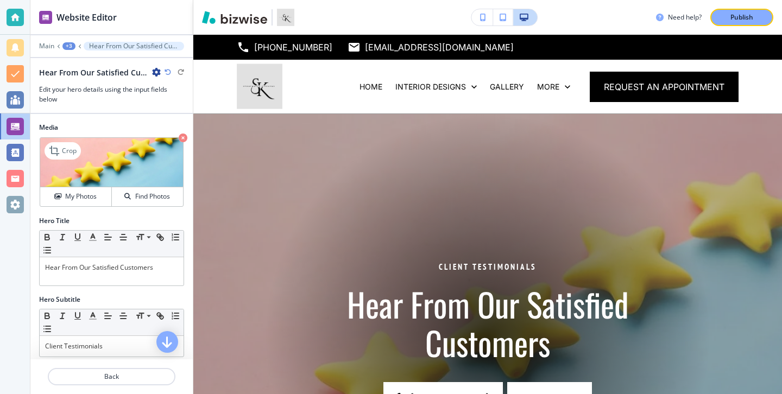
click at [182, 137] on icon "button" at bounding box center [183, 138] width 9 height 9
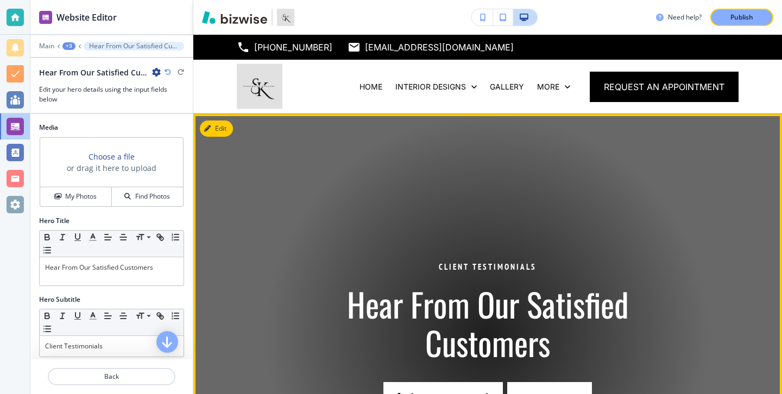
scroll to position [5, 0]
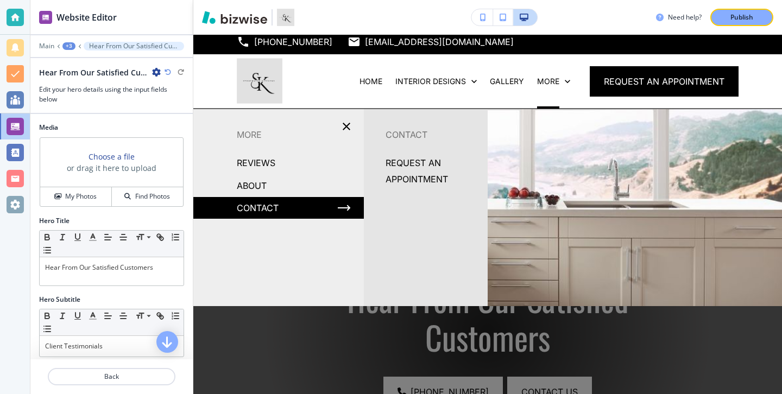
click at [425, 165] on p "REQUEST AN APPOINTMENT" at bounding box center [432, 171] width 93 height 33
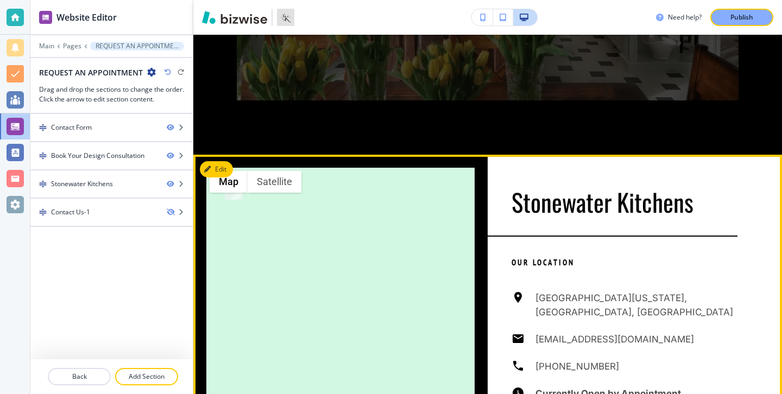
scroll to position [799, 0]
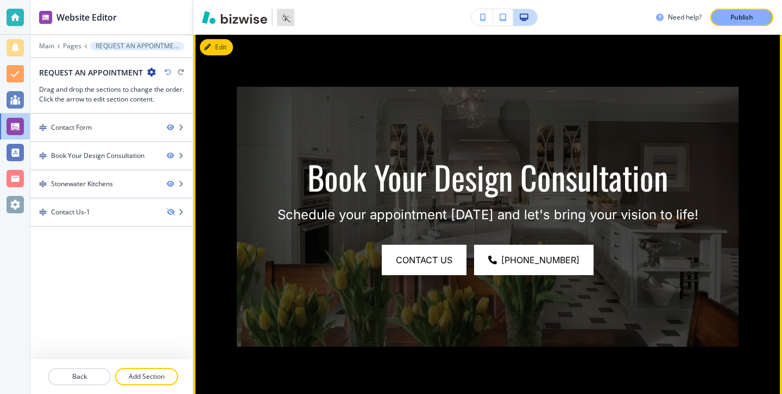
click at [223, 51] on button "Edit" at bounding box center [216, 47] width 33 height 16
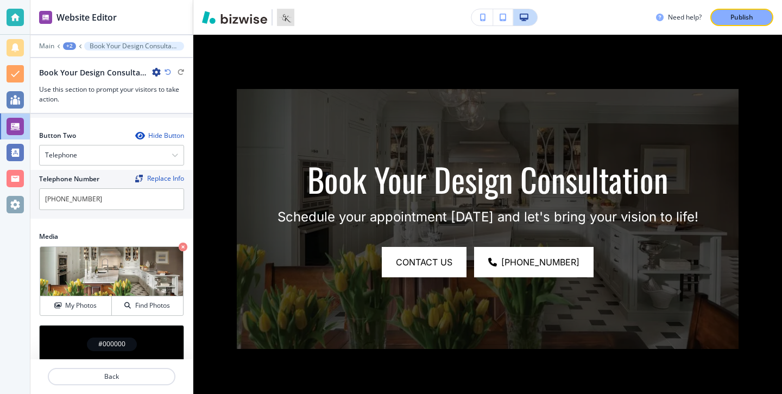
scroll to position [510, 0]
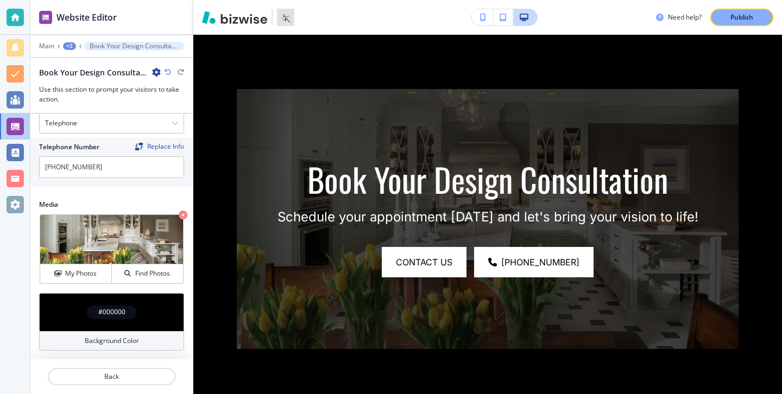
click at [119, 343] on h4 "Background Color" at bounding box center [112, 341] width 54 height 10
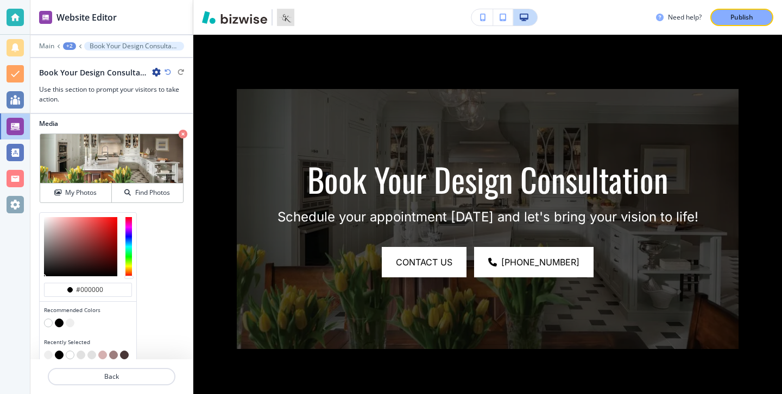
scroll to position [597, 0]
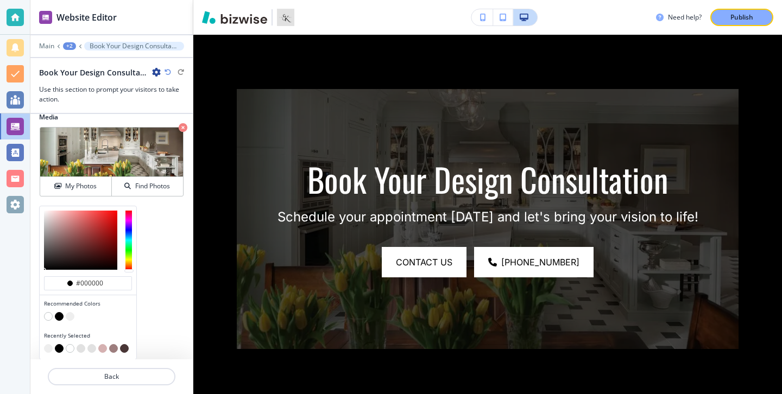
click at [70, 316] on button "button" at bounding box center [70, 316] width 9 height 9
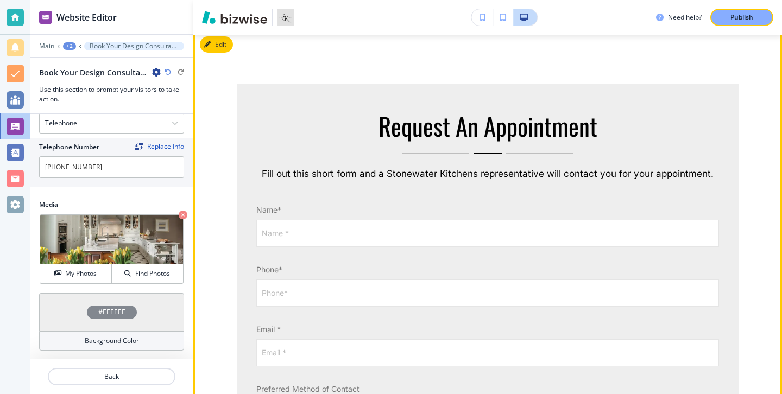
scroll to position [0, 0]
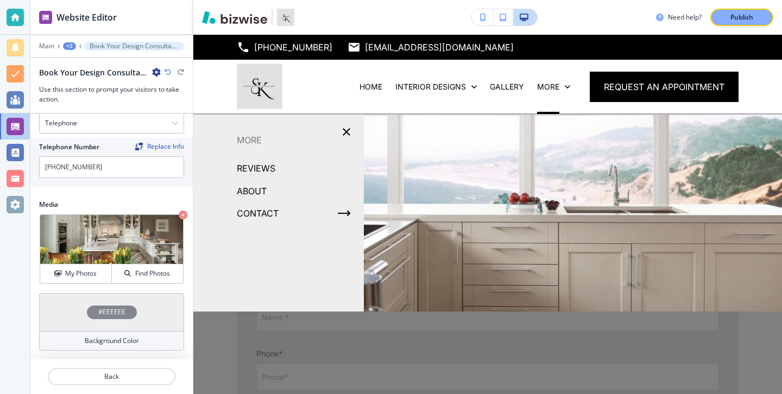
click at [276, 168] on div "REVIEWS" at bounding box center [278, 168] width 170 height 23
click at [269, 166] on p "REVIEWS" at bounding box center [256, 168] width 39 height 16
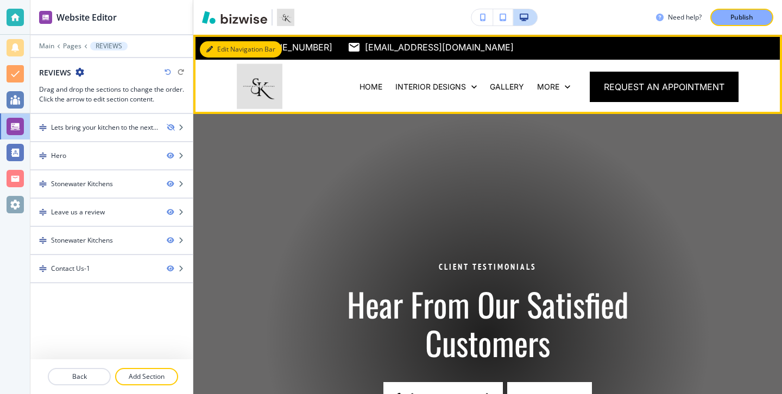
click at [224, 52] on button "Edit Navigation Bar" at bounding box center [241, 49] width 82 height 16
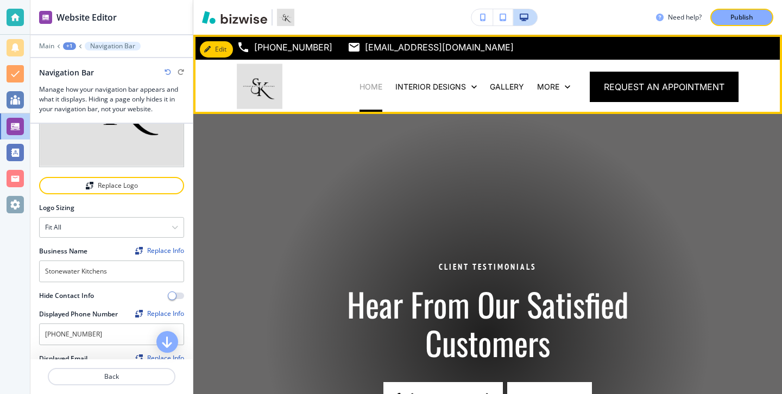
click at [372, 81] on p "HOME" at bounding box center [370, 86] width 23 height 11
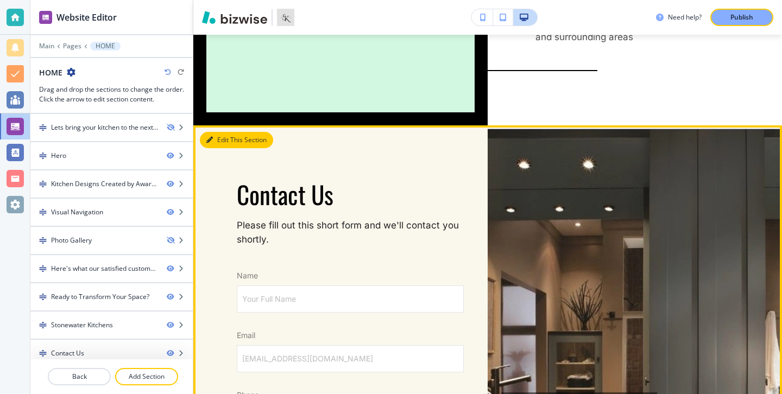
click at [218, 132] on button "Edit This Section" at bounding box center [236, 140] width 73 height 16
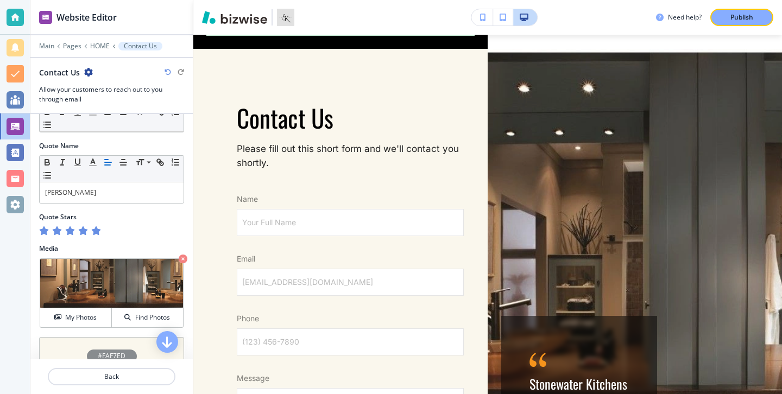
scroll to position [540, 0]
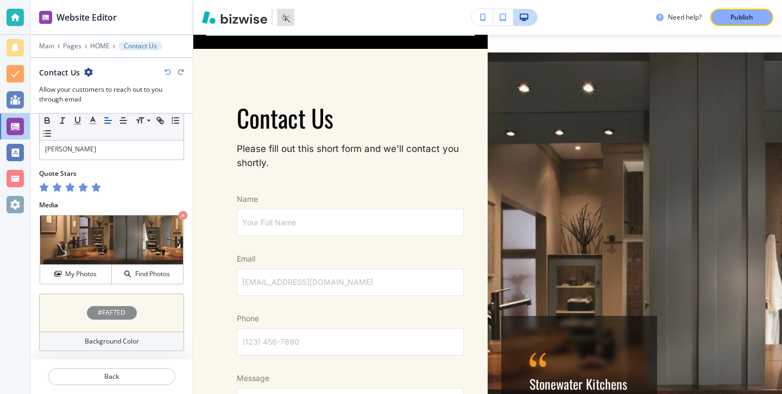
click at [144, 338] on div "Background Color" at bounding box center [111, 342] width 145 height 20
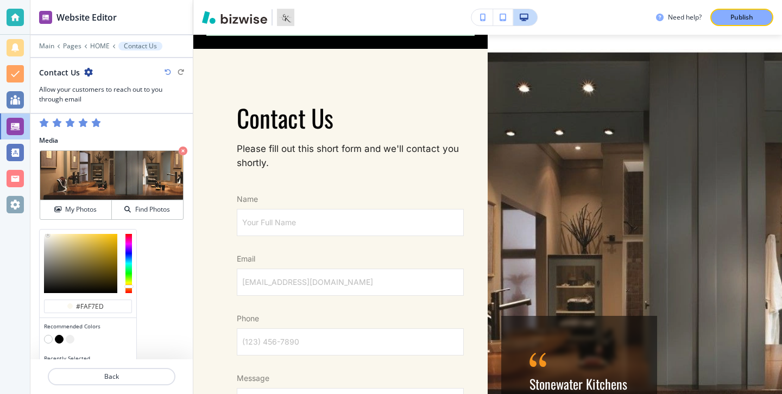
scroll to position [628, 0]
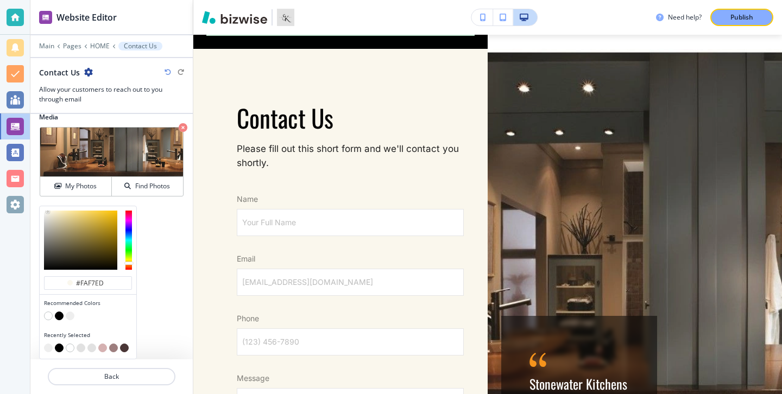
click at [71, 315] on button "button" at bounding box center [70, 316] width 9 height 9
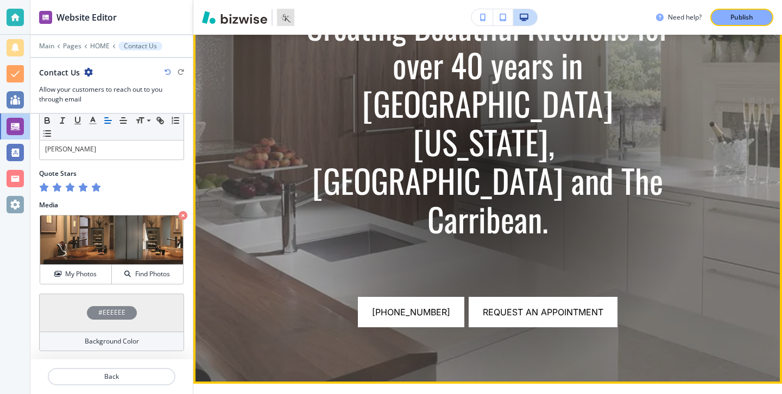
scroll to position [83, 0]
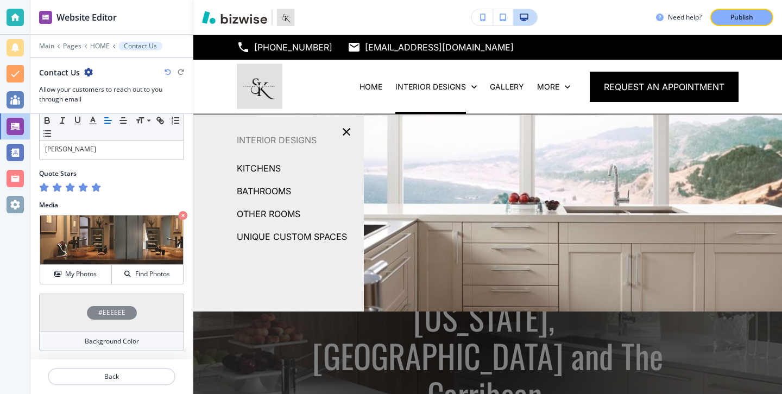
click at [273, 168] on p "KITCHENS" at bounding box center [259, 168] width 44 height 16
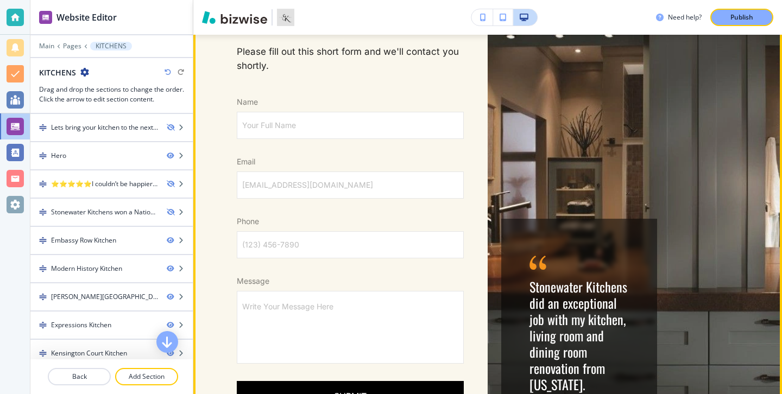
scroll to position [5517, 0]
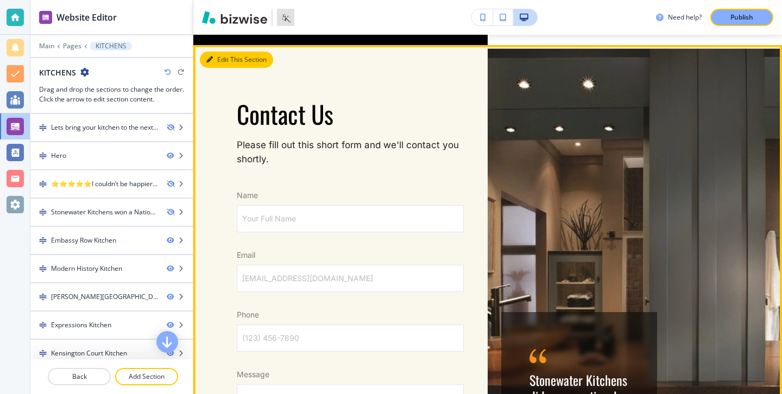
click at [222, 52] on button "Edit This Section" at bounding box center [236, 60] width 73 height 16
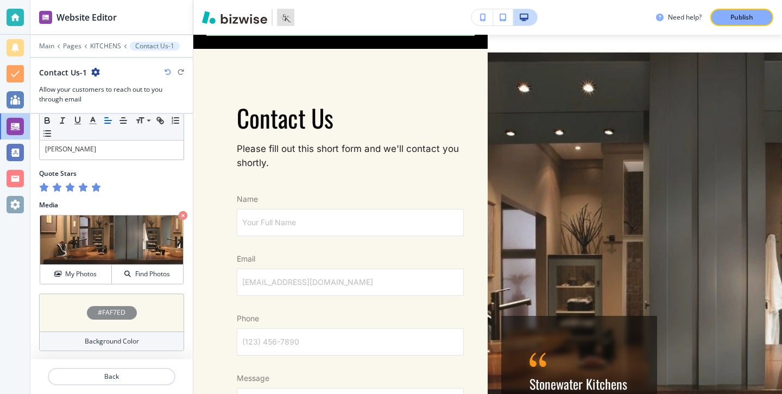
click at [150, 345] on div "Background Color" at bounding box center [111, 342] width 145 height 20
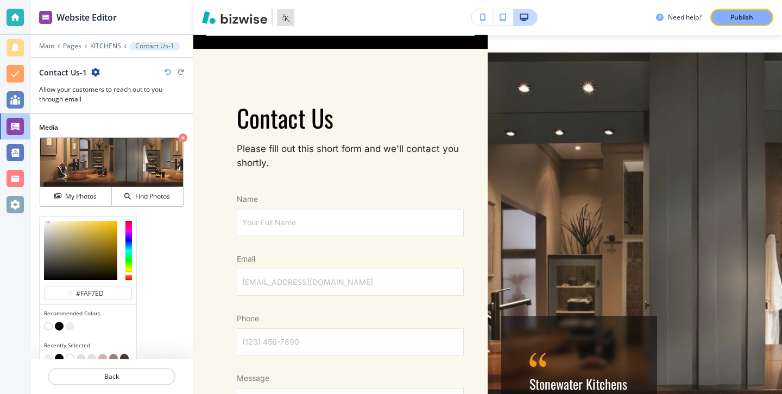
scroll to position [628, 0]
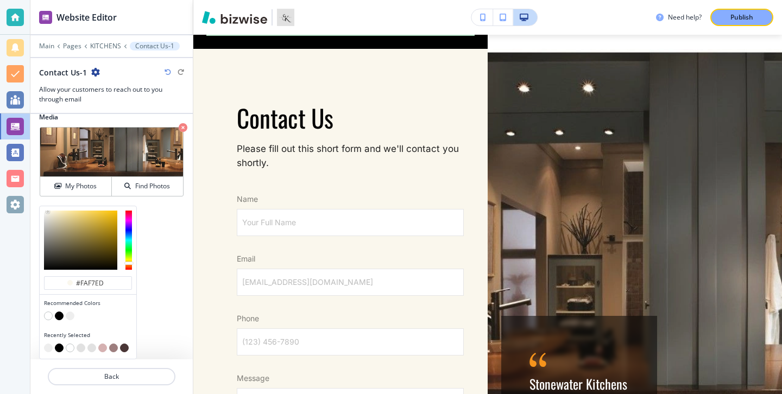
click at [70, 317] on button "button" at bounding box center [70, 316] width 9 height 9
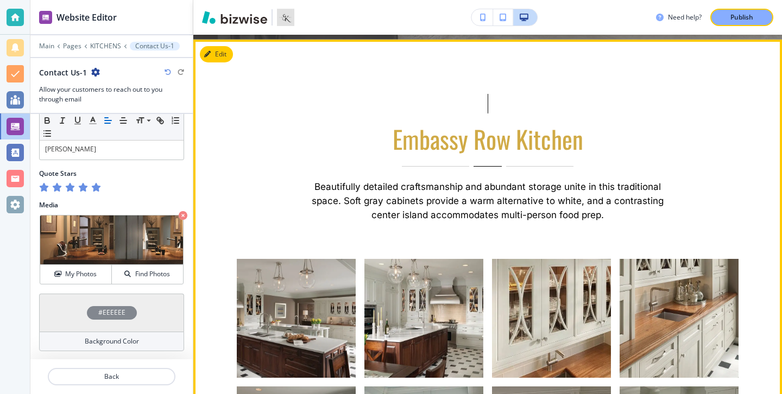
scroll to position [67, 0]
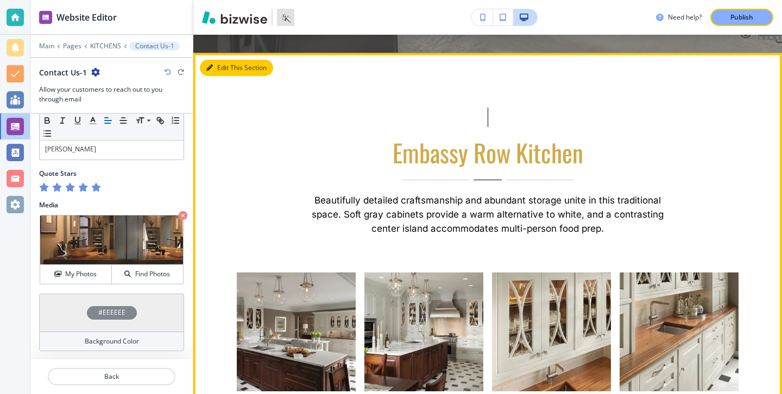
click at [231, 66] on button "Edit This Section" at bounding box center [236, 68] width 73 height 16
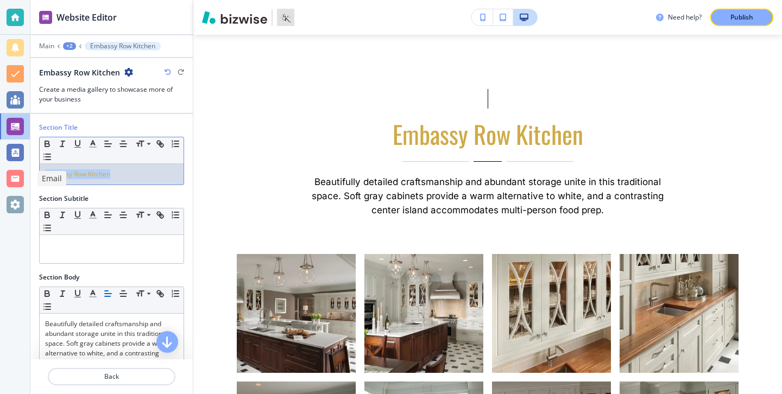
drag, startPoint x: 150, startPoint y: 176, endPoint x: 3, endPoint y: 176, distance: 147.1
click at [2, 176] on div "Website Editor Main +2 Embassy Row Kitchen Embassy Row Kitchen Create a media g…" at bounding box center [391, 197] width 782 height 394
click at [90, 147] on line "button" at bounding box center [93, 147] width 7 height 0
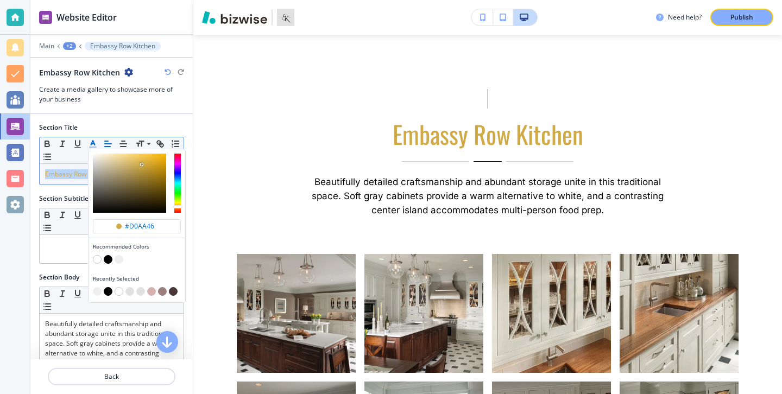
click at [107, 259] on button "button" at bounding box center [108, 259] width 9 height 9
type input "#000000"
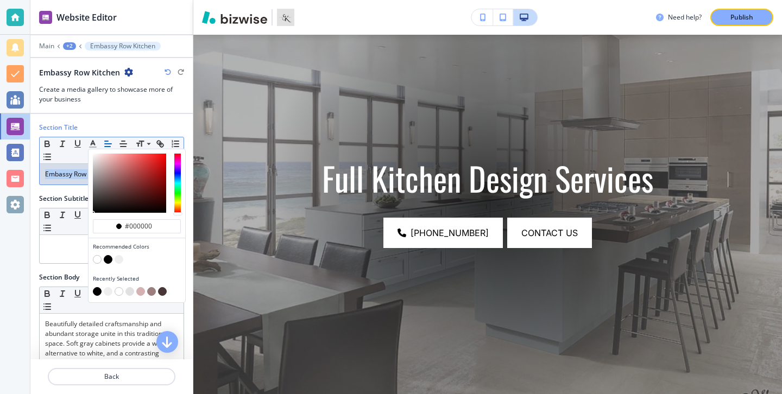
scroll to position [0, 0]
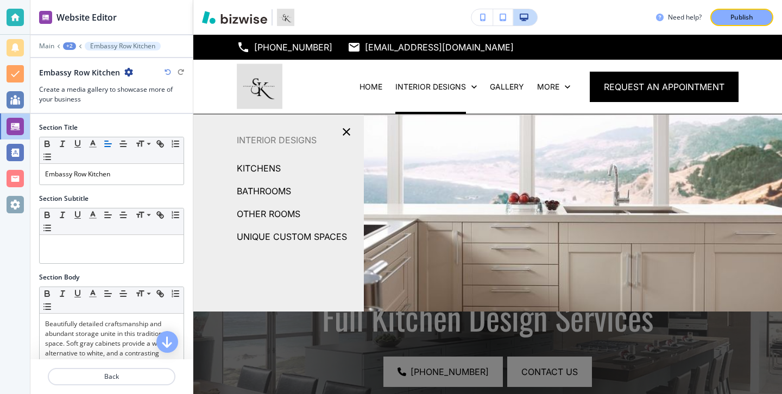
click at [290, 194] on p "BATHROOMS" at bounding box center [264, 191] width 54 height 16
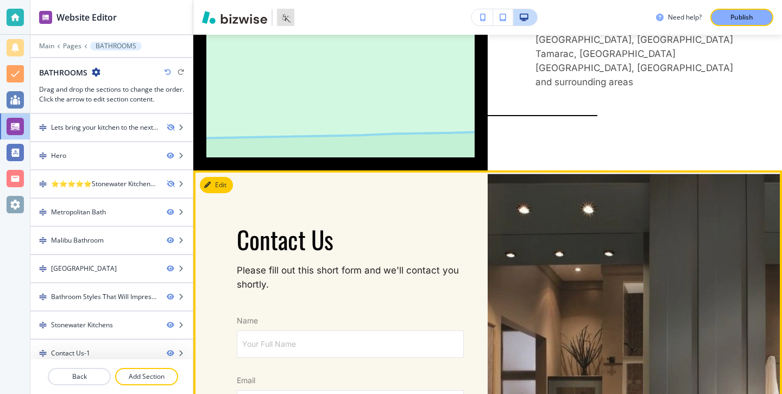
scroll to position [2966, 0]
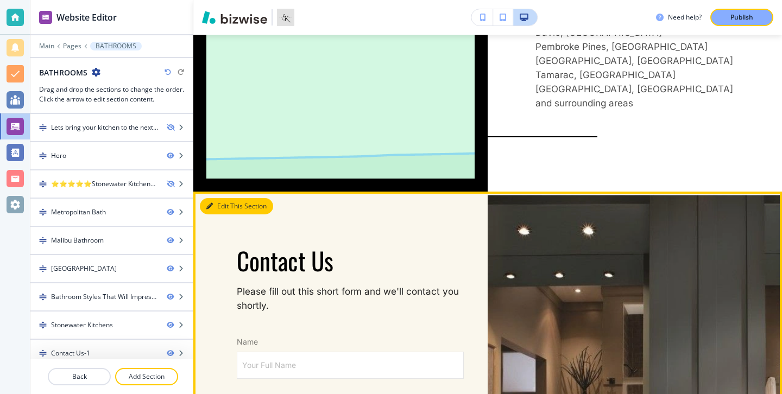
click at [230, 198] on button "Edit This Section" at bounding box center [236, 206] width 73 height 16
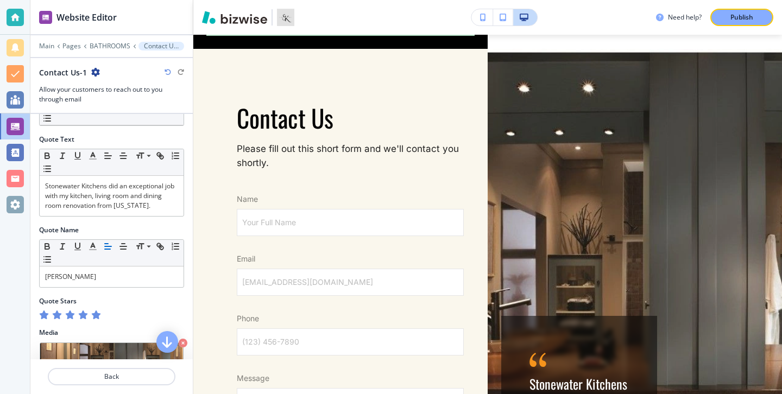
scroll to position [540, 0]
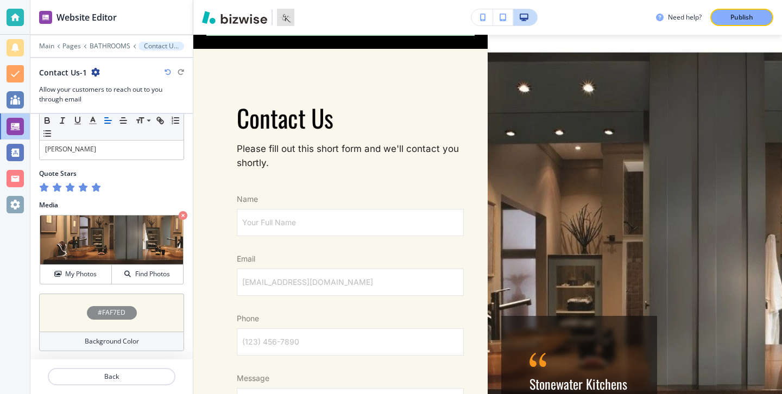
click at [157, 342] on div "Background Color" at bounding box center [111, 342] width 145 height 20
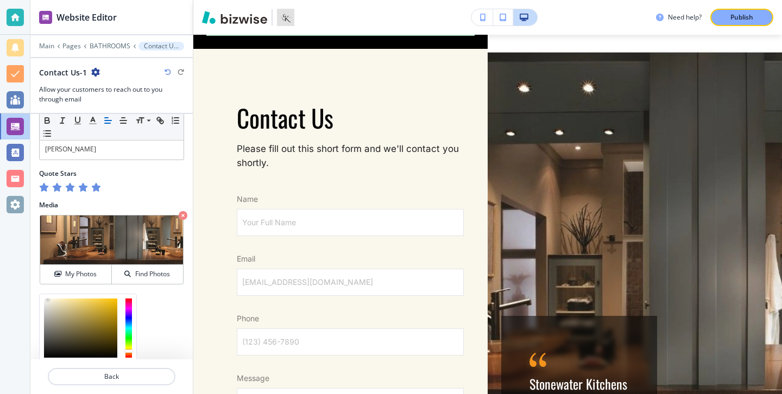
scroll to position [627, 0]
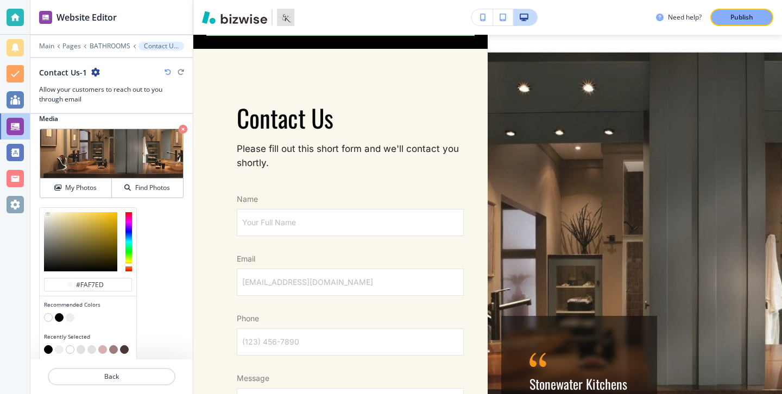
click at [71, 319] on button "button" at bounding box center [70, 317] width 9 height 9
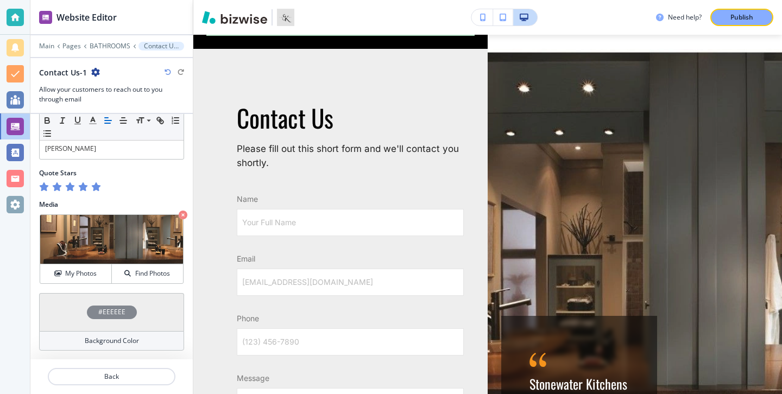
scroll to position [540, 0]
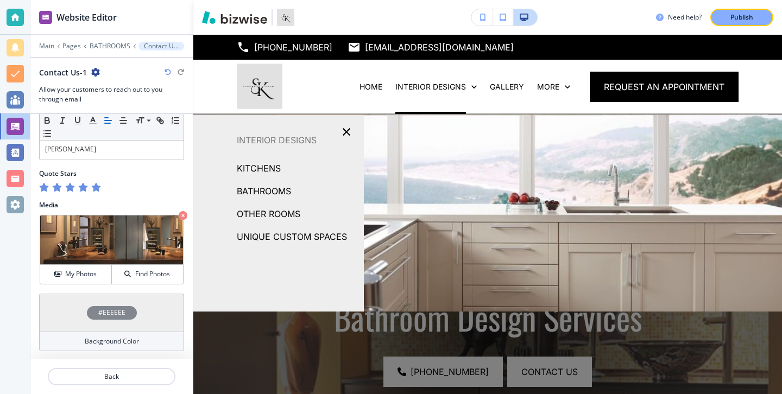
click at [300, 213] on p "OTHER ROOMS" at bounding box center [269, 214] width 64 height 16
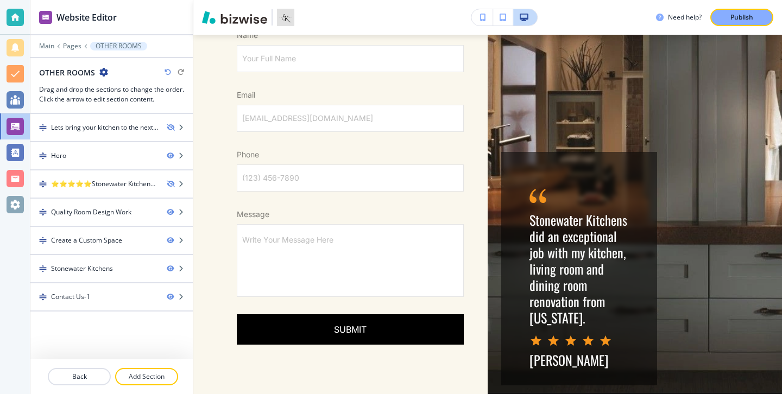
scroll to position [1980, 0]
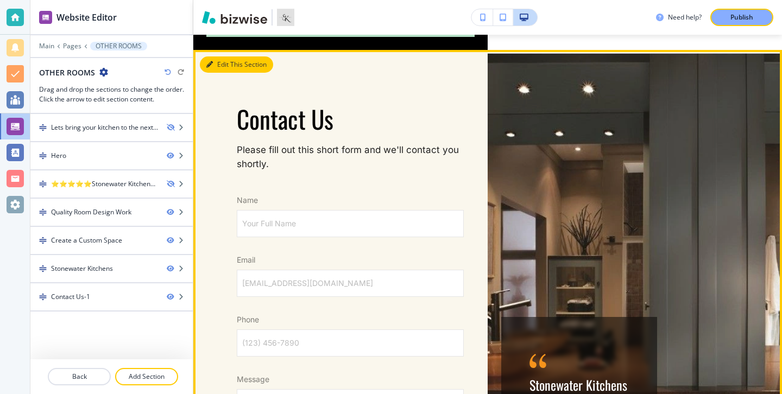
click at [225, 56] on button "Edit This Section" at bounding box center [236, 64] width 73 height 16
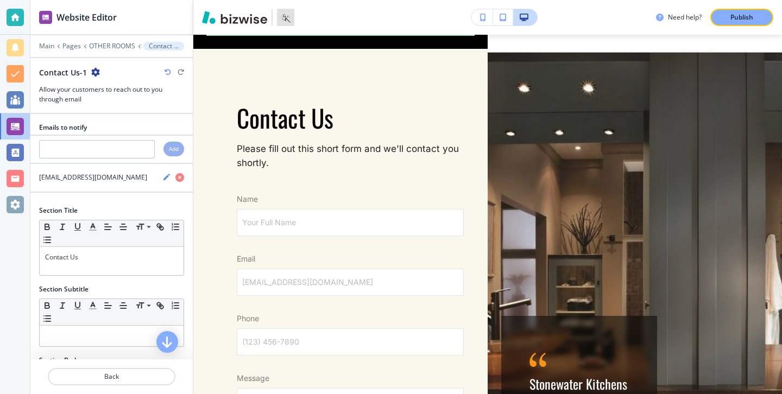
scroll to position [540, 0]
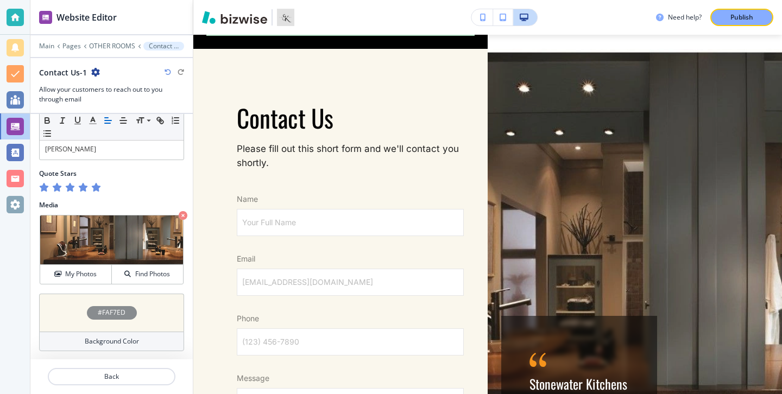
click at [142, 348] on div "Background Color" at bounding box center [111, 342] width 145 height 20
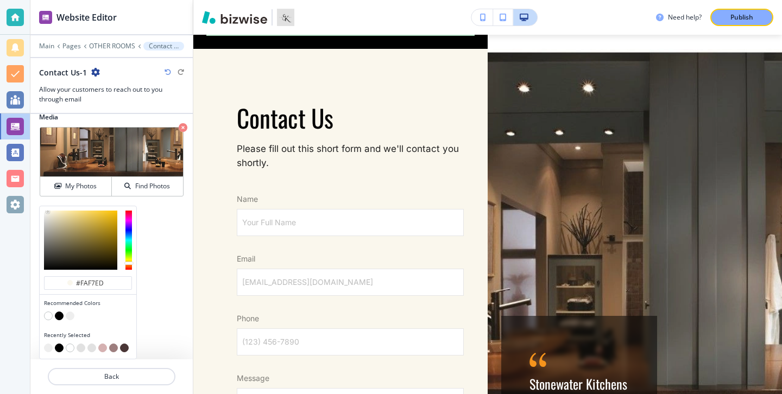
click at [68, 317] on button "button" at bounding box center [70, 316] width 9 height 9
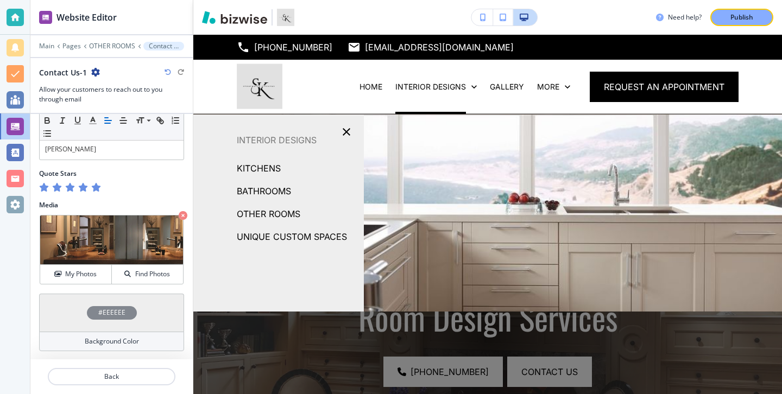
click at [311, 242] on p "UNIQUE CUSTOM SPACES" at bounding box center [292, 237] width 110 height 16
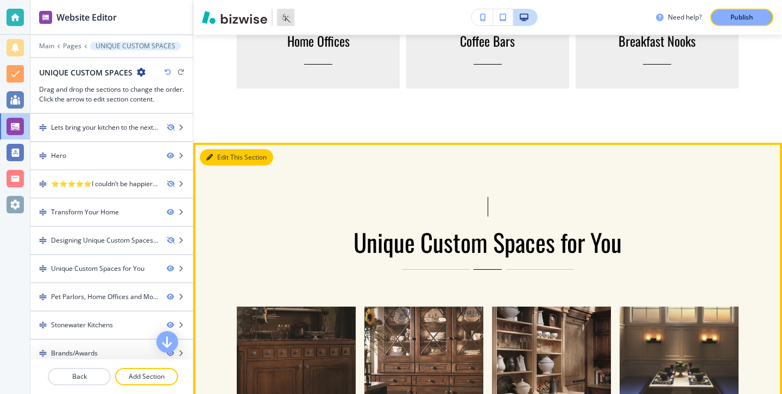
click at [231, 161] on button "Edit This Section" at bounding box center [236, 157] width 73 height 16
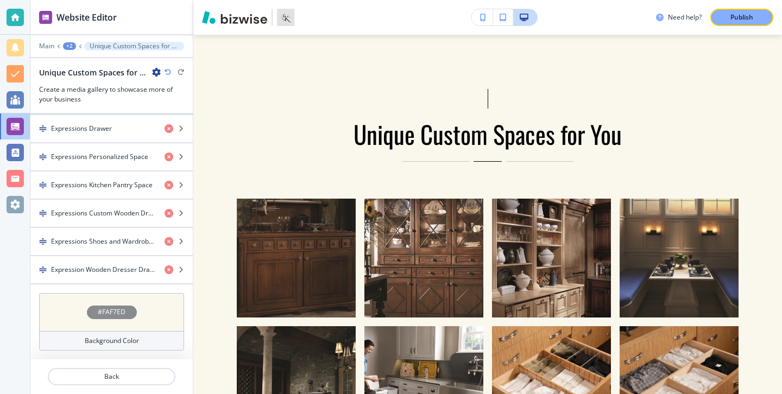
click at [167, 336] on div "Background Color" at bounding box center [111, 341] width 145 height 20
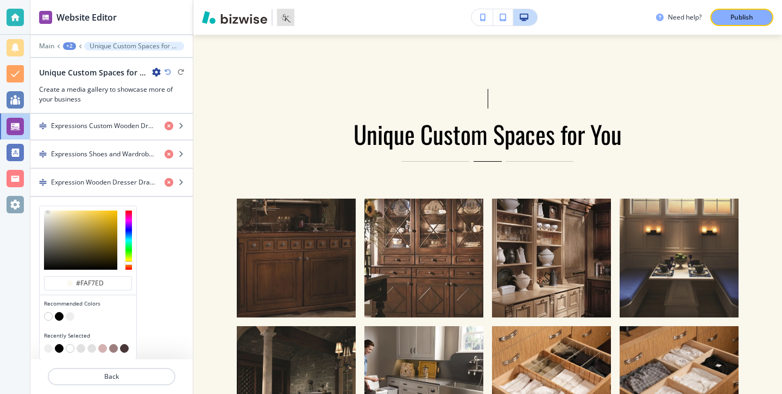
click at [70, 318] on button "button" at bounding box center [70, 316] width 9 height 9
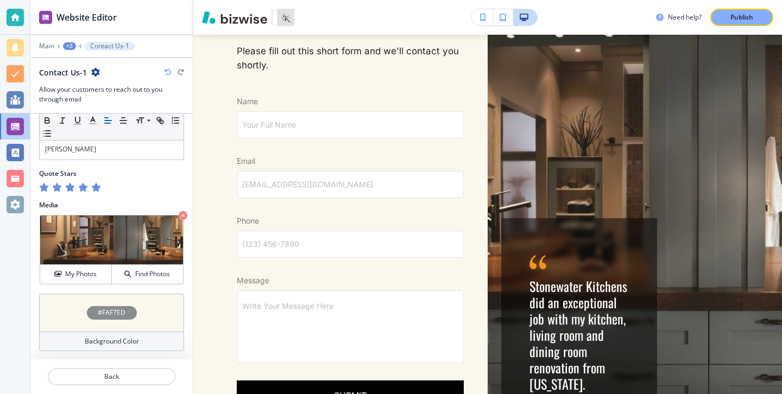
click at [155, 356] on div "#FAF7ED Background Color" at bounding box center [111, 327] width 162 height 66
click at [155, 352] on div "#FAF7ED Background Color" at bounding box center [111, 327] width 162 height 66
click at [156, 345] on div "Background Color" at bounding box center [111, 342] width 145 height 20
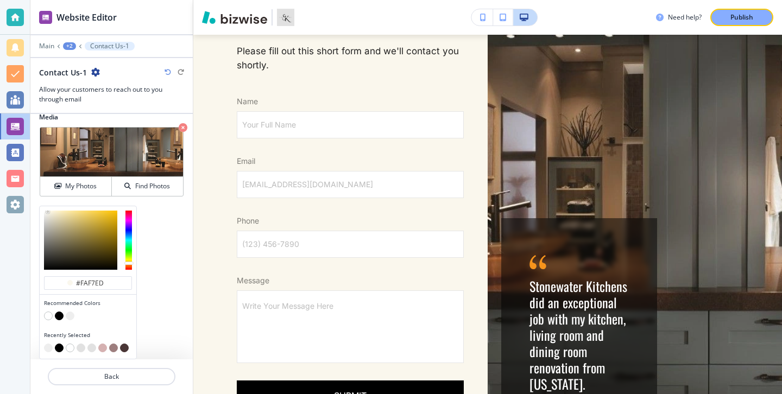
click at [72, 317] on button "button" at bounding box center [70, 316] width 9 height 9
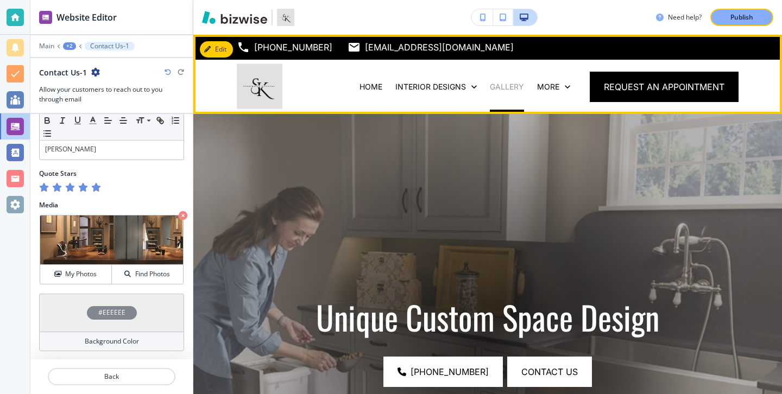
click at [500, 87] on p "GALLERY" at bounding box center [507, 86] width 34 height 11
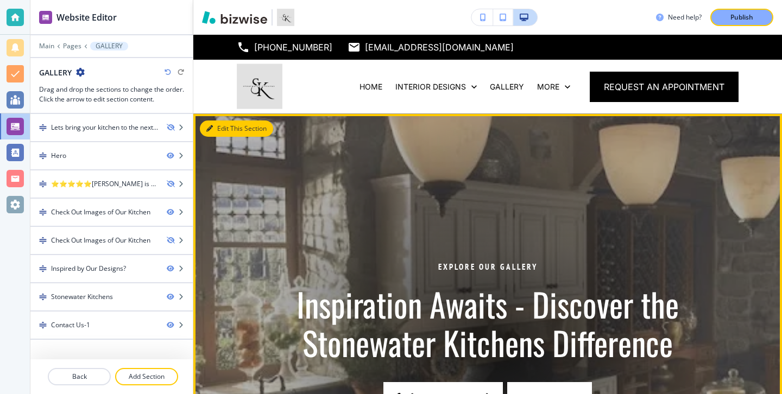
click at [226, 122] on button "Edit This Section" at bounding box center [236, 129] width 73 height 16
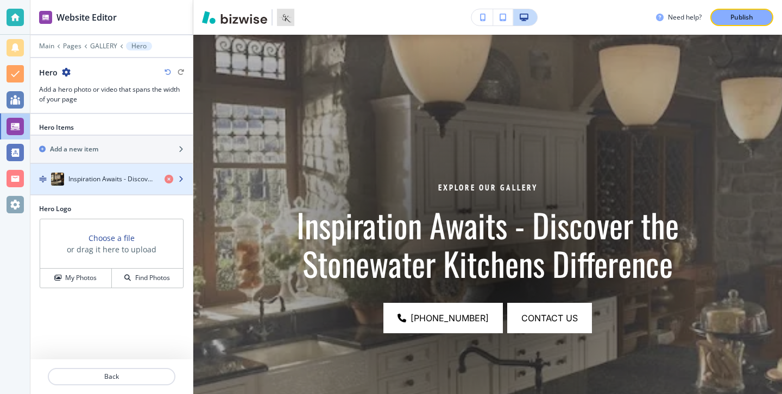
click at [138, 181] on h4 "Inspiration Awaits - Discover the Stonewater Kitchens Difference" at bounding box center [111, 179] width 87 height 10
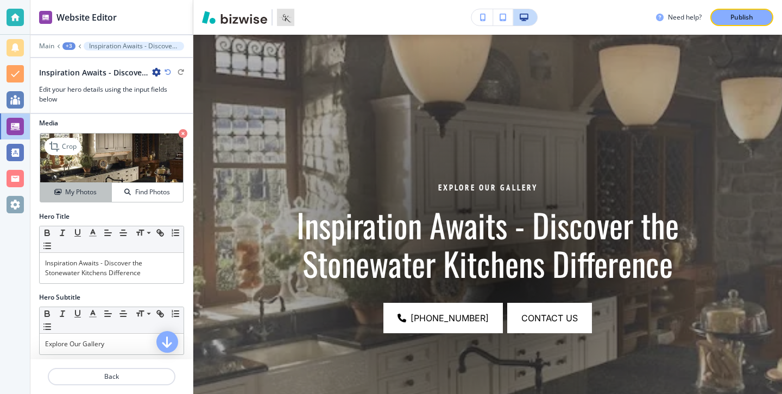
click at [96, 185] on button "My Photos" at bounding box center [76, 192] width 72 height 19
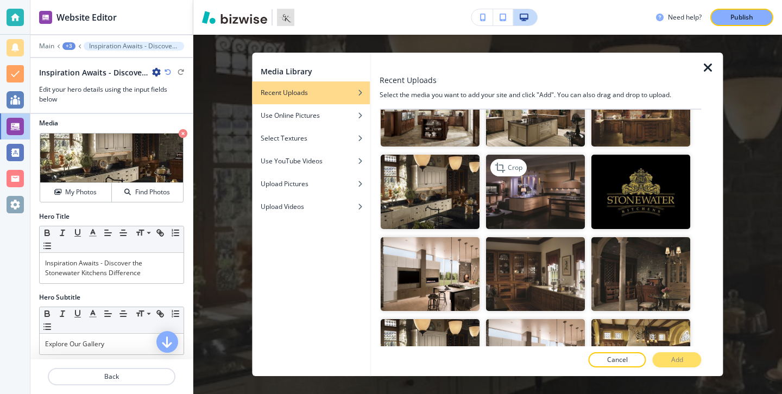
click at [527, 210] on img "button" at bounding box center [535, 192] width 99 height 74
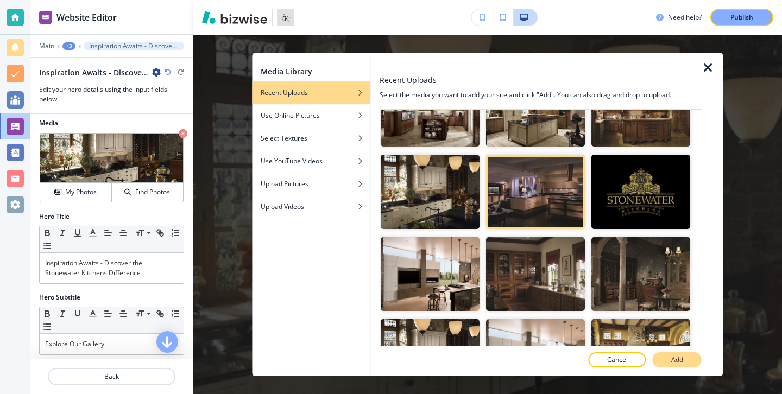
click at [668, 359] on button "Add" at bounding box center [677, 359] width 49 height 15
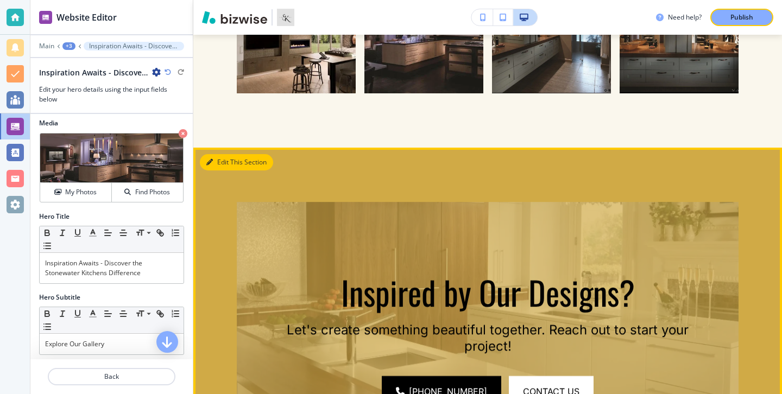
click at [225, 161] on button "Edit This Section" at bounding box center [236, 162] width 73 height 16
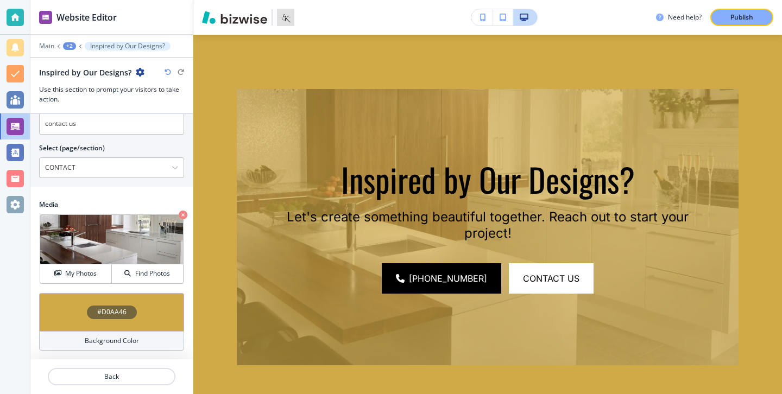
click at [146, 335] on div "Background Color" at bounding box center [111, 341] width 145 height 20
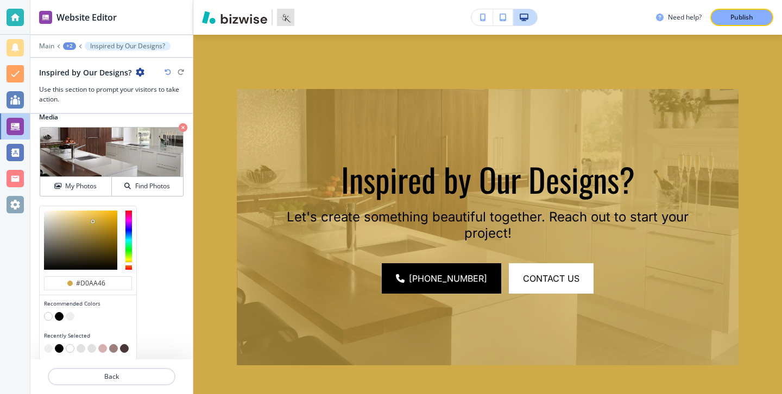
click at [71, 317] on button "button" at bounding box center [70, 316] width 9 height 9
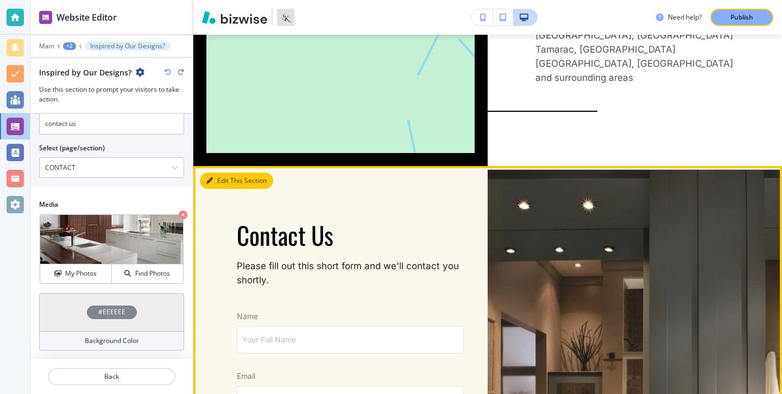
click at [229, 173] on button "Edit This Section" at bounding box center [236, 181] width 73 height 16
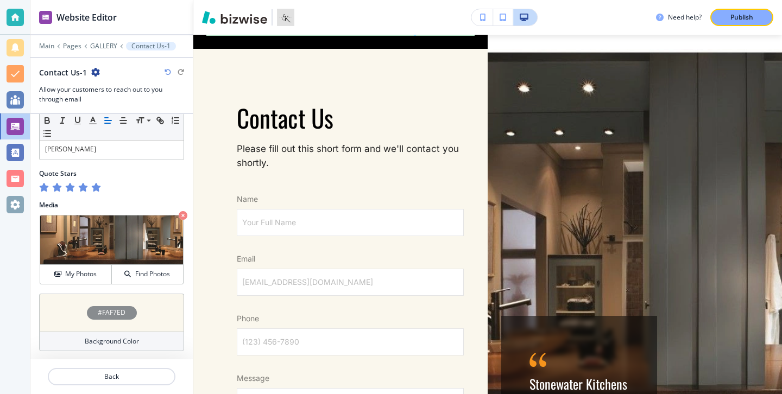
click at [143, 338] on div "Background Color" at bounding box center [111, 342] width 145 height 20
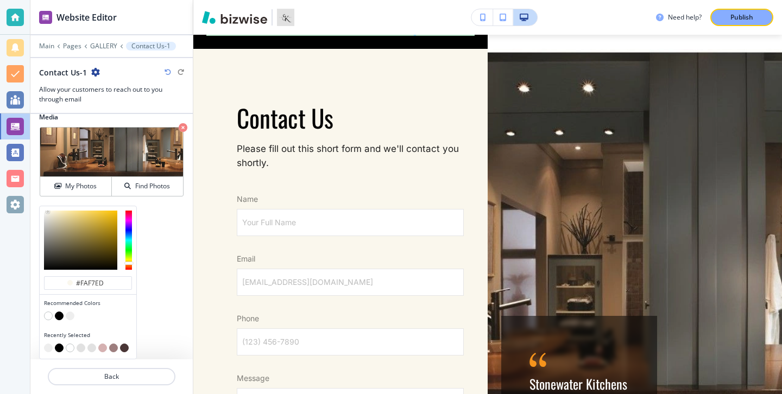
click at [72, 312] on button "button" at bounding box center [70, 316] width 9 height 9
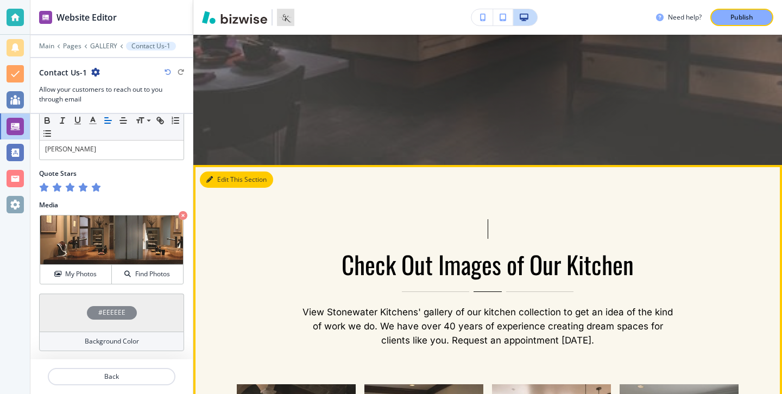
click at [218, 176] on button "Edit This Section" at bounding box center [236, 180] width 73 height 16
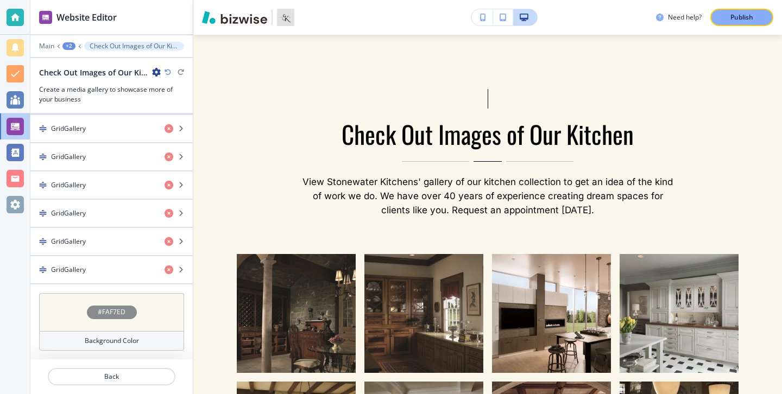
click at [156, 339] on div "Background Color" at bounding box center [111, 341] width 145 height 20
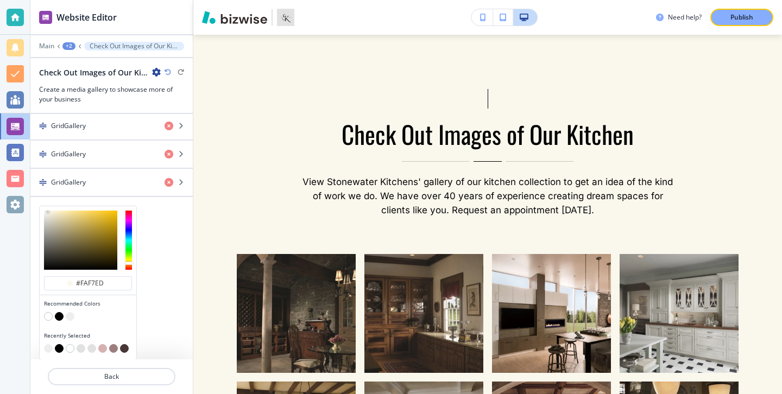
click at [47, 321] on div at bounding box center [88, 317] width 88 height 11
click at [72, 318] on button "button" at bounding box center [70, 316] width 9 height 9
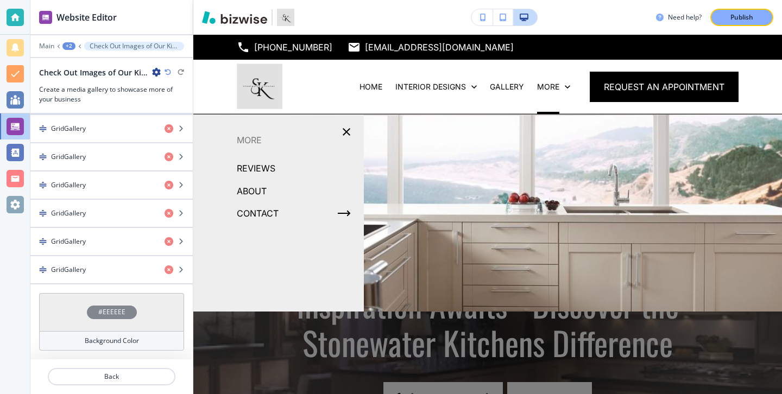
click at [308, 193] on div "ABOUT" at bounding box center [278, 191] width 170 height 23
click at [270, 192] on div "ABOUT" at bounding box center [278, 191] width 170 height 23
click at [255, 192] on p "ABOUT" at bounding box center [252, 191] width 30 height 16
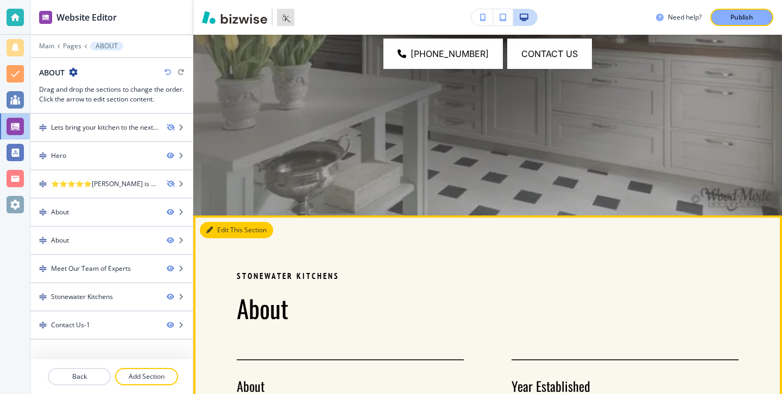
click at [225, 232] on button "Edit This Section" at bounding box center [236, 230] width 73 height 16
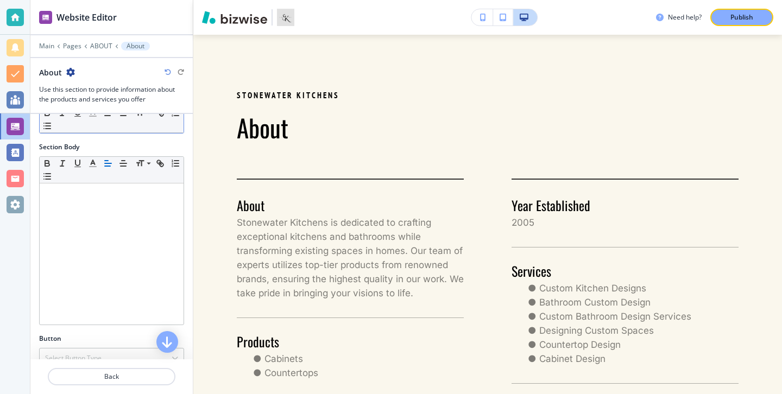
scroll to position [484, 0]
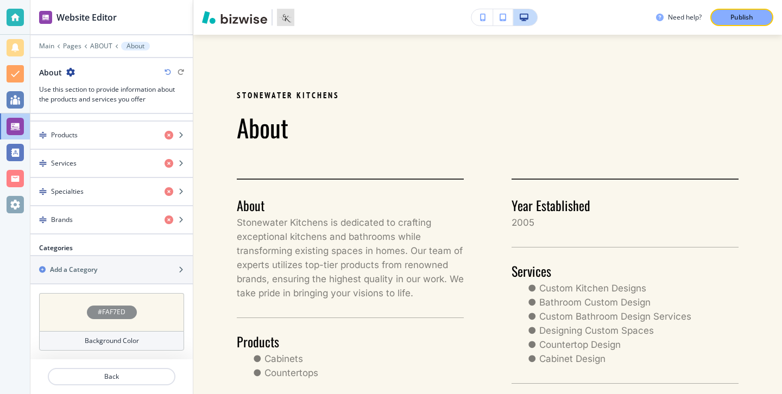
click at [160, 336] on div "Background Color" at bounding box center [111, 341] width 145 height 20
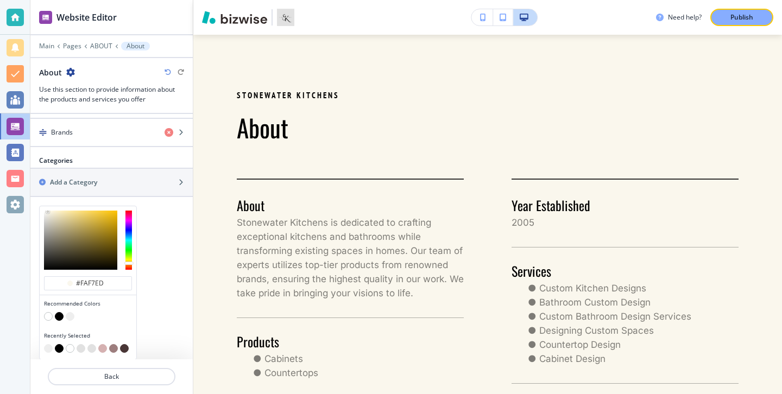
click at [73, 315] on button "button" at bounding box center [70, 316] width 9 height 9
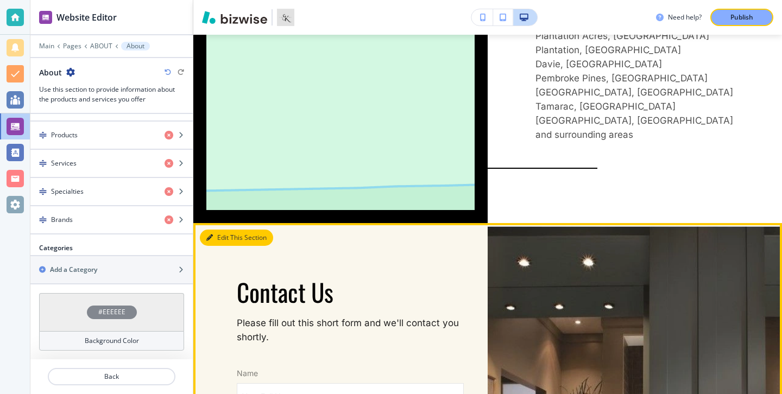
click at [220, 230] on button "Edit This Section" at bounding box center [236, 238] width 73 height 16
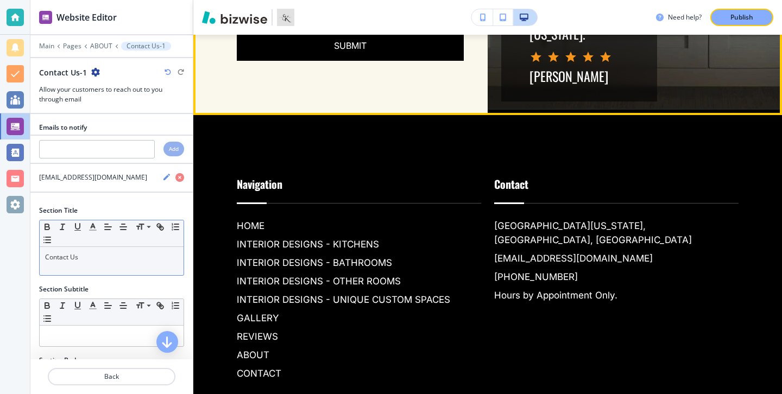
scroll to position [2732, 0]
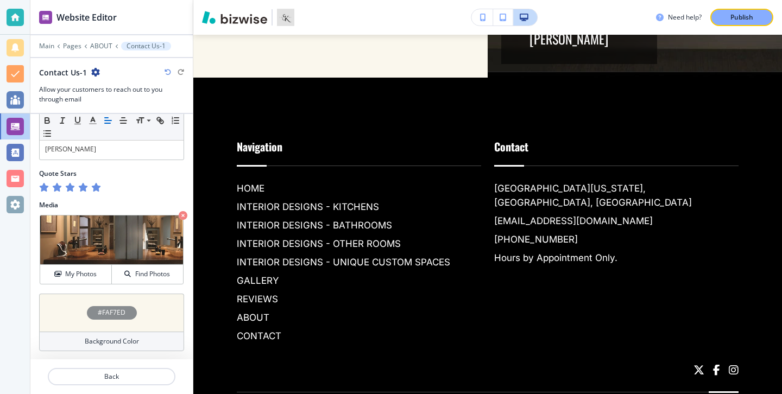
click at [150, 349] on div "Background Color" at bounding box center [111, 342] width 145 height 20
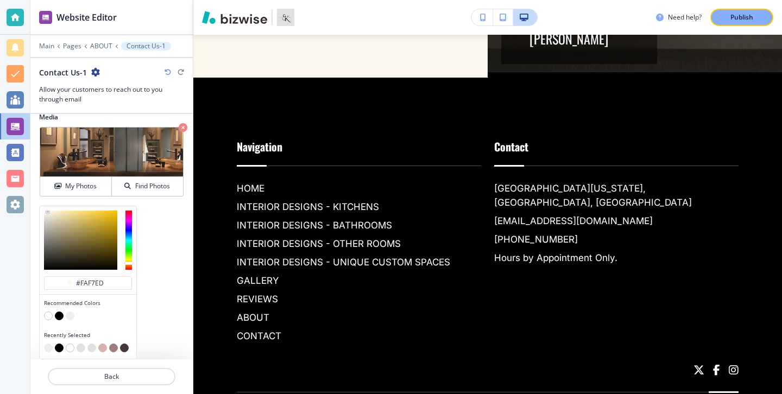
click at [71, 319] on button "button" at bounding box center [70, 316] width 9 height 9
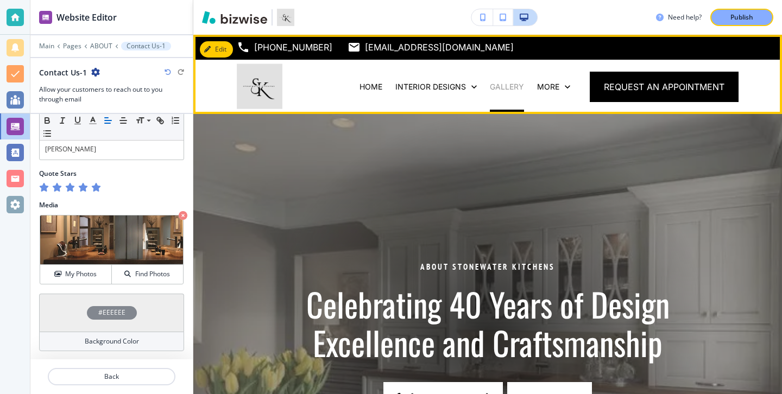
click at [508, 88] on p "GALLERY" at bounding box center [507, 86] width 34 height 11
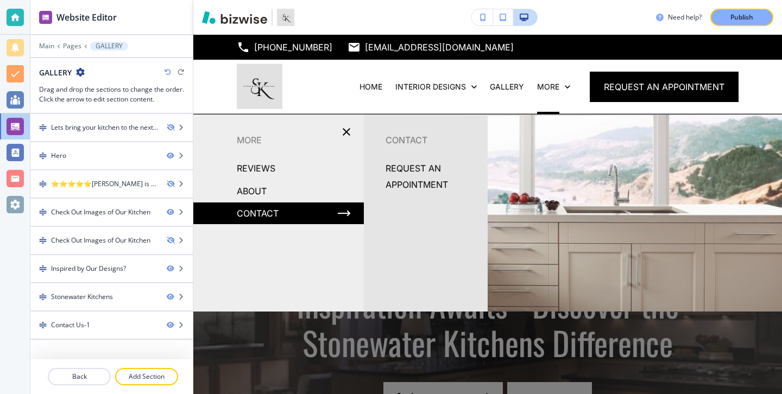
click at [262, 188] on p "ABOUT" at bounding box center [252, 191] width 30 height 16
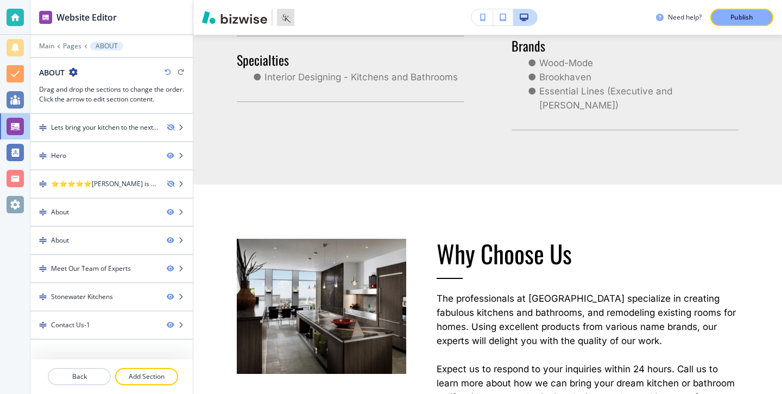
scroll to position [445, 0]
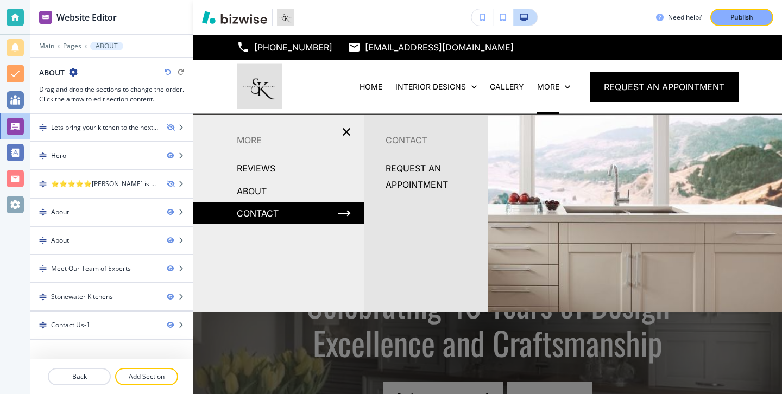
click at [279, 206] on div "CONTACT" at bounding box center [278, 214] width 170 height 22
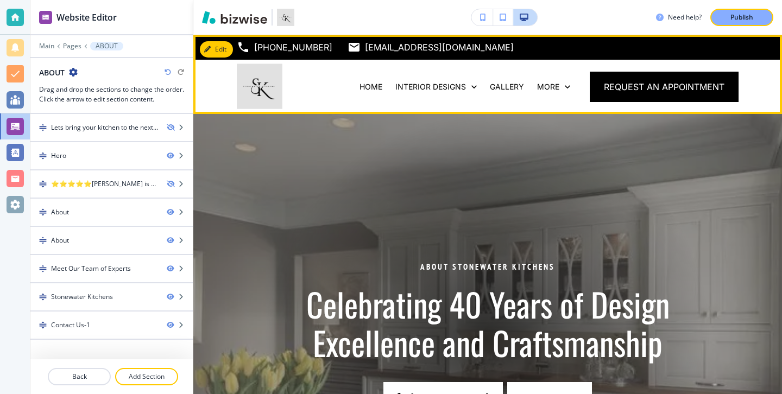
click at [370, 77] on div "HOME" at bounding box center [371, 87] width 36 height 54
click at [371, 82] on p "HOME" at bounding box center [370, 86] width 23 height 11
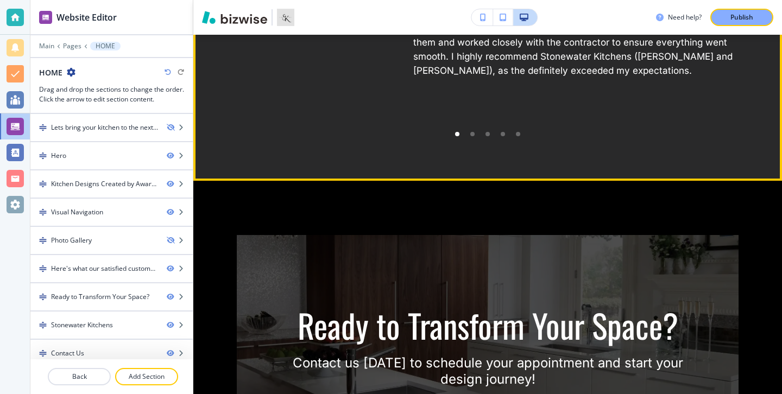
scroll to position [2003, 0]
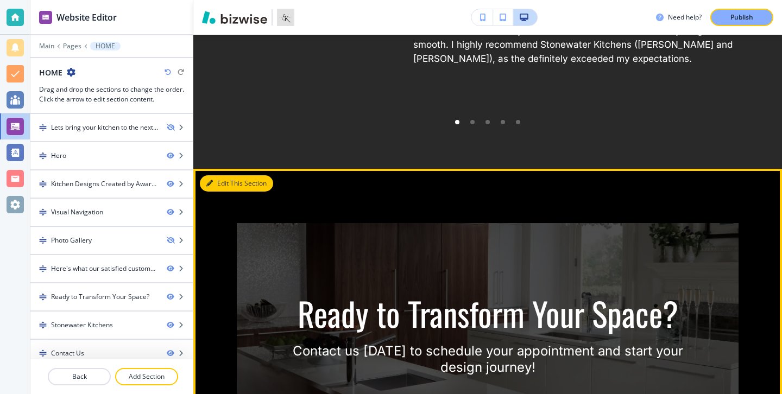
click at [223, 187] on button "Edit This Section" at bounding box center [236, 183] width 73 height 16
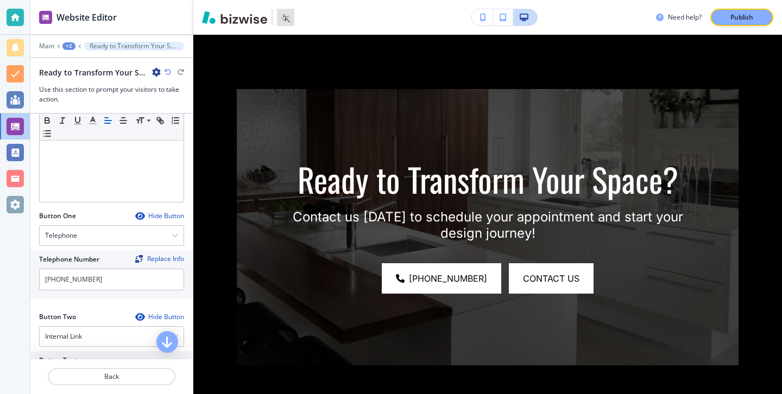
scroll to position [510, 0]
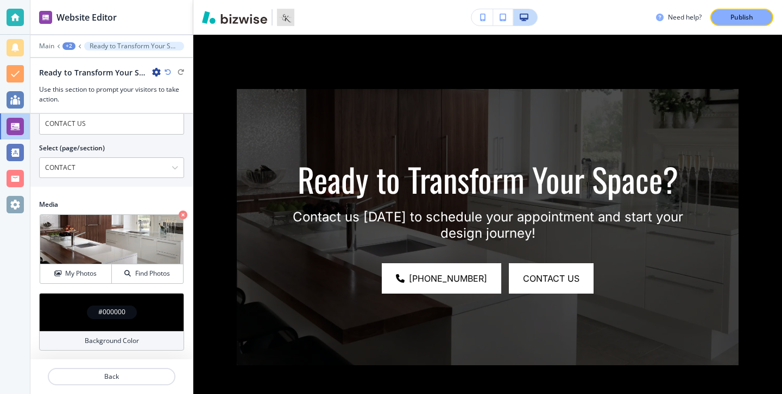
click at [140, 340] on div "Background Color" at bounding box center [111, 341] width 145 height 20
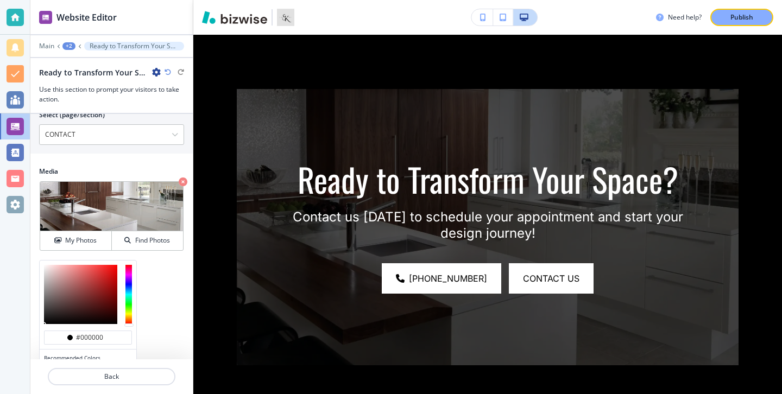
scroll to position [597, 0]
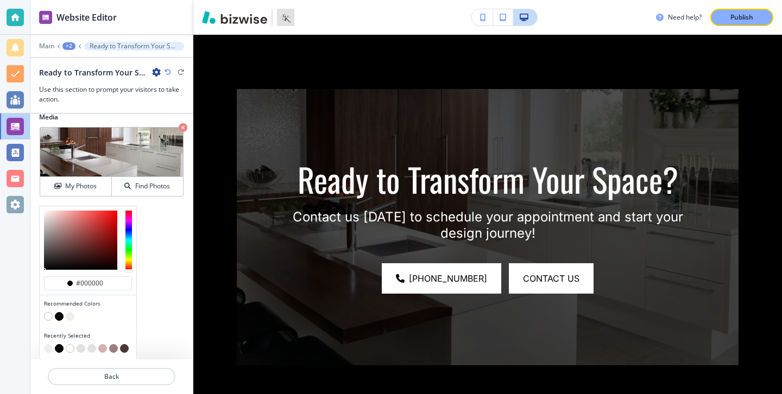
click at [69, 313] on button "button" at bounding box center [70, 316] width 9 height 9
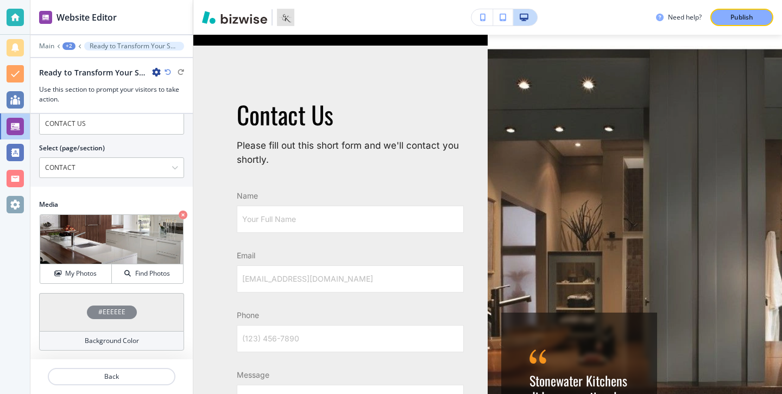
scroll to position [3049, 0]
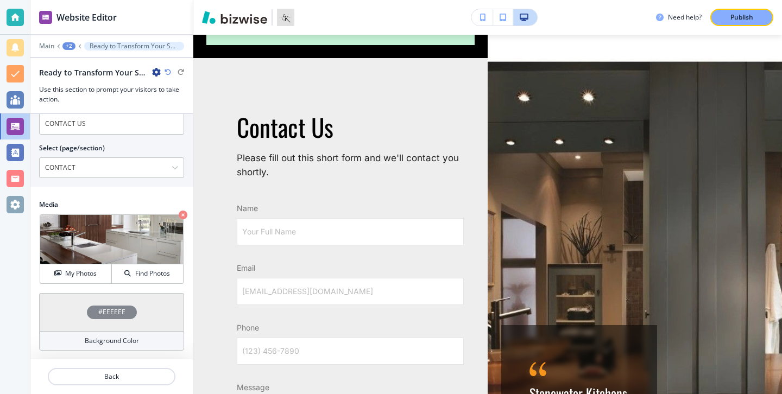
click at [745, 12] on p "Publish" at bounding box center [741, 17] width 23 height 10
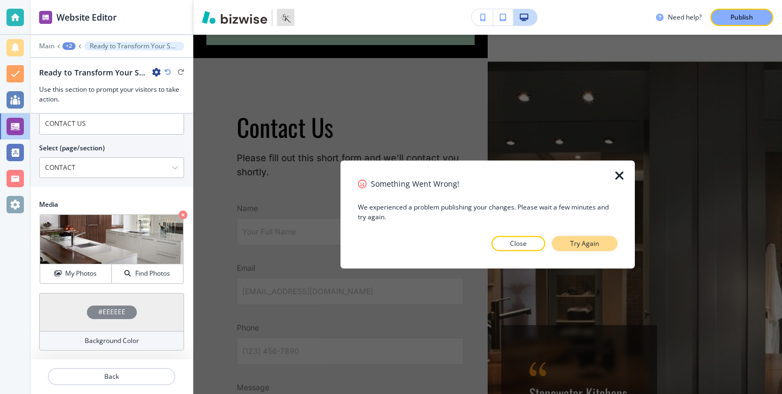
click at [567, 235] on div "Something Went Wrong! We experienced a problem publishing your changes. Please …" at bounding box center [488, 214] width 260 height 73
click at [569, 237] on button "Try Again" at bounding box center [585, 243] width 66 height 15
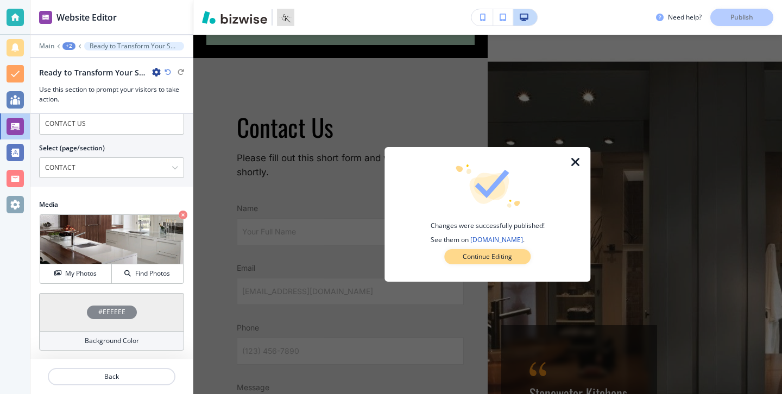
click at [522, 249] on button "Continue Editing" at bounding box center [487, 256] width 86 height 15
